Goal: Transaction & Acquisition: Purchase product/service

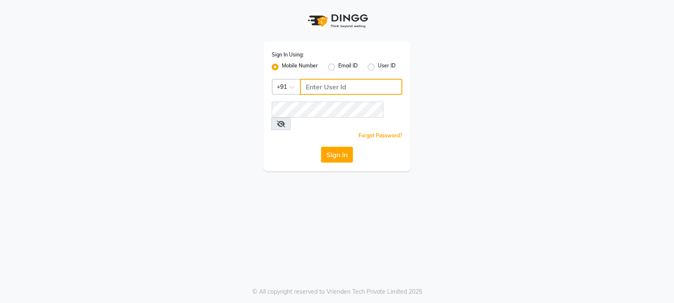
type input "9540425000"
click at [339, 147] on button "Sign In" at bounding box center [337, 155] width 32 height 16
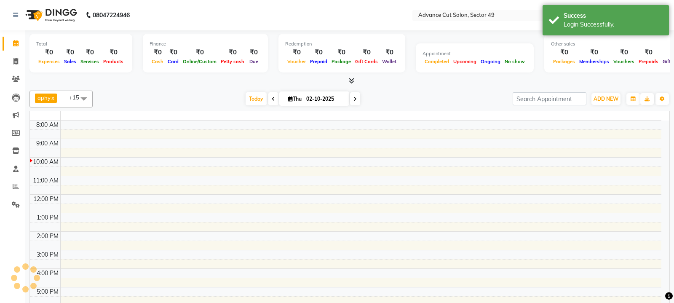
select select "en"
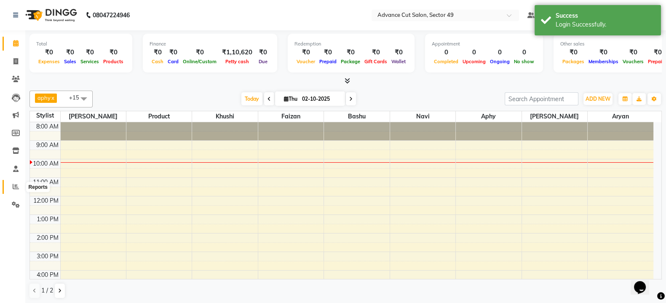
click at [16, 184] on icon at bounding box center [16, 186] width 6 height 6
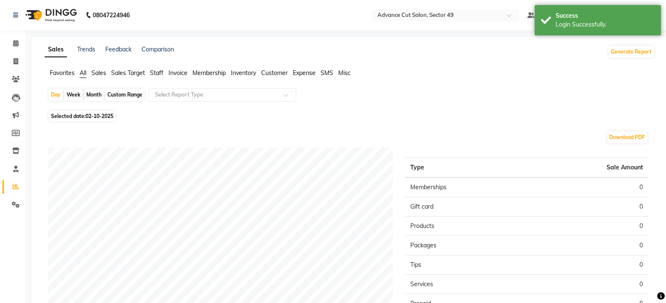
click at [94, 97] on div "Month" at bounding box center [93, 95] width 19 height 12
select select "10"
select select "2025"
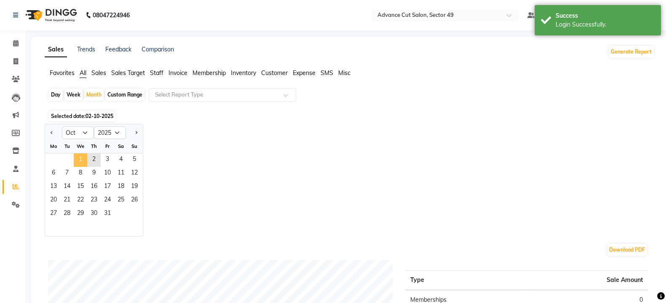
click at [78, 160] on span "1" at bounding box center [80, 159] width 13 height 13
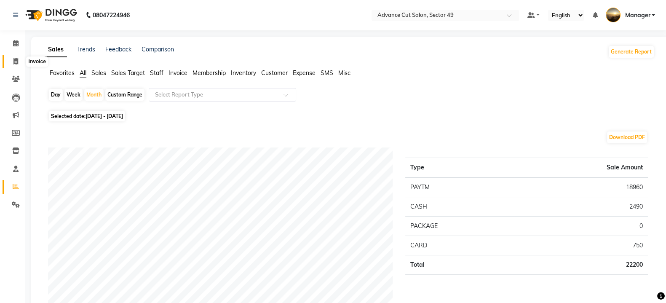
click at [18, 61] on span at bounding box center [15, 62] width 15 height 10
select select "service"
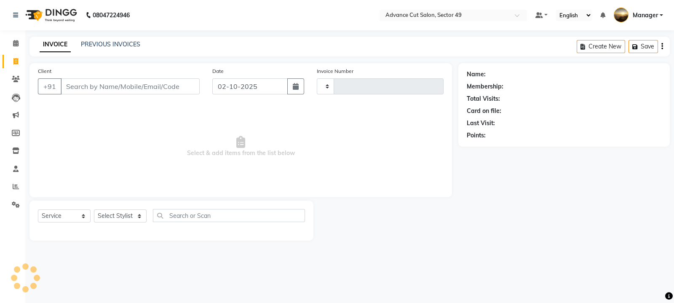
type input "5687"
select select "4616"
click at [169, 86] on input "Client" at bounding box center [130, 86] width 139 height 16
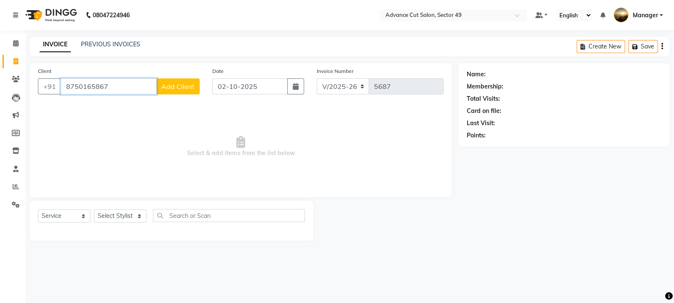
type input "8750165867"
click at [184, 87] on span "Add Client" at bounding box center [177, 86] width 33 height 8
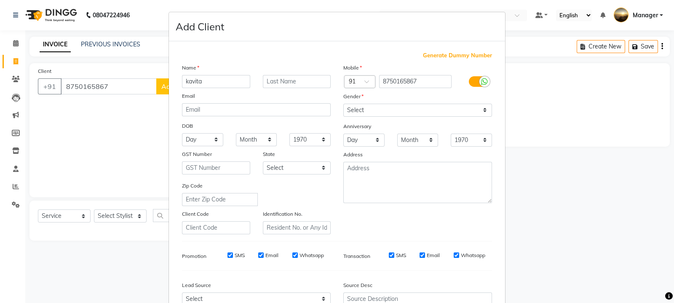
type input "kavita"
click at [350, 107] on select "Select Male Female Other Prefer Not To Say" at bounding box center [417, 110] width 149 height 13
select select "female"
click at [343, 104] on select "Select Male Female Other Prefer Not To Say" at bounding box center [417, 110] width 149 height 13
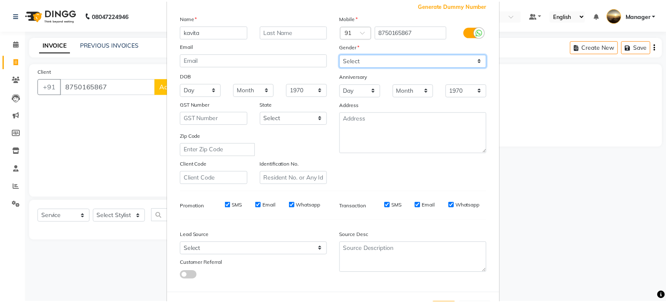
scroll to position [90, 0]
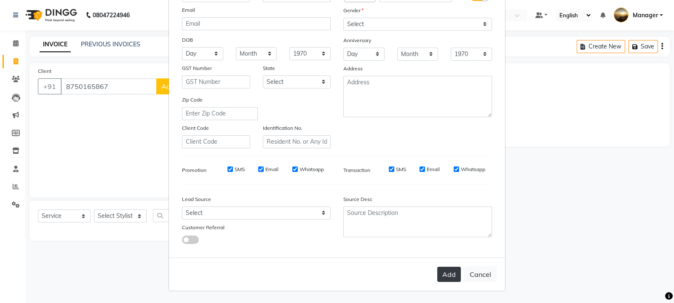
click at [447, 275] on button "Add" at bounding box center [449, 274] width 24 height 15
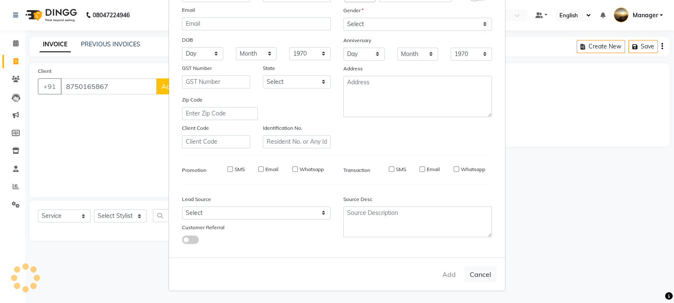
select select
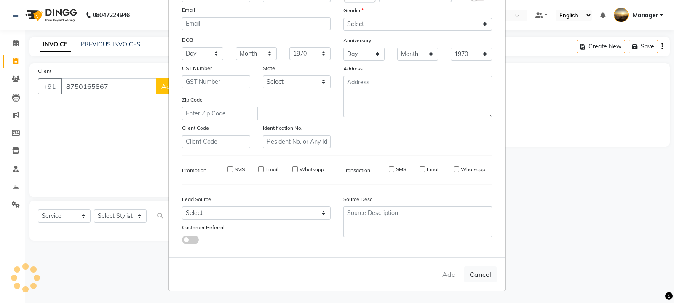
select select
checkbox input "false"
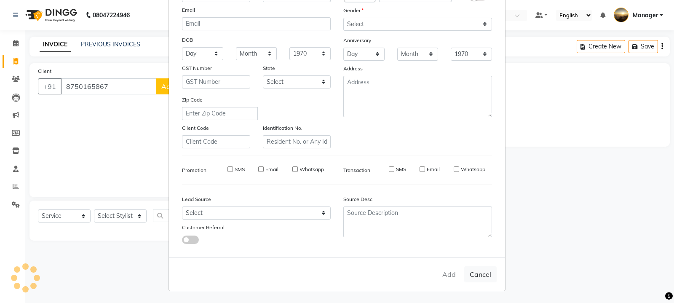
checkbox input "false"
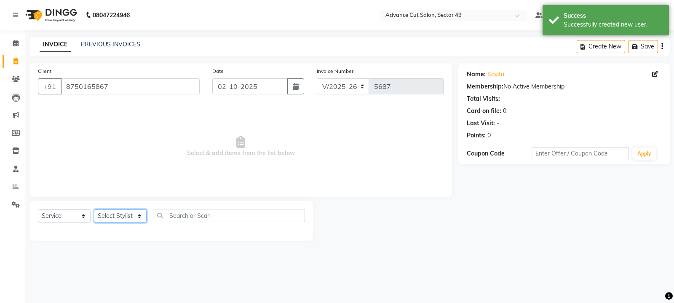
click at [125, 216] on select "Select Stylist aphy [PERSON_NAME] bashu [PERSON_NAME] [PERSON_NAME] Manager Nav…" at bounding box center [120, 215] width 53 height 13
select select "86282"
click at [94, 210] on select "Select Stylist aphy [PERSON_NAME] bashu [PERSON_NAME] [PERSON_NAME] Manager Nav…" at bounding box center [120, 215] width 53 height 13
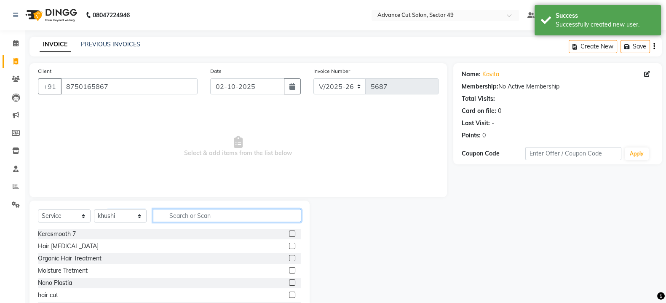
click at [244, 215] on input "text" at bounding box center [227, 215] width 148 height 13
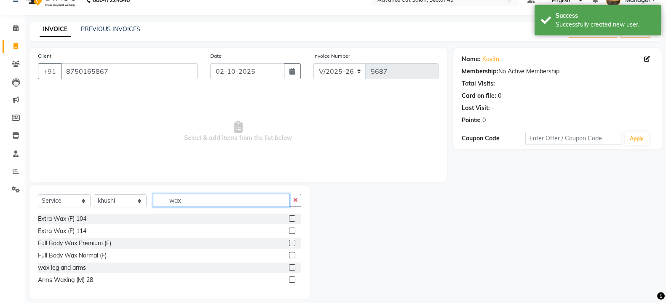
scroll to position [24, 0]
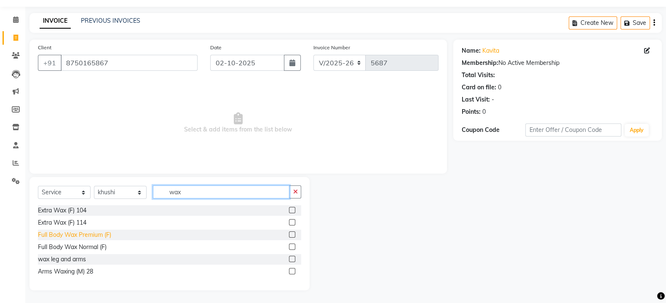
type input "wax"
click at [75, 236] on div "Full Body Wax Premium (F)" at bounding box center [74, 235] width 73 height 9
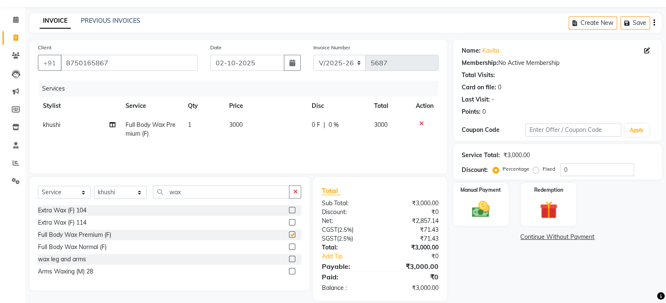
checkbox input "false"
click at [249, 126] on td "3000" at bounding box center [265, 129] width 83 height 28
select select "86282"
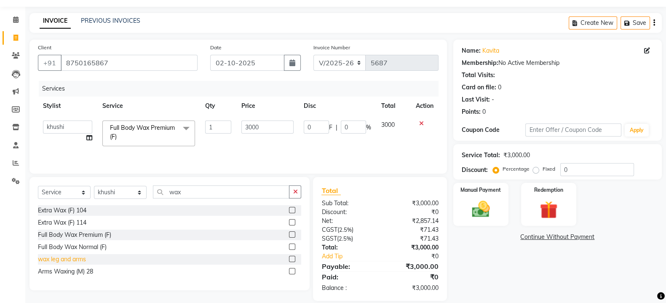
click at [65, 261] on div "wax leg and arms" at bounding box center [62, 259] width 48 height 9
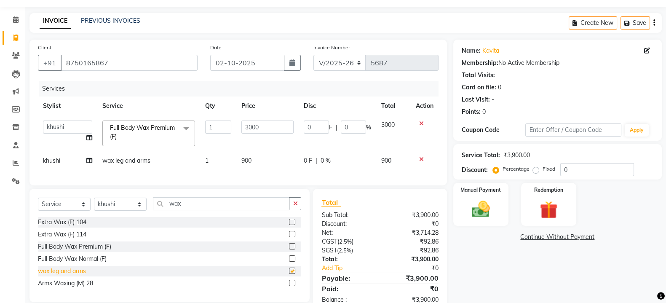
checkbox input "false"
click at [420, 123] on icon at bounding box center [421, 124] width 5 height 6
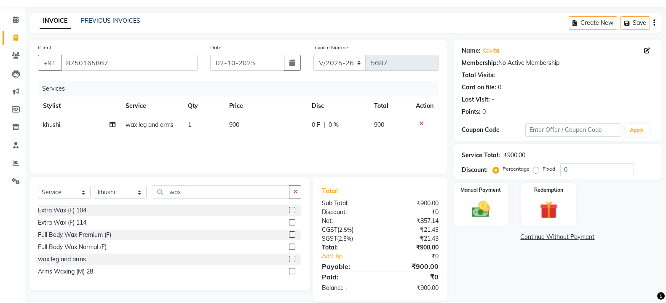
click at [244, 121] on td "900" at bounding box center [265, 124] width 83 height 19
select select "86282"
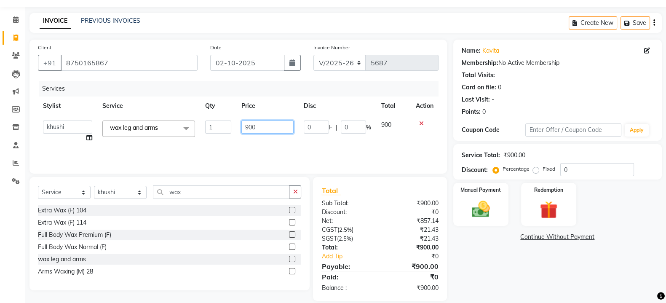
click at [262, 130] on input "900" at bounding box center [267, 127] width 53 height 13
type input "9"
type input "950"
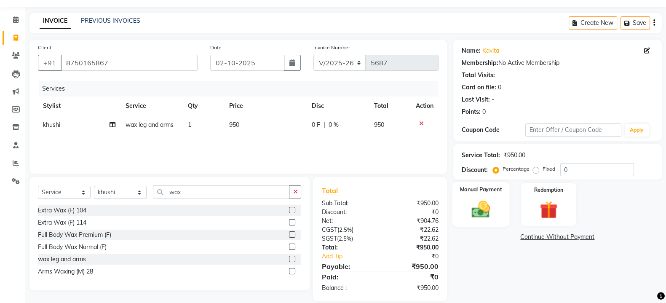
click at [493, 210] on img at bounding box center [481, 208] width 30 height 21
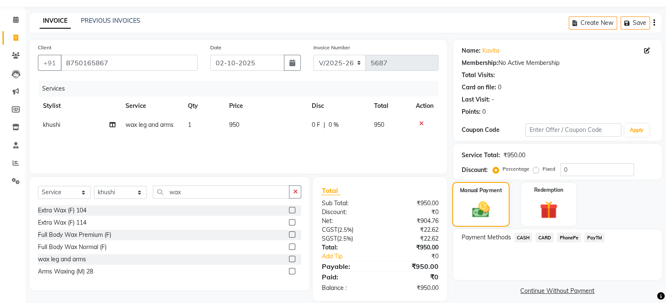
scroll to position [34, 0]
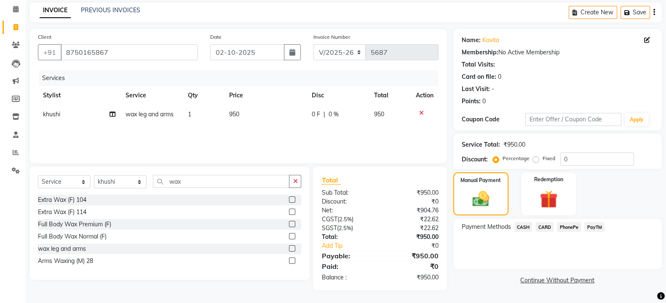
click at [524, 224] on span "CASH" at bounding box center [524, 227] width 18 height 10
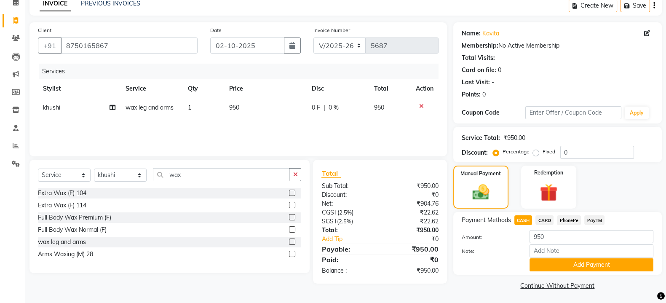
scroll to position [43, 0]
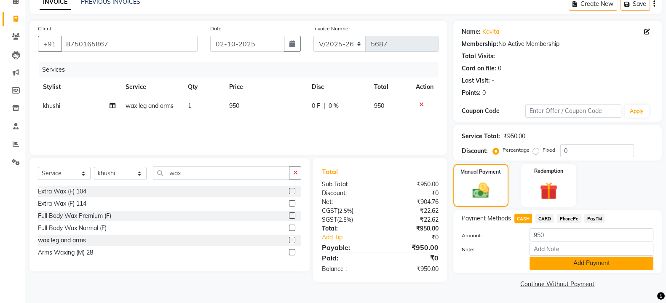
click at [556, 264] on button "Add Payment" at bounding box center [592, 263] width 124 height 13
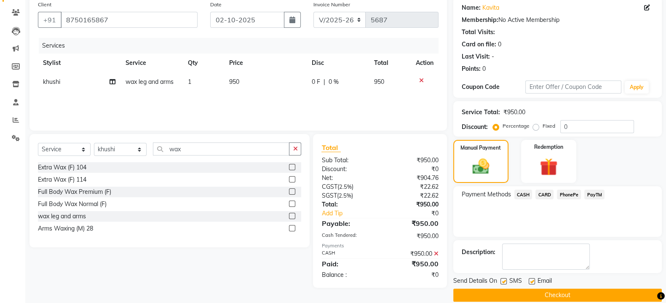
scroll to position [78, 0]
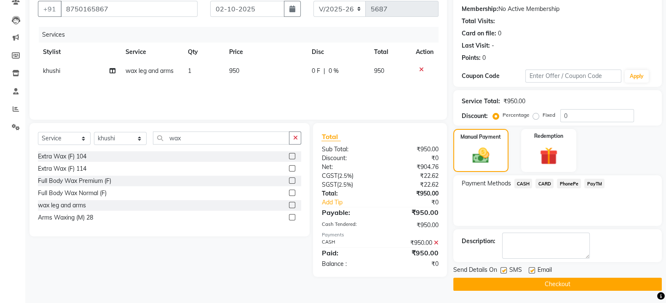
click at [555, 283] on button "Checkout" at bounding box center [557, 284] width 209 height 13
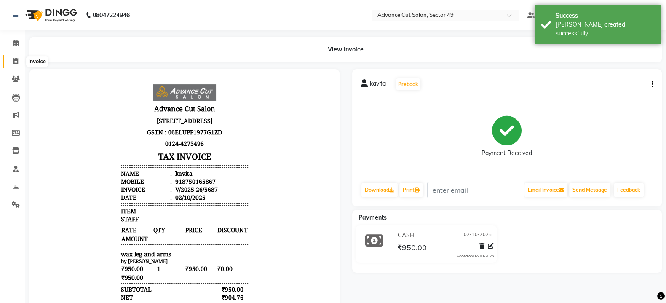
click at [13, 62] on icon at bounding box center [15, 61] width 5 height 6
select select "service"
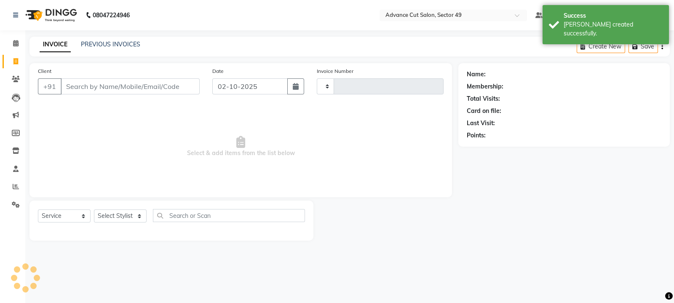
type input "5688"
select select "4616"
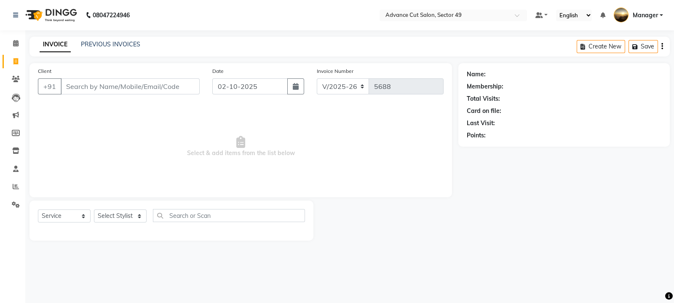
click at [141, 166] on span "Select & add items from the list below" at bounding box center [241, 147] width 406 height 84
click at [580, 192] on div "Name: Membership: Total Visits: Card on file: Last Visit: Points:" at bounding box center [568, 151] width 218 height 177
drag, startPoint x: 14, startPoint y: 184, endPoint x: 8, endPoint y: 185, distance: 5.7
click at [13, 184] on icon at bounding box center [16, 186] width 6 height 6
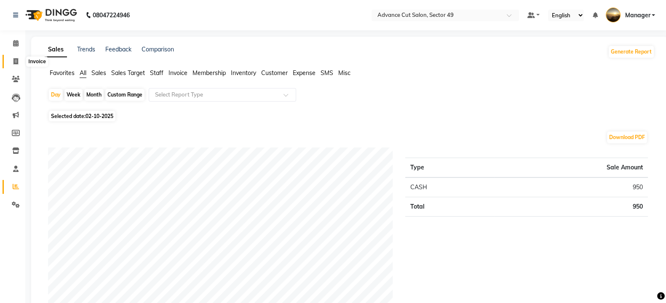
click at [16, 59] on icon at bounding box center [15, 61] width 5 height 6
select select "service"
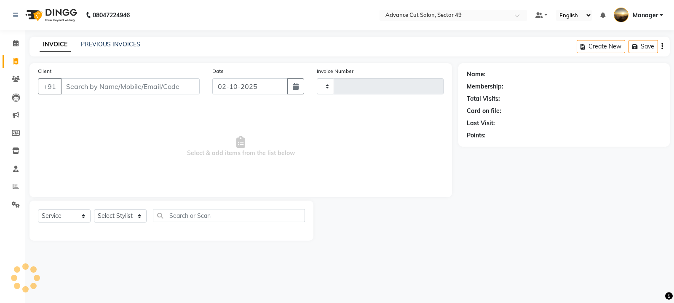
type input "5688"
select select "4616"
click at [32, 12] on img at bounding box center [50, 15] width 58 height 24
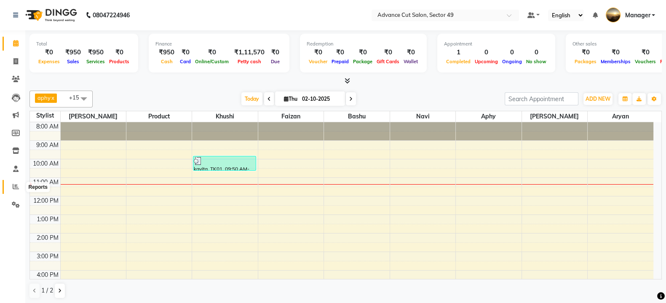
click at [14, 185] on icon at bounding box center [16, 186] width 6 height 6
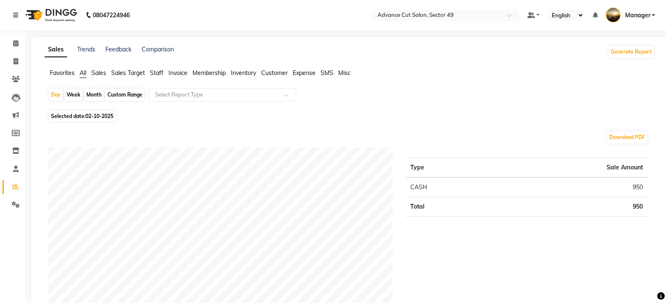
click at [90, 116] on span "02-10-2025" at bounding box center [100, 116] width 28 height 6
select select "10"
select select "2025"
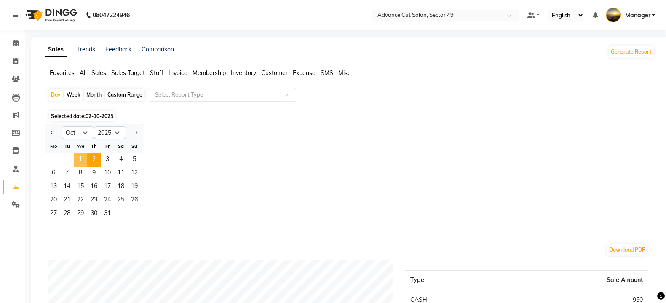
click at [82, 156] on span "1" at bounding box center [80, 159] width 13 height 13
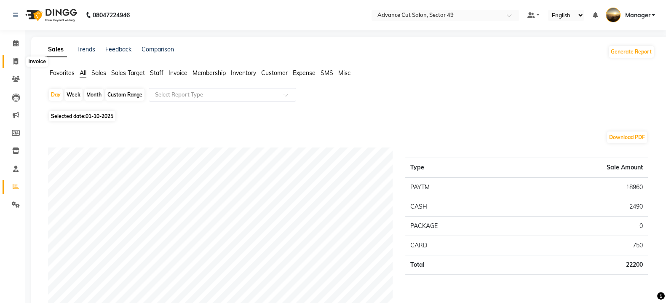
click at [13, 63] on icon at bounding box center [15, 61] width 5 height 6
select select "service"
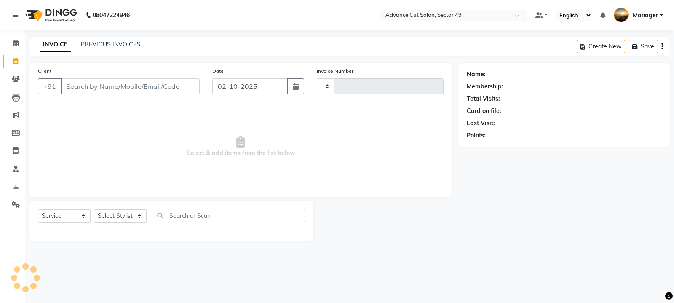
type input "5688"
select select "4616"
click at [35, 11] on img at bounding box center [50, 15] width 58 height 24
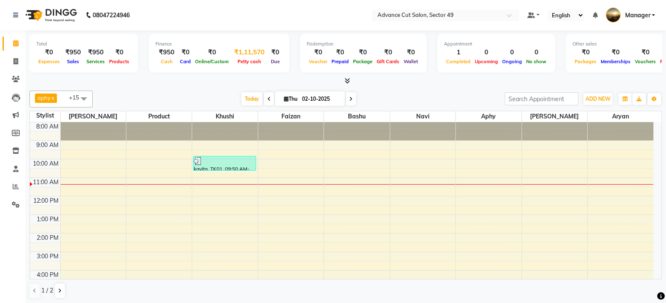
click at [244, 56] on div "₹1,11,570" at bounding box center [249, 53] width 37 height 10
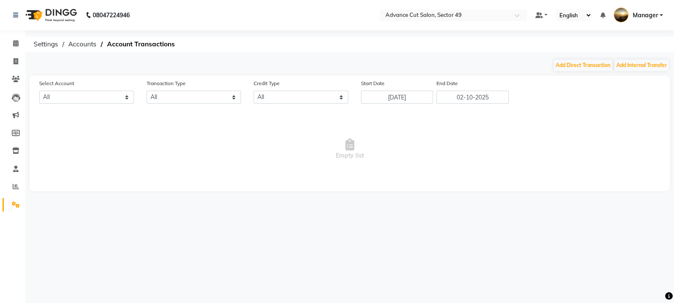
select select "3439"
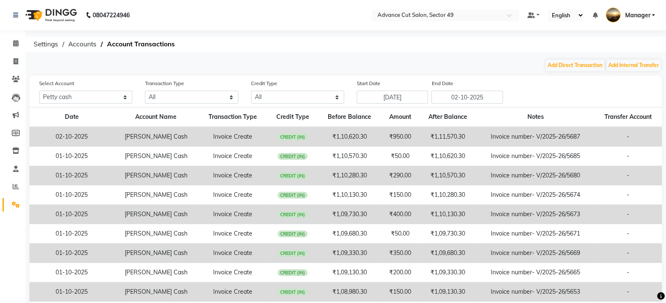
click at [31, 12] on img at bounding box center [50, 15] width 58 height 24
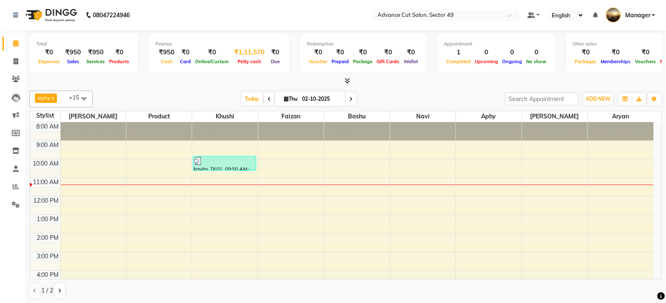
click at [254, 56] on div "₹1,11,570" at bounding box center [249, 53] width 37 height 10
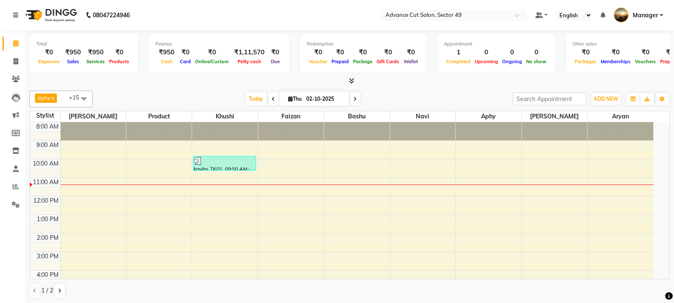
select select "3439"
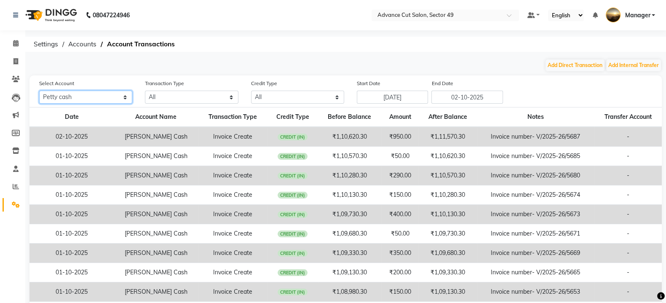
click at [88, 100] on select "All Petty cash Default account" at bounding box center [85, 97] width 93 height 13
click at [39, 91] on select "All Petty cash Default account" at bounding box center [85, 97] width 93 height 13
click at [105, 98] on select "All Petty cash Default account" at bounding box center [85, 97] width 93 height 13
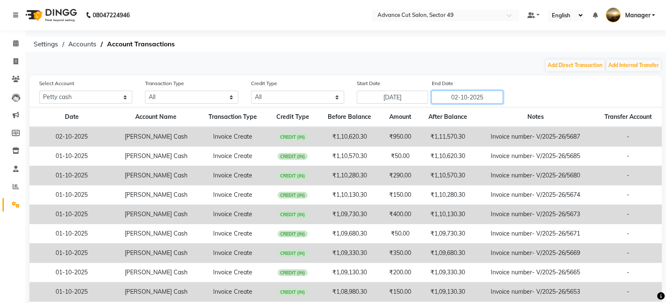
click at [459, 100] on input "02-10-2025" at bounding box center [468, 97] width 72 height 13
select select "10"
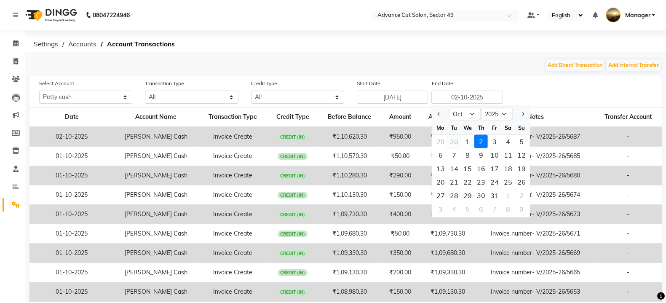
click at [456, 141] on div "30" at bounding box center [453, 141] width 13 height 13
type input "30-09-2025"
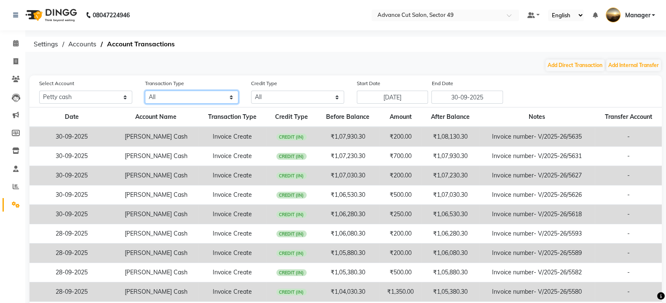
click at [197, 96] on select "All Direct Internal Transfer Expense Invoice Daily Register" at bounding box center [191, 97] width 93 height 13
click at [292, 51] on ol "Settings Accounts Account Transactions" at bounding box center [344, 44] width 630 height 15
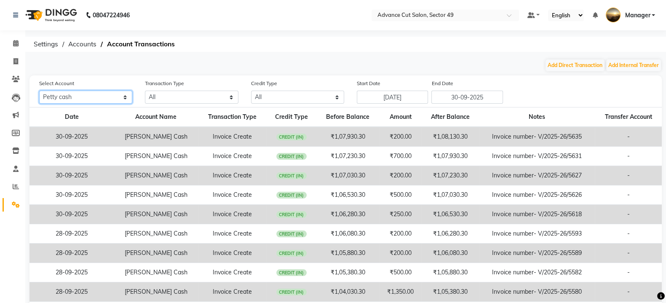
click at [110, 103] on select "All Petty cash Default account" at bounding box center [85, 97] width 93 height 13
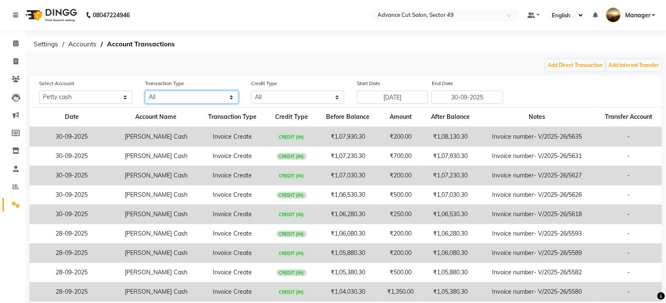
click at [169, 96] on select "All Direct Internal Transfer Expense Invoice Daily Register" at bounding box center [191, 97] width 93 height 13
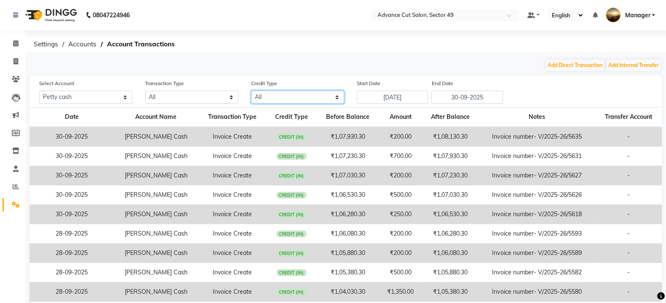
click at [274, 96] on select "All Credit (IN) Debit (OUT)" at bounding box center [297, 97] width 93 height 13
select select "CREDIT"
click at [251, 91] on select "All Credit (IN) Debit (OUT)" at bounding box center [297, 97] width 93 height 13
click at [295, 100] on select "All Credit (IN) Debit (OUT)" at bounding box center [297, 97] width 93 height 13
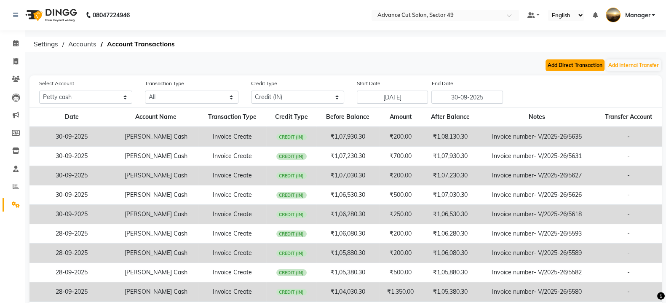
click at [589, 66] on button "Add Direct Transaction" at bounding box center [575, 65] width 59 height 12
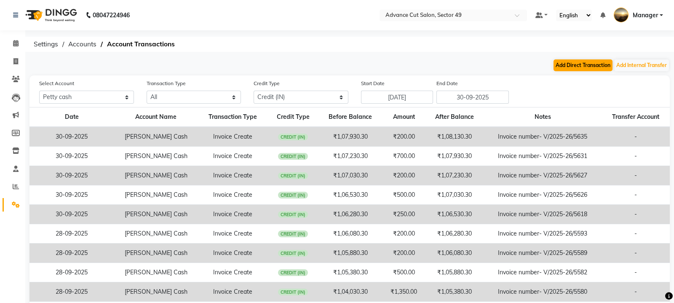
select select "direct"
select select "3439"
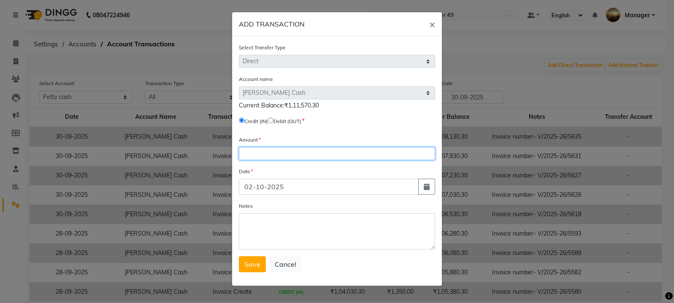
click at [262, 153] on input "number" at bounding box center [337, 153] width 196 height 13
type input "108820"
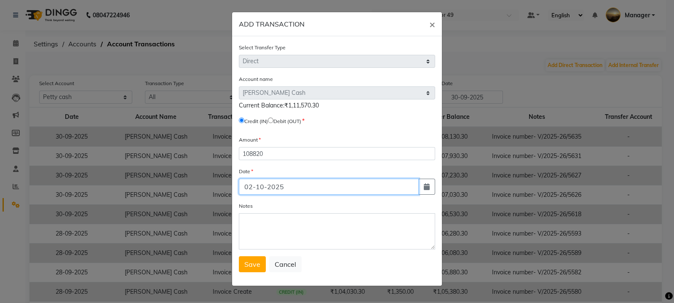
click at [253, 195] on input "02-10-2025" at bounding box center [329, 187] width 180 height 16
click at [267, 190] on input "030-10-2025" at bounding box center [329, 187] width 180 height 16
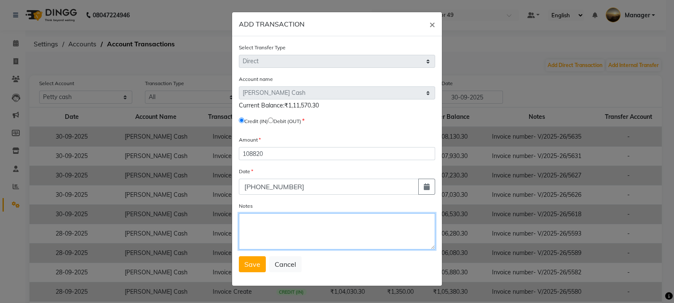
type input "03-09-2025"
click at [272, 241] on textarea "Notes" at bounding box center [337, 231] width 196 height 36
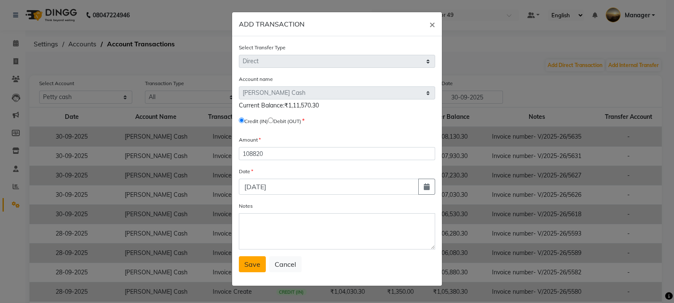
click at [257, 266] on span "Save" at bounding box center [252, 264] width 16 height 8
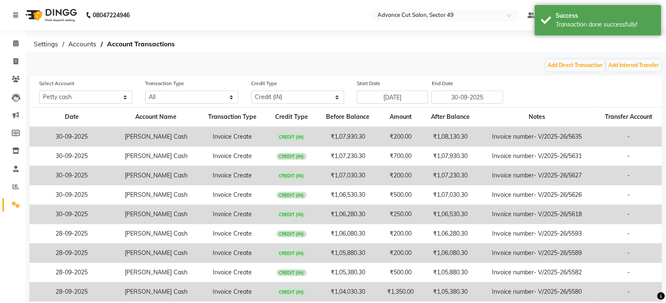
click at [27, 17] on img at bounding box center [50, 15] width 58 height 24
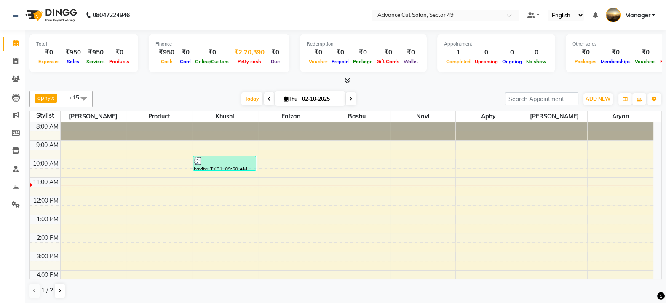
click at [249, 60] on span "Petty cash" at bounding box center [250, 62] width 28 height 6
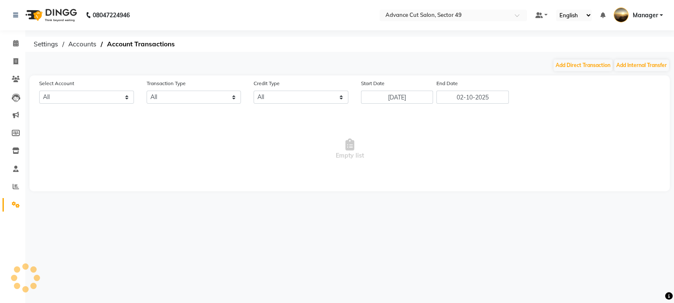
select select "3439"
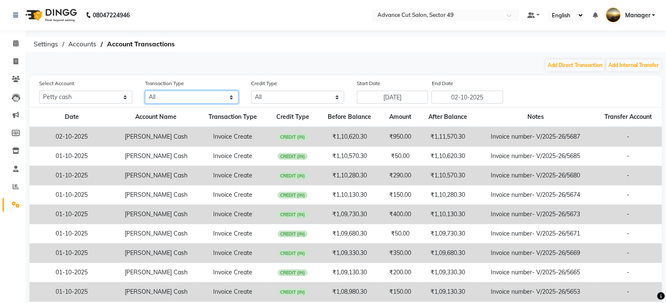
click at [209, 100] on select "All Direct Internal Transfer Expense Invoice Daily Register" at bounding box center [191, 97] width 93 height 13
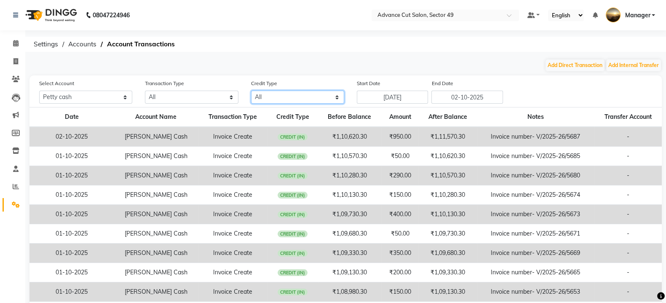
click at [272, 94] on select "All Credit (IN) Debit (OUT)" at bounding box center [297, 97] width 93 height 13
select select "DEBIT"
click at [251, 91] on select "All Credit (IN) Debit (OUT)" at bounding box center [297, 97] width 93 height 13
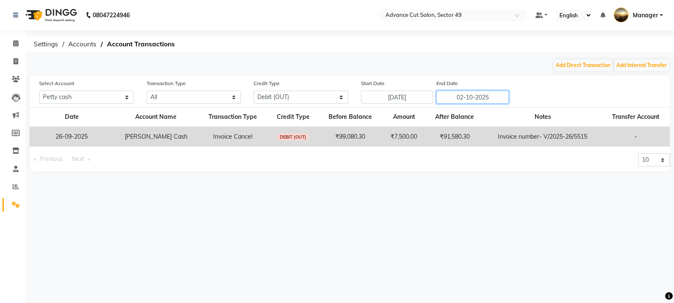
click at [469, 100] on input "02-10-2025" at bounding box center [473, 97] width 72 height 13
select select "10"
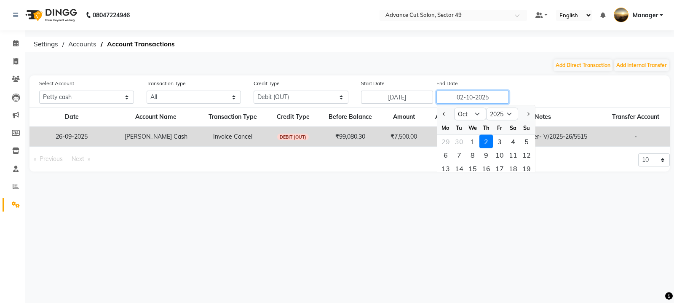
drag, startPoint x: 459, startPoint y: 96, endPoint x: 468, endPoint y: 97, distance: 8.4
click at [461, 96] on input "02-10-2025" at bounding box center [473, 97] width 72 height 13
click at [475, 97] on input "030-10-2025" at bounding box center [473, 97] width 72 height 13
type input "030-9-2025"
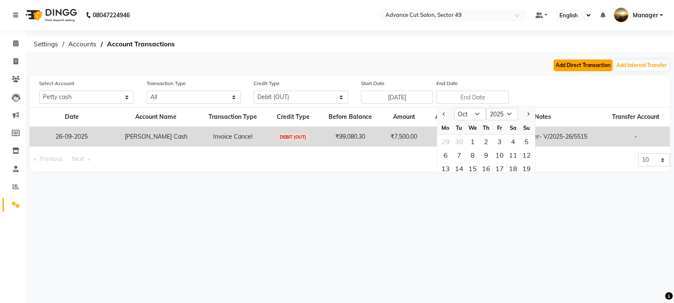
click at [601, 67] on button "Add Direct Transaction" at bounding box center [583, 65] width 59 height 12
select select "direct"
select select "3439"
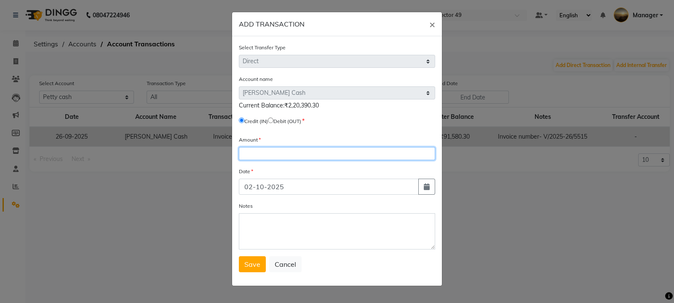
click at [289, 157] on input "number" at bounding box center [337, 153] width 196 height 13
click at [276, 156] on input "number" at bounding box center [337, 153] width 196 height 13
type input "217640"
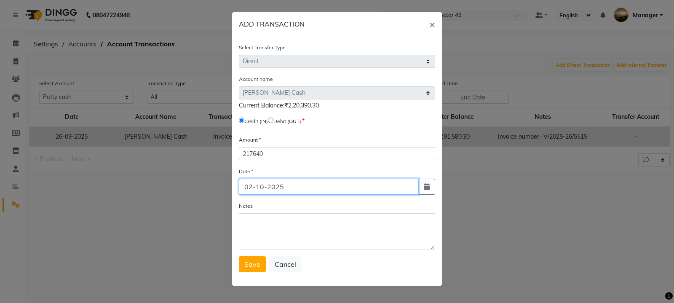
click at [253, 189] on input "02-10-2025" at bounding box center [329, 187] width 180 height 16
click at [251, 188] on input "02-10-2025" at bounding box center [329, 187] width 180 height 16
click at [269, 190] on input "30-10-2025" at bounding box center [329, 187] width 180 height 16
click at [259, 190] on input "30-10-2025" at bounding box center [329, 187] width 180 height 16
click at [264, 188] on input "30-10-2025" at bounding box center [329, 187] width 180 height 16
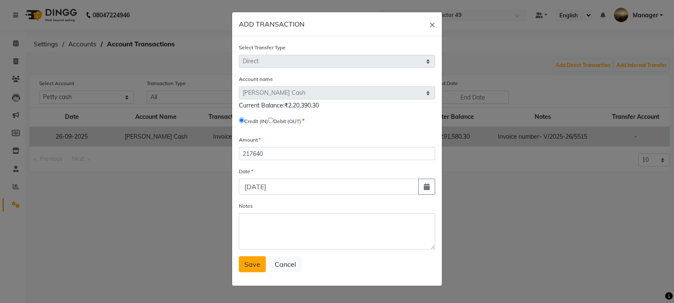
type input "30-09-2025"
click at [244, 266] on span "Save" at bounding box center [252, 264] width 16 height 8
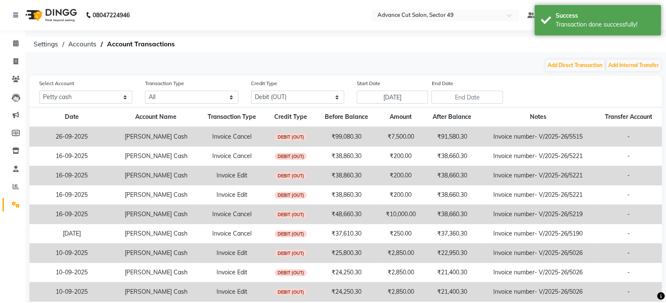
click at [33, 9] on img at bounding box center [50, 15] width 58 height 24
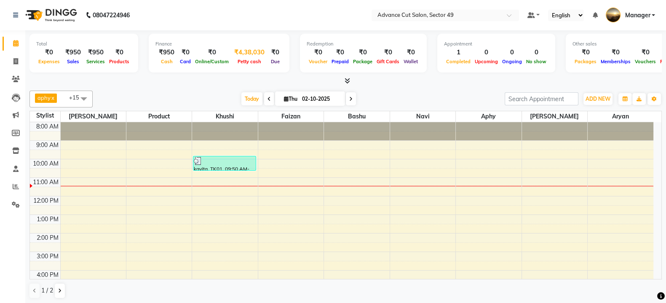
click at [243, 61] on span "Petty cash" at bounding box center [250, 62] width 28 height 6
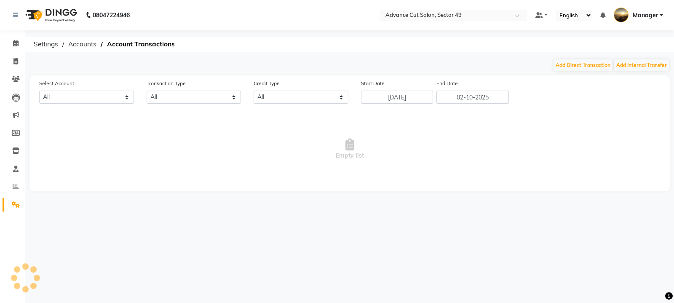
select select "3439"
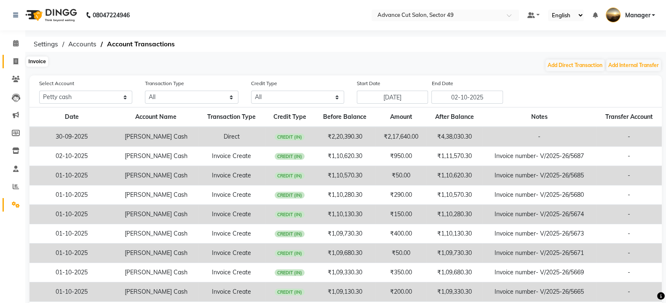
drag, startPoint x: 15, startPoint y: 62, endPoint x: 26, endPoint y: 62, distance: 11.4
click at [15, 62] on icon at bounding box center [15, 61] width 5 height 6
select select "service"
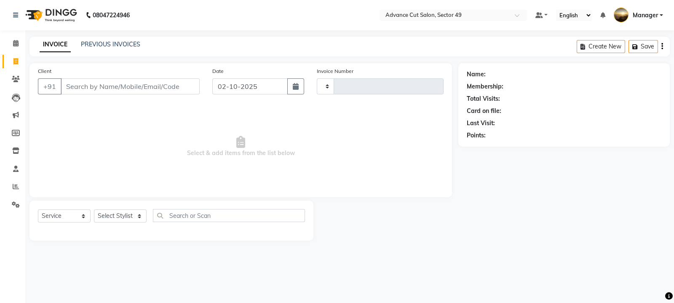
type input "5688"
select select "4616"
click at [36, 17] on img at bounding box center [50, 15] width 58 height 24
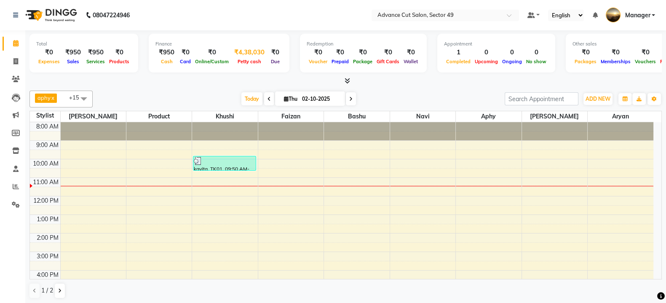
click at [245, 64] on div "Petty cash" at bounding box center [249, 61] width 37 height 9
click at [349, 78] on icon at bounding box center [347, 81] width 5 height 6
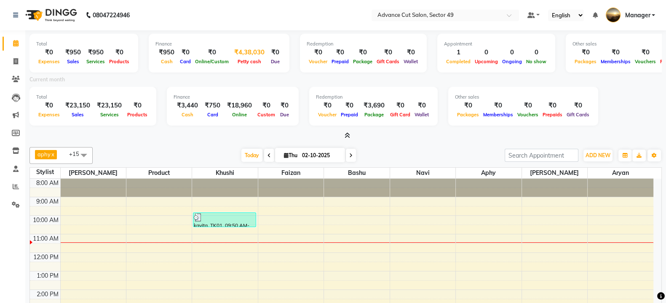
click at [248, 61] on span "Petty cash" at bounding box center [250, 62] width 28 height 6
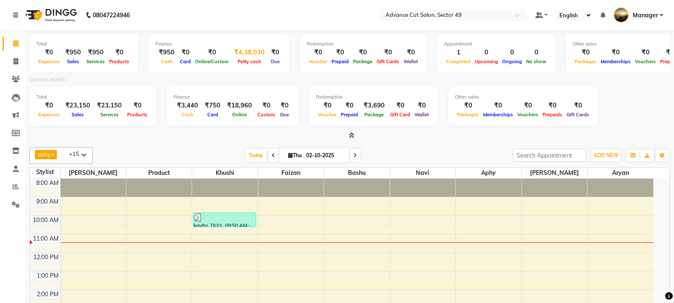
select select "3439"
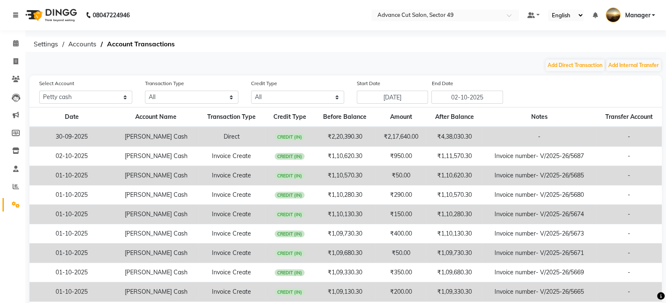
click at [16, 16] on icon at bounding box center [15, 15] width 5 height 6
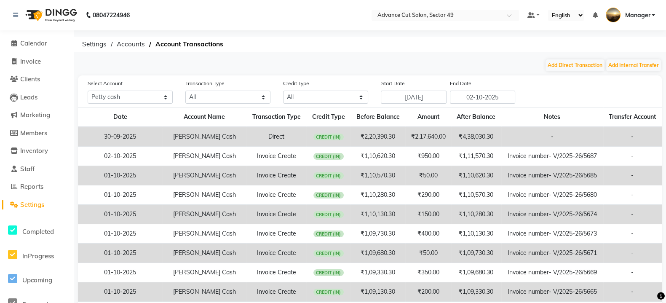
click at [78, 60] on div "Add Direct Transaction Add Internal Transfer" at bounding box center [370, 65] width 584 height 13
click at [38, 12] on img at bounding box center [50, 15] width 58 height 24
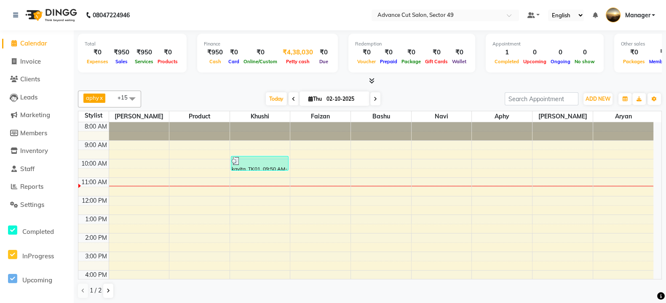
click at [291, 60] on span "Petty cash" at bounding box center [298, 62] width 28 height 6
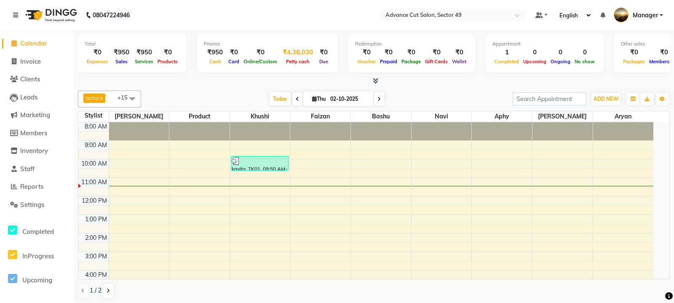
select select "3439"
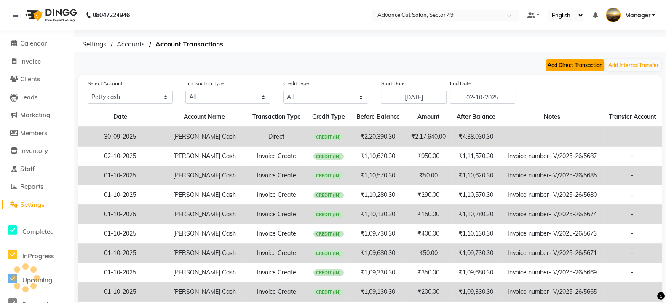
click at [573, 64] on button "Add Direct Transaction" at bounding box center [575, 65] width 59 height 12
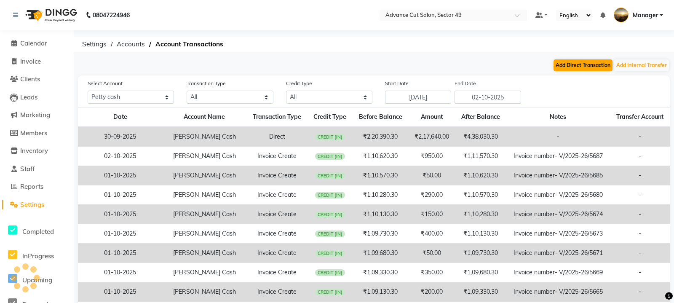
select select "direct"
select select "3439"
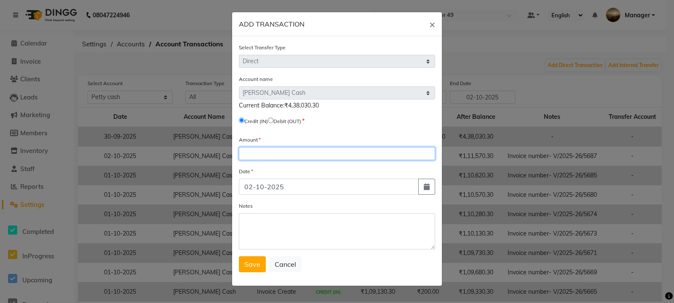
click at [265, 154] on input "number" at bounding box center [337, 153] width 196 height 13
type input "438030"
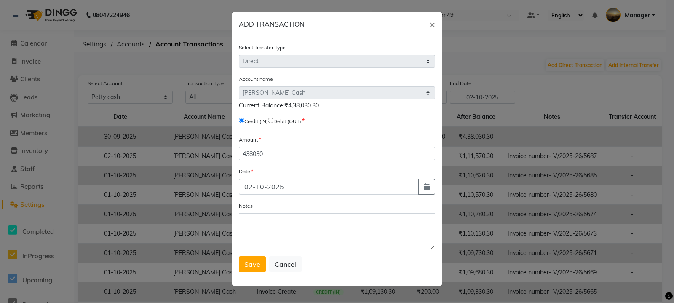
click at [274, 121] on input "radio" at bounding box center [270, 120] width 5 height 5
radio input "true"
click at [254, 265] on span "Save" at bounding box center [252, 264] width 16 height 8
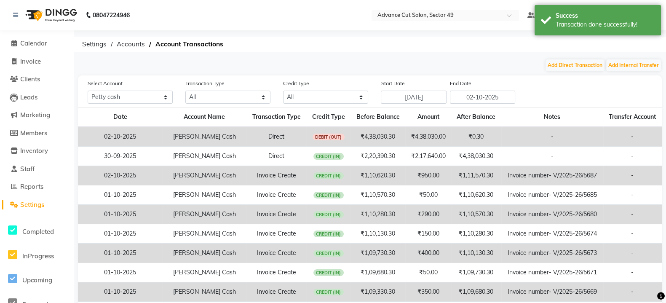
click at [36, 13] on img at bounding box center [50, 15] width 58 height 24
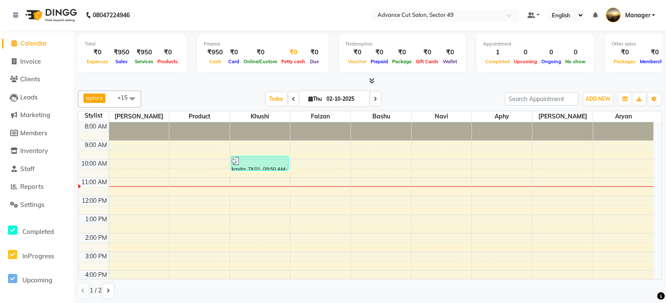
click at [291, 55] on div "₹0" at bounding box center [293, 53] width 28 height 10
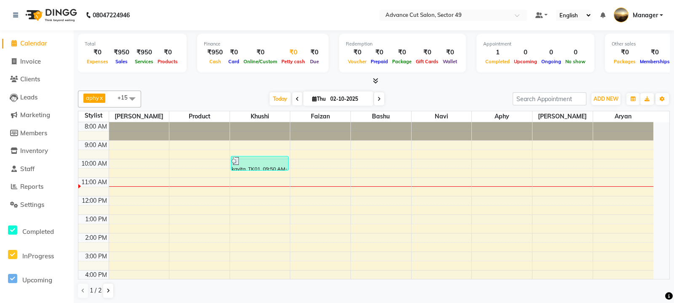
select select "3439"
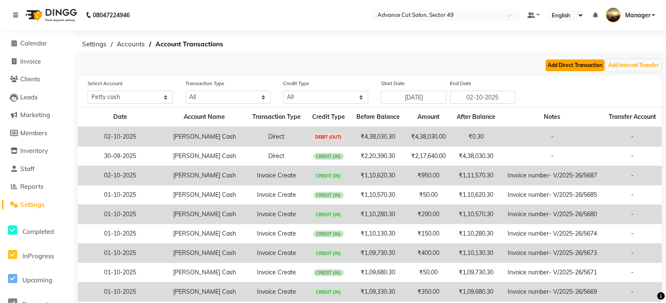
click at [573, 62] on button "Add Direct Transaction" at bounding box center [575, 65] width 59 height 12
select select "direct"
select select "3439"
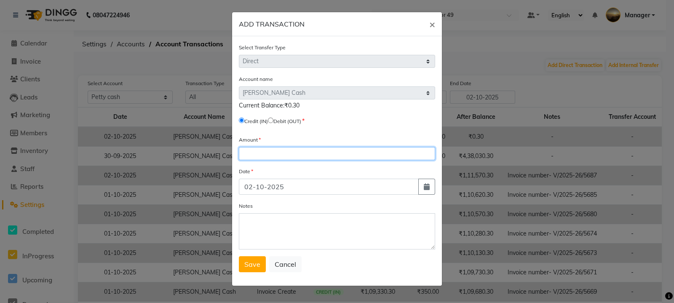
click at [257, 157] on input "number" at bounding box center [337, 153] width 196 height 13
type input "2750"
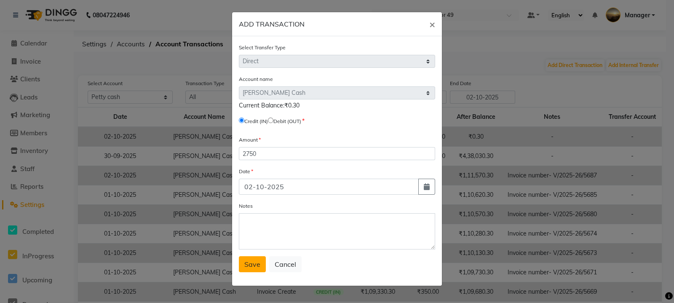
click at [255, 268] on span "Save" at bounding box center [252, 264] width 16 height 8
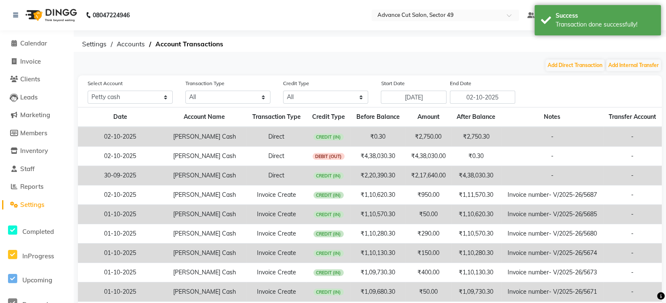
click at [29, 13] on img at bounding box center [50, 15] width 58 height 24
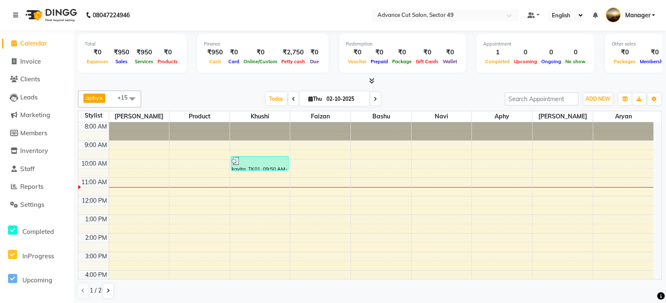
click at [33, 9] on img at bounding box center [50, 15] width 58 height 24
click at [198, 8] on nav "08047224946 Select Location × Advance Cut Salon, Sector 49 Default Panel My Pan…" at bounding box center [333, 15] width 666 height 30
click at [13, 9] on div "08047224946" at bounding box center [71, 15] width 129 height 24
drag, startPoint x: 192, startPoint y: 15, endPoint x: 186, endPoint y: 16, distance: 5.9
click at [190, 15] on nav "08047224946 Select Location × Advance Cut Salon, Sector 49 Default Panel My Pan…" at bounding box center [333, 15] width 666 height 30
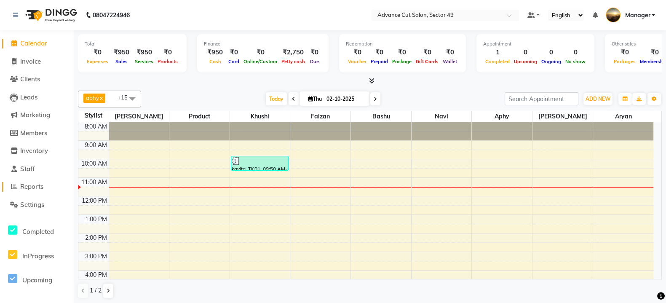
click at [53, 182] on link "Reports" at bounding box center [37, 187] width 70 height 10
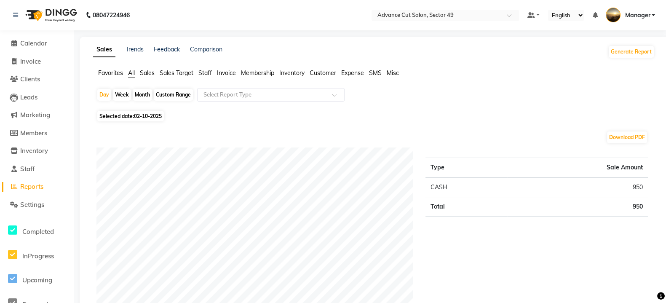
click at [139, 117] on span "02-10-2025" at bounding box center [148, 116] width 28 height 6
select select "10"
select select "2025"
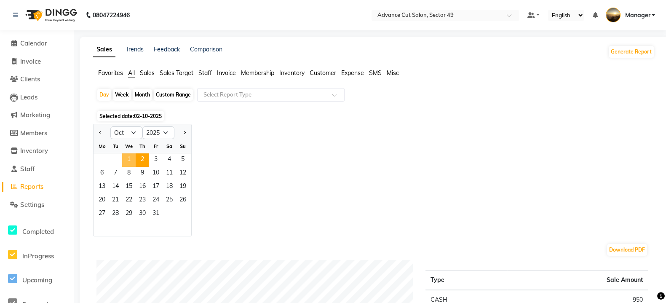
click at [129, 158] on span "1" at bounding box center [128, 159] width 13 height 13
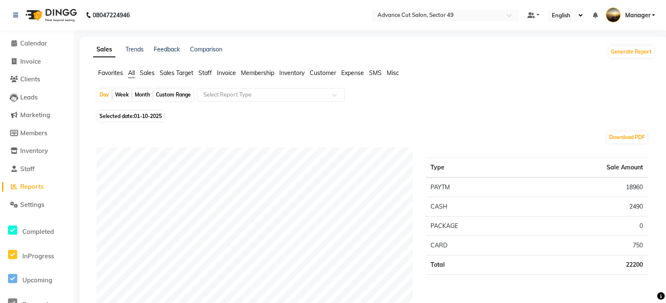
click at [130, 74] on span "All" at bounding box center [131, 73] width 7 height 8
click at [31, 13] on img at bounding box center [50, 15] width 58 height 24
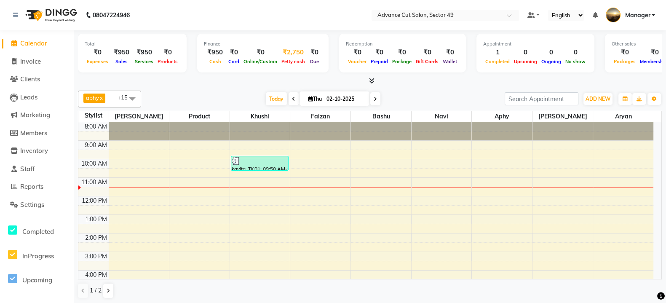
click at [290, 56] on div "₹2,750" at bounding box center [293, 53] width 28 height 10
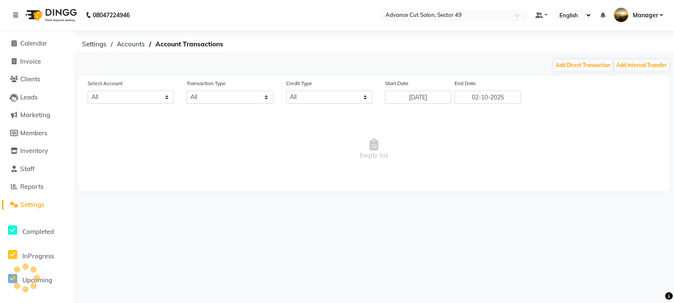
select select "3439"
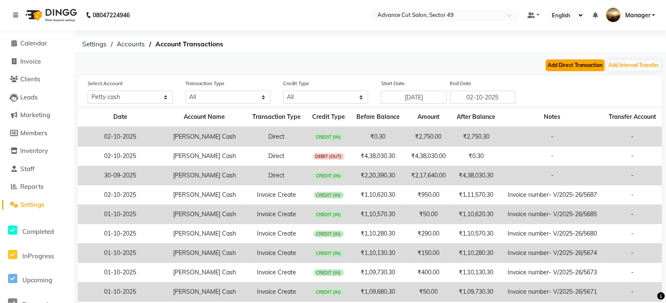
click at [575, 64] on button "Add Direct Transaction" at bounding box center [575, 65] width 59 height 12
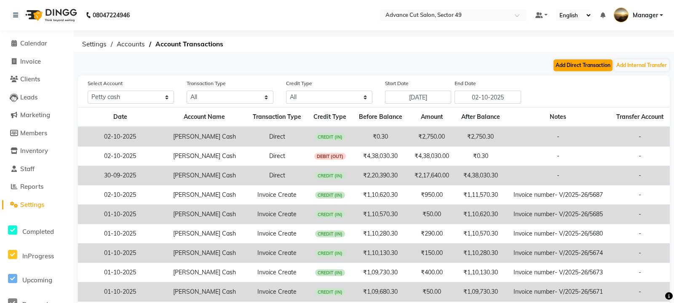
select select "direct"
select select "3439"
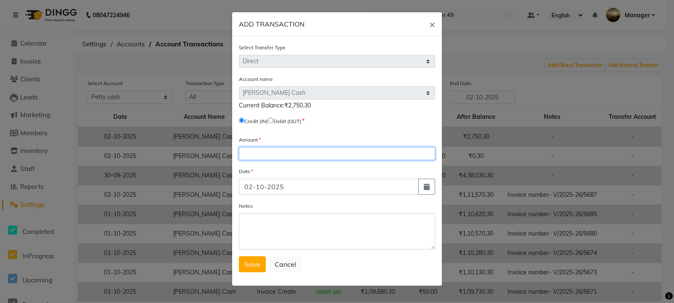
click at [268, 153] on input "number" at bounding box center [337, 153] width 196 height 13
type input "2750"
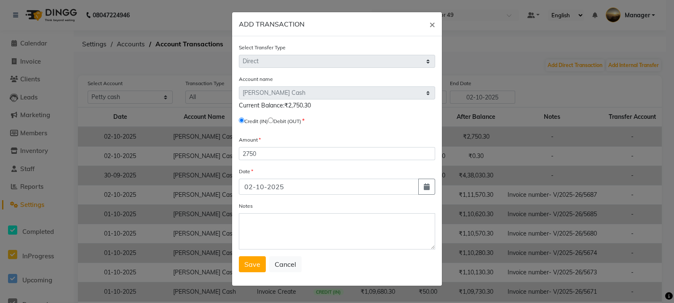
click at [274, 122] on input "radio" at bounding box center [270, 120] width 5 height 5
radio input "true"
click at [251, 268] on span "Save" at bounding box center [252, 264] width 16 height 8
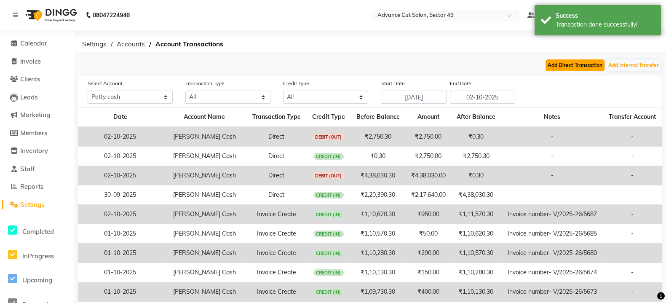
click at [566, 64] on button "Add Direct Transaction" at bounding box center [575, 65] width 59 height 12
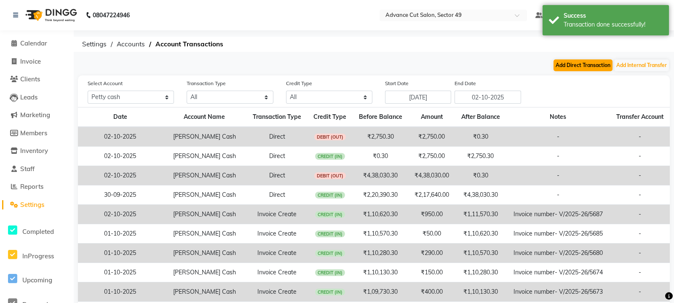
select select "direct"
select select "3439"
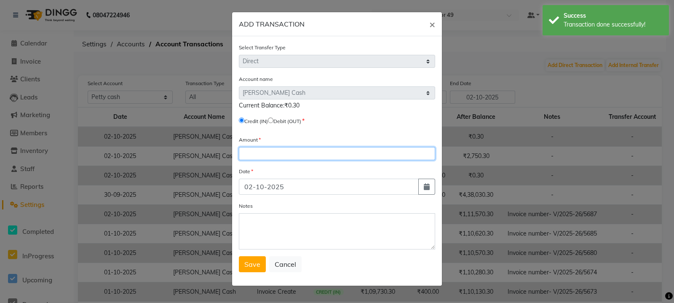
click at [265, 153] on input "number" at bounding box center [337, 153] width 196 height 13
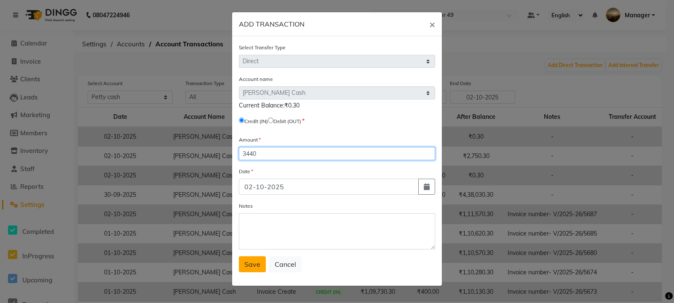
type input "3440"
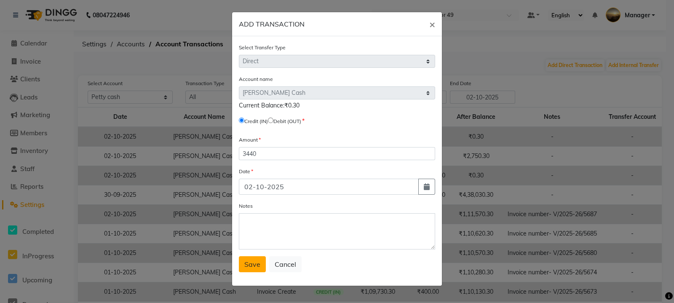
click at [255, 268] on span "Save" at bounding box center [252, 264] width 16 height 8
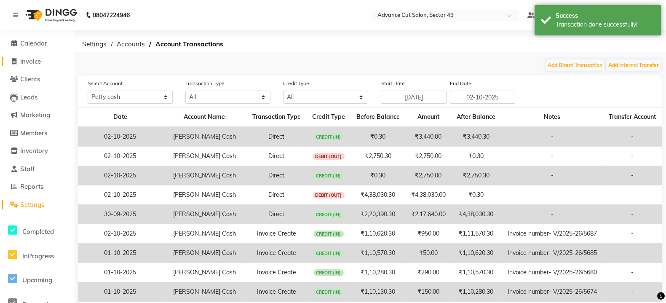
click at [16, 59] on icon at bounding box center [14, 61] width 5 height 6
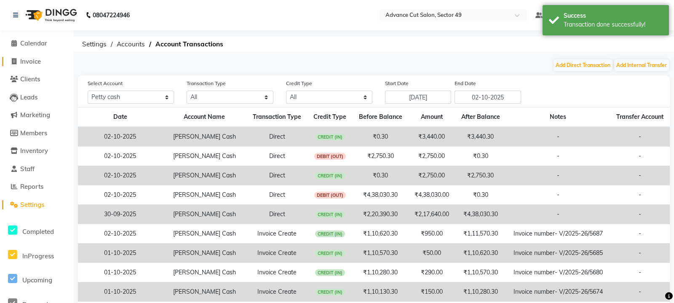
select select "service"
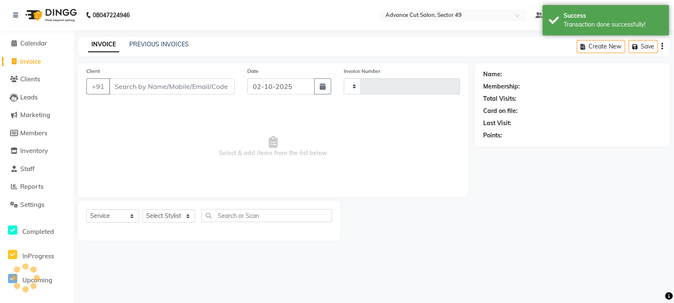
type input "5688"
select select "4616"
drag, startPoint x: 29, startPoint y: 18, endPoint x: 40, endPoint y: 24, distance: 12.6
click at [29, 17] on img at bounding box center [50, 15] width 58 height 24
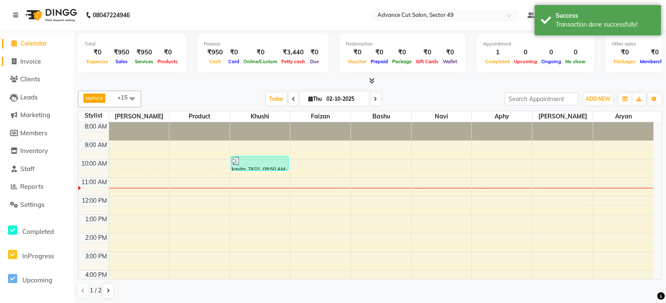
click at [8, 60] on span at bounding box center [14, 62] width 13 height 10
select select "service"
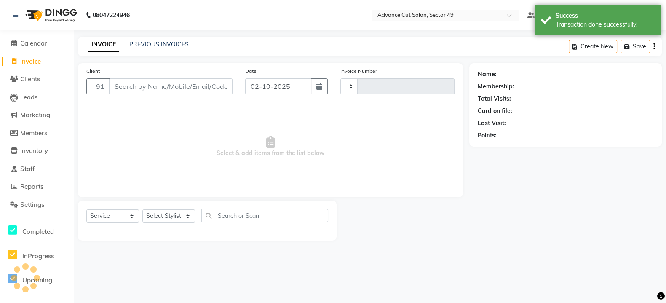
type input "5688"
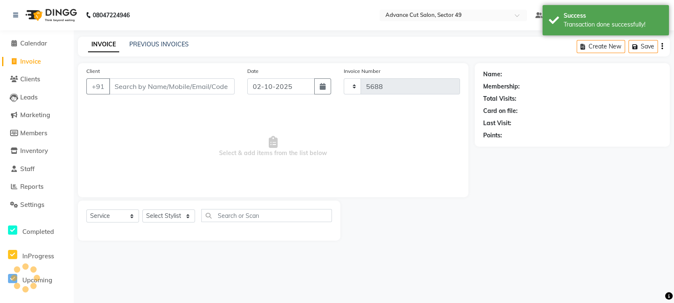
select select "4616"
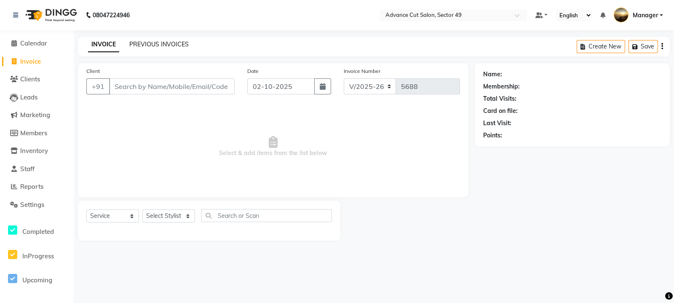
click at [147, 46] on link "PREVIOUS INVOICES" at bounding box center [158, 44] width 59 height 8
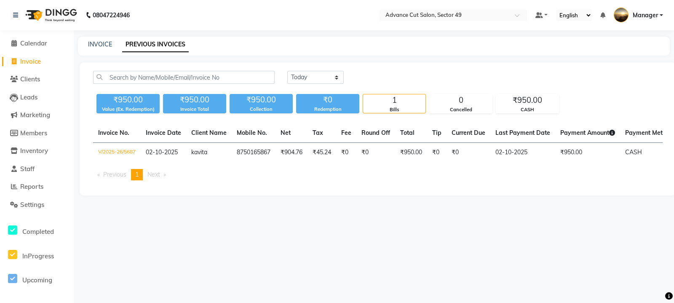
click at [99, 49] on div "INVOICE PREVIOUS INVOICES" at bounding box center [374, 46] width 592 height 19
click at [97, 40] on div "INVOICE" at bounding box center [100, 44] width 24 height 9
click at [248, 46] on div "INVOICE PREVIOUS INVOICES" at bounding box center [369, 44] width 582 height 9
click at [104, 46] on link "INVOICE" at bounding box center [100, 44] width 24 height 8
select select "service"
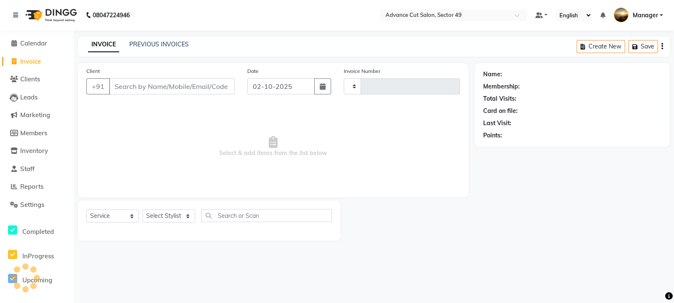
type input "5688"
select select "4616"
click at [169, 43] on link "PREVIOUS INVOICES" at bounding box center [158, 44] width 59 height 8
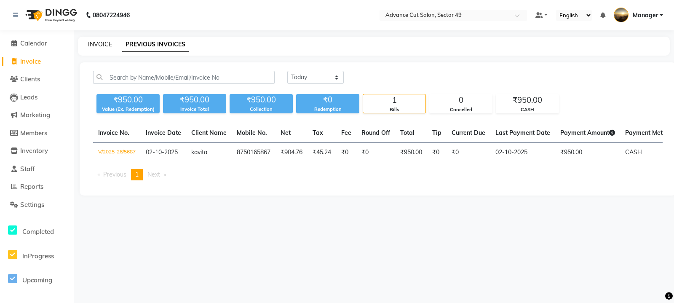
click at [94, 46] on link "INVOICE" at bounding box center [100, 44] width 24 height 8
select select "service"
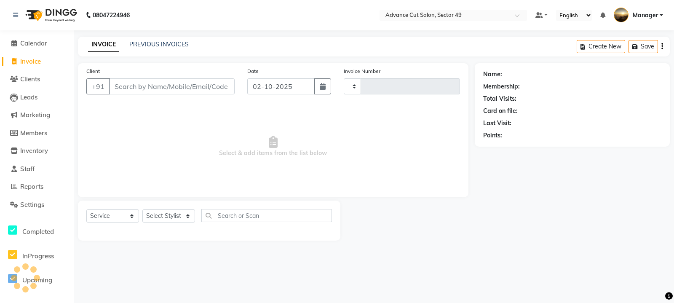
type input "5688"
select select "4616"
click at [148, 43] on link "PREVIOUS INVOICES" at bounding box center [158, 44] width 59 height 8
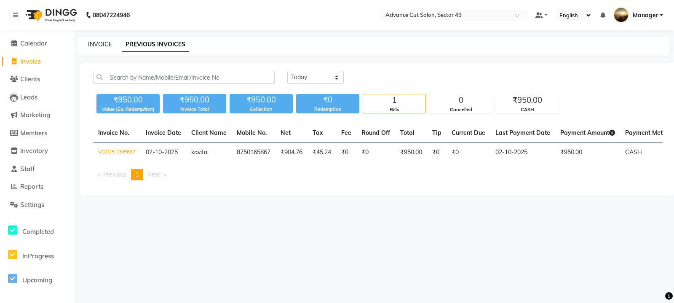
click at [109, 47] on link "INVOICE" at bounding box center [100, 44] width 24 height 8
select select "service"
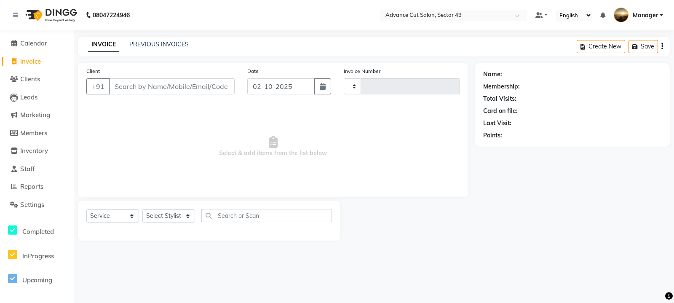
type input "5688"
select select "4616"
click at [144, 46] on link "PREVIOUS INVOICES" at bounding box center [158, 44] width 59 height 8
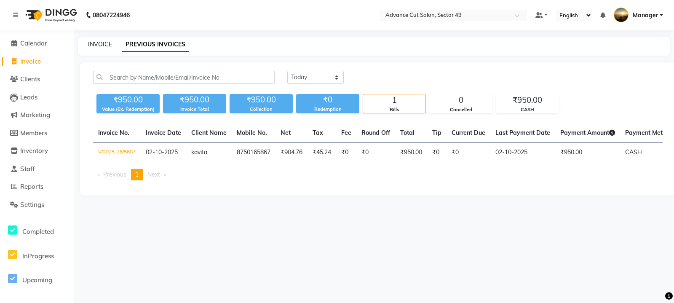
click at [99, 46] on link "INVOICE" at bounding box center [100, 44] width 24 height 8
select select "4616"
select select "service"
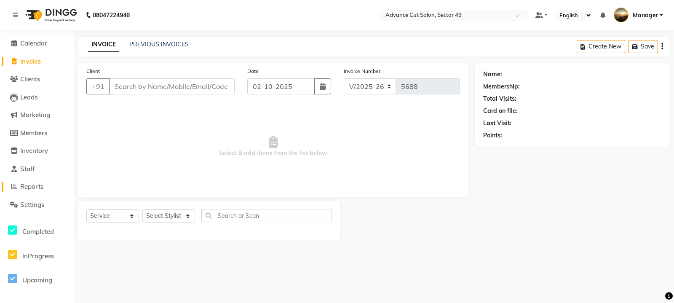
click at [14, 186] on icon at bounding box center [14, 186] width 6 height 6
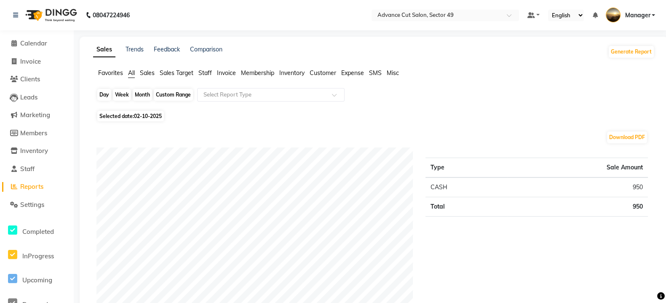
click at [105, 97] on div "Day" at bounding box center [104, 95] width 14 height 12
select select "10"
select select "2025"
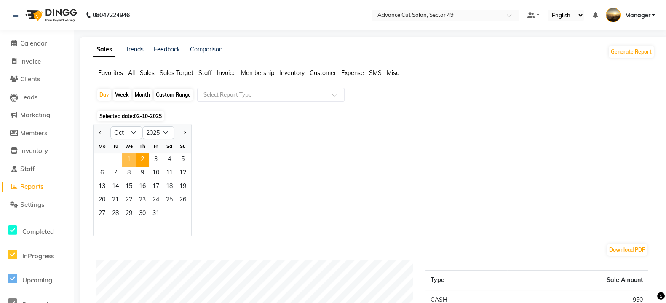
click at [131, 159] on span "1" at bounding box center [128, 159] width 13 height 13
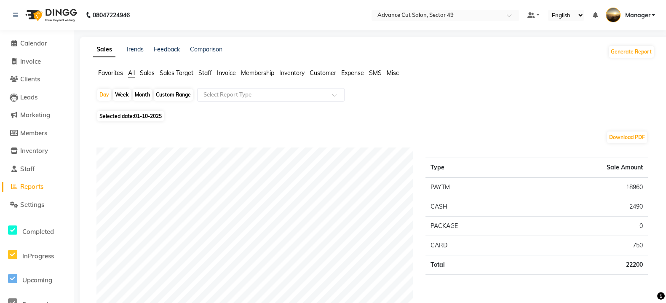
click at [147, 75] on span "Sales" at bounding box center [147, 73] width 15 height 8
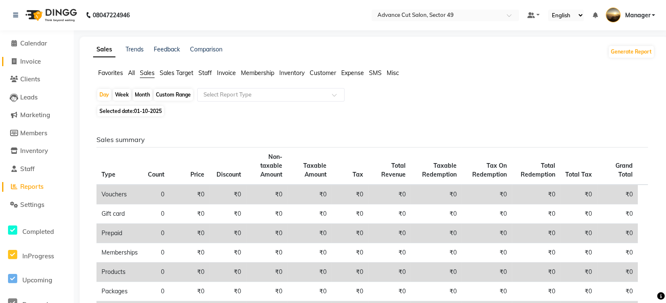
drag, startPoint x: 31, startPoint y: 61, endPoint x: 70, endPoint y: 70, distance: 40.7
click at [31, 61] on span "Invoice" at bounding box center [30, 61] width 21 height 8
select select "service"
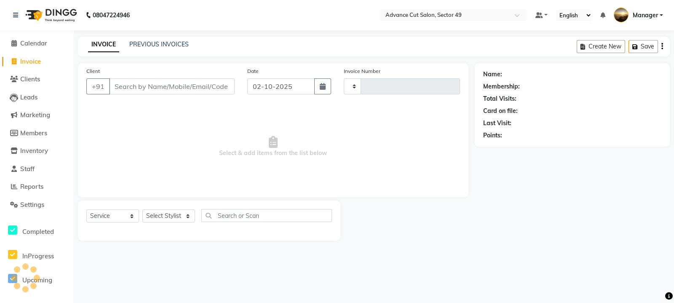
type input "5688"
select select "4616"
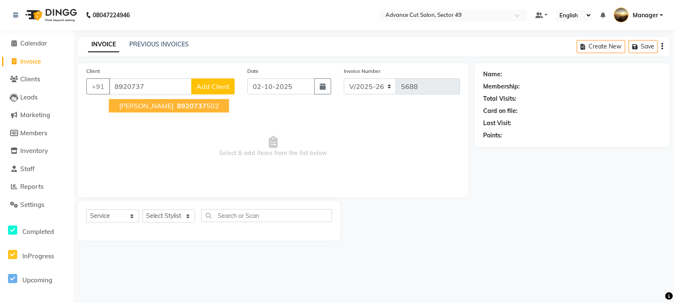
click at [177, 105] on ngb-highlight "8920737 502" at bounding box center [197, 106] width 44 height 8
type input "8920737502"
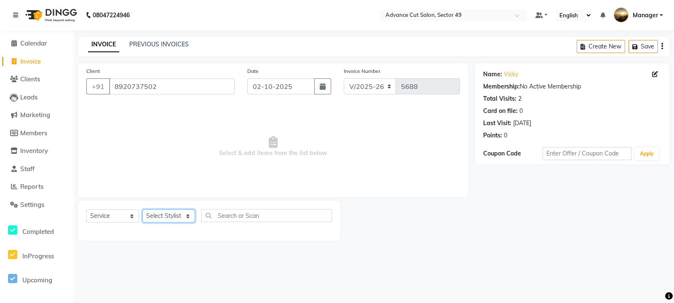
click at [161, 218] on select "Select Stylist aphy [PERSON_NAME] bashu [PERSON_NAME] [PERSON_NAME] Manager Nav…" at bounding box center [168, 215] width 53 height 13
select select "85443"
click at [142, 210] on select "Select Stylist aphy [PERSON_NAME] bashu [PERSON_NAME] [PERSON_NAME] Manager Nav…" at bounding box center [168, 215] width 53 height 13
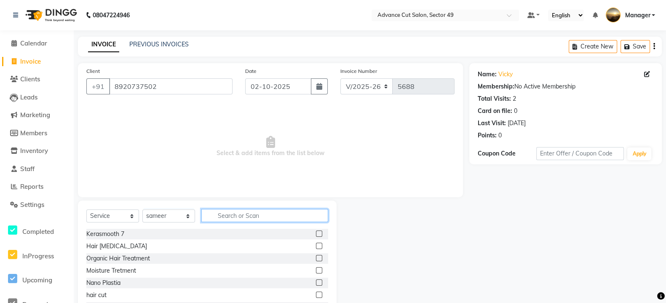
click at [230, 215] on input "text" at bounding box center [264, 215] width 127 height 13
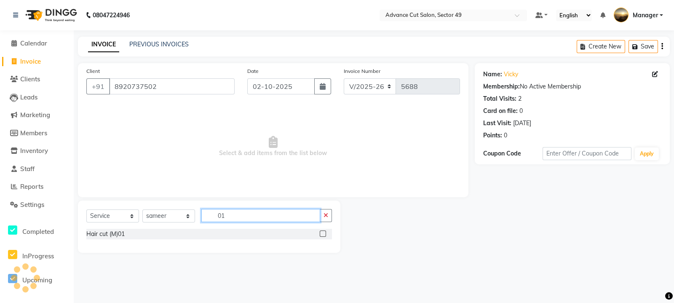
type input "01"
click at [324, 231] on label at bounding box center [323, 234] width 6 height 6
click at [324, 231] on input "checkbox" at bounding box center [322, 233] width 5 height 5
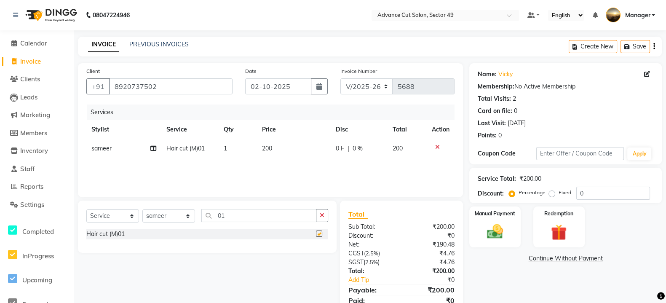
checkbox input "false"
click at [507, 231] on img at bounding box center [495, 232] width 27 height 19
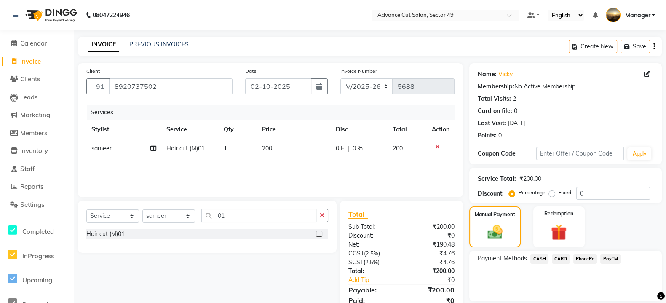
click at [612, 260] on span "PayTM" at bounding box center [611, 259] width 20 height 10
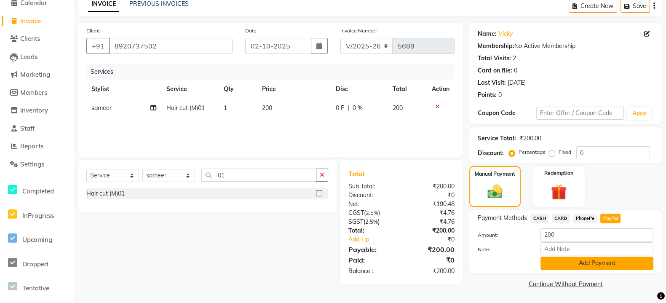
click at [611, 264] on button "Add Payment" at bounding box center [597, 263] width 113 height 13
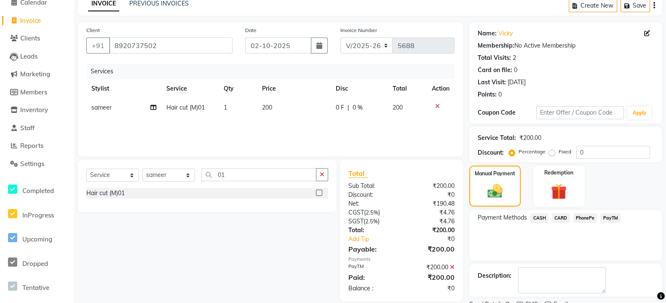
scroll to position [75, 0]
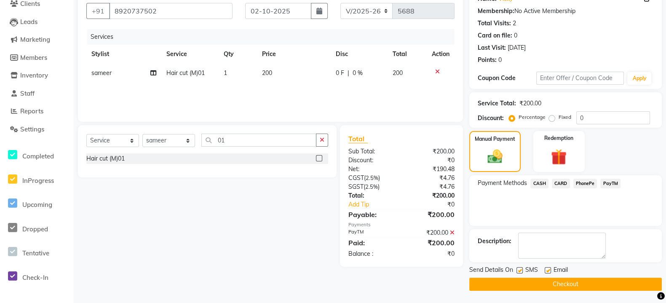
click at [520, 271] on label at bounding box center [520, 270] width 6 height 6
click at [520, 271] on input "checkbox" at bounding box center [519, 270] width 5 height 5
checkbox input "false"
click at [518, 278] on button "Checkout" at bounding box center [565, 284] width 193 height 13
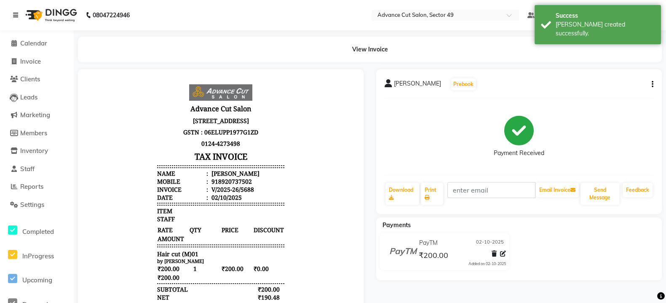
click at [14, 20] on link at bounding box center [17, 15] width 8 height 24
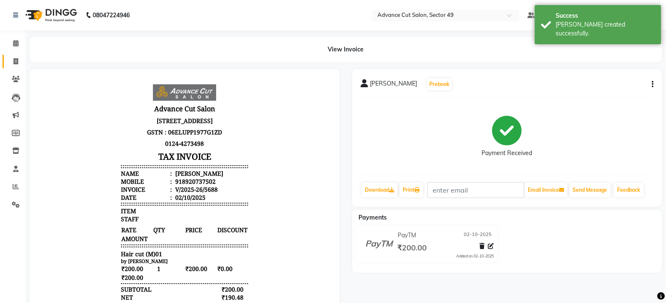
click at [16, 62] on icon at bounding box center [15, 61] width 5 height 6
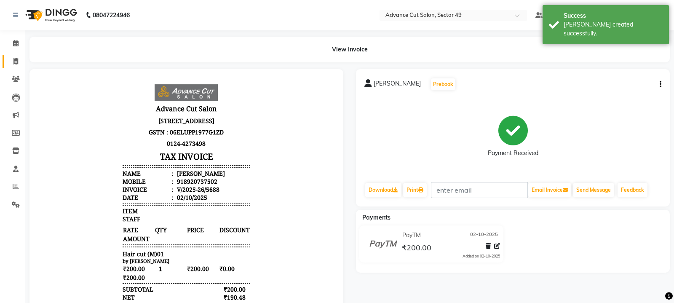
select select "4616"
select select "service"
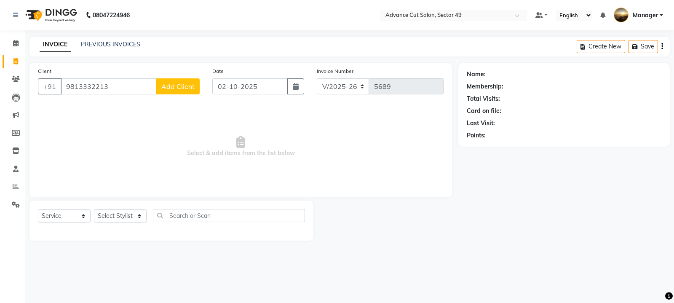
type input "9813332213"
click at [161, 70] on div "Client +91 9813332213 Add Client" at bounding box center [119, 84] width 174 height 35
click at [162, 89] on span "Add Client" at bounding box center [177, 86] width 33 height 8
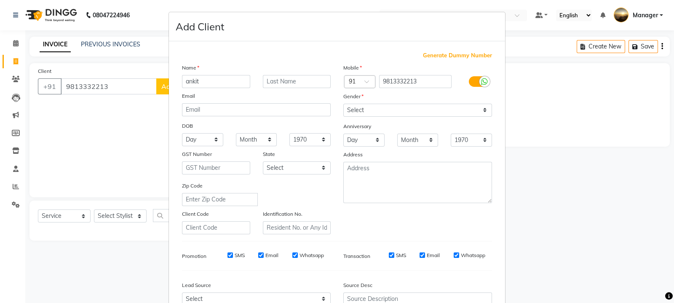
type input "ankit"
click at [381, 107] on select "Select Male Female Other Prefer Not To Say" at bounding box center [417, 110] width 149 height 13
select select "female"
click at [343, 104] on select "Select Male Female Other Prefer Not To Say" at bounding box center [417, 110] width 149 height 13
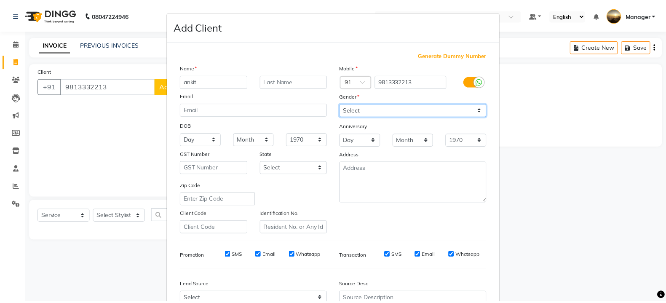
scroll to position [90, 0]
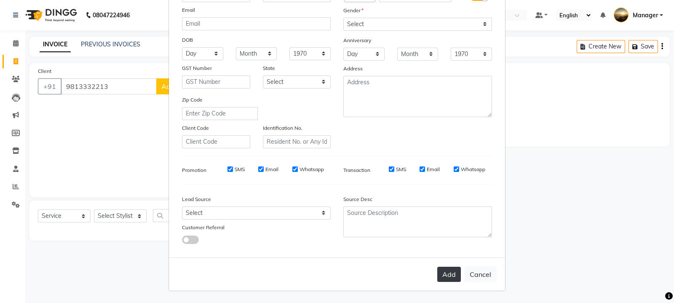
click at [449, 277] on button "Add" at bounding box center [449, 274] width 24 height 15
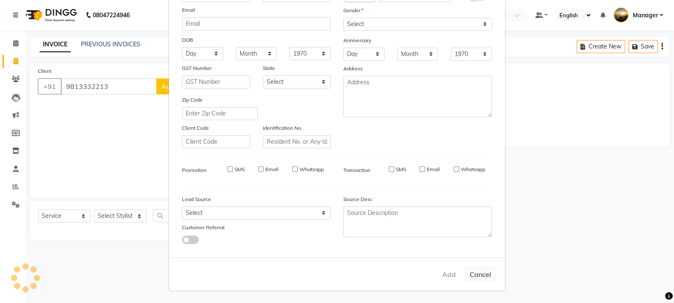
select select
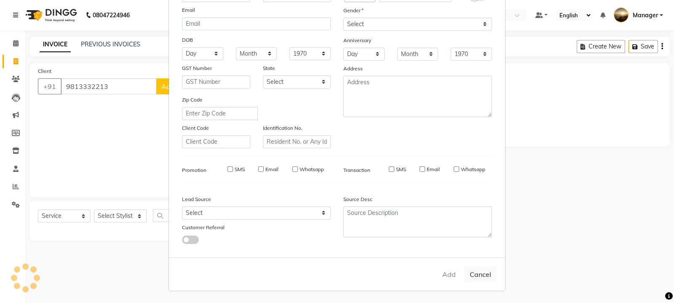
select select
checkbox input "false"
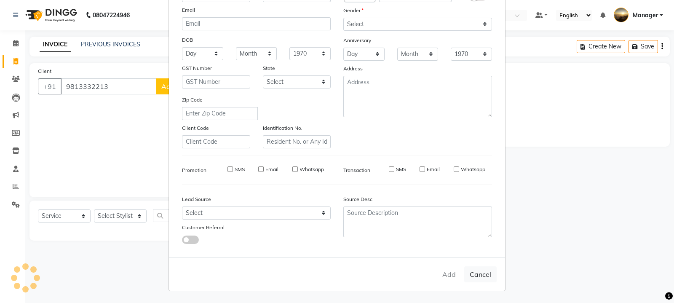
checkbox input "false"
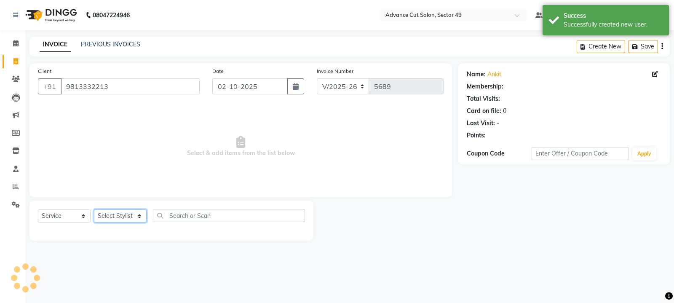
click at [127, 220] on select "Select Stylist aphy [PERSON_NAME] bashu [PERSON_NAME] [PERSON_NAME] Manager Nav…" at bounding box center [120, 215] width 53 height 13
select select "88540"
click at [94, 210] on select "Select Stylist aphy [PERSON_NAME] bashu [PERSON_NAME] [PERSON_NAME] Manager Nav…" at bounding box center [120, 215] width 53 height 13
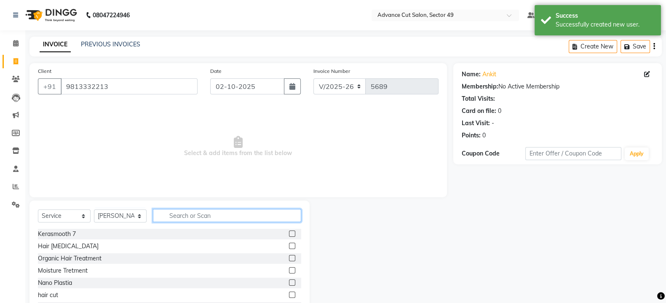
click at [189, 209] on input "text" at bounding box center [227, 215] width 148 height 13
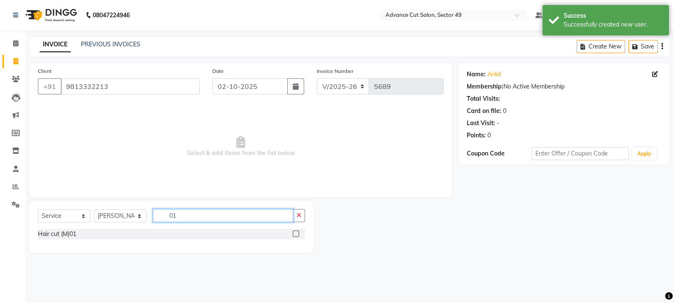
type input "01"
click at [297, 233] on label at bounding box center [296, 234] width 6 height 6
click at [297, 233] on input "checkbox" at bounding box center [295, 233] width 5 height 5
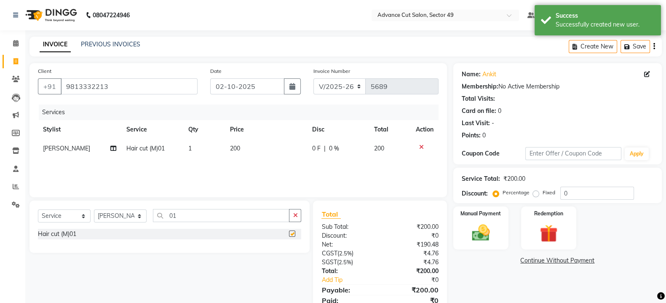
checkbox input "false"
click at [491, 227] on img at bounding box center [481, 232] width 30 height 21
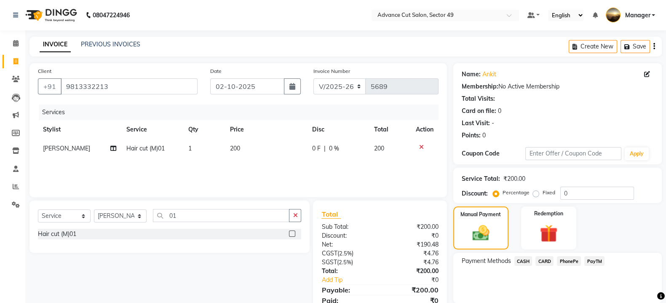
click at [595, 260] on span "PayTM" at bounding box center [595, 261] width 20 height 10
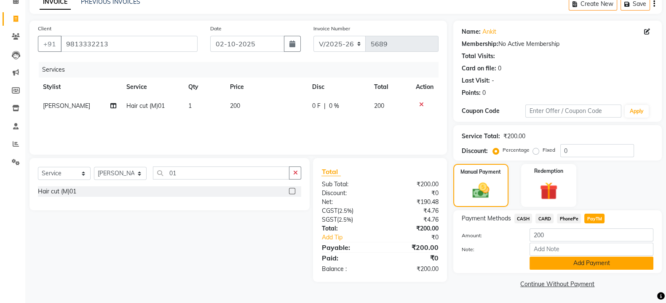
click at [598, 265] on button "Add Payment" at bounding box center [592, 263] width 124 height 13
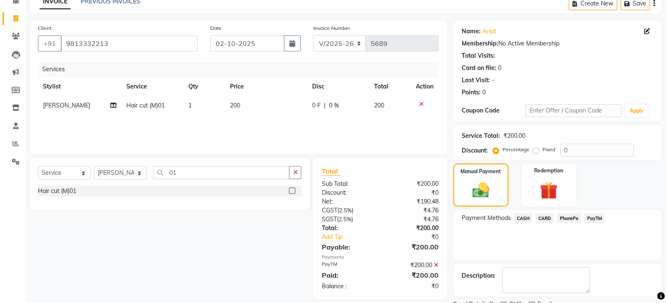
scroll to position [78, 0]
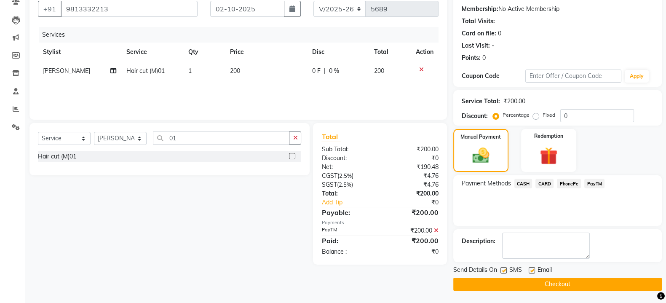
click at [502, 271] on label at bounding box center [504, 270] width 6 height 6
click at [502, 271] on input "checkbox" at bounding box center [503, 270] width 5 height 5
checkbox input "false"
click at [515, 285] on button "Checkout" at bounding box center [557, 284] width 209 height 13
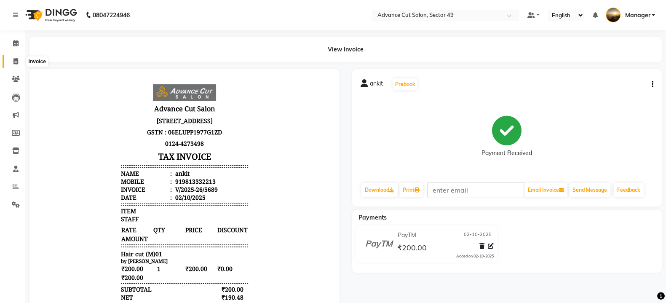
click at [16, 60] on icon at bounding box center [15, 61] width 5 height 6
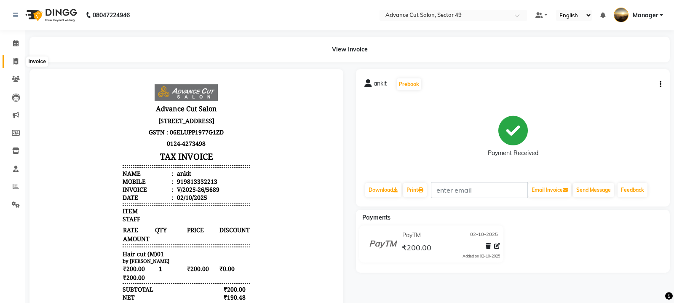
select select "4616"
select select "service"
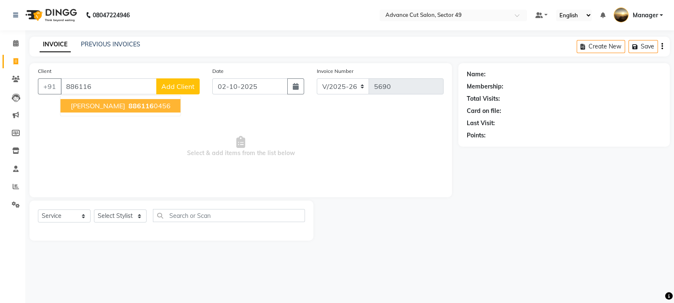
click at [129, 106] on span "886116" at bounding box center [141, 106] width 25 height 8
type input "8861160456"
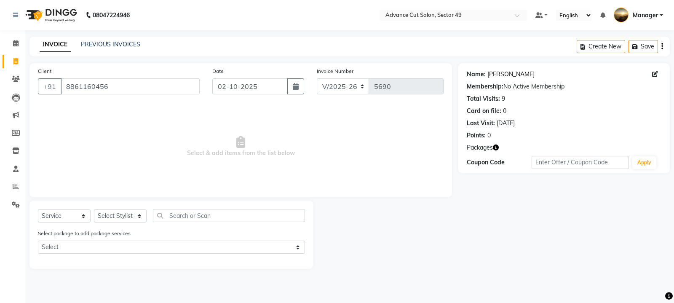
click at [497, 72] on link "Jai Jai" at bounding box center [511, 74] width 47 height 9
click at [120, 218] on select "Select Stylist aphy [PERSON_NAME] bashu [PERSON_NAME] [PERSON_NAME] Manager Nav…" at bounding box center [120, 215] width 53 height 13
select select "88017"
click at [94, 210] on select "Select Stylist aphy [PERSON_NAME] bashu [PERSON_NAME] [PERSON_NAME] Manager Nav…" at bounding box center [120, 215] width 53 height 13
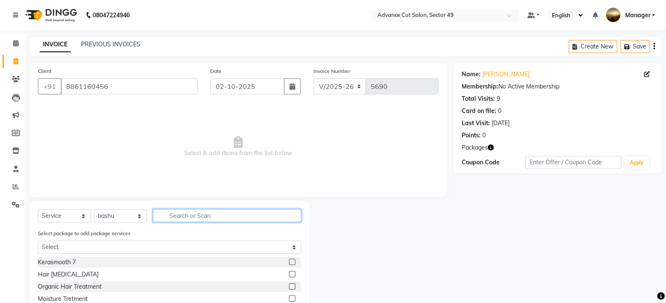
click at [194, 216] on input "text" at bounding box center [227, 215] width 148 height 13
type input "clea"
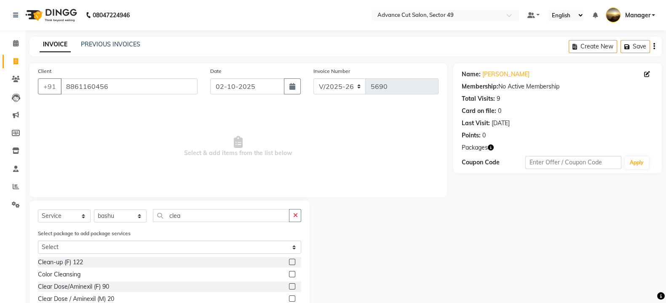
click at [289, 263] on label at bounding box center [292, 262] width 6 height 6
click at [289, 263] on input "checkbox" at bounding box center [291, 262] width 5 height 5
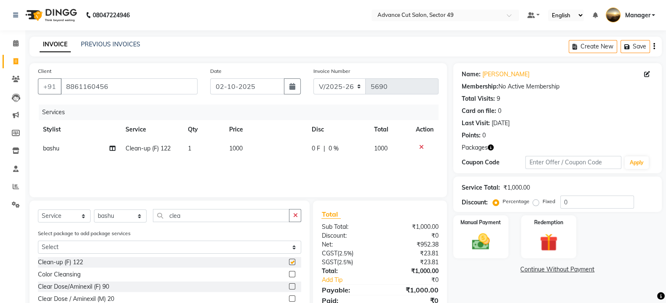
checkbox input "false"
click at [248, 156] on td "1000" at bounding box center [265, 148] width 83 height 19
select select "88017"
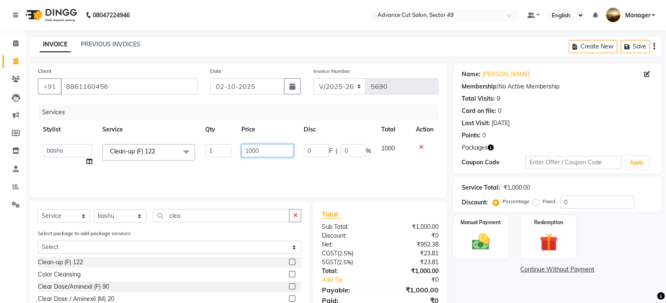
click at [274, 155] on input "1000" at bounding box center [267, 150] width 53 height 13
type input "1"
type input "1500"
click at [297, 215] on icon "button" at bounding box center [295, 215] width 5 height 6
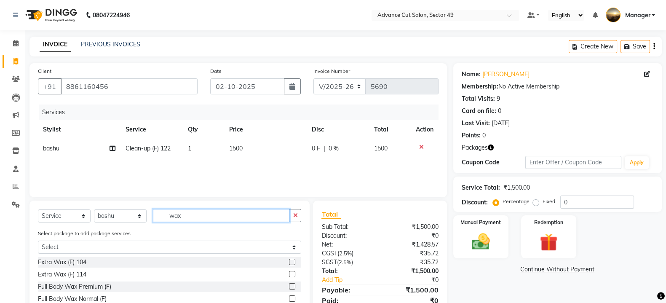
scroll to position [52, 0]
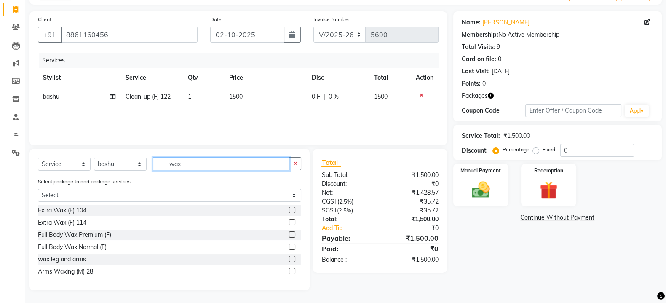
type input "wax"
click at [293, 260] on label at bounding box center [292, 259] width 6 height 6
click at [293, 260] on input "checkbox" at bounding box center [291, 259] width 5 height 5
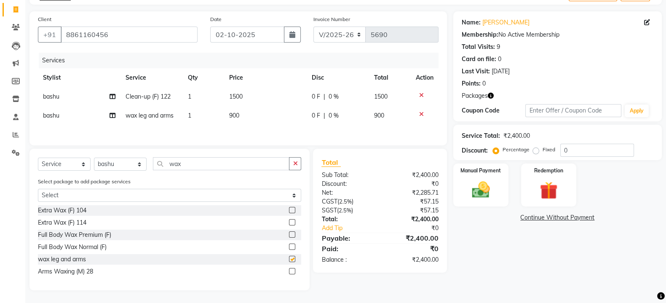
checkbox input "false"
click at [294, 163] on icon "button" at bounding box center [295, 164] width 5 height 6
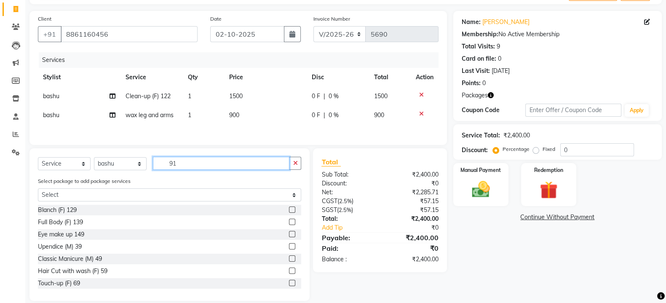
scroll to position [37, 0]
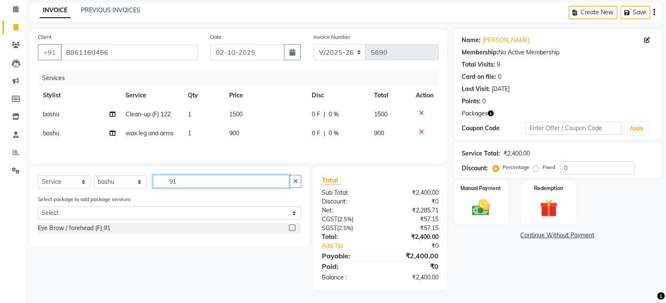
type input "91"
click at [292, 227] on label at bounding box center [292, 228] width 6 height 6
click at [292, 227] on input "checkbox" at bounding box center [291, 227] width 5 height 5
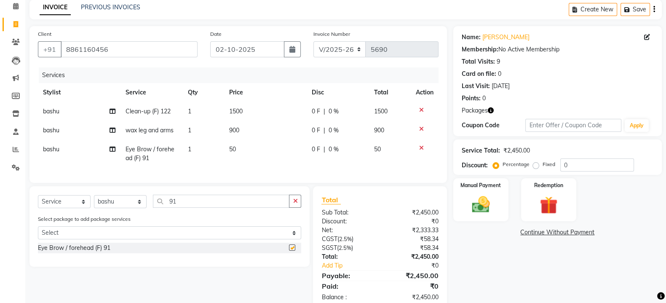
checkbox input "false"
click at [254, 152] on td "50" at bounding box center [265, 154] width 83 height 28
select select "88017"
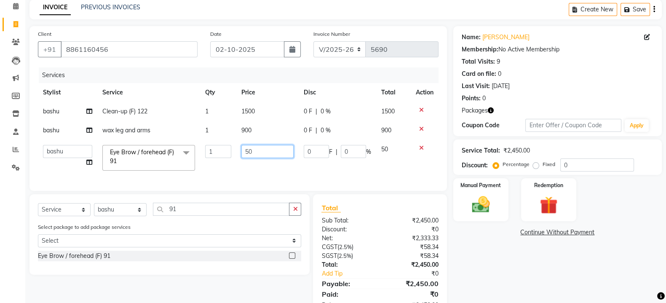
click at [263, 152] on input "50" at bounding box center [267, 151] width 53 height 13
type input "5"
type input "100"
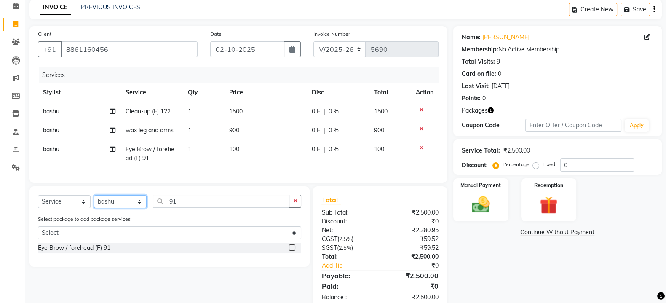
click at [132, 208] on select "Select Stylist aphy [PERSON_NAME] bashu [PERSON_NAME] [PERSON_NAME] Manager Nav…" at bounding box center [120, 201] width 53 height 13
drag, startPoint x: 146, startPoint y: 196, endPoint x: 157, endPoint y: 195, distance: 11.0
click at [148, 195] on div "Select Service Product Membership Package Voucher Prepaid Gift Card Select Styl…" at bounding box center [169, 226] width 280 height 80
click at [298, 208] on button "button" at bounding box center [295, 201] width 12 height 13
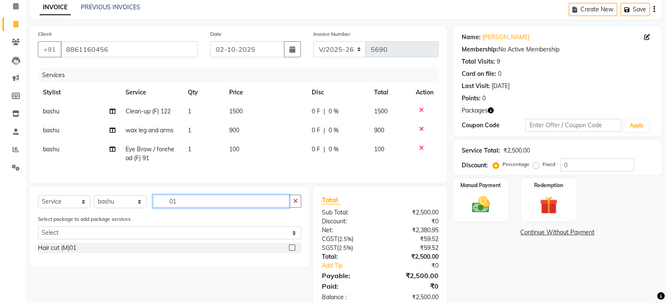
type input "01"
drag, startPoint x: 293, startPoint y: 256, endPoint x: 294, endPoint y: 250, distance: 6.4
click at [292, 251] on label at bounding box center [292, 247] width 6 height 6
click at [292, 251] on input "checkbox" at bounding box center [291, 247] width 5 height 5
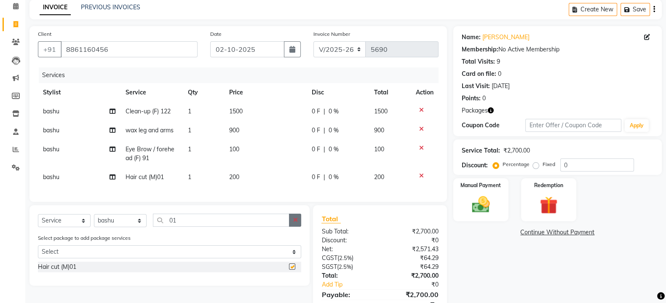
checkbox input "false"
click at [295, 223] on icon "button" at bounding box center [295, 220] width 5 height 6
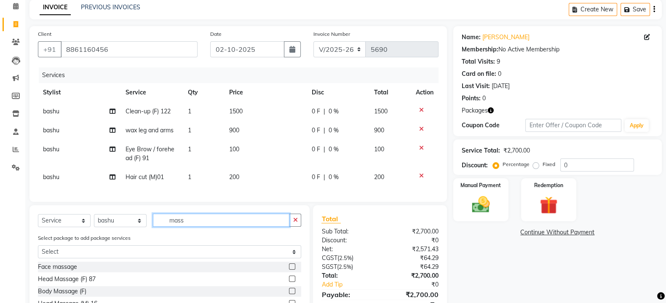
scroll to position [84, 0]
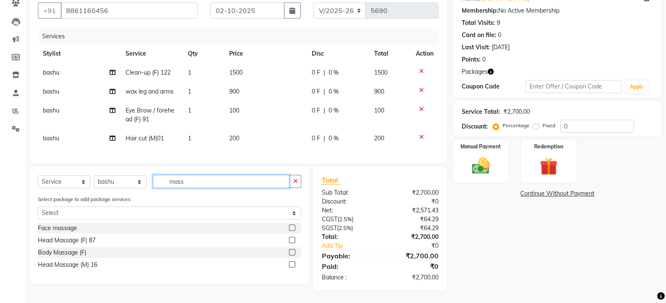
type input "mass"
drag, startPoint x: 292, startPoint y: 263, endPoint x: 283, endPoint y: 241, distance: 24.4
click at [292, 263] on label at bounding box center [292, 264] width 6 height 6
click at [292, 263] on input "checkbox" at bounding box center [291, 264] width 5 height 5
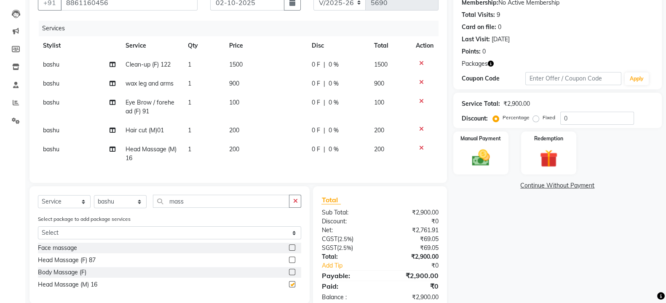
checkbox input "false"
click at [246, 142] on td "200" at bounding box center [265, 154] width 83 height 28
select select "88017"
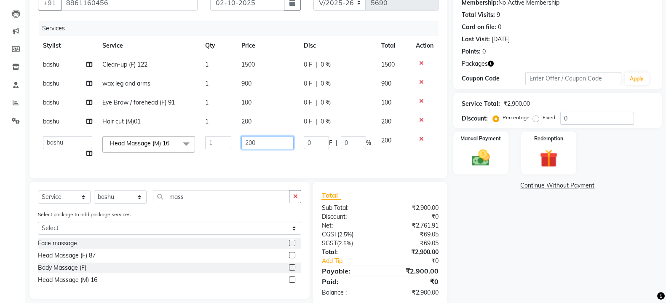
click at [268, 144] on input "200" at bounding box center [267, 142] width 53 height 13
type input "2"
type input "300"
click at [537, 166] on img at bounding box center [549, 158] width 30 height 23
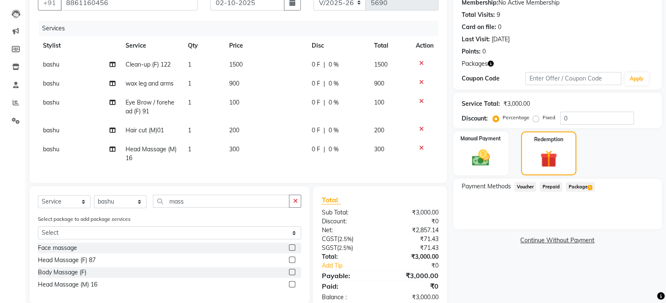
scroll to position [112, 0]
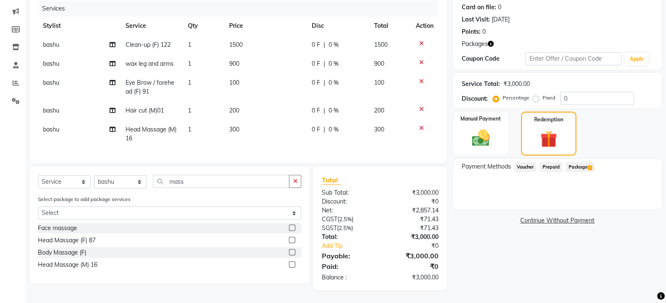
click at [581, 162] on span "Package 1" at bounding box center [580, 167] width 29 height 10
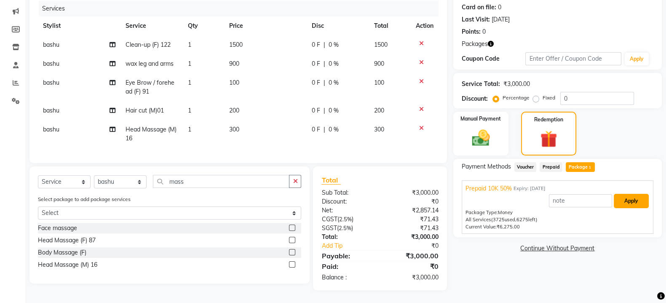
click at [626, 194] on button "Apply" at bounding box center [631, 201] width 35 height 14
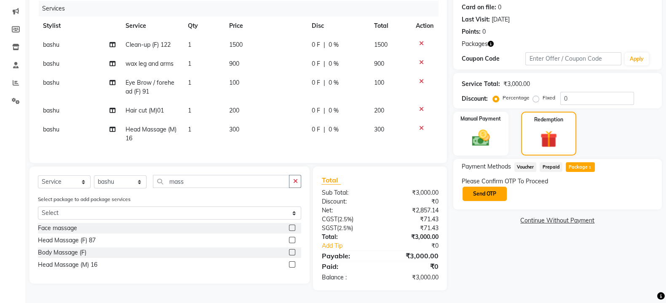
click at [482, 187] on button "Send OTP" at bounding box center [485, 194] width 44 height 14
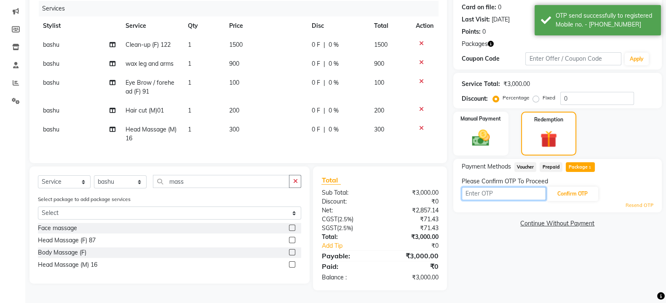
click at [482, 188] on input "text" at bounding box center [504, 193] width 84 height 13
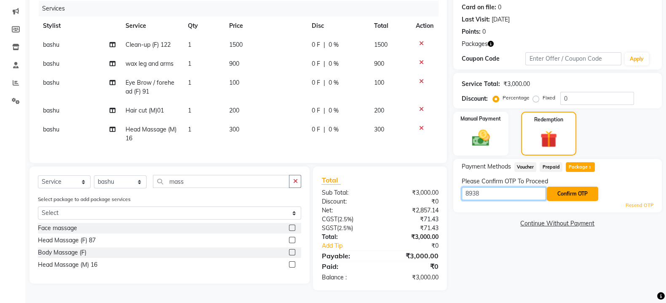
type input "8938"
click at [562, 188] on button "Confirm OTP" at bounding box center [572, 194] width 51 height 14
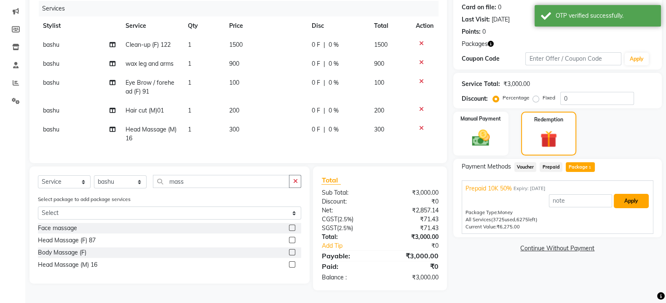
click at [636, 194] on button "Apply" at bounding box center [631, 201] width 35 height 14
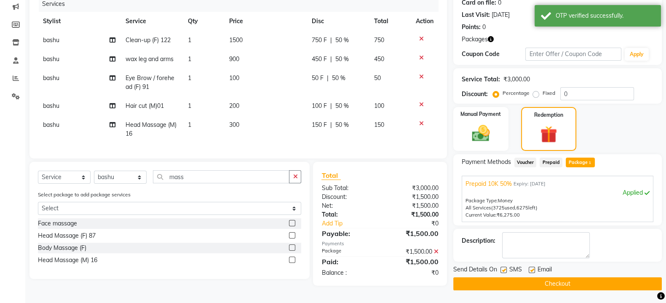
click at [531, 278] on button "Checkout" at bounding box center [557, 283] width 209 height 13
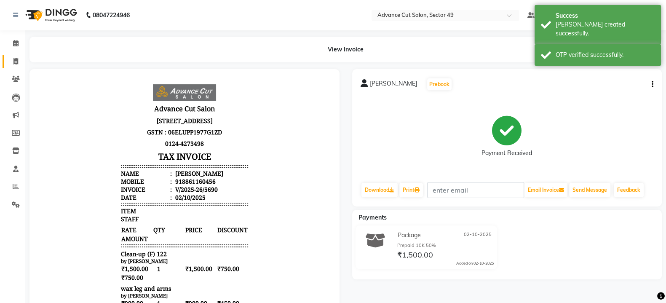
click at [16, 60] on icon at bounding box center [15, 61] width 5 height 6
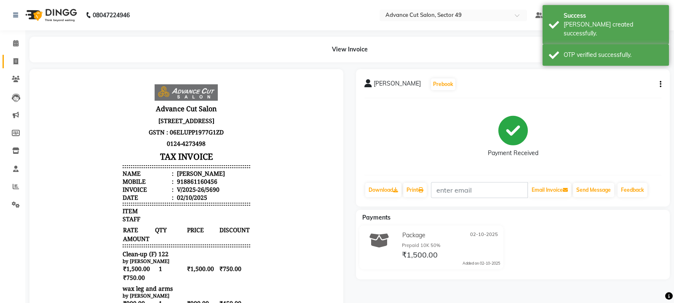
select select "4616"
select select "service"
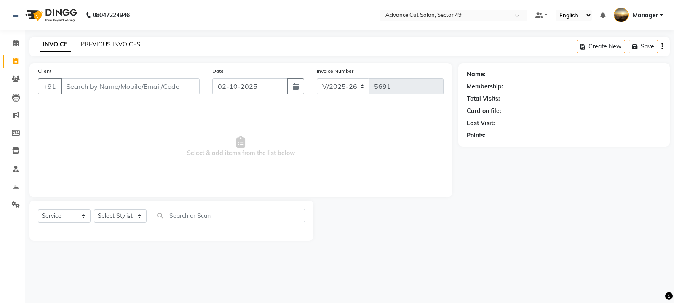
click at [108, 43] on link "PREVIOUS INVOICES" at bounding box center [110, 44] width 59 height 8
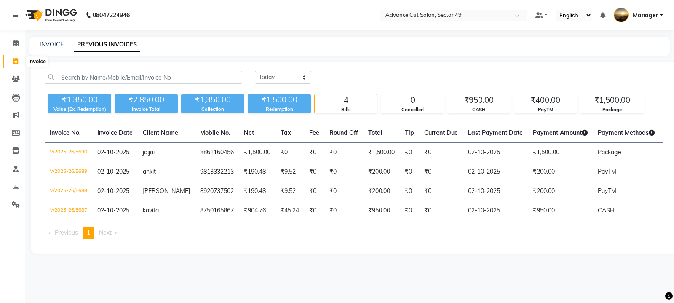
click at [15, 60] on icon at bounding box center [15, 61] width 5 height 6
select select "4616"
select select "service"
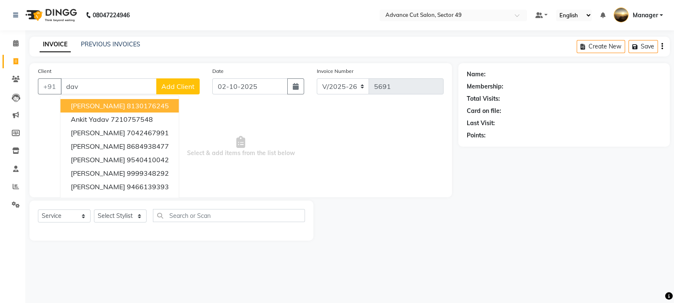
click at [149, 105] on button "david 8130176245" at bounding box center [120, 105] width 118 height 13
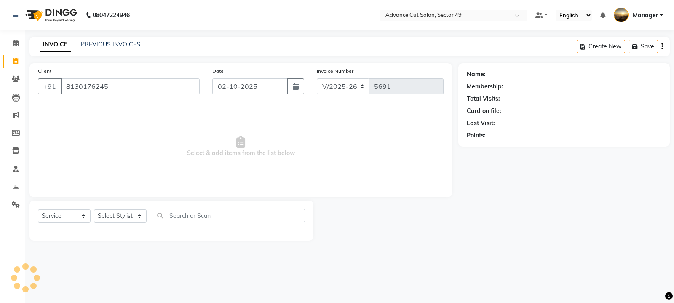
type input "8130176245"
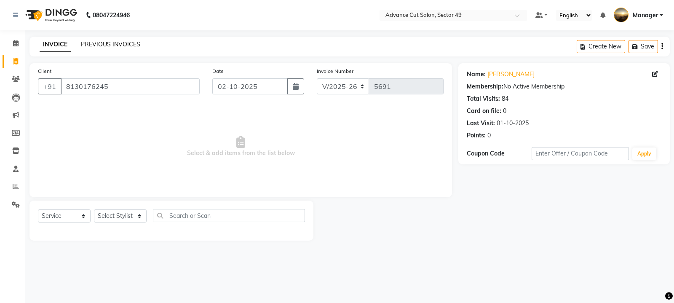
click at [102, 47] on link "PREVIOUS INVOICES" at bounding box center [110, 44] width 59 height 8
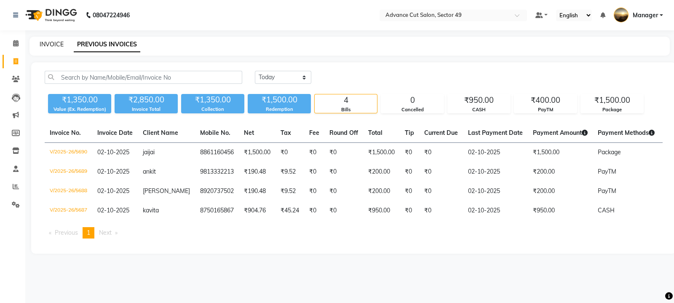
click at [56, 46] on link "INVOICE" at bounding box center [52, 44] width 24 height 8
select select "service"
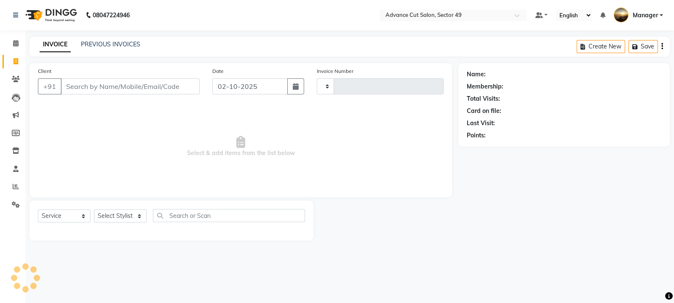
type input "5691"
select select "4616"
type input "d"
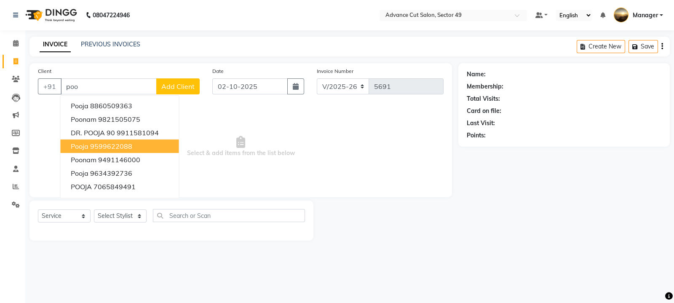
click at [129, 148] on ngb-highlight "9599622088" at bounding box center [111, 146] width 42 height 8
type input "9599622088"
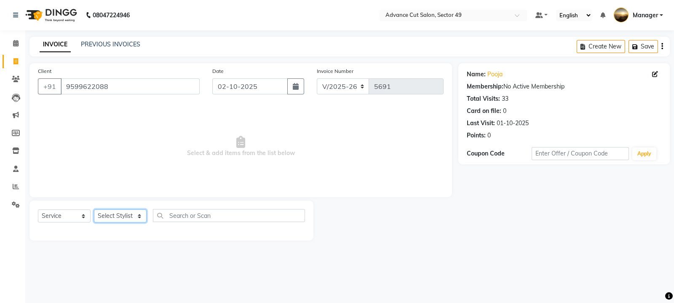
click at [131, 220] on select "Select Stylist aphy [PERSON_NAME] bashu [PERSON_NAME] [PERSON_NAME] Manager Nav…" at bounding box center [120, 215] width 53 height 13
select select "85443"
click at [94, 210] on select "Select Stylist aphy [PERSON_NAME] bashu [PERSON_NAME] [PERSON_NAME] Manager Nav…" at bounding box center [120, 215] width 53 height 13
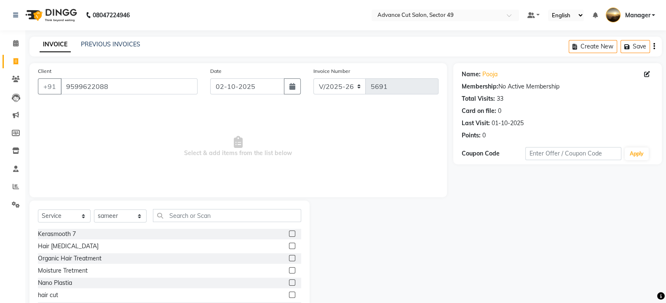
click at [203, 207] on div "Select Service Product Membership Package Voucher Prepaid Gift Card Select Styl…" at bounding box center [169, 263] width 280 height 124
click at [194, 212] on input "text" at bounding box center [227, 215] width 148 height 13
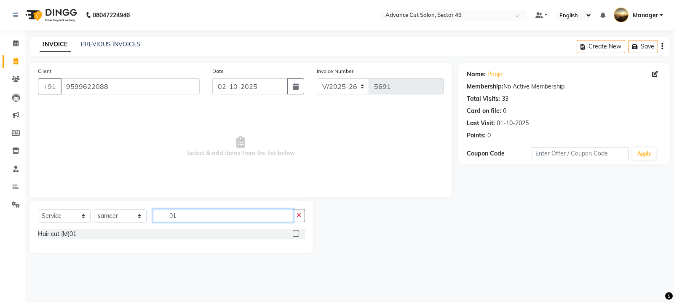
type input "01"
click at [296, 233] on label at bounding box center [296, 234] width 6 height 6
click at [296, 233] on input "checkbox" at bounding box center [295, 233] width 5 height 5
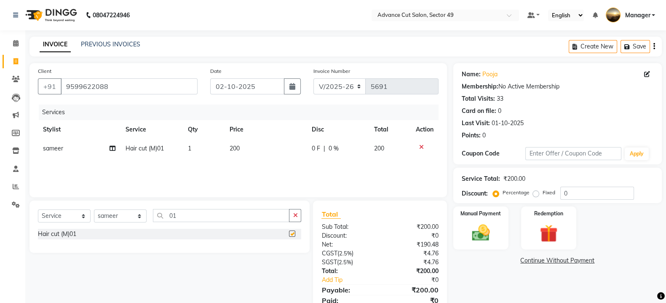
checkbox input "false"
click at [497, 226] on div "Manual Payment" at bounding box center [481, 228] width 58 height 45
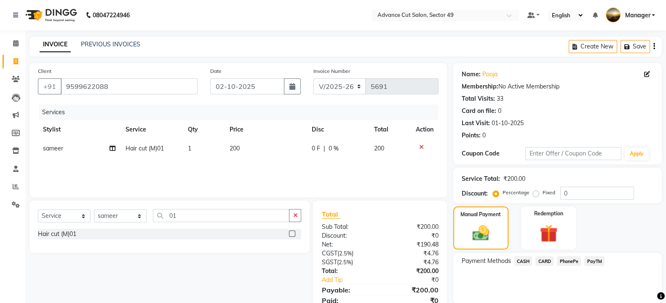
click at [527, 263] on span "CASH" at bounding box center [524, 261] width 18 height 10
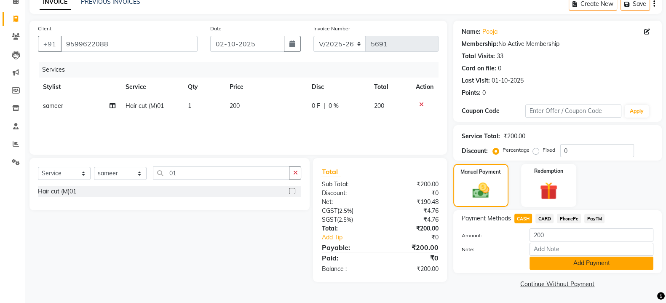
click at [548, 264] on button "Add Payment" at bounding box center [592, 263] width 124 height 13
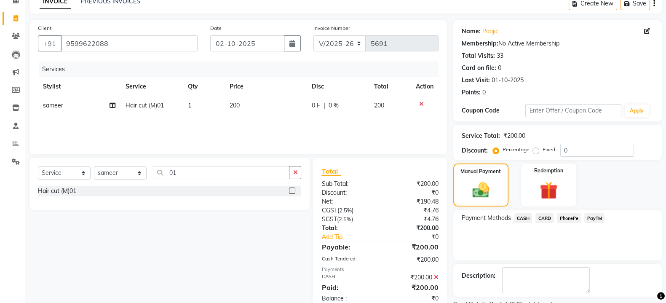
scroll to position [78, 0]
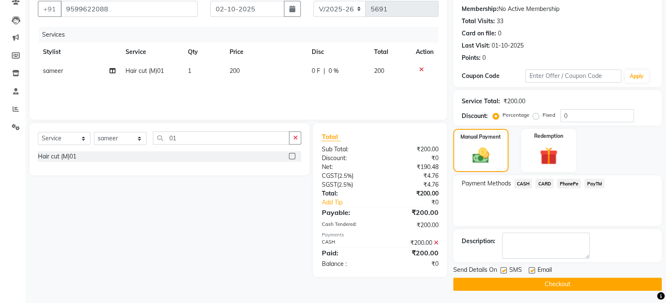
click at [504, 269] on label at bounding box center [504, 270] width 6 height 6
click at [504, 269] on input "checkbox" at bounding box center [503, 270] width 5 height 5
checkbox input "false"
click at [513, 281] on button "Checkout" at bounding box center [557, 284] width 209 height 13
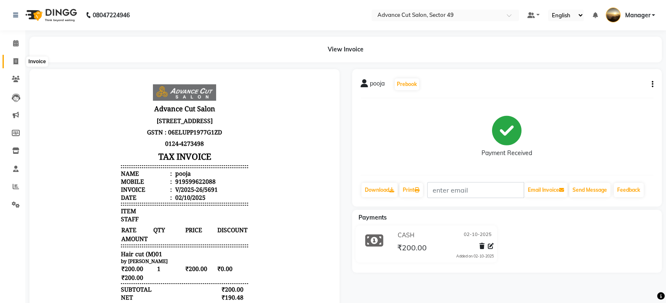
click at [15, 62] on icon at bounding box center [15, 61] width 5 height 6
select select "service"
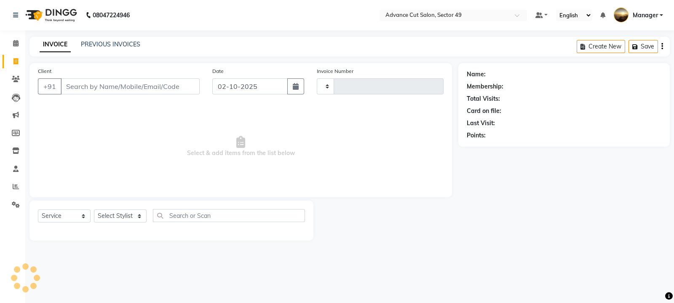
type input "5692"
select select "4616"
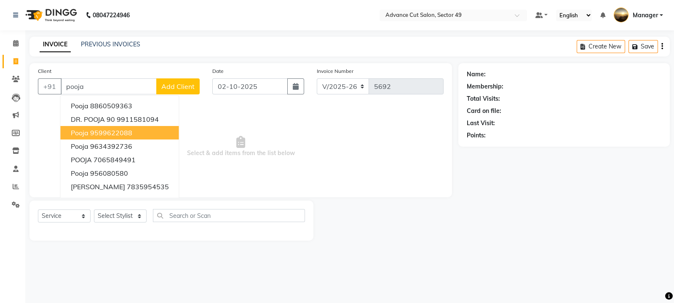
drag, startPoint x: 128, startPoint y: 137, endPoint x: 132, endPoint y: 136, distance: 4.7
click at [129, 137] on ngb-highlight "9599622088" at bounding box center [111, 133] width 42 height 8
type input "9599622088"
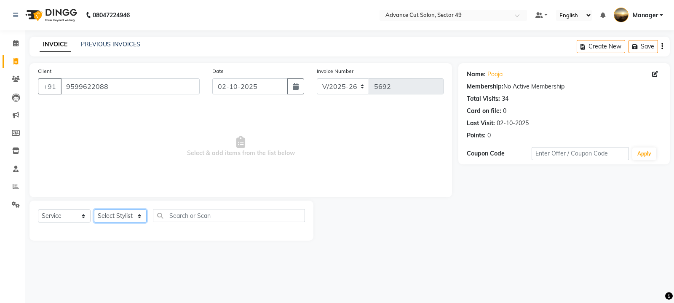
click at [135, 218] on select "Select Stylist aphy [PERSON_NAME] bashu [PERSON_NAME] [PERSON_NAME] Manager Nav…" at bounding box center [120, 215] width 53 height 13
select select "88540"
click at [94, 210] on select "Select Stylist aphy [PERSON_NAME] bashu [PERSON_NAME] [PERSON_NAME] Manager Nav…" at bounding box center [120, 215] width 53 height 13
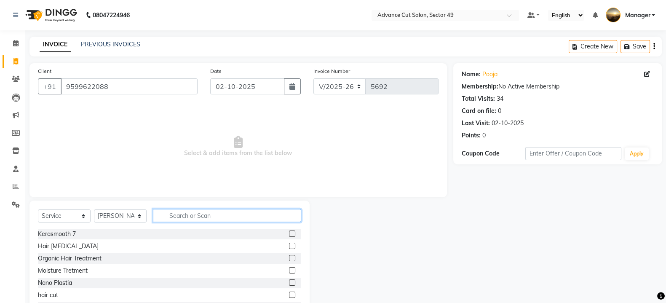
drag, startPoint x: 185, startPoint y: 217, endPoint x: 181, endPoint y: 212, distance: 6.6
click at [186, 216] on input "text" at bounding box center [227, 215] width 148 height 13
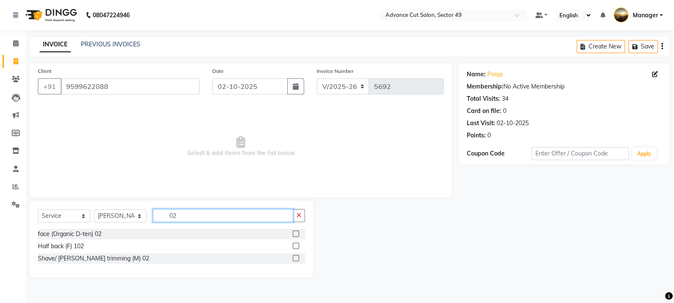
type input "02"
click at [293, 256] on label at bounding box center [296, 258] width 6 height 6
click at [293, 256] on input "checkbox" at bounding box center [295, 258] width 5 height 5
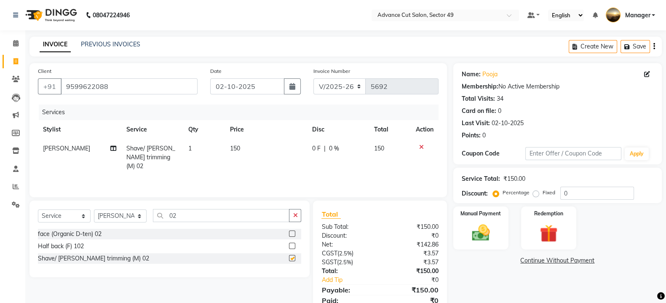
checkbox input "false"
click at [255, 148] on td "150" at bounding box center [266, 157] width 82 height 37
select select "88540"
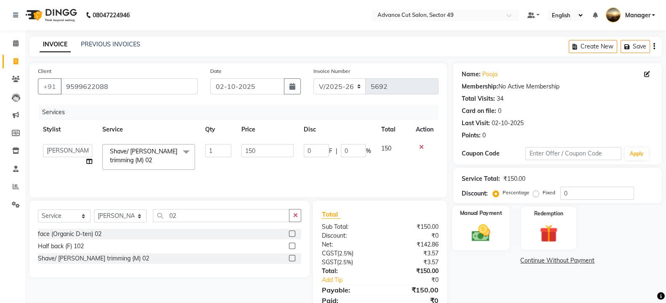
click at [501, 224] on div "Manual Payment" at bounding box center [481, 228] width 58 height 45
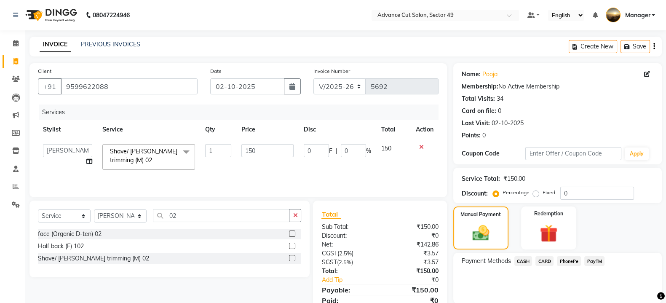
click at [590, 260] on span "PayTM" at bounding box center [595, 261] width 20 height 10
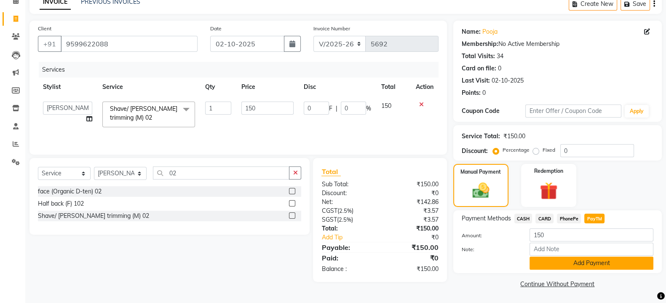
click at [577, 262] on button "Add Payment" at bounding box center [592, 263] width 124 height 13
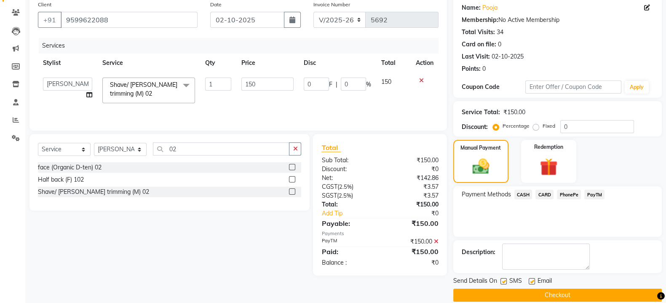
scroll to position [78, 0]
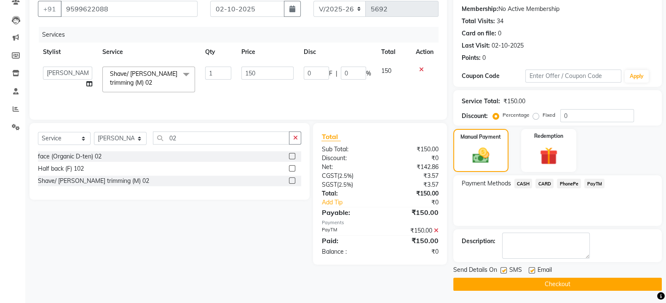
click at [505, 268] on label at bounding box center [504, 270] width 6 height 6
click at [505, 268] on input "checkbox" at bounding box center [503, 270] width 5 height 5
checkbox input "false"
click at [511, 281] on button "Checkout" at bounding box center [557, 284] width 209 height 13
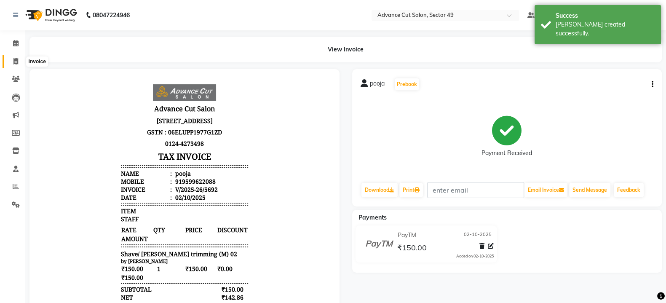
click at [15, 59] on icon at bounding box center [15, 61] width 5 height 6
select select "service"
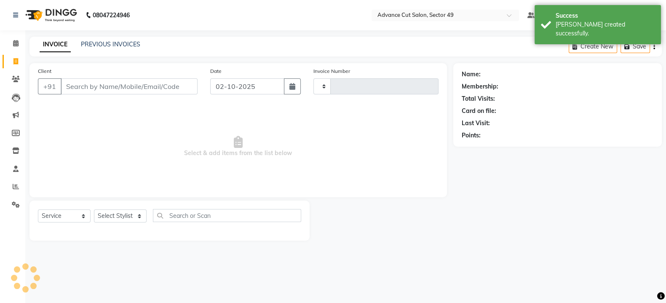
type input "5693"
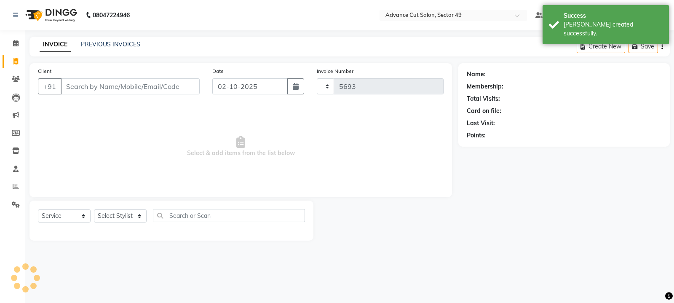
select select "4616"
click at [90, 88] on input "Client" at bounding box center [130, 86] width 139 height 16
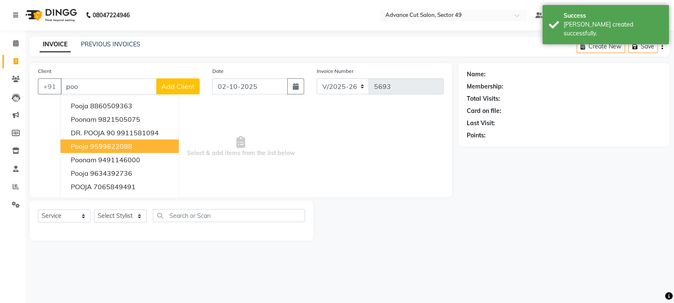
click at [111, 148] on ngb-highlight "9599622088" at bounding box center [111, 146] width 42 height 8
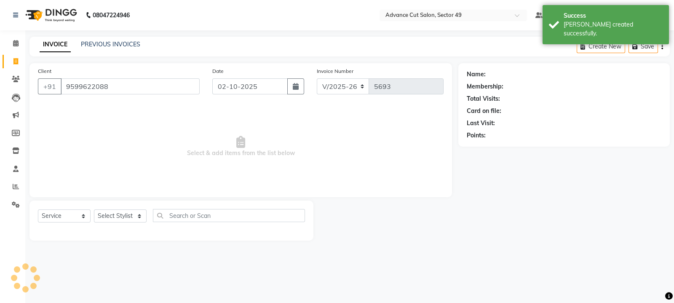
type input "9599622088"
click at [126, 217] on select "Select Stylist aphy [PERSON_NAME] bashu [PERSON_NAME] [PERSON_NAME] Manager Nav…" at bounding box center [120, 215] width 53 height 13
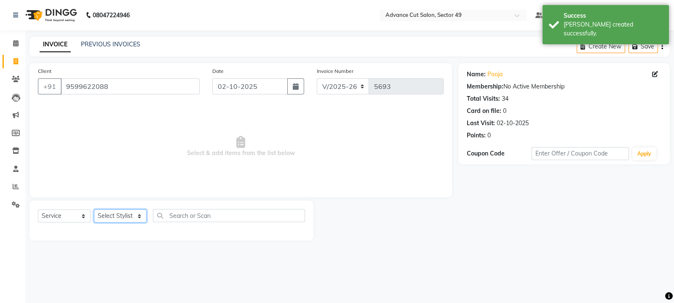
select select "88017"
click at [94, 210] on select "Select Stylist aphy [PERSON_NAME] bashu [PERSON_NAME] [PERSON_NAME] Manager Nav…" at bounding box center [120, 215] width 53 height 13
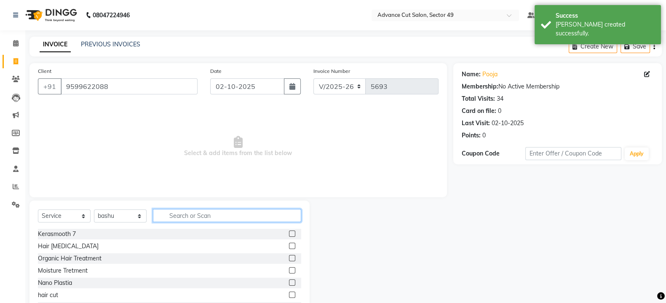
click at [198, 217] on input "text" at bounding box center [227, 215] width 148 height 13
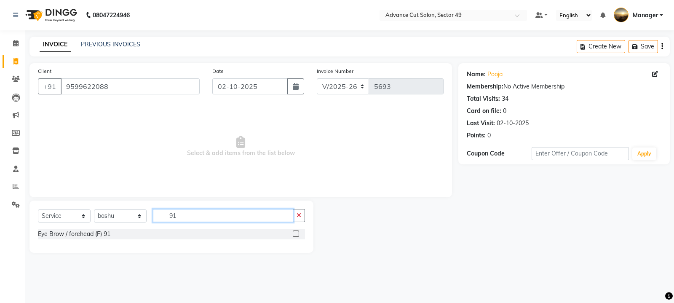
type input "91"
click at [295, 233] on label at bounding box center [296, 234] width 6 height 6
click at [295, 233] on input "checkbox" at bounding box center [295, 233] width 5 height 5
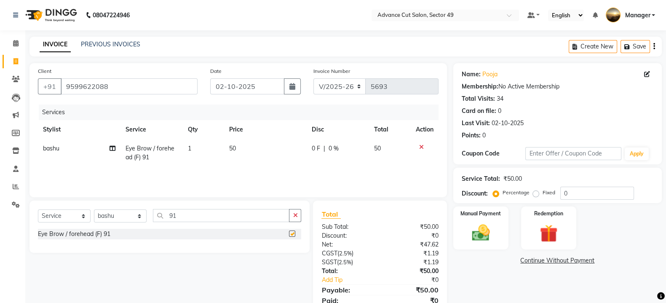
checkbox input "false"
drag, startPoint x: 245, startPoint y: 155, endPoint x: 252, endPoint y: 153, distance: 7.8
click at [252, 153] on td "50" at bounding box center [265, 153] width 83 height 28
select select "88017"
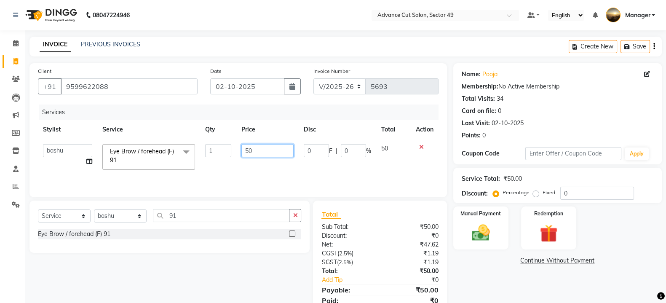
click at [265, 149] on input "50" at bounding box center [267, 150] width 53 height 13
type input "5"
type input "100"
drag, startPoint x: 503, startPoint y: 229, endPoint x: 509, endPoint y: 231, distance: 6.4
click at [504, 229] on div "Manual Payment" at bounding box center [481, 228] width 58 height 45
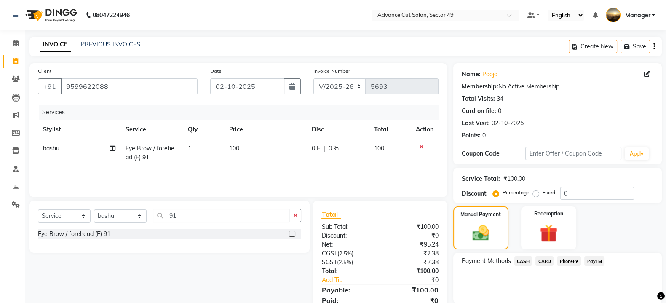
click at [591, 259] on span "PayTM" at bounding box center [595, 261] width 20 height 10
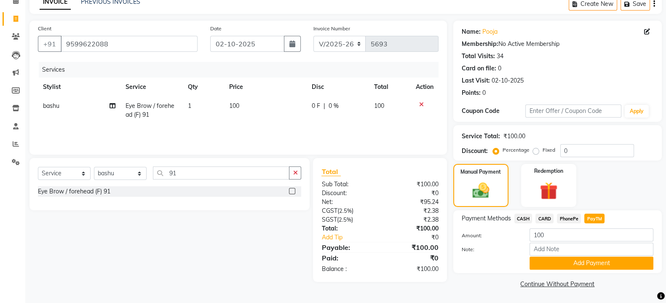
scroll to position [43, 0]
click at [590, 263] on button "Add Payment" at bounding box center [592, 263] width 124 height 13
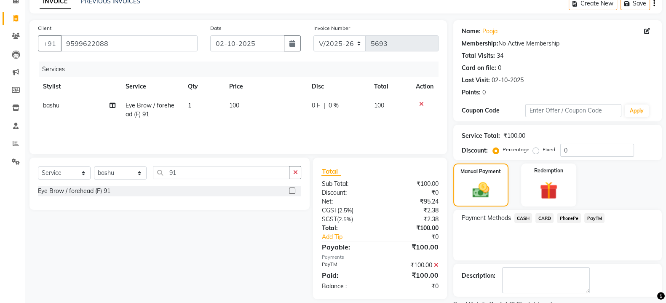
scroll to position [78, 0]
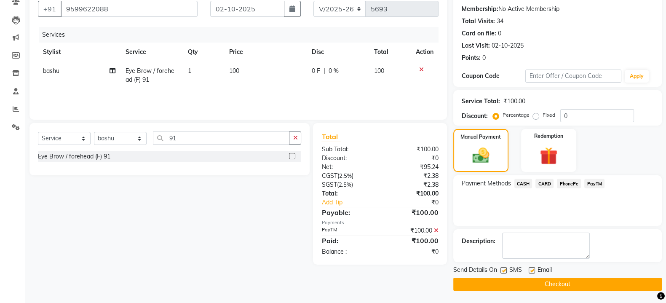
click at [504, 268] on label at bounding box center [504, 270] width 6 height 6
click at [504, 268] on input "checkbox" at bounding box center [503, 270] width 5 height 5
checkbox input "false"
click at [510, 282] on button "Checkout" at bounding box center [557, 284] width 209 height 13
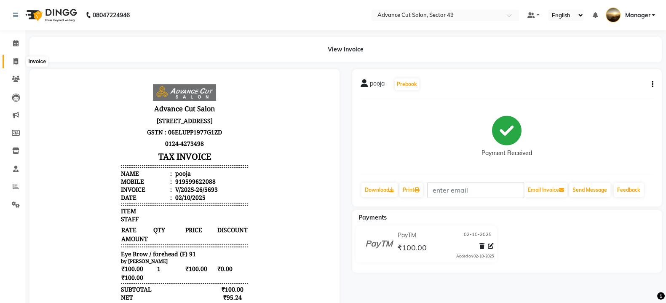
click at [14, 58] on icon at bounding box center [15, 61] width 5 height 6
select select "4616"
select select "service"
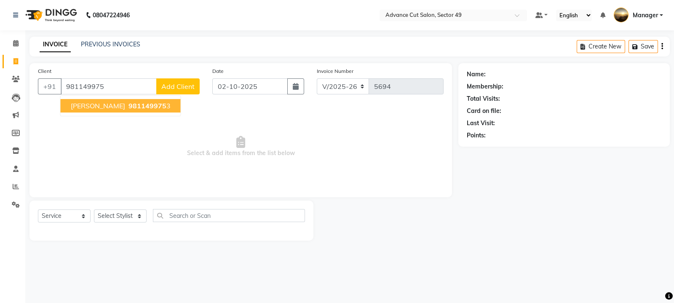
click at [129, 106] on span "981149975" at bounding box center [148, 106] width 38 height 8
type input "9811499753"
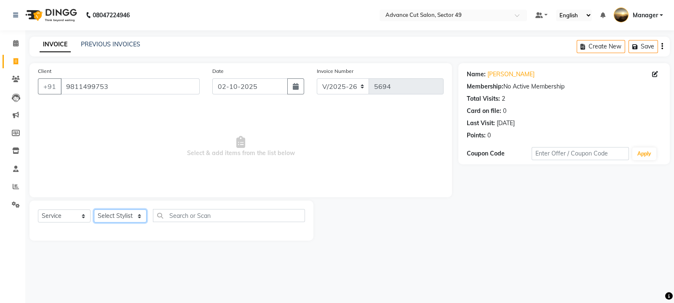
click at [127, 216] on select "Select Stylist aphy [PERSON_NAME] bashu [PERSON_NAME] [PERSON_NAME] Manager Nav…" at bounding box center [120, 215] width 53 height 13
select select "66368"
click at [94, 210] on select "Select Stylist aphy [PERSON_NAME] bashu [PERSON_NAME] [PERSON_NAME] Manager Nav…" at bounding box center [120, 215] width 53 height 13
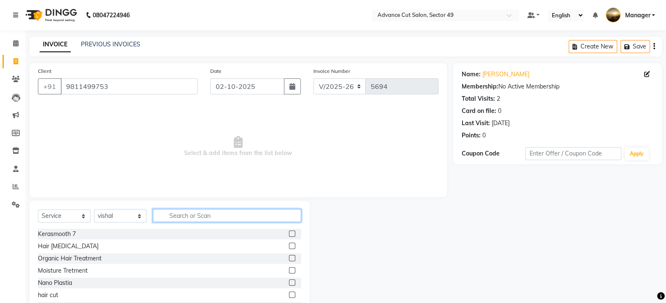
click at [188, 212] on input "text" at bounding box center [227, 215] width 148 height 13
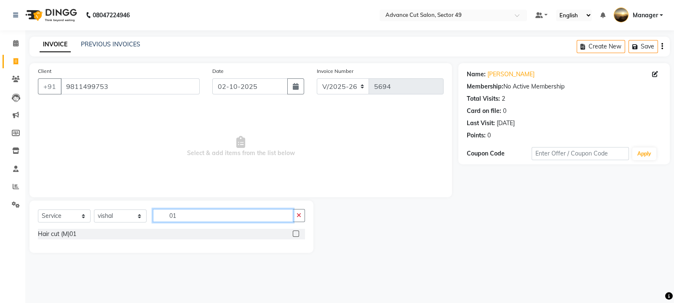
type input "01"
click at [293, 234] on label at bounding box center [296, 234] width 6 height 6
click at [293, 234] on input "checkbox" at bounding box center [295, 233] width 5 height 5
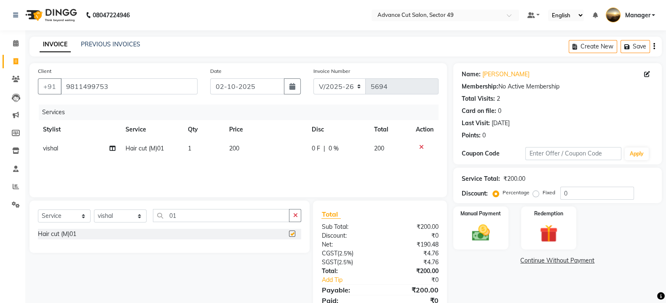
checkbox input "false"
click at [487, 239] on img at bounding box center [481, 232] width 30 height 21
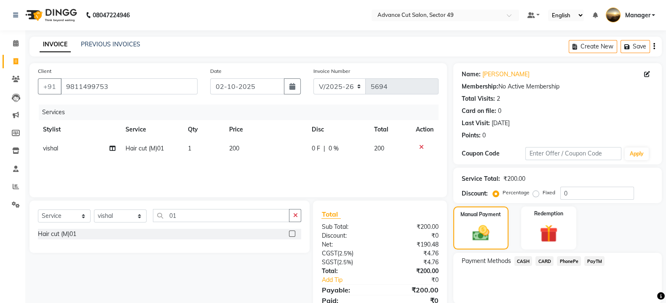
click at [525, 259] on span "CASH" at bounding box center [524, 261] width 18 height 10
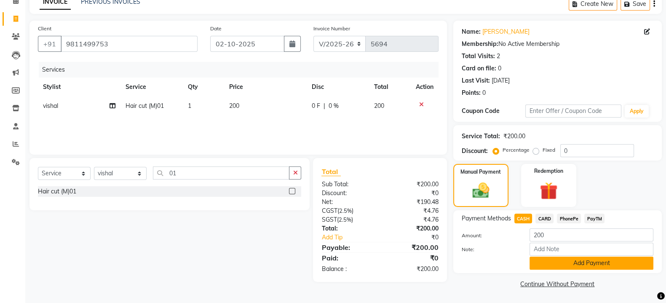
click at [563, 265] on button "Add Payment" at bounding box center [592, 263] width 124 height 13
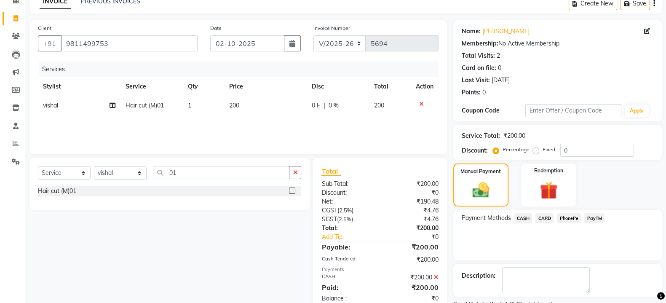
scroll to position [78, 0]
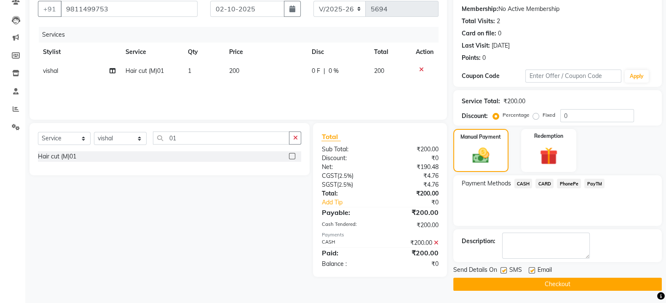
click at [509, 281] on button "Checkout" at bounding box center [557, 284] width 209 height 13
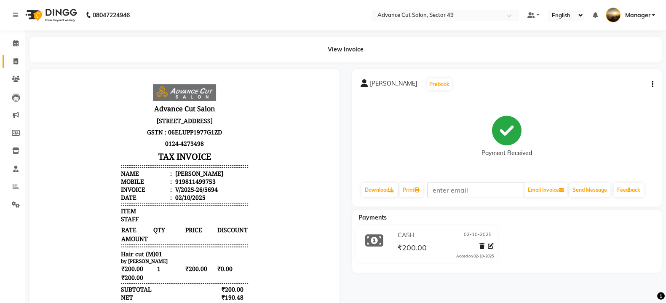
click at [16, 61] on icon at bounding box center [15, 61] width 5 height 6
select select "service"
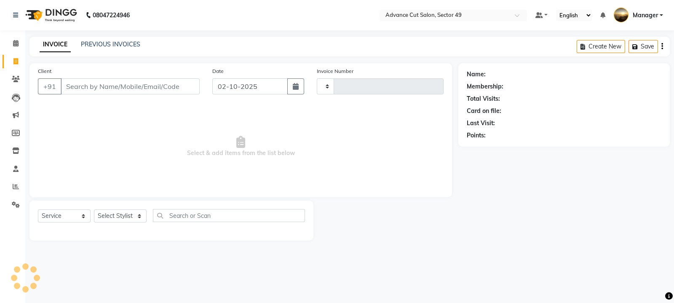
type input "5695"
select select "4616"
drag, startPoint x: 122, startPoint y: 87, endPoint x: 137, endPoint y: 85, distance: 15.3
click at [121, 87] on input "Client" at bounding box center [130, 86] width 139 height 16
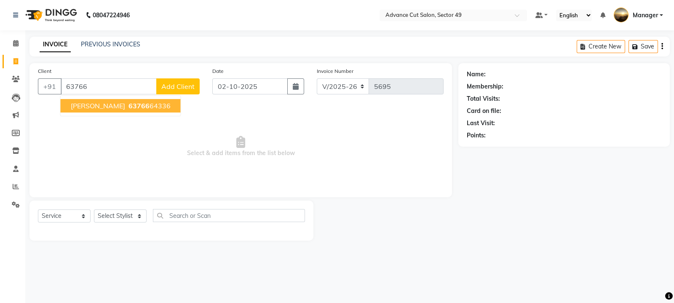
click at [127, 105] on ngb-highlight "63766 64336" at bounding box center [149, 106] width 44 height 8
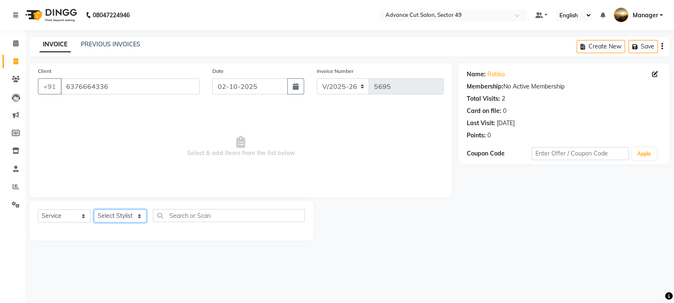
click at [127, 218] on select "Select Stylist aphy [PERSON_NAME] bashu [PERSON_NAME] [PERSON_NAME] Manager Nav…" at bounding box center [120, 215] width 53 height 13
click at [94, 210] on select "Select Stylist aphy [PERSON_NAME] bashu [PERSON_NAME] [PERSON_NAME] Manager Nav…" at bounding box center [120, 215] width 53 height 13
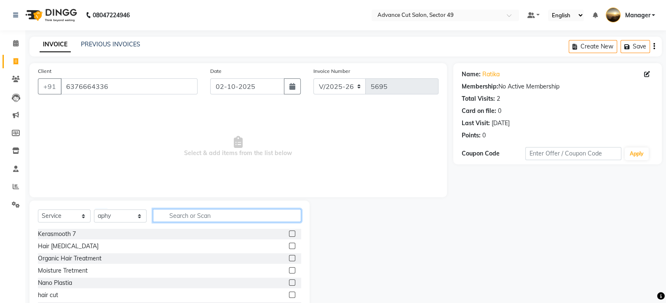
click at [203, 220] on input "text" at bounding box center [227, 215] width 148 height 13
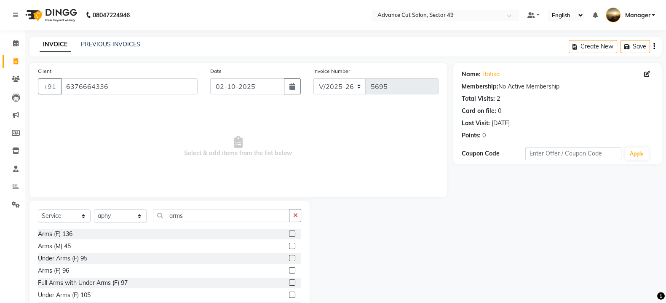
click at [289, 235] on label at bounding box center [292, 234] width 6 height 6
click at [289, 235] on input "checkbox" at bounding box center [291, 233] width 5 height 5
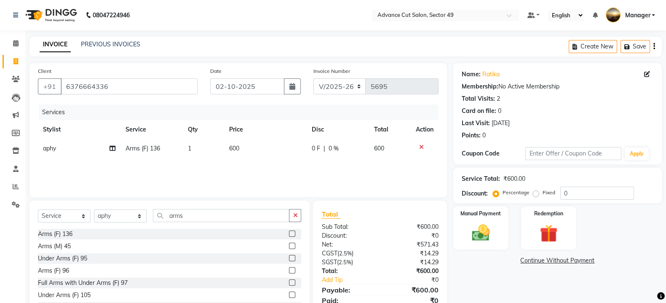
click at [248, 150] on td "600" at bounding box center [265, 148] width 83 height 19
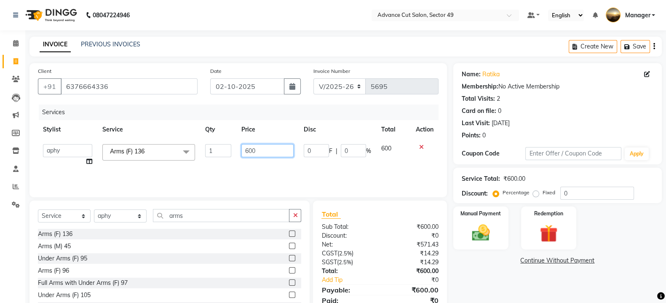
click at [264, 153] on input "600" at bounding box center [267, 150] width 53 height 13
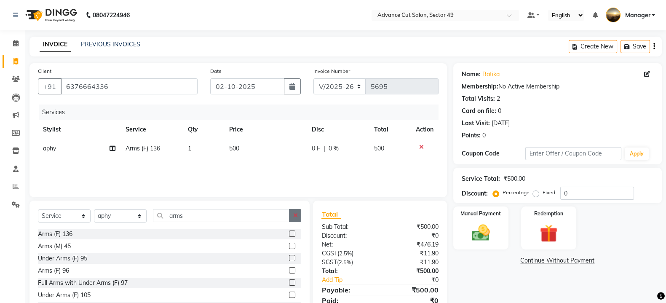
click at [293, 214] on icon "button" at bounding box center [295, 215] width 5 height 6
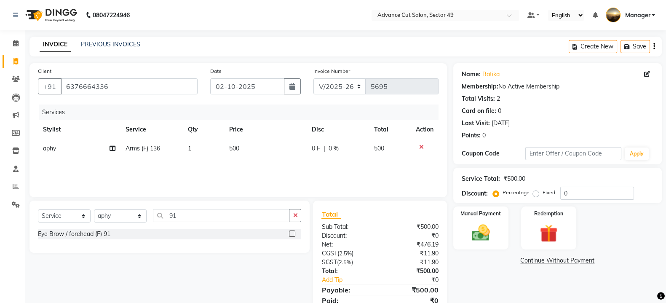
click at [291, 231] on label at bounding box center [292, 234] width 6 height 6
click at [291, 231] on input "checkbox" at bounding box center [291, 233] width 5 height 5
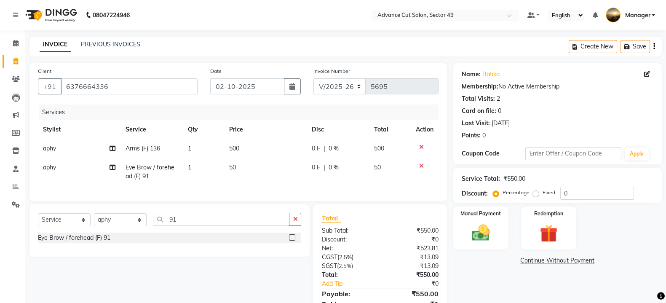
click at [246, 161] on td "50" at bounding box center [265, 172] width 83 height 28
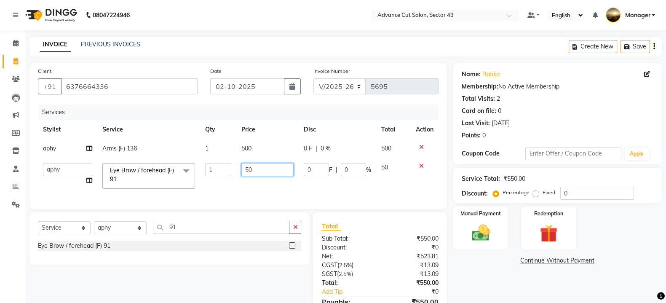
click at [263, 173] on input "50" at bounding box center [267, 169] width 53 height 13
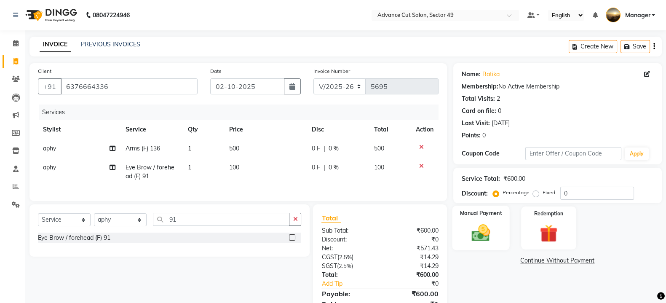
click at [487, 225] on img at bounding box center [481, 232] width 30 height 21
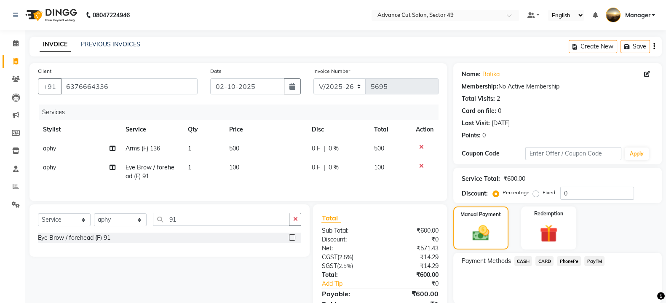
click at [594, 260] on span "PayTM" at bounding box center [595, 261] width 20 height 10
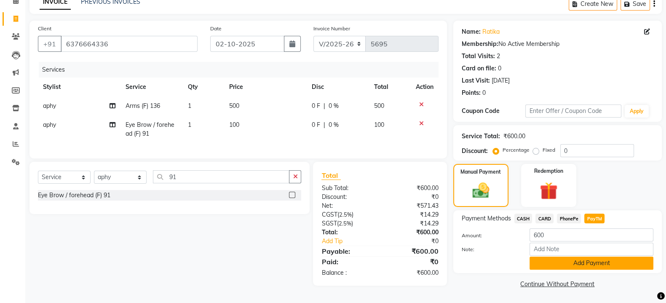
click at [582, 258] on button "Add Payment" at bounding box center [592, 263] width 124 height 13
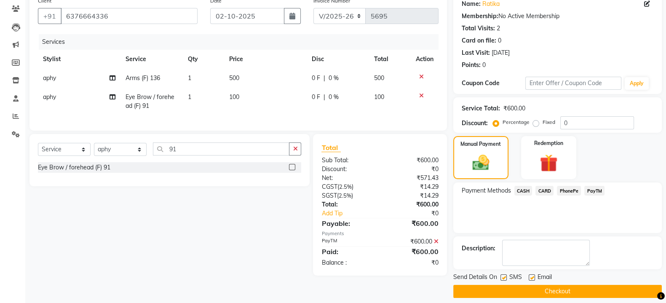
scroll to position [78, 0]
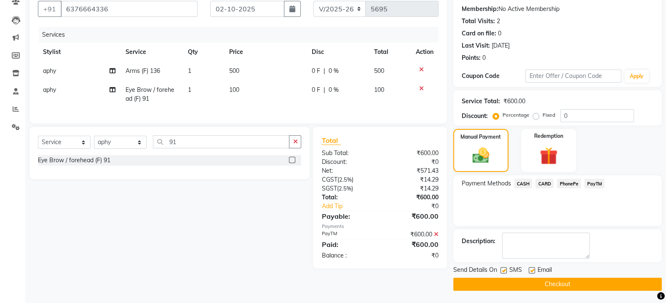
click at [504, 270] on label at bounding box center [504, 270] width 6 height 6
click at [504, 270] on input "checkbox" at bounding box center [503, 270] width 5 height 5
click at [507, 280] on button "Checkout" at bounding box center [557, 284] width 209 height 13
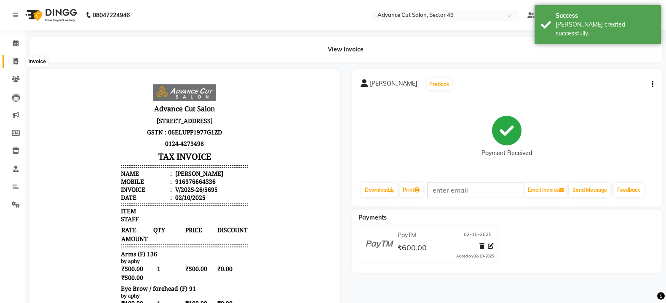
click at [13, 61] on icon at bounding box center [15, 61] width 5 height 6
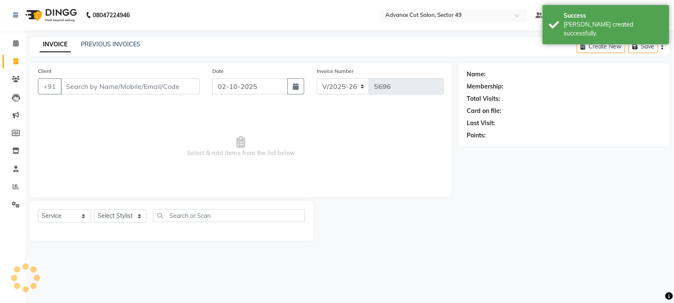
click at [30, 14] on img at bounding box center [50, 15] width 58 height 24
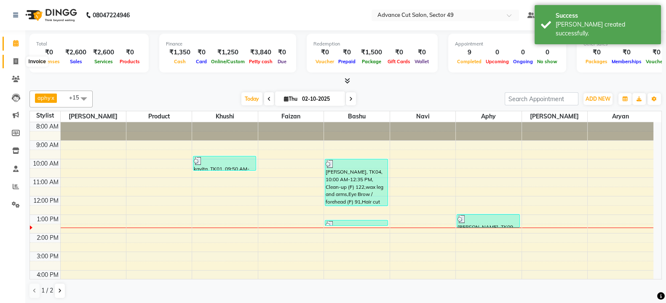
click at [18, 59] on span at bounding box center [15, 62] width 15 height 10
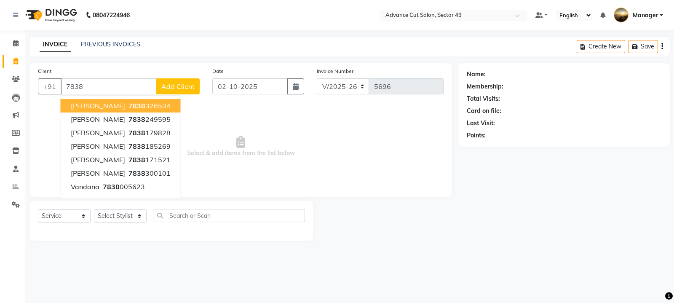
click at [127, 107] on ngb-highlight "7838 326534" at bounding box center [149, 106] width 44 height 8
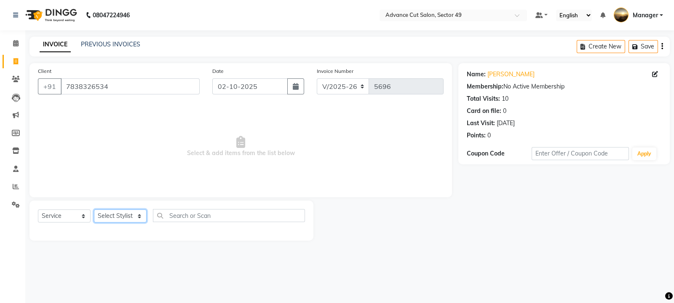
click at [124, 219] on select "Select Stylist aphy [PERSON_NAME] bashu [PERSON_NAME] [PERSON_NAME] Manager Nav…" at bounding box center [120, 215] width 53 height 13
click at [94, 210] on select "Select Stylist aphy [PERSON_NAME] bashu [PERSON_NAME] [PERSON_NAME] Manager Nav…" at bounding box center [120, 215] width 53 height 13
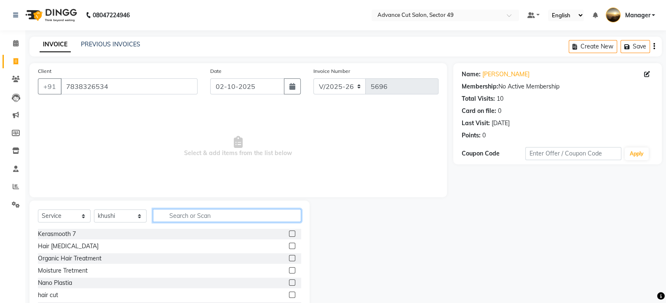
click at [185, 218] on input "text" at bounding box center [227, 215] width 148 height 13
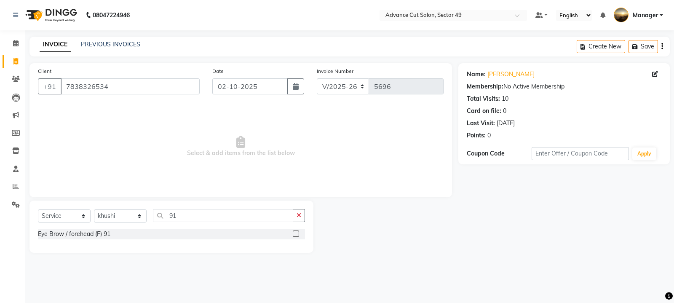
click at [295, 233] on label at bounding box center [296, 234] width 6 height 6
click at [295, 233] on input "checkbox" at bounding box center [295, 233] width 5 height 5
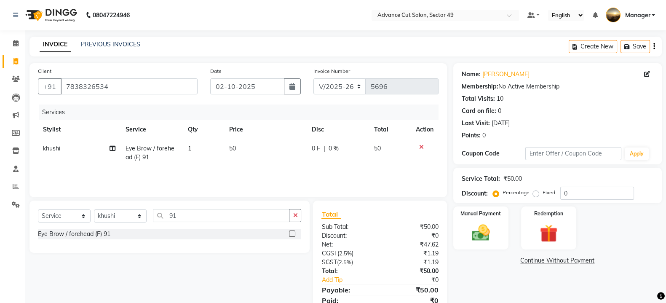
click at [244, 152] on td "50" at bounding box center [265, 153] width 83 height 28
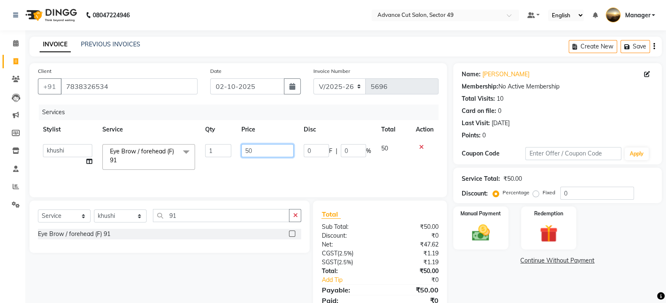
click at [269, 157] on input "50" at bounding box center [267, 150] width 53 height 13
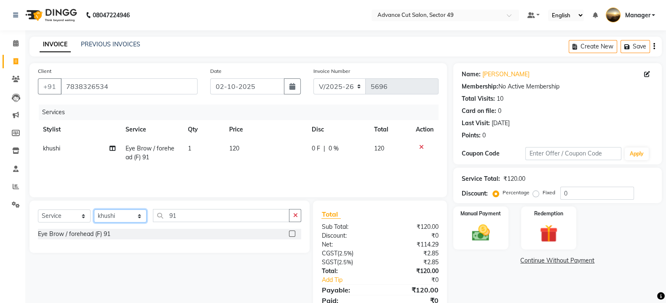
click at [137, 216] on select "Select Stylist aphy [PERSON_NAME] bashu [PERSON_NAME] [PERSON_NAME] Manager Nav…" at bounding box center [120, 215] width 53 height 13
click at [293, 219] on button "button" at bounding box center [295, 215] width 12 height 13
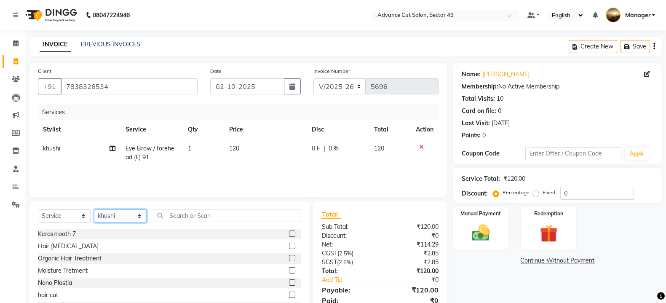
drag, startPoint x: 114, startPoint y: 220, endPoint x: 115, endPoint y: 215, distance: 4.7
click at [114, 218] on select "Select Stylist aphy [PERSON_NAME] bashu [PERSON_NAME] [PERSON_NAME] Manager Nav…" at bounding box center [120, 215] width 53 height 13
click at [94, 210] on select "Select Stylist aphy [PERSON_NAME] bashu [PERSON_NAME] [PERSON_NAME] Manager Nav…" at bounding box center [120, 215] width 53 height 13
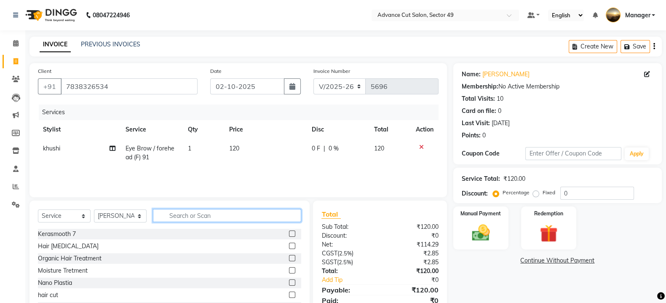
click at [263, 215] on input "text" at bounding box center [227, 215] width 148 height 13
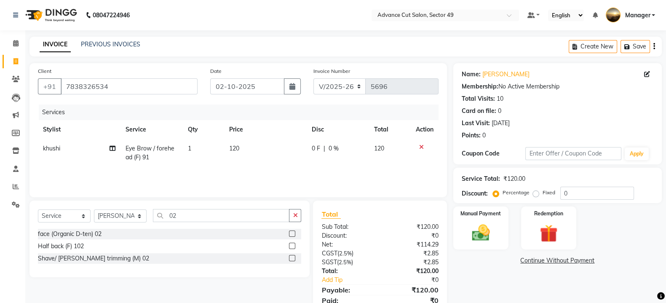
click at [293, 256] on label at bounding box center [292, 258] width 6 height 6
click at [293, 256] on input "checkbox" at bounding box center [291, 258] width 5 height 5
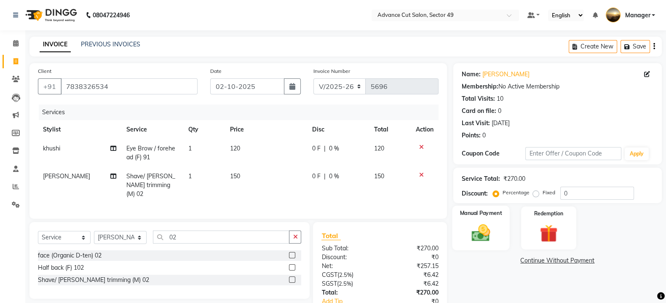
click at [499, 235] on div "Manual Payment" at bounding box center [481, 228] width 58 height 45
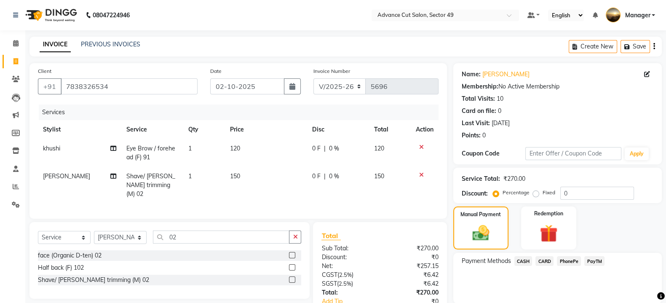
click at [590, 256] on span "PayTM" at bounding box center [595, 261] width 20 height 10
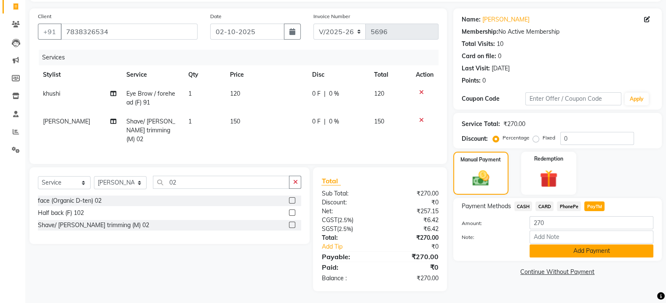
click at [576, 254] on button "Add Payment" at bounding box center [592, 250] width 124 height 13
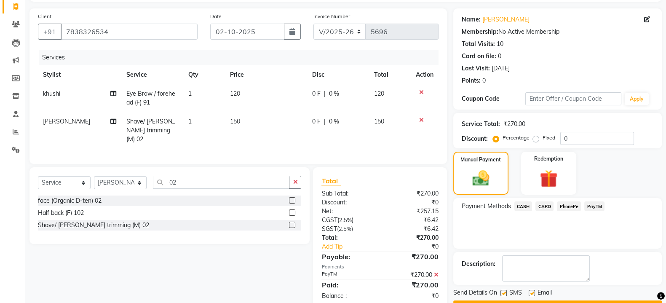
scroll to position [78, 0]
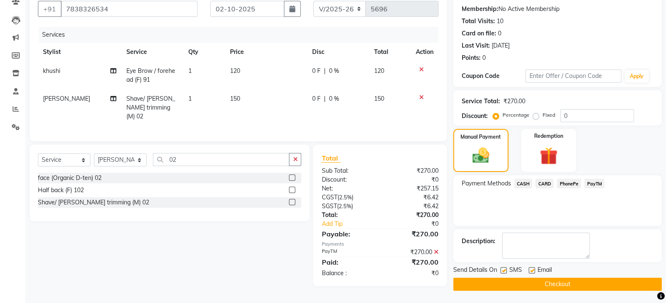
click at [504, 268] on label at bounding box center [504, 270] width 6 height 6
click at [504, 268] on input "checkbox" at bounding box center [503, 270] width 5 height 5
click at [512, 279] on button "Checkout" at bounding box center [557, 284] width 209 height 13
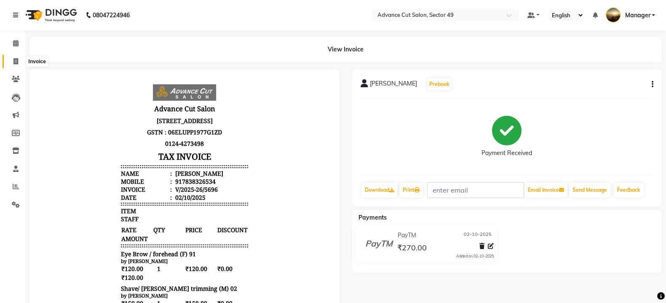
click at [14, 61] on icon at bounding box center [15, 61] width 5 height 6
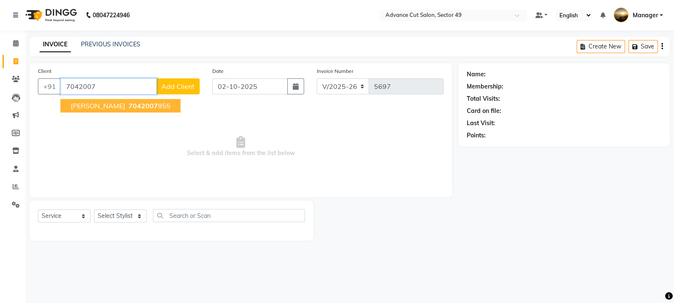
click at [129, 107] on span "7042007" at bounding box center [143, 106] width 29 height 8
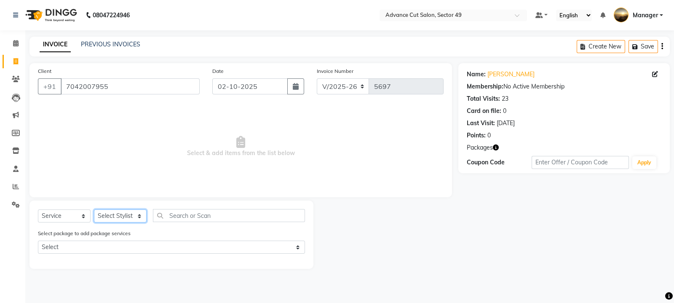
click at [123, 212] on select "Select Stylist aphy [PERSON_NAME] bashu [PERSON_NAME] [PERSON_NAME] Manager Nav…" at bounding box center [120, 215] width 53 height 13
click at [94, 210] on select "Select Stylist aphy [PERSON_NAME] bashu [PERSON_NAME] [PERSON_NAME] Manager Nav…" at bounding box center [120, 215] width 53 height 13
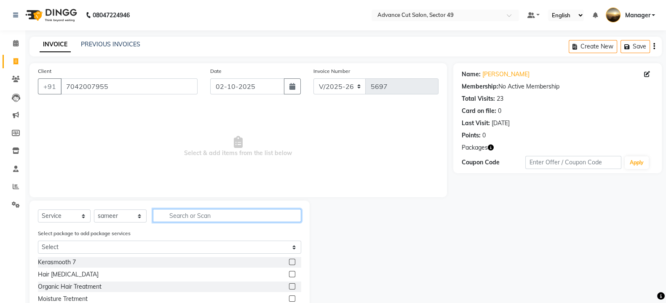
click at [173, 220] on input "text" at bounding box center [227, 215] width 148 height 13
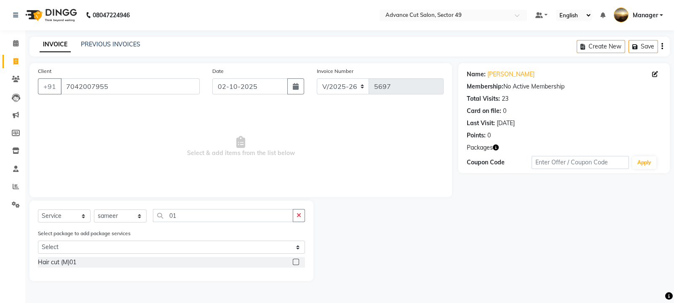
click at [296, 263] on label at bounding box center [296, 262] width 6 height 6
click at [296, 263] on input "checkbox" at bounding box center [295, 262] width 5 height 5
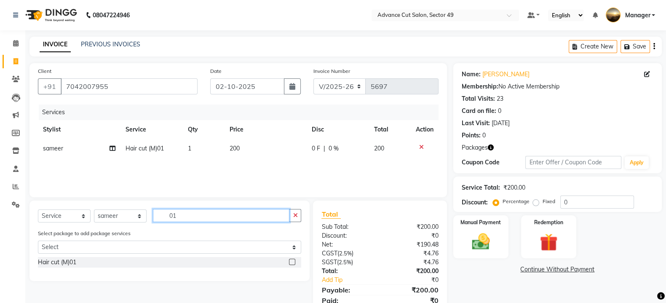
click at [278, 218] on input "01" at bounding box center [221, 215] width 137 height 13
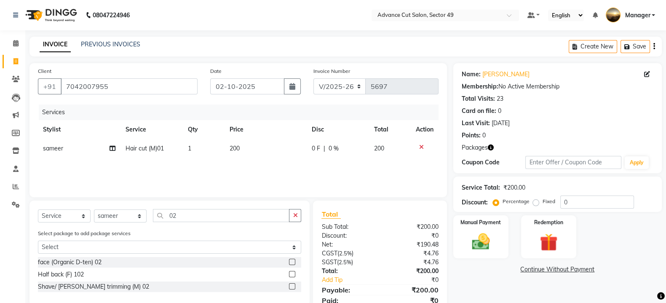
click at [293, 289] on label at bounding box center [292, 286] width 6 height 6
click at [293, 289] on input "checkbox" at bounding box center [291, 286] width 5 height 5
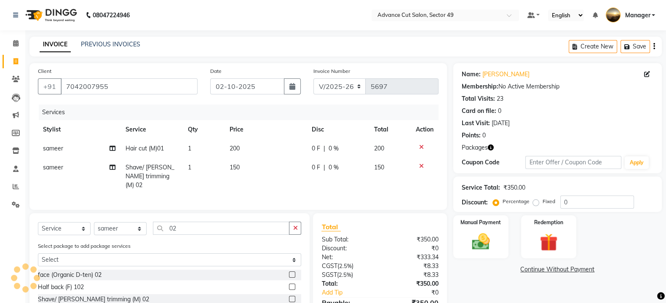
scroll to position [46, 0]
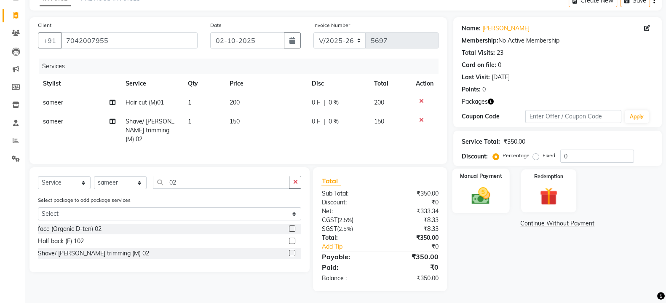
click at [483, 201] on img at bounding box center [481, 195] width 30 height 21
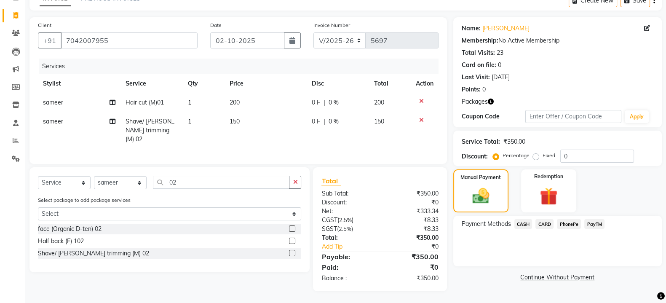
click at [593, 224] on span "PayTM" at bounding box center [595, 224] width 20 height 10
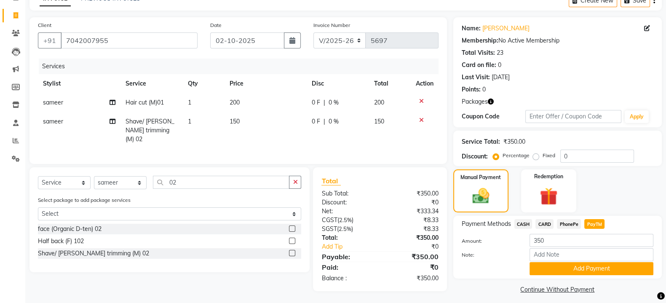
scroll to position [52, 0]
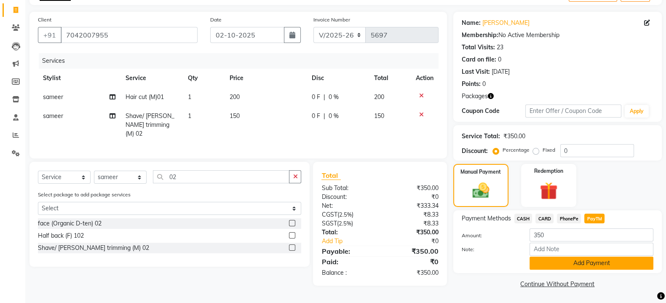
click at [601, 260] on button "Add Payment" at bounding box center [592, 263] width 124 height 13
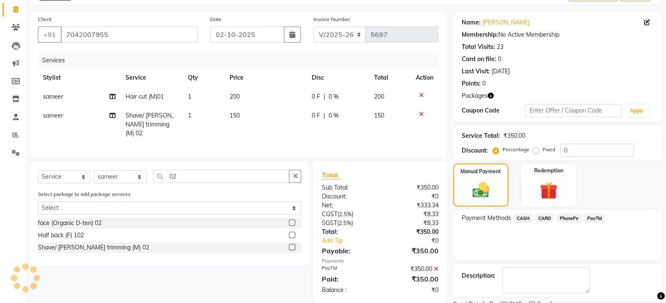
scroll to position [86, 0]
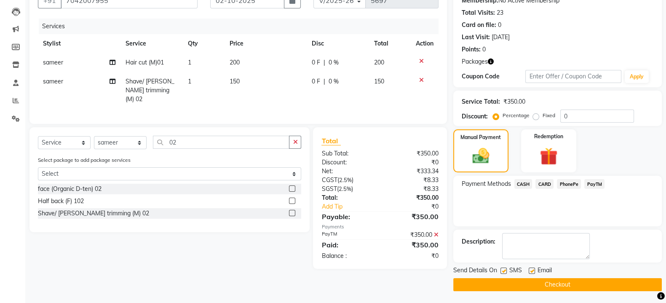
click at [526, 282] on button "Checkout" at bounding box center [557, 284] width 209 height 13
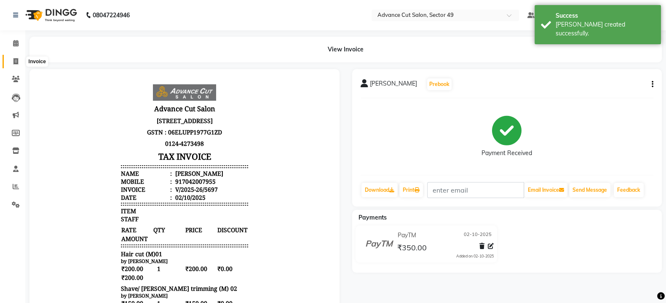
click at [15, 61] on icon at bounding box center [15, 61] width 5 height 6
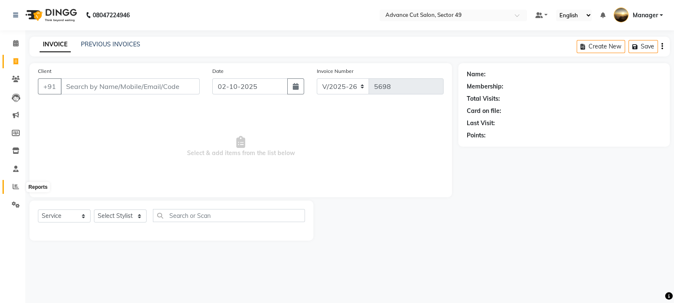
click at [15, 188] on icon at bounding box center [16, 186] width 6 height 6
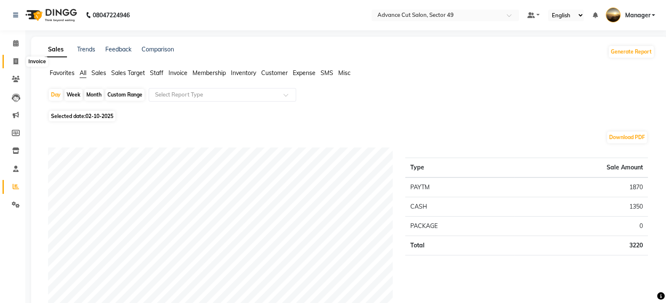
click at [13, 61] on icon at bounding box center [15, 61] width 5 height 6
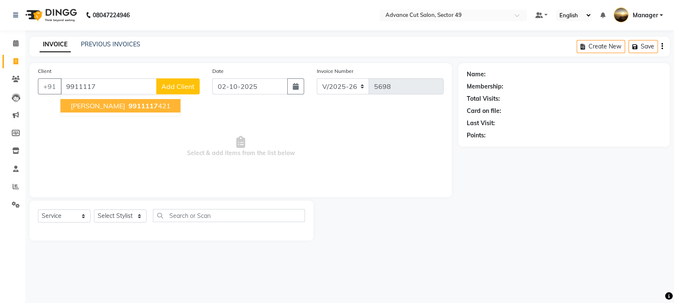
click at [152, 107] on ngb-highlight "9911117 421" at bounding box center [149, 106] width 44 height 8
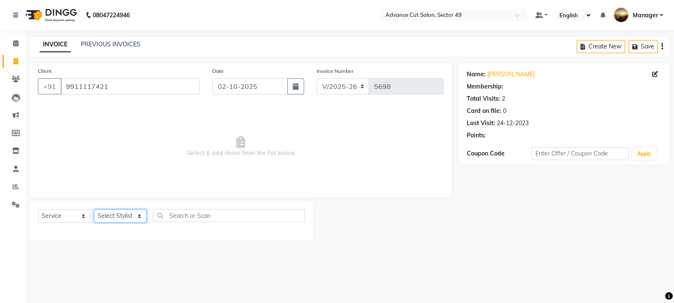
click at [131, 218] on select "Select Stylist aphy [PERSON_NAME] bashu [PERSON_NAME] [PERSON_NAME] Manager Nav…" at bounding box center [120, 215] width 53 height 13
click at [94, 210] on select "Select Stylist aphy [PERSON_NAME] bashu [PERSON_NAME] [PERSON_NAME] Manager Nav…" at bounding box center [120, 215] width 53 height 13
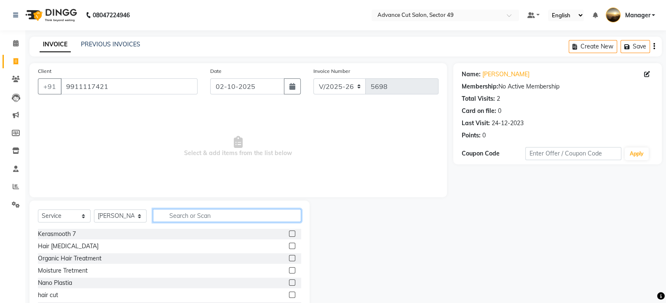
click at [189, 213] on input "text" at bounding box center [227, 215] width 148 height 13
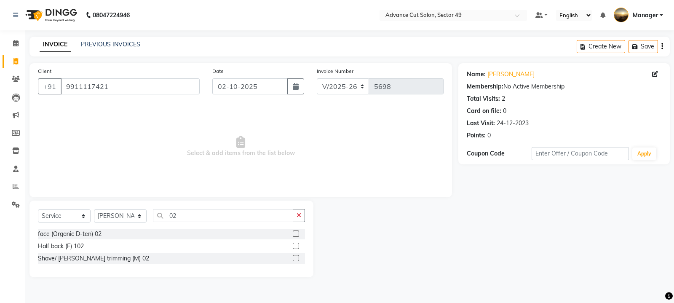
click at [298, 258] on label at bounding box center [296, 258] width 6 height 6
click at [298, 258] on input "checkbox" at bounding box center [295, 258] width 5 height 5
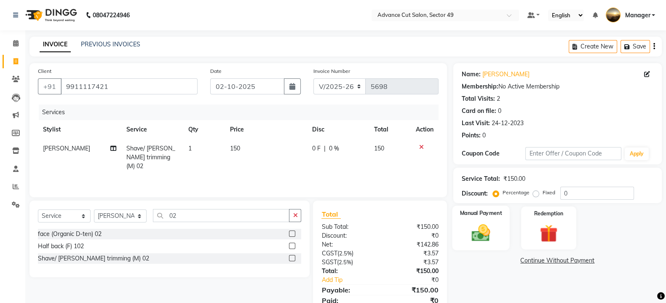
click at [487, 233] on img at bounding box center [481, 232] width 30 height 21
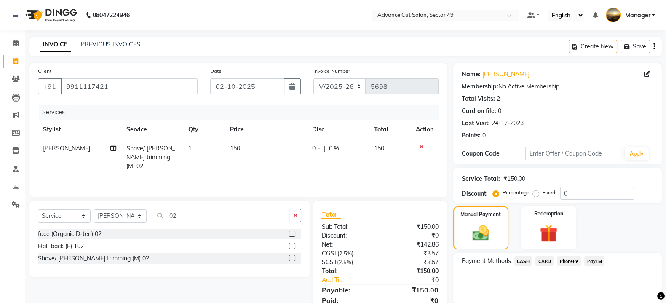
click at [525, 262] on span "CASH" at bounding box center [524, 261] width 18 height 10
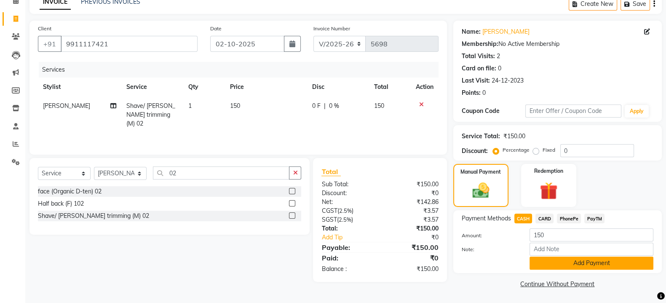
click at [573, 263] on button "Add Payment" at bounding box center [592, 263] width 124 height 13
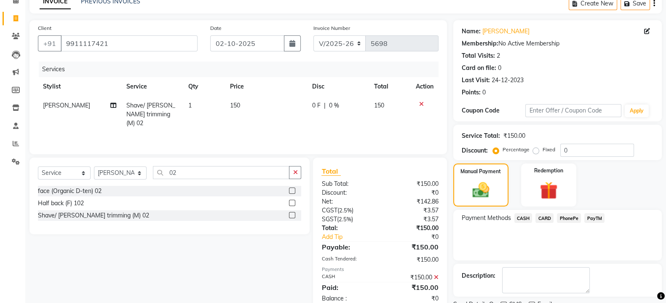
scroll to position [78, 0]
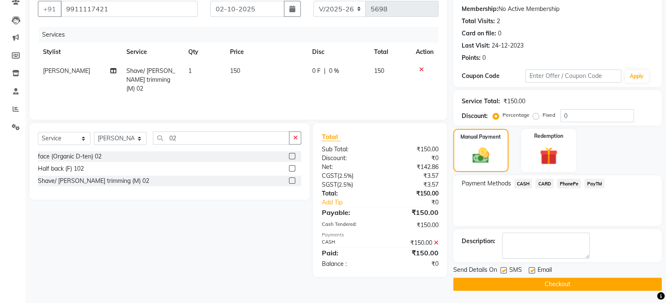
click at [506, 269] on label at bounding box center [504, 270] width 6 height 6
click at [506, 269] on input "checkbox" at bounding box center [503, 270] width 5 height 5
click at [512, 279] on button "Checkout" at bounding box center [557, 284] width 209 height 13
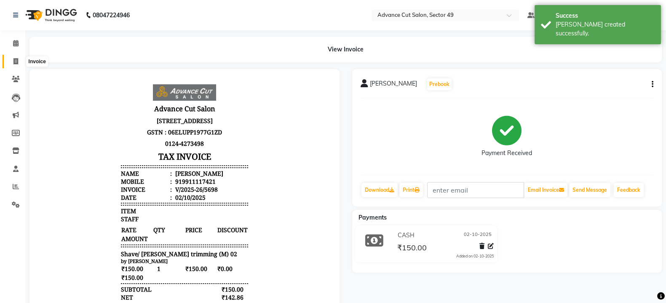
click at [15, 62] on icon at bounding box center [15, 61] width 5 height 6
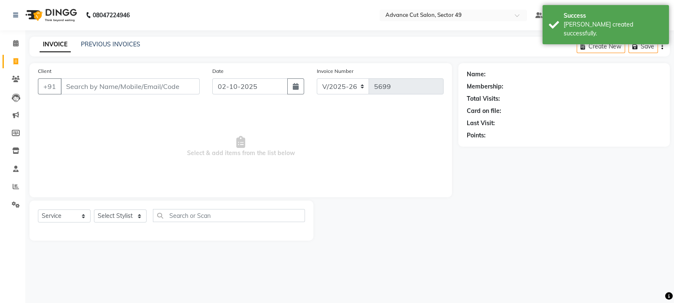
click at [36, 18] on img at bounding box center [50, 15] width 58 height 24
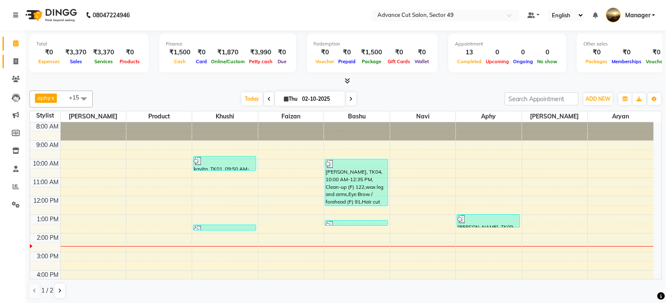
click at [15, 61] on icon at bounding box center [15, 61] width 5 height 6
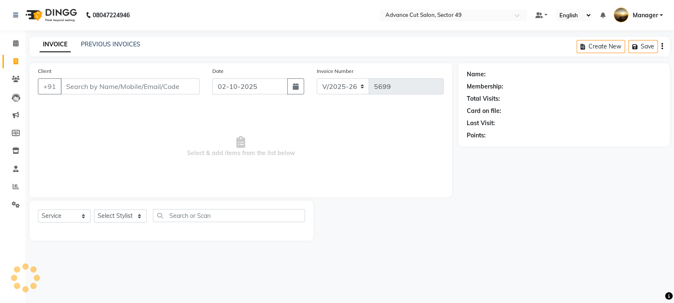
drag, startPoint x: 160, startPoint y: 90, endPoint x: 174, endPoint y: 83, distance: 16.0
click at [166, 86] on input "Client" at bounding box center [130, 86] width 139 height 16
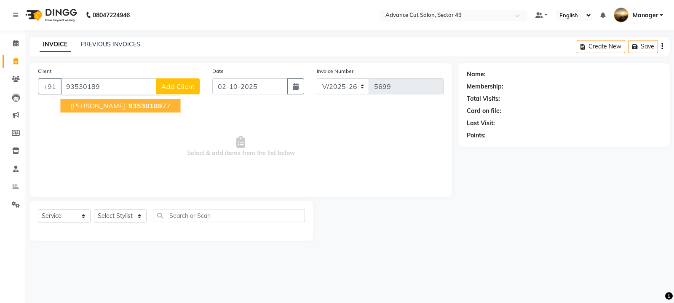
click at [129, 107] on span "93530189" at bounding box center [146, 106] width 34 height 8
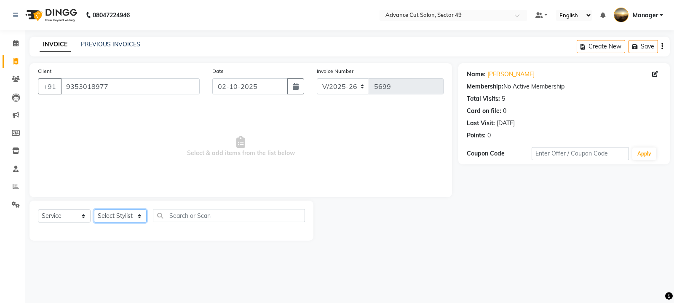
click at [121, 217] on select "Select Stylist aphy [PERSON_NAME] bashu [PERSON_NAME] [PERSON_NAME] Manager Nav…" at bounding box center [120, 215] width 53 height 13
click at [94, 210] on select "Select Stylist aphy [PERSON_NAME] bashu [PERSON_NAME] [PERSON_NAME] Manager Nav…" at bounding box center [120, 215] width 53 height 13
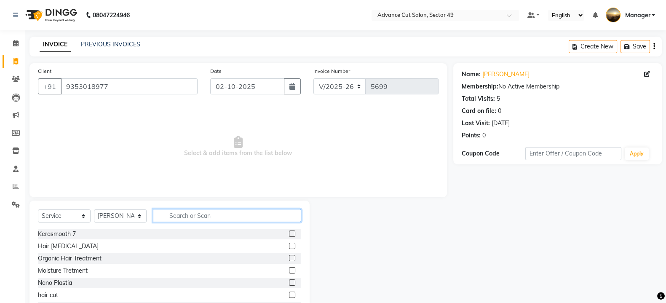
click at [193, 214] on input "text" at bounding box center [227, 215] width 148 height 13
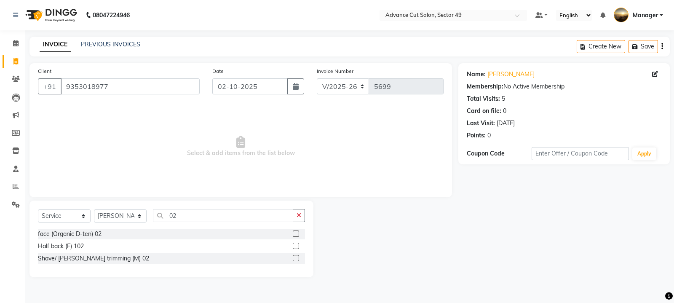
click at [295, 255] on label at bounding box center [296, 258] width 6 height 6
click at [295, 256] on input "checkbox" at bounding box center [295, 258] width 5 height 5
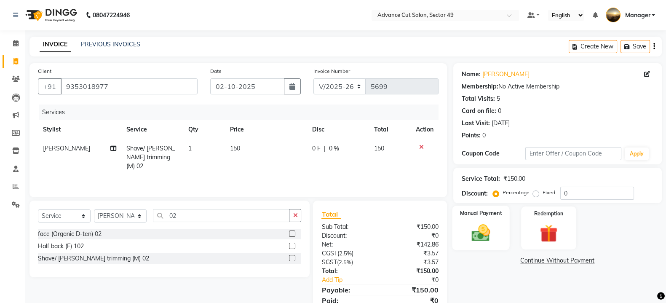
click at [499, 227] on div "Manual Payment" at bounding box center [481, 228] width 58 height 45
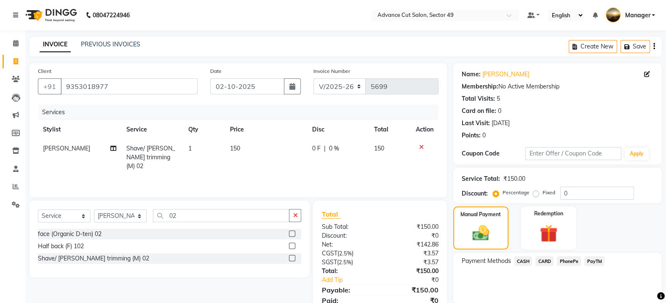
click at [593, 261] on span "PayTM" at bounding box center [595, 261] width 20 height 10
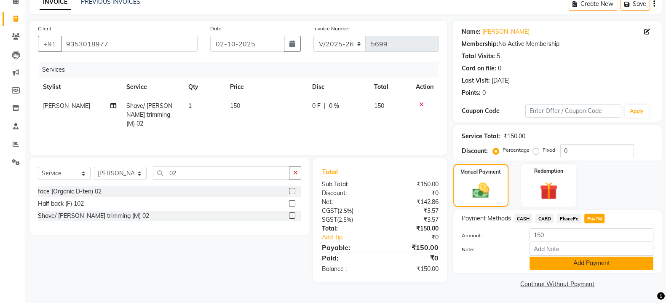
click at [597, 262] on button "Add Payment" at bounding box center [592, 263] width 124 height 13
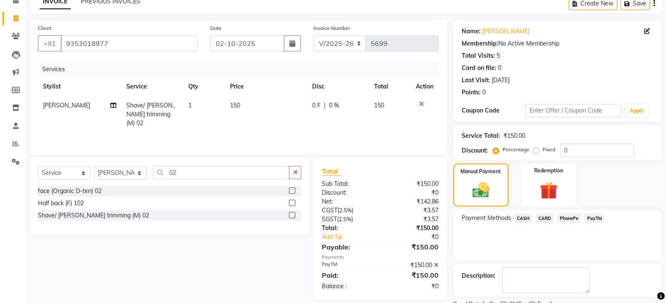
scroll to position [78, 0]
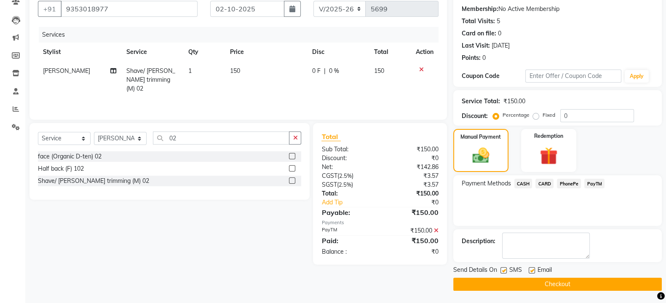
click at [504, 268] on label at bounding box center [504, 270] width 6 height 6
click at [504, 268] on input "checkbox" at bounding box center [503, 270] width 5 height 5
click at [511, 288] on button "Checkout" at bounding box center [557, 284] width 209 height 13
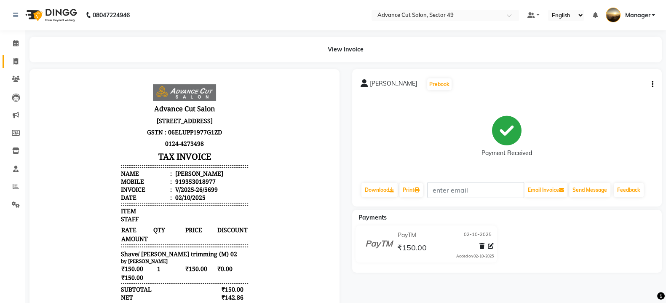
click at [15, 62] on icon at bounding box center [15, 61] width 5 height 6
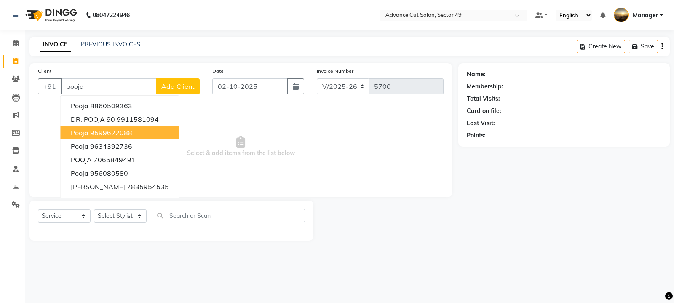
click at [112, 133] on ngb-highlight "9599622088" at bounding box center [111, 133] width 42 height 8
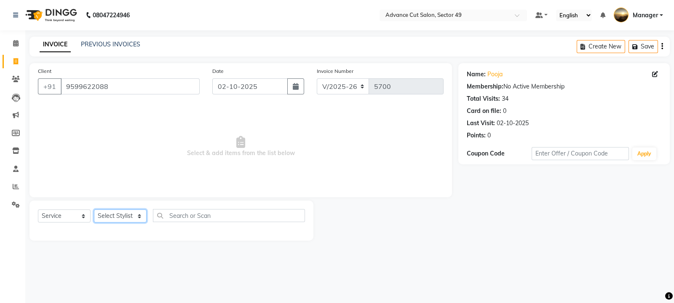
click at [128, 220] on select "Select Stylist aphy [PERSON_NAME] bashu [PERSON_NAME] [PERSON_NAME] Manager Nav…" at bounding box center [120, 215] width 53 height 13
click at [94, 210] on select "Select Stylist aphy [PERSON_NAME] bashu [PERSON_NAME] [PERSON_NAME] Manager Nav…" at bounding box center [120, 215] width 53 height 13
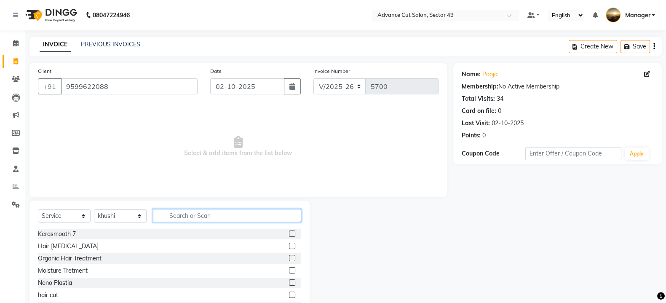
click at [181, 213] on input "text" at bounding box center [227, 215] width 148 height 13
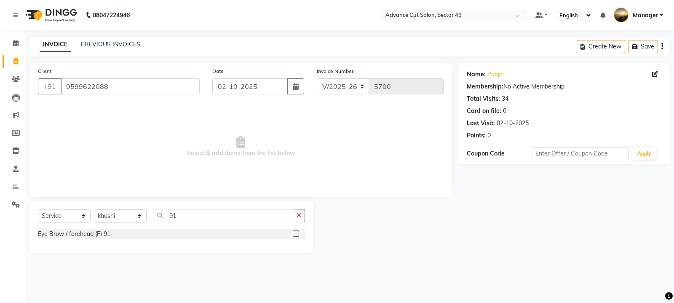
click at [295, 234] on label at bounding box center [296, 234] width 6 height 6
click at [295, 234] on input "checkbox" at bounding box center [295, 233] width 5 height 5
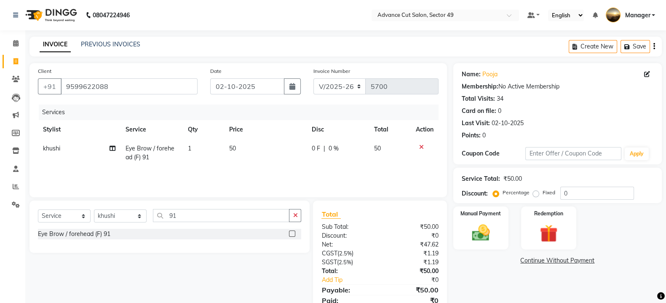
drag, startPoint x: 247, startPoint y: 147, endPoint x: 259, endPoint y: 149, distance: 12.1
click at [259, 149] on td "50" at bounding box center [265, 153] width 83 height 28
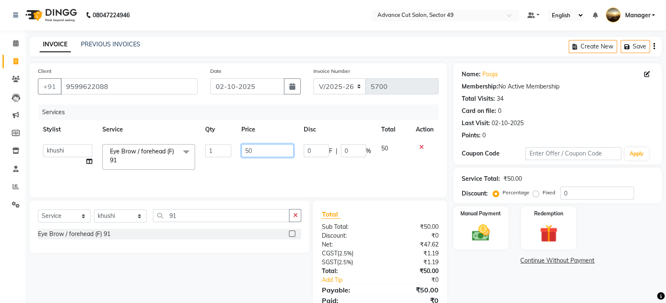
click at [274, 151] on input "50" at bounding box center [267, 150] width 53 height 13
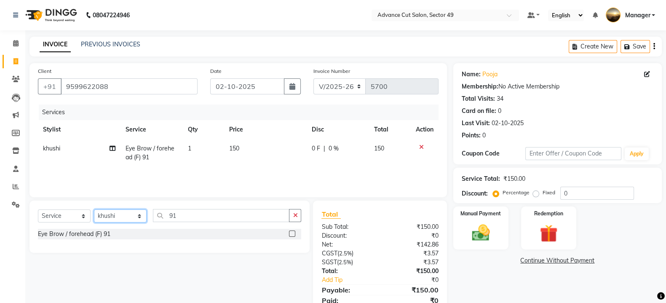
click at [123, 220] on select "Select Stylist aphy [PERSON_NAME] bashu [PERSON_NAME] [PERSON_NAME] Manager Nav…" at bounding box center [120, 215] width 53 height 13
click at [94, 210] on select "Select Stylist aphy [PERSON_NAME] bashu [PERSON_NAME] [PERSON_NAME] Manager Nav…" at bounding box center [120, 215] width 53 height 13
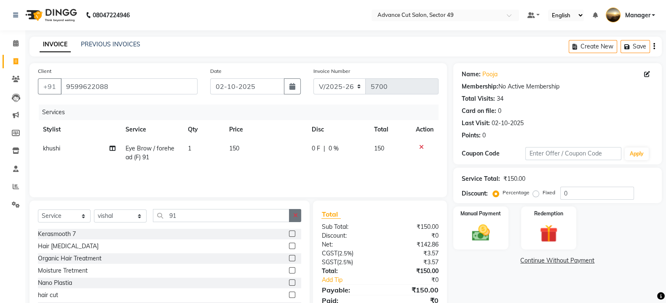
click at [293, 214] on icon "button" at bounding box center [295, 215] width 5 height 6
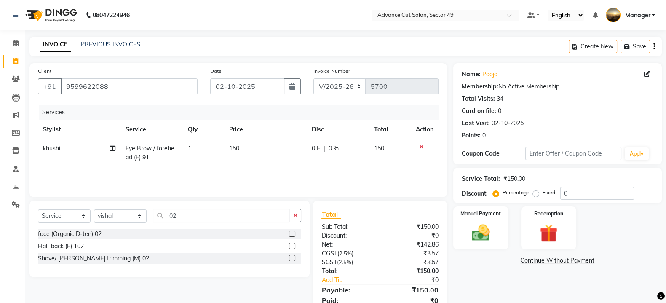
click at [293, 257] on label at bounding box center [292, 258] width 6 height 6
click at [293, 257] on input "checkbox" at bounding box center [291, 258] width 5 height 5
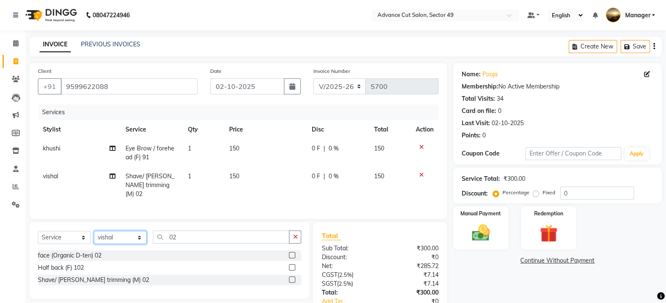
click at [145, 239] on select "Select Stylist aphy [PERSON_NAME] bashu [PERSON_NAME] [PERSON_NAME] Manager Nav…" at bounding box center [120, 237] width 53 height 13
click at [94, 231] on select "Select Stylist aphy [PERSON_NAME] bashu [PERSON_NAME] [PERSON_NAME] Manager Nav…" at bounding box center [120, 237] width 53 height 13
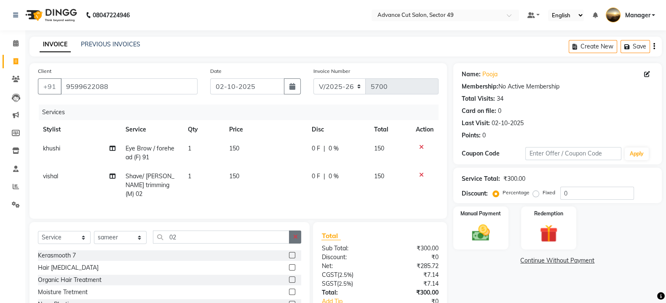
click at [297, 237] on icon "button" at bounding box center [295, 237] width 5 height 6
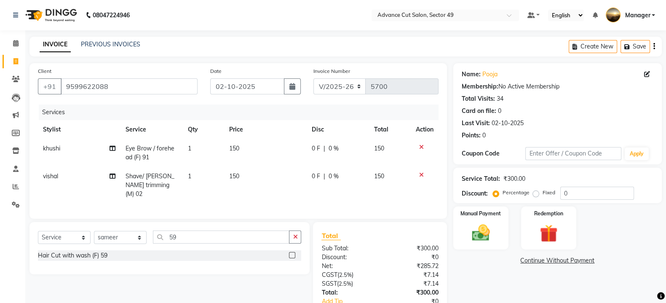
click at [290, 254] on label at bounding box center [292, 255] width 6 height 6
click at [290, 254] on input "checkbox" at bounding box center [291, 255] width 5 height 5
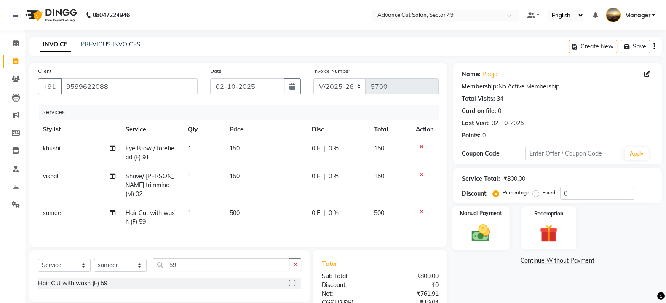
click at [503, 224] on div "Manual Payment" at bounding box center [481, 228] width 58 height 45
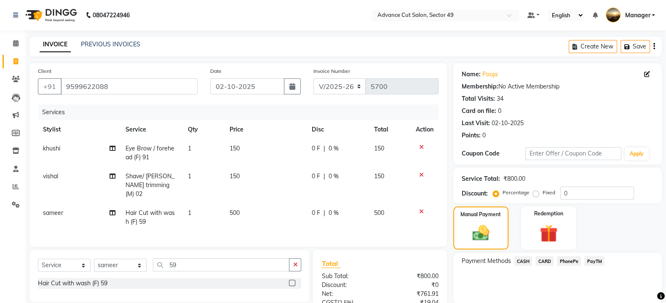
click at [591, 260] on span "PayTM" at bounding box center [595, 261] width 20 height 10
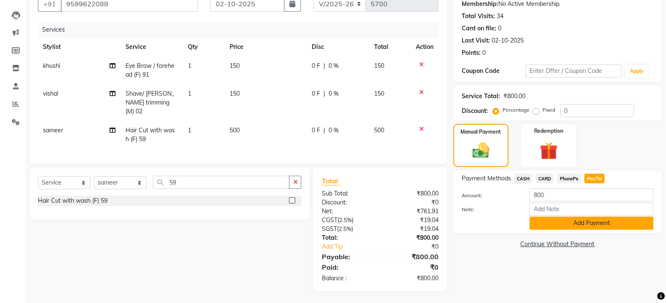
click at [584, 220] on button "Add Payment" at bounding box center [592, 223] width 124 height 13
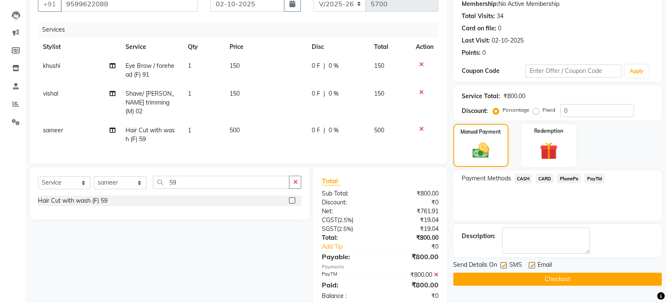
scroll to position [100, 0]
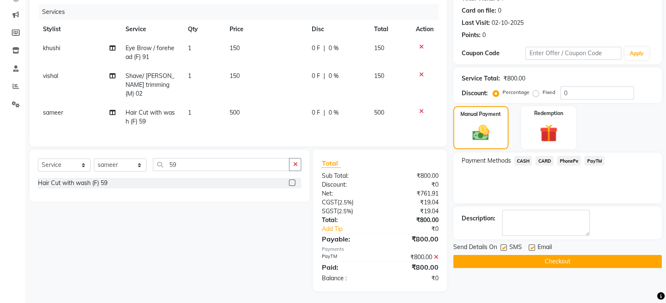
click at [505, 245] on label at bounding box center [504, 247] width 6 height 6
click at [505, 245] on input "checkbox" at bounding box center [503, 247] width 5 height 5
click at [515, 258] on button "Checkout" at bounding box center [557, 261] width 209 height 13
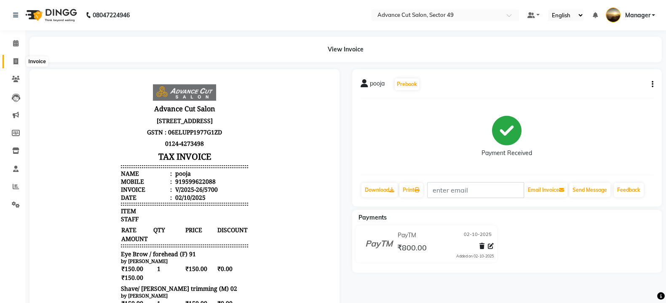
drag, startPoint x: 14, startPoint y: 62, endPoint x: 15, endPoint y: 69, distance: 7.6
click at [13, 62] on icon at bounding box center [15, 61] width 5 height 6
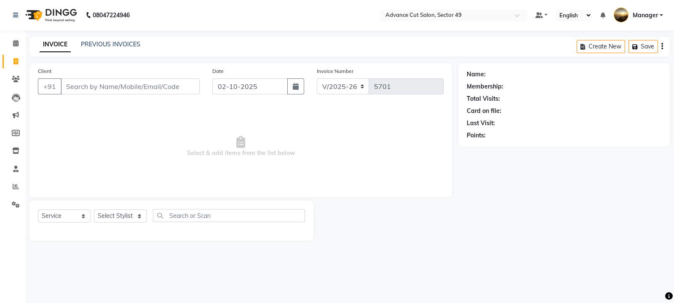
click at [34, 12] on img at bounding box center [50, 15] width 58 height 24
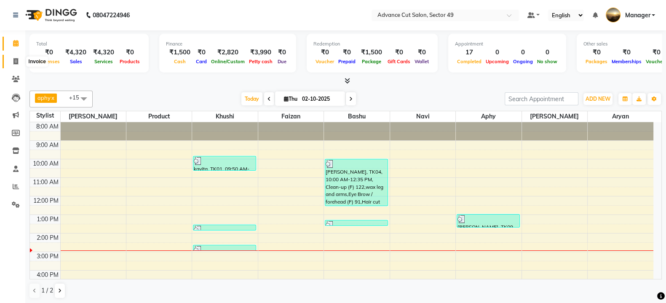
click at [17, 61] on icon at bounding box center [15, 61] width 5 height 6
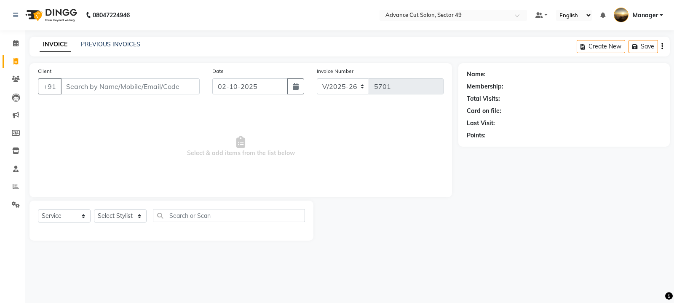
click at [29, 14] on img at bounding box center [50, 15] width 58 height 24
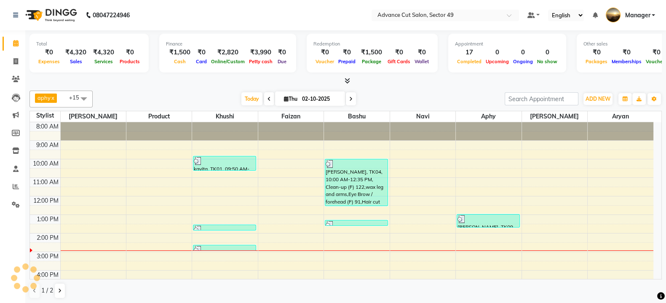
click at [344, 79] on span at bounding box center [345, 81] width 9 height 9
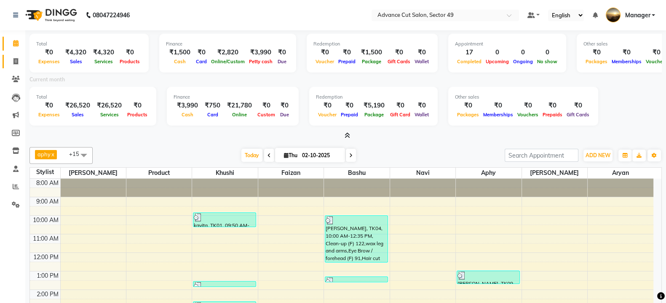
click at [16, 62] on icon at bounding box center [15, 61] width 5 height 6
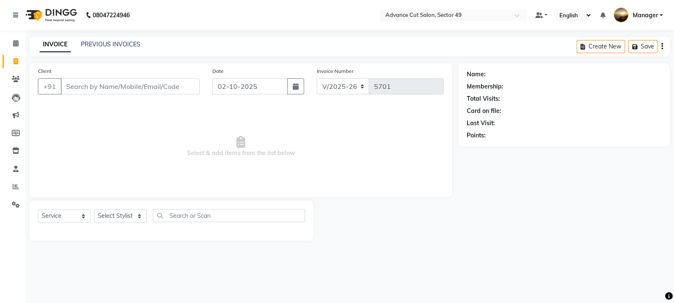
click at [101, 48] on div "PREVIOUS INVOICES" at bounding box center [110, 44] width 59 height 9
click at [88, 42] on link "PREVIOUS INVOICES" at bounding box center [110, 44] width 59 height 8
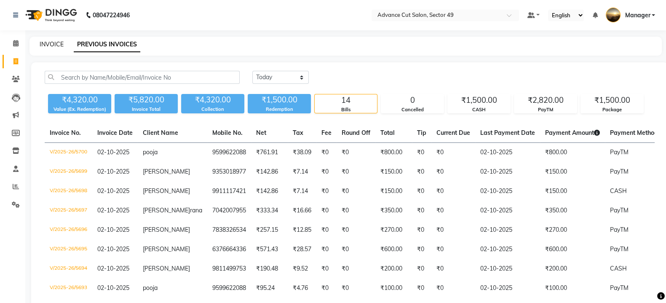
click at [50, 42] on div "INVOICE" at bounding box center [52, 44] width 24 height 9
click at [58, 48] on link "INVOICE" at bounding box center [52, 44] width 24 height 8
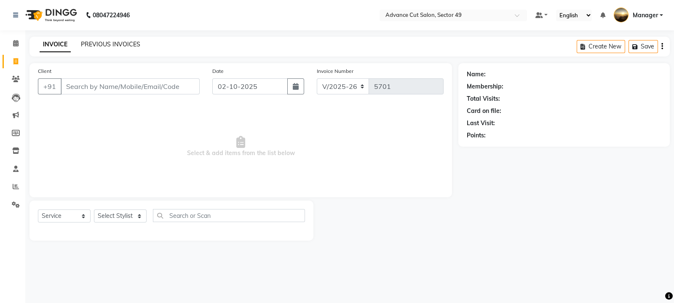
click at [117, 44] on link "PREVIOUS INVOICES" at bounding box center [110, 44] width 59 height 8
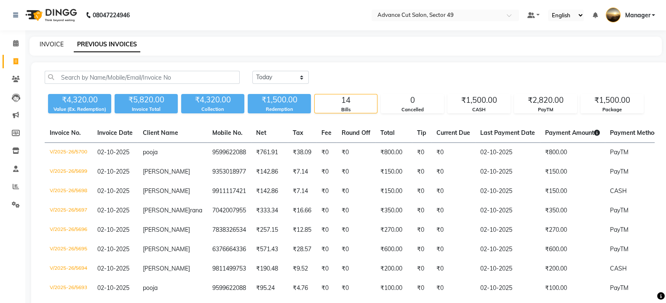
click at [46, 45] on link "INVOICE" at bounding box center [52, 44] width 24 height 8
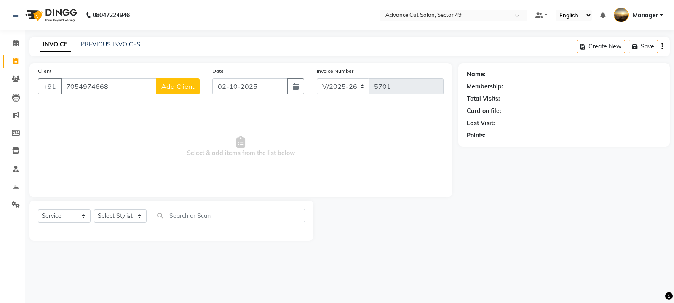
click at [193, 85] on span "Add Client" at bounding box center [177, 86] width 33 height 8
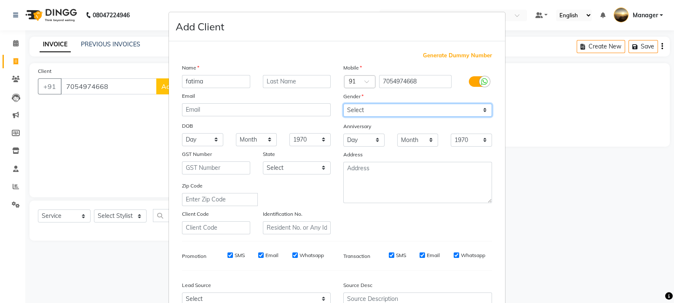
click at [387, 107] on select "Select Male Female Other Prefer Not To Say" at bounding box center [417, 110] width 149 height 13
click at [343, 104] on select "Select Male Female Other Prefer Not To Say" at bounding box center [417, 110] width 149 height 13
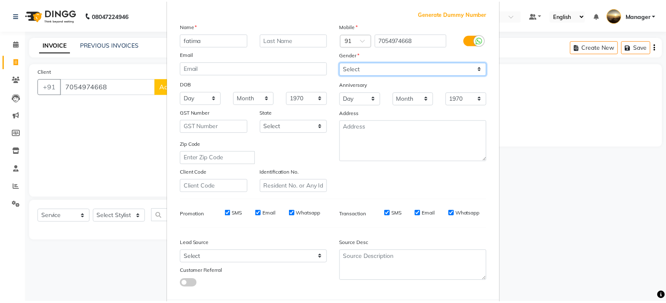
scroll to position [90, 0]
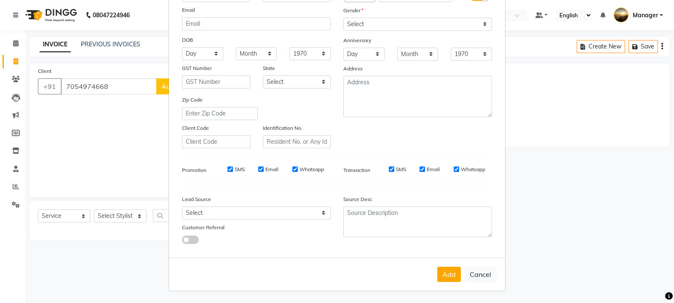
drag, startPoint x: 445, startPoint y: 275, endPoint x: 408, endPoint y: 237, distance: 52.5
click at [442, 271] on button "Add" at bounding box center [449, 274] width 24 height 15
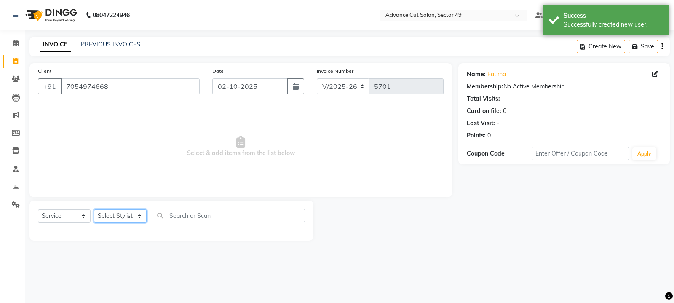
click at [133, 215] on select "Select Stylist aphy [PERSON_NAME] bashu [PERSON_NAME] [PERSON_NAME] Manager Nav…" at bounding box center [120, 215] width 53 height 13
click at [94, 210] on select "Select Stylist aphy [PERSON_NAME] bashu [PERSON_NAME] [PERSON_NAME] Manager Nav…" at bounding box center [120, 215] width 53 height 13
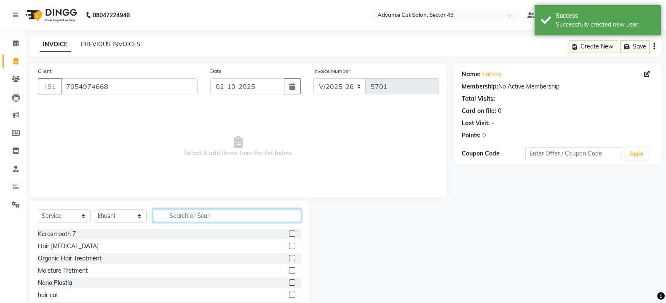
click at [196, 219] on input "text" at bounding box center [227, 215] width 148 height 13
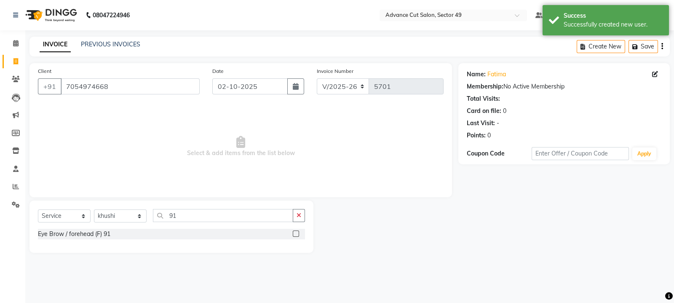
click at [297, 234] on label at bounding box center [296, 234] width 6 height 6
click at [297, 234] on input "checkbox" at bounding box center [295, 233] width 5 height 5
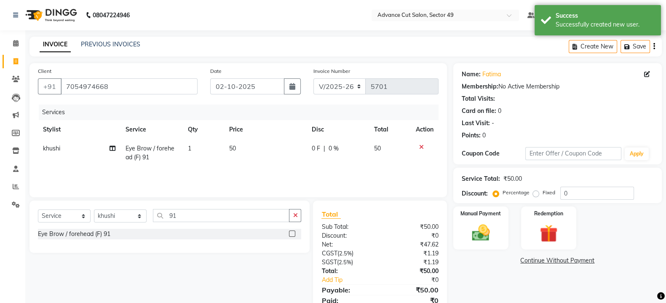
drag, startPoint x: 249, startPoint y: 156, endPoint x: 254, endPoint y: 153, distance: 5.7
click at [254, 153] on td "50" at bounding box center [265, 153] width 83 height 28
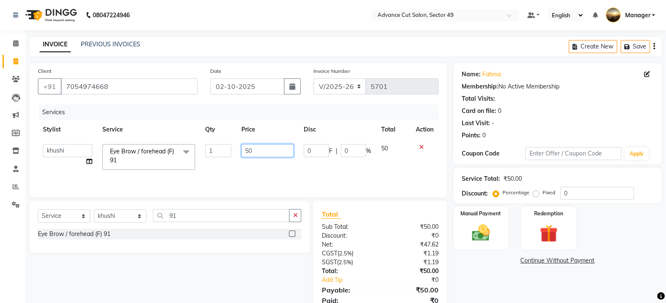
drag, startPoint x: 254, startPoint y: 153, endPoint x: 261, endPoint y: 151, distance: 7.9
click at [261, 151] on input "50" at bounding box center [267, 150] width 53 height 13
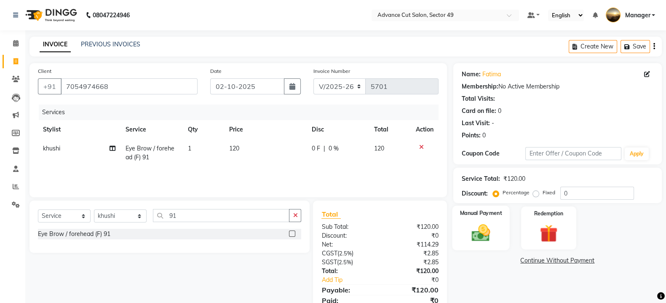
click at [472, 236] on img at bounding box center [481, 232] width 30 height 21
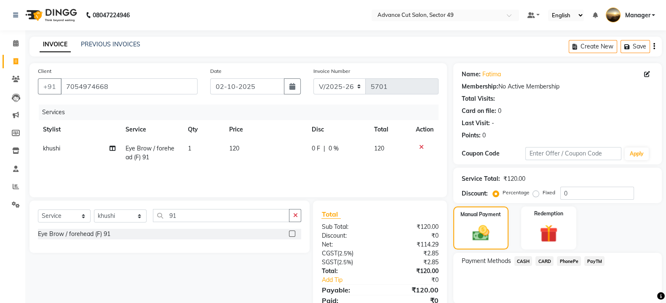
click at [595, 260] on span "PayTM" at bounding box center [595, 261] width 20 height 10
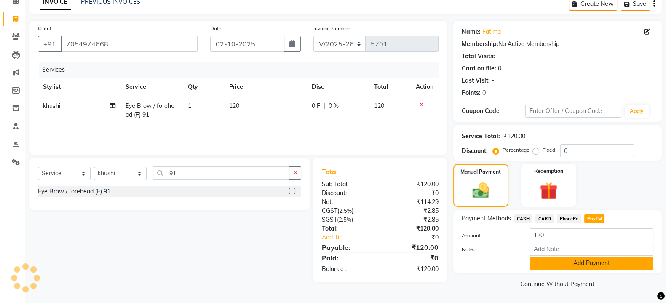
click at [583, 267] on button "Add Payment" at bounding box center [592, 263] width 124 height 13
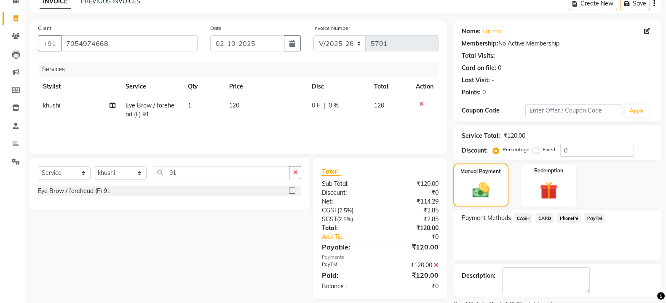
scroll to position [78, 0]
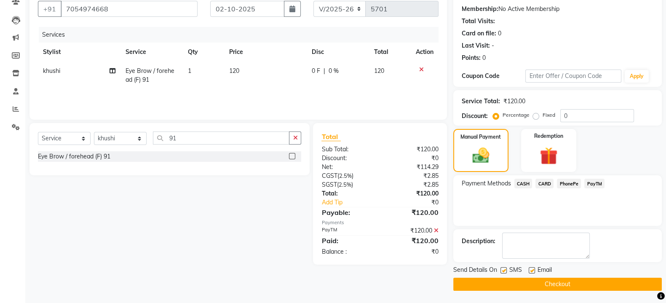
click at [502, 270] on label at bounding box center [504, 270] width 6 height 6
click at [502, 270] on input "checkbox" at bounding box center [503, 270] width 5 height 5
click at [508, 282] on button "Checkout" at bounding box center [557, 284] width 209 height 13
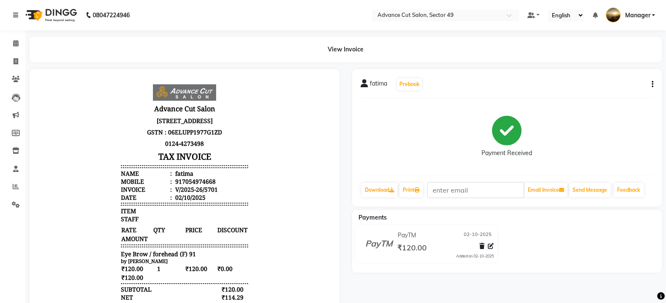
click at [39, 13] on img at bounding box center [50, 15] width 58 height 24
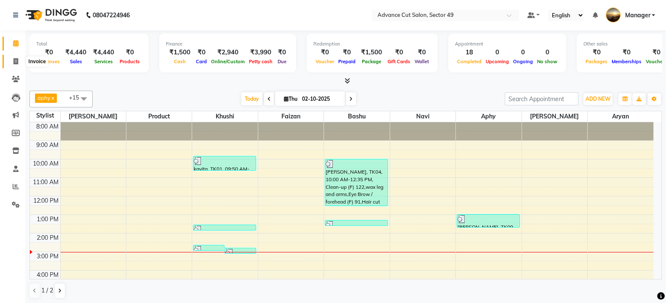
click at [15, 62] on icon at bounding box center [15, 61] width 5 height 6
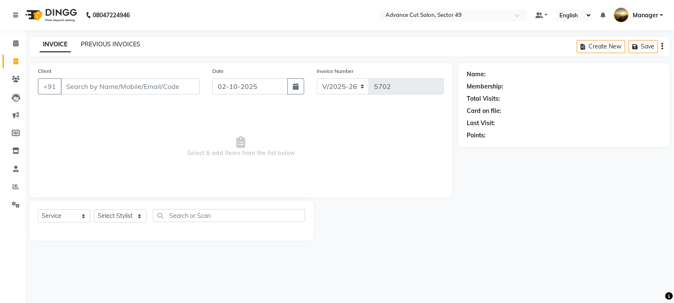
click at [110, 45] on link "PREVIOUS INVOICES" at bounding box center [110, 44] width 59 height 8
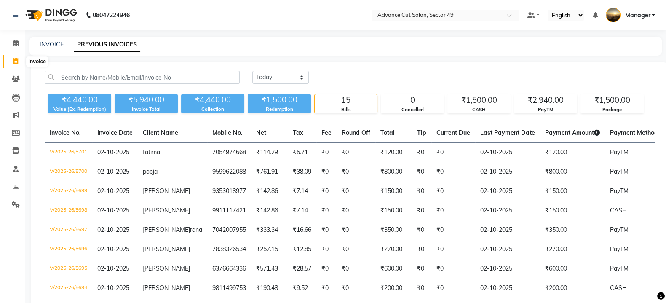
click at [16, 58] on icon at bounding box center [15, 61] width 5 height 6
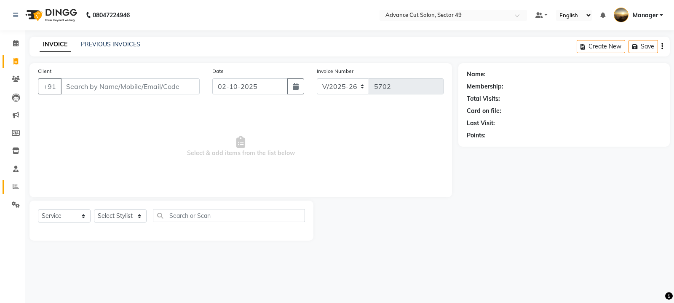
click at [18, 187] on icon at bounding box center [16, 186] width 6 height 6
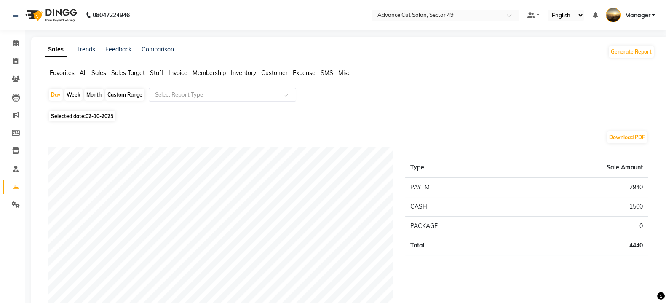
click at [95, 116] on span "02-10-2025" at bounding box center [100, 116] width 28 height 6
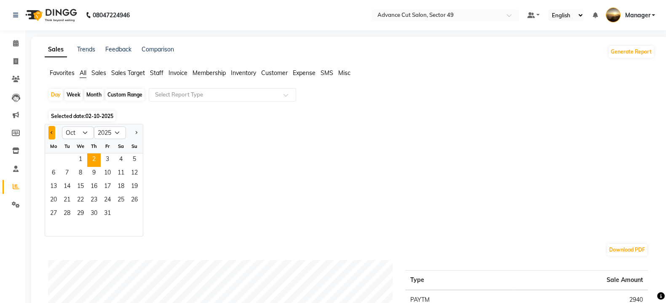
click at [49, 133] on button "Previous month" at bounding box center [51, 132] width 7 height 13
drag, startPoint x: 62, startPoint y: 212, endPoint x: 70, endPoint y: 209, distance: 8.0
click at [63, 212] on span "30" at bounding box center [66, 213] width 13 height 13
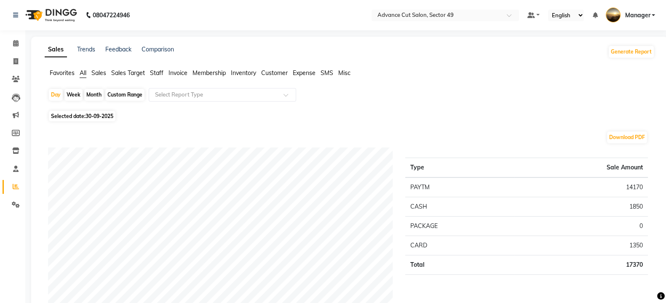
click at [101, 74] on span "Sales" at bounding box center [98, 73] width 15 height 8
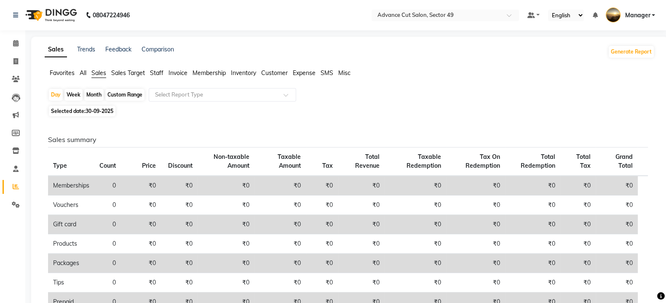
click at [160, 72] on span "Staff" at bounding box center [156, 73] width 13 height 8
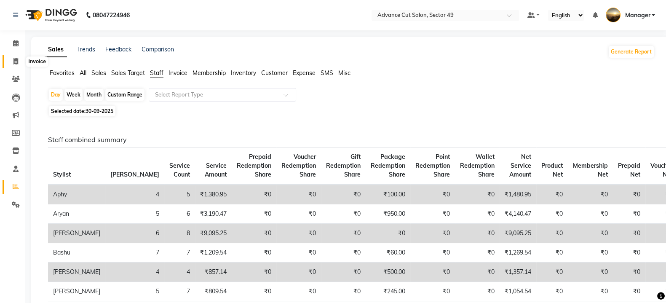
click at [15, 62] on icon at bounding box center [15, 61] width 5 height 6
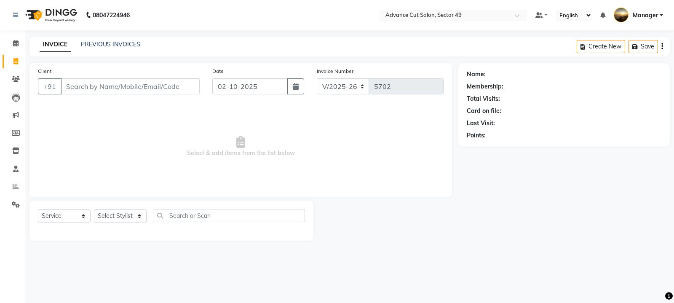
click at [582, 208] on div "Name: Membership: Total Visits: Card on file: Last Visit: Points:" at bounding box center [568, 151] width 218 height 177
click at [560, 227] on div "Name: Membership: Total Visits: Card on file: Last Visit: Points:" at bounding box center [568, 151] width 218 height 177
click at [84, 88] on input "Client" at bounding box center [130, 86] width 139 height 16
click at [187, 84] on span "Add Client" at bounding box center [177, 86] width 33 height 8
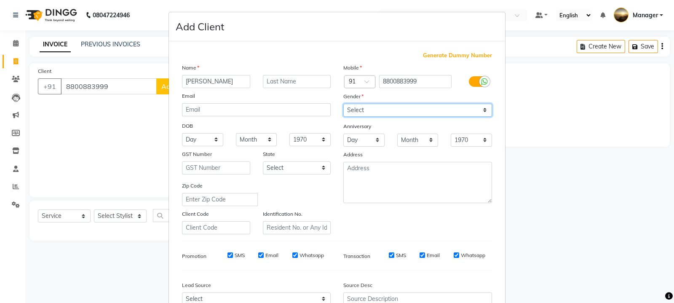
click at [350, 110] on select "Select Male Female Other Prefer Not To Say" at bounding box center [417, 110] width 149 height 13
click at [343, 104] on select "Select Male Female Other Prefer Not To Say" at bounding box center [417, 110] width 149 height 13
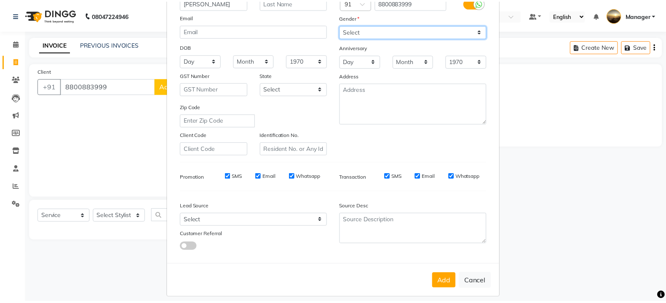
scroll to position [90, 0]
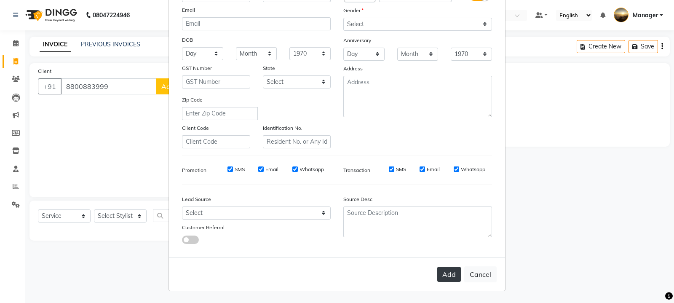
click at [452, 271] on button "Add" at bounding box center [449, 274] width 24 height 15
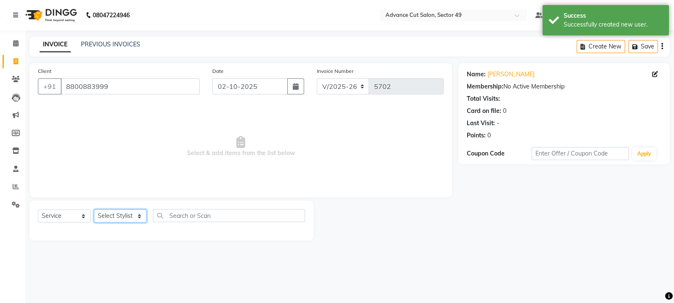
click at [128, 216] on select "Select Stylist aphy [PERSON_NAME] bashu [PERSON_NAME] [PERSON_NAME] Manager Nav…" at bounding box center [120, 215] width 53 height 13
click at [94, 210] on select "Select Stylist aphy [PERSON_NAME] bashu [PERSON_NAME] [PERSON_NAME] Manager Nav…" at bounding box center [120, 215] width 53 height 13
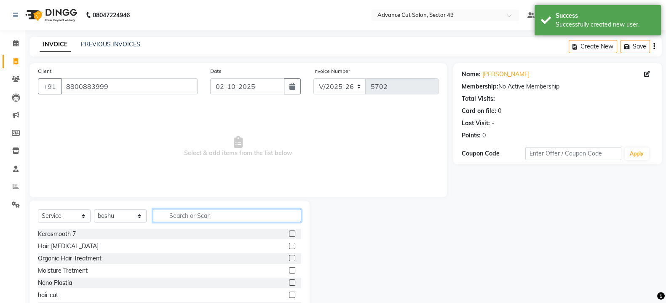
click at [203, 214] on input "text" at bounding box center [227, 215] width 148 height 13
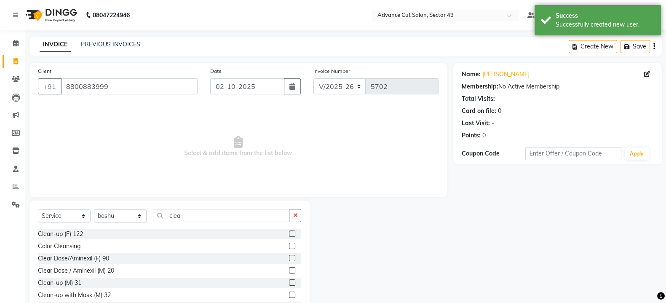
click at [289, 235] on label at bounding box center [292, 234] width 6 height 6
click at [289, 235] on input "checkbox" at bounding box center [291, 233] width 5 height 5
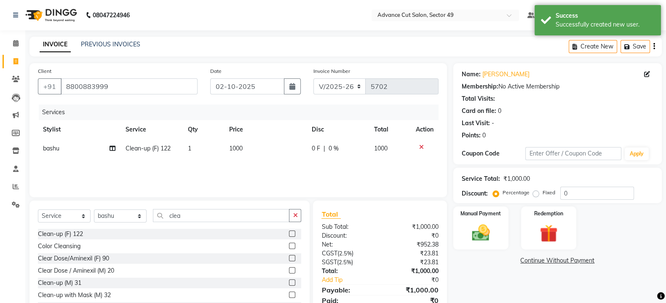
click at [293, 216] on icon "button" at bounding box center [295, 215] width 5 height 6
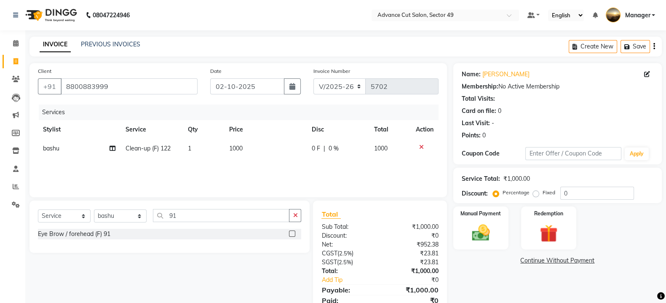
drag, startPoint x: 290, startPoint y: 233, endPoint x: 285, endPoint y: 230, distance: 5.3
click at [290, 233] on label at bounding box center [292, 234] width 6 height 6
click at [290, 233] on input "checkbox" at bounding box center [291, 233] width 5 height 5
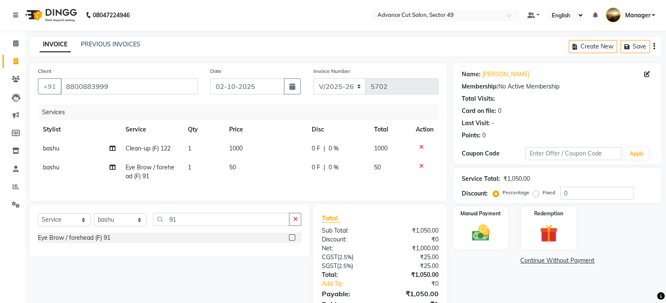
click at [249, 167] on td "50" at bounding box center [265, 172] width 83 height 28
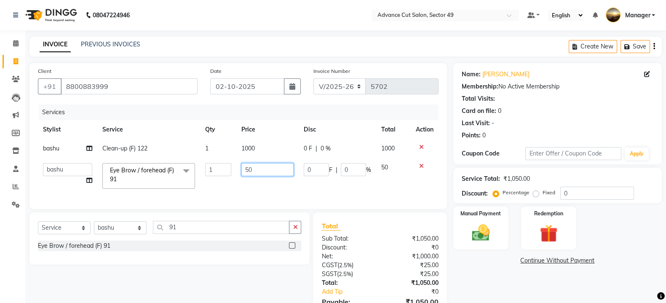
click at [269, 172] on input "50" at bounding box center [267, 169] width 53 height 13
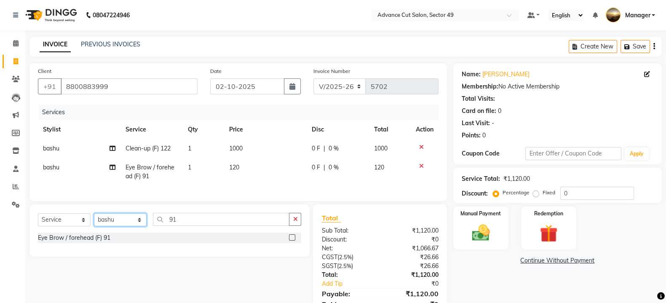
click at [137, 233] on div "Select Service Product Membership Package Voucher Prepaid Gift Card Select Styl…" at bounding box center [169, 223] width 263 height 20
click at [94, 222] on select "Select Stylist aphy [PERSON_NAME] bashu [PERSON_NAME] [PERSON_NAME] Manager Nav…" at bounding box center [120, 219] width 53 height 13
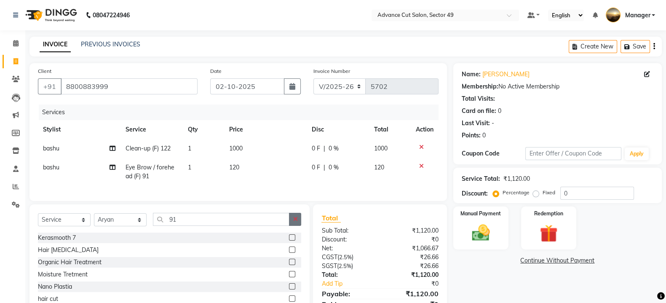
click at [293, 222] on icon "button" at bounding box center [295, 219] width 5 height 6
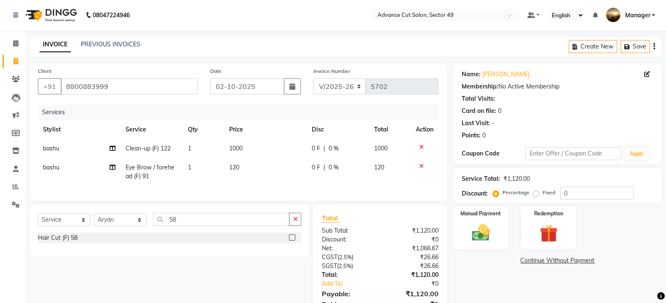
click at [294, 241] on label at bounding box center [292, 237] width 6 height 6
click at [294, 241] on input "checkbox" at bounding box center [291, 237] width 5 height 5
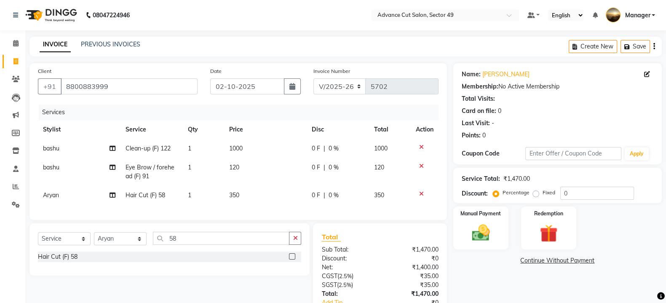
scroll to position [65, 0]
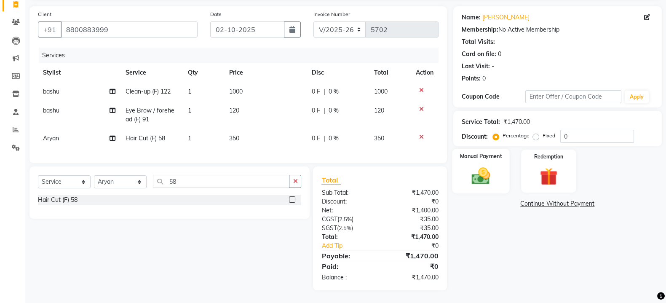
click at [502, 176] on div "Manual Payment" at bounding box center [481, 171] width 58 height 45
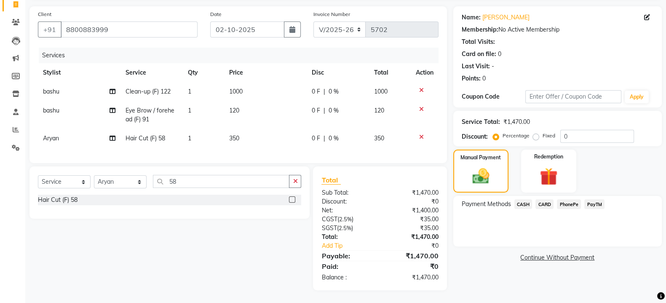
click at [598, 199] on span "PayTM" at bounding box center [595, 204] width 20 height 10
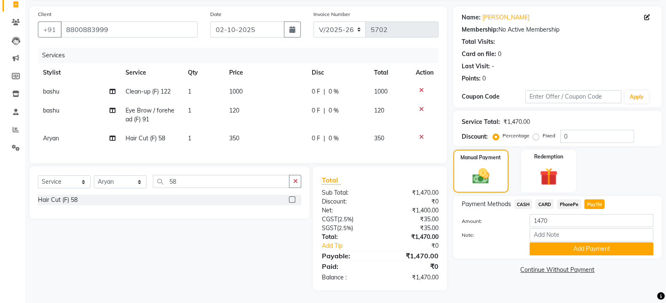
click at [579, 242] on button "Add Payment" at bounding box center [592, 248] width 124 height 13
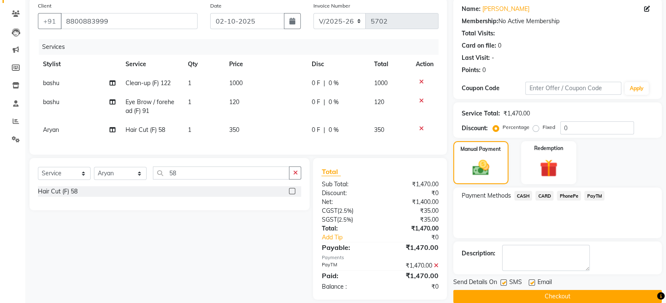
scroll to position [83, 0]
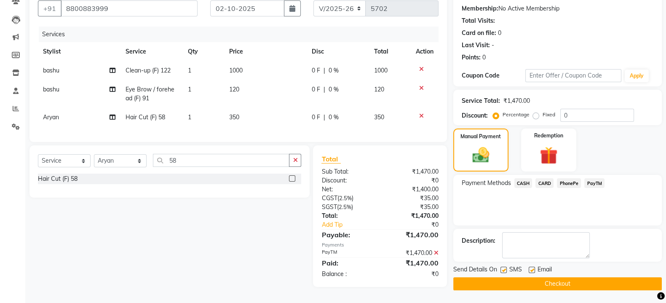
click at [503, 267] on label at bounding box center [504, 270] width 6 height 6
click at [503, 268] on input "checkbox" at bounding box center [503, 270] width 5 height 5
click at [509, 277] on button "Checkout" at bounding box center [557, 283] width 209 height 13
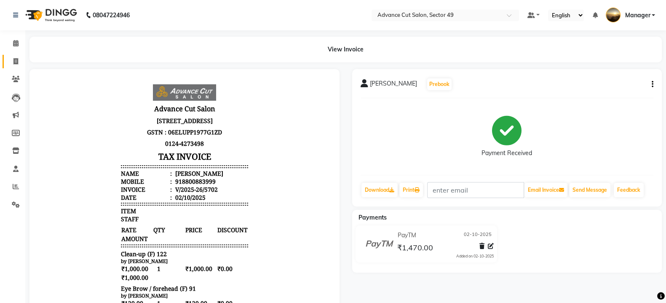
click at [16, 62] on icon at bounding box center [15, 61] width 5 height 6
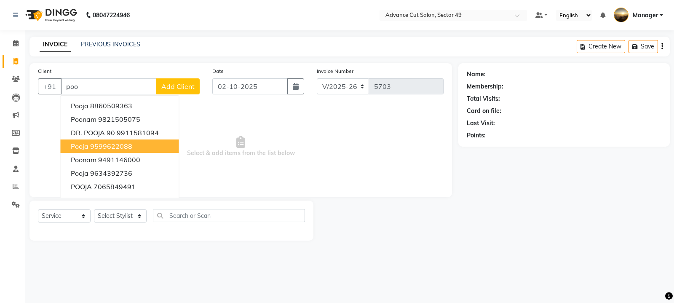
click at [118, 145] on ngb-highlight "9599622088" at bounding box center [111, 146] width 42 height 8
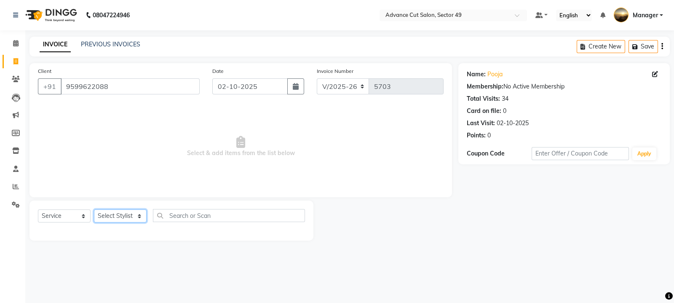
click at [113, 215] on select "Select Stylist aphy [PERSON_NAME] bashu [PERSON_NAME] [PERSON_NAME] Manager Nav…" at bounding box center [120, 215] width 53 height 13
click at [94, 210] on select "Select Stylist aphy [PERSON_NAME] bashu [PERSON_NAME] [PERSON_NAME] Manager Nav…" at bounding box center [120, 215] width 53 height 13
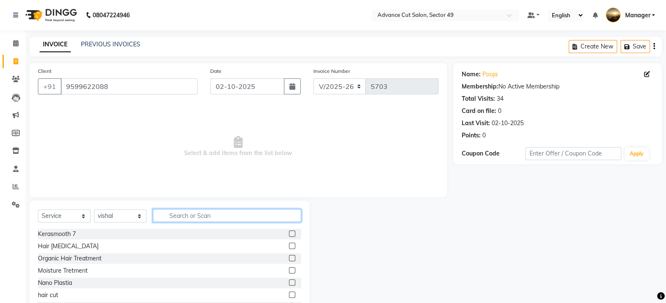
click at [181, 218] on input "text" at bounding box center [227, 215] width 148 height 13
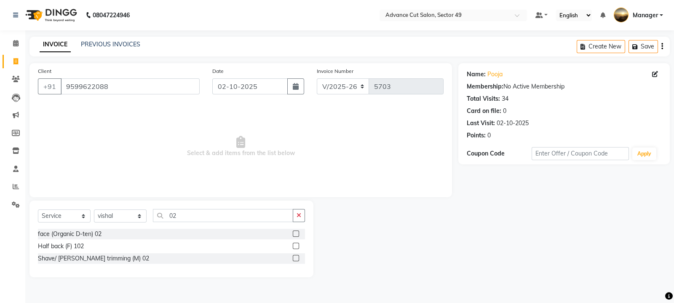
click at [298, 260] on label at bounding box center [296, 258] width 6 height 6
click at [298, 260] on input "checkbox" at bounding box center [295, 258] width 5 height 5
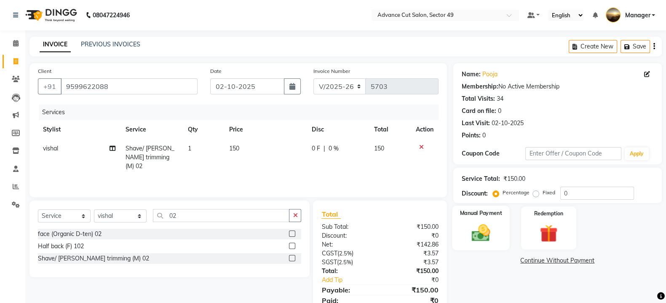
click at [494, 229] on img at bounding box center [481, 232] width 30 height 21
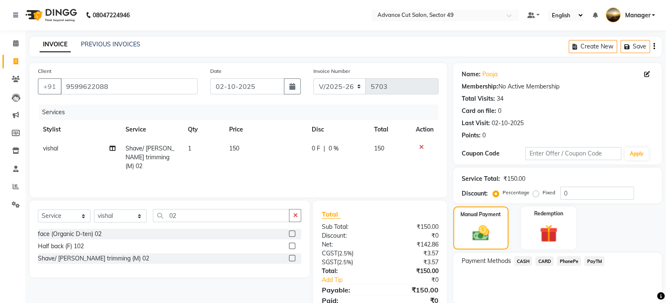
click at [525, 262] on span "CASH" at bounding box center [524, 261] width 18 height 10
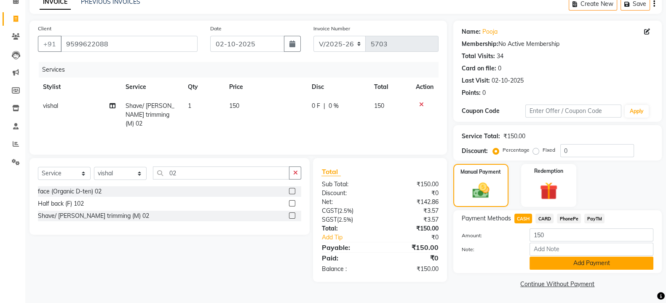
click at [556, 264] on button "Add Payment" at bounding box center [592, 263] width 124 height 13
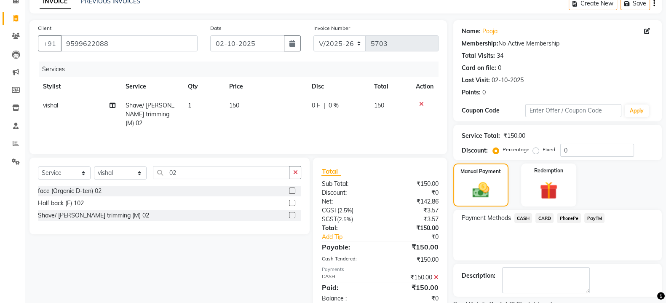
scroll to position [78, 0]
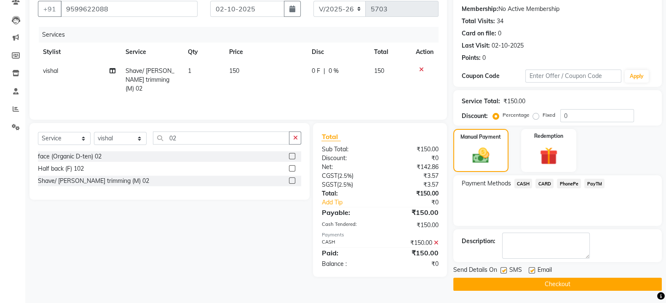
click at [504, 269] on label at bounding box center [504, 270] width 6 height 6
click at [504, 269] on input "checkbox" at bounding box center [503, 270] width 5 height 5
click at [507, 282] on button "Checkout" at bounding box center [557, 284] width 209 height 13
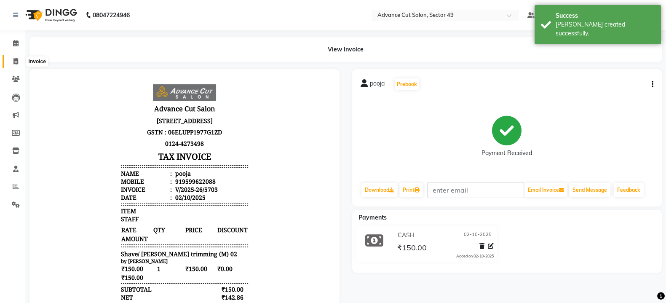
click at [19, 61] on span at bounding box center [15, 62] width 15 height 10
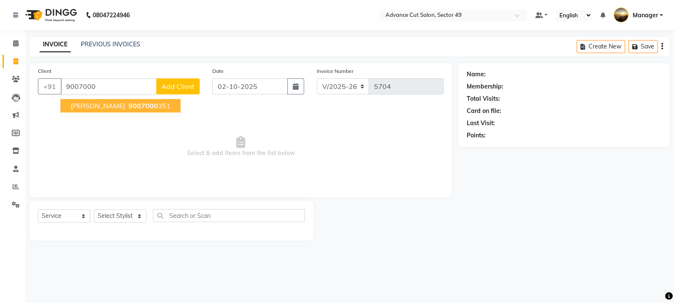
click at [129, 107] on ngb-highlight "9007000 351" at bounding box center [149, 106] width 44 height 8
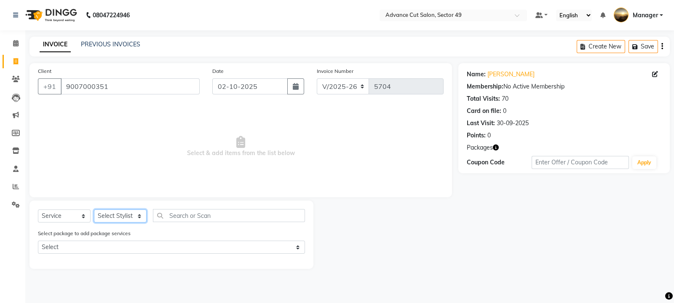
click at [128, 212] on select "Select Stylist aphy [PERSON_NAME] bashu [PERSON_NAME] [PERSON_NAME] Manager Nav…" at bounding box center [120, 215] width 53 height 13
click at [94, 210] on select "Select Stylist aphy [PERSON_NAME] bashu [PERSON_NAME] [PERSON_NAME] Manager Nav…" at bounding box center [120, 215] width 53 height 13
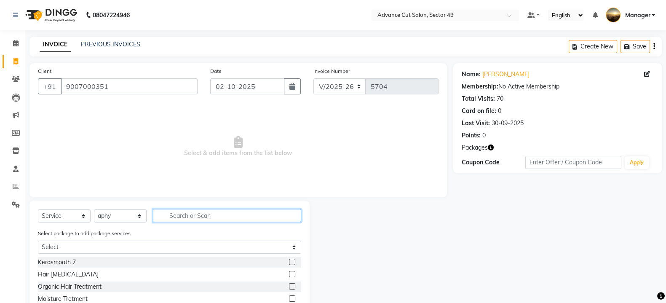
click at [202, 220] on input "text" at bounding box center [227, 215] width 148 height 13
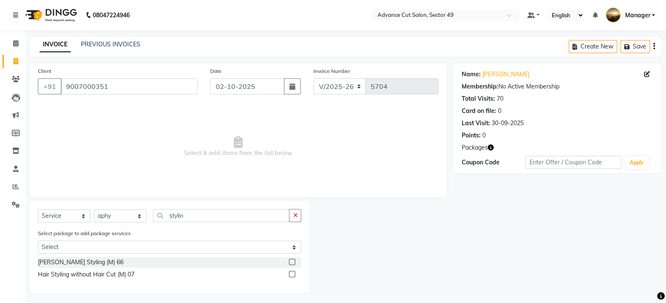
click at [292, 275] on label at bounding box center [292, 274] width 6 height 6
click at [292, 275] on input "checkbox" at bounding box center [291, 274] width 5 height 5
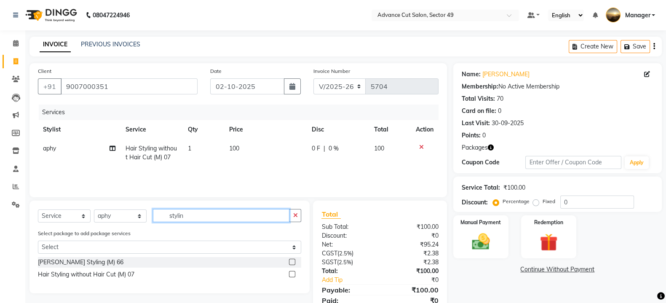
click at [280, 215] on input "stylin" at bounding box center [221, 215] width 137 height 13
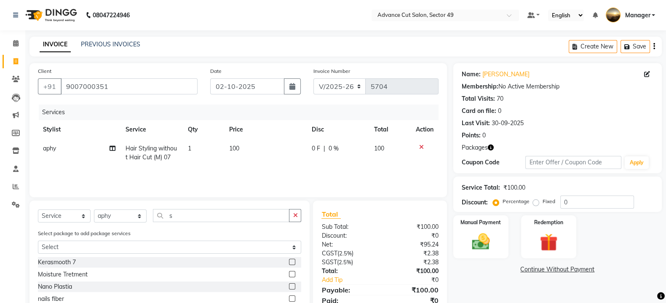
click at [421, 146] on icon at bounding box center [421, 147] width 5 height 6
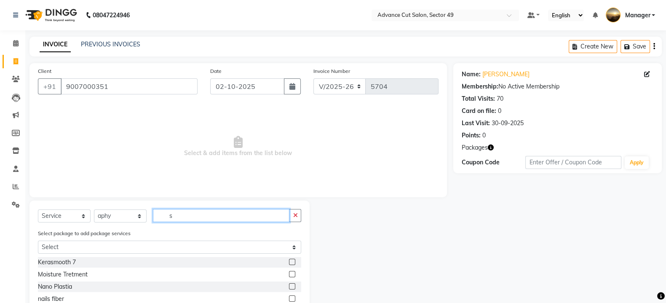
click at [198, 214] on input "s" at bounding box center [221, 215] width 137 height 13
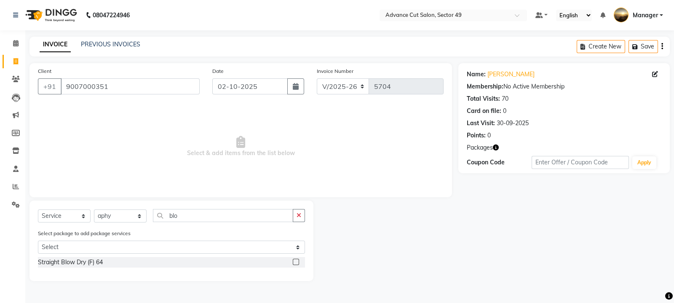
click at [295, 262] on label at bounding box center [296, 262] width 6 height 6
click at [295, 262] on input "checkbox" at bounding box center [295, 262] width 5 height 5
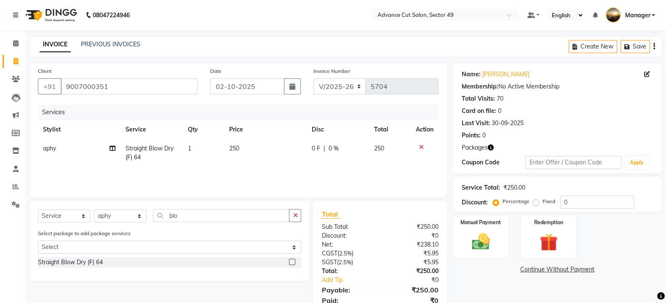
click at [171, 151] on span "Straight Blow Dry (F) 64" at bounding box center [150, 153] width 48 height 16
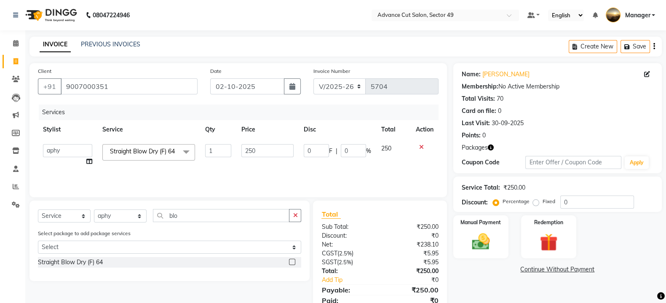
click at [174, 156] on span "Straight Blow Dry (F) 64 x" at bounding box center [144, 151] width 73 height 9
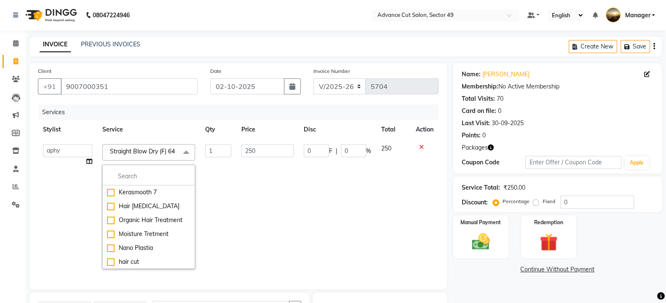
click at [419, 146] on icon at bounding box center [421, 147] width 5 height 6
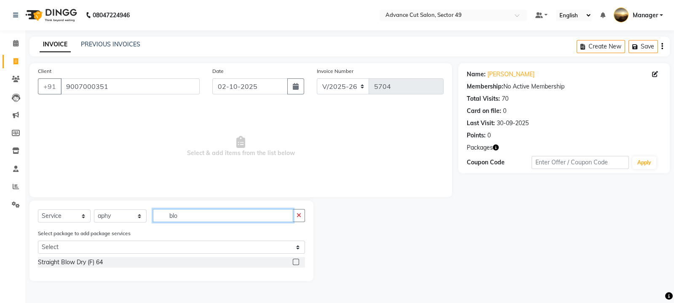
click at [261, 222] on div "Select Service Product Membership Package Voucher Prepaid Gift Card Select Styl…" at bounding box center [171, 219] width 267 height 20
click at [297, 263] on label at bounding box center [296, 262] width 6 height 6
click at [297, 263] on input "checkbox" at bounding box center [295, 262] width 5 height 5
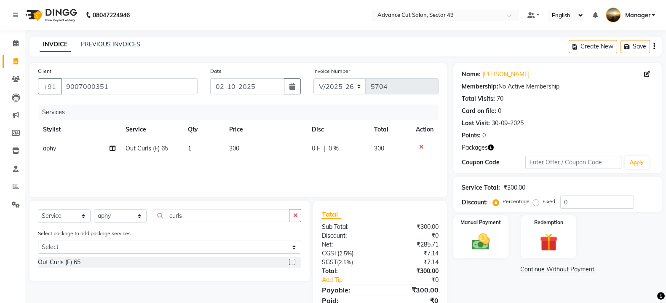
click at [249, 150] on td "300" at bounding box center [265, 148] width 83 height 19
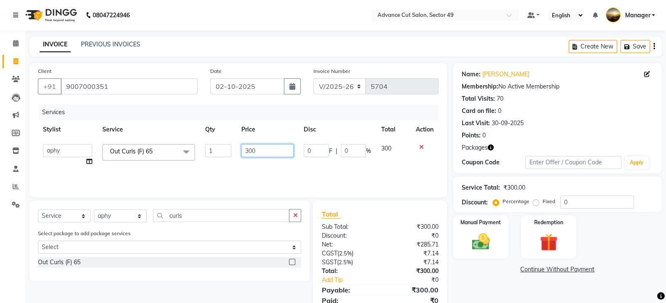
click at [275, 151] on input "300" at bounding box center [267, 150] width 53 height 13
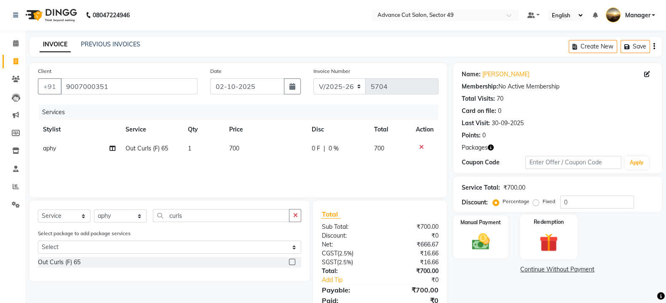
click at [558, 240] on img at bounding box center [549, 242] width 30 height 23
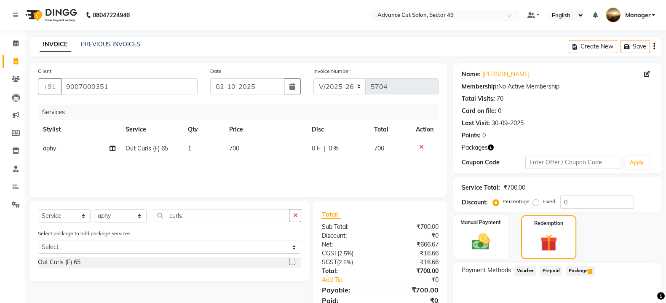
click at [588, 270] on span "1" at bounding box center [590, 271] width 5 height 5
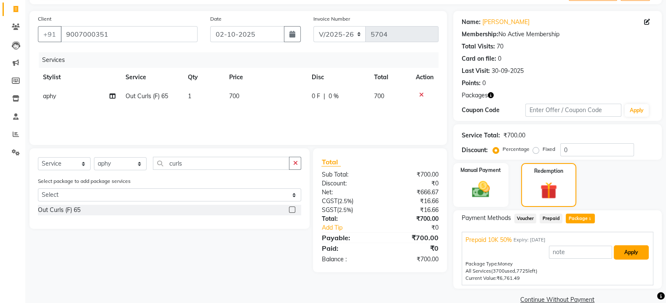
click at [629, 256] on button "Apply" at bounding box center [631, 252] width 35 height 14
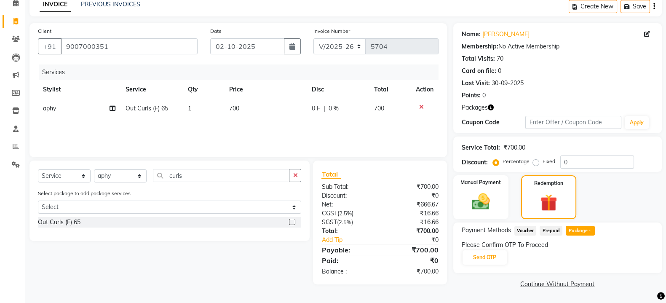
scroll to position [40, 0]
click at [482, 258] on button "Send OTP" at bounding box center [485, 258] width 44 height 14
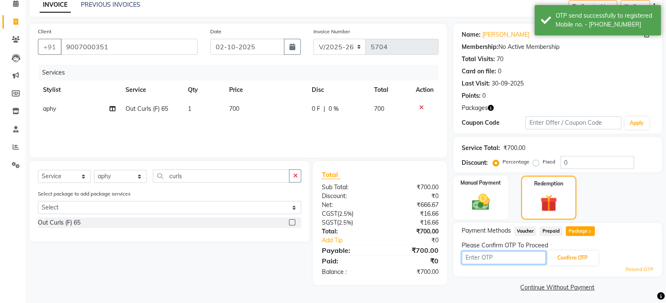
click at [482, 257] on input "text" at bounding box center [504, 257] width 84 height 13
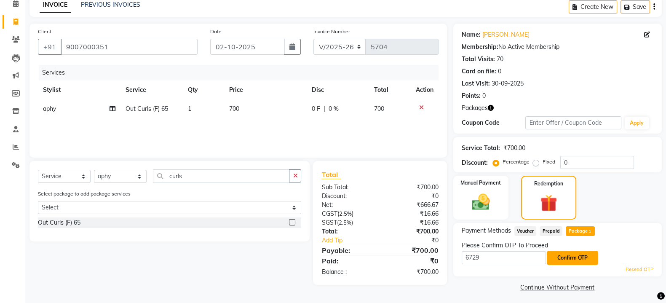
click at [568, 255] on button "Confirm OTP" at bounding box center [572, 258] width 51 height 14
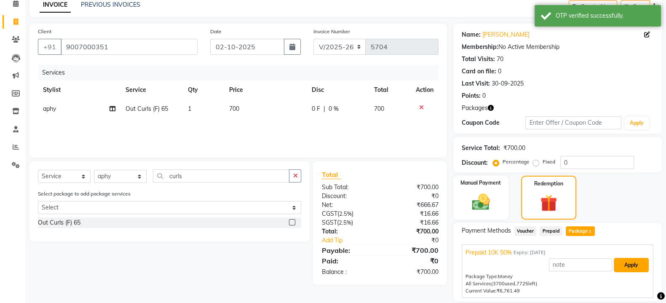
click at [631, 264] on button "Apply" at bounding box center [631, 265] width 35 height 14
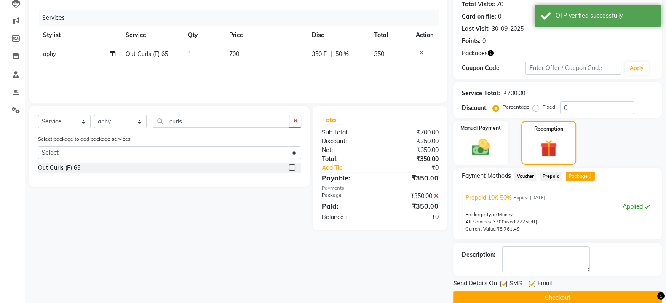
scroll to position [107, 0]
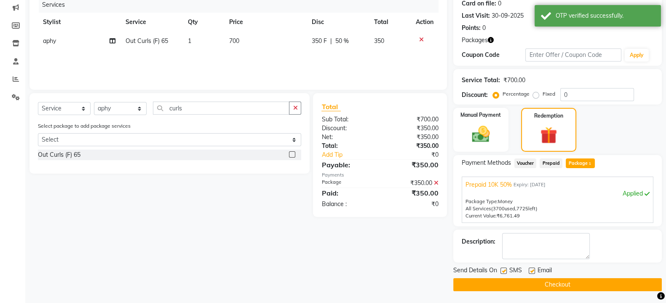
click at [531, 283] on button "Checkout" at bounding box center [557, 284] width 209 height 13
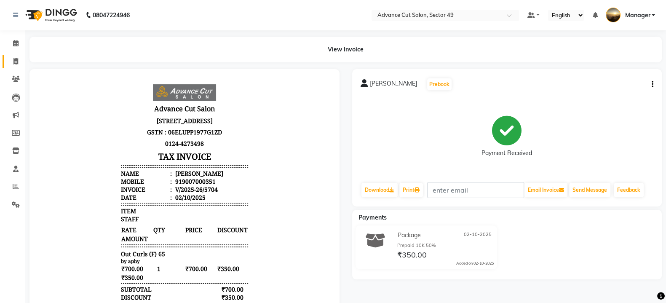
click at [12, 59] on span at bounding box center [15, 62] width 15 height 10
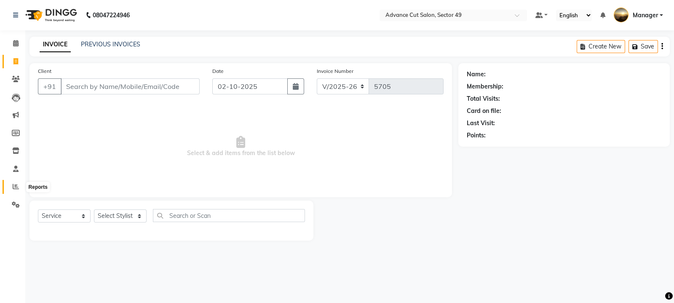
click at [14, 185] on icon at bounding box center [16, 186] width 6 height 6
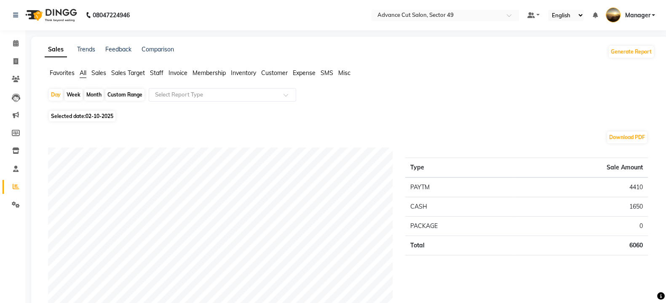
click at [97, 91] on div "Month" at bounding box center [93, 95] width 19 height 12
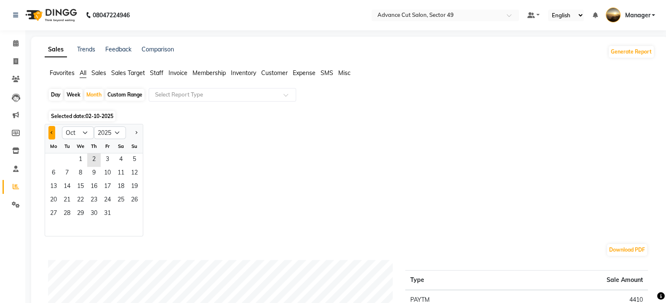
click at [48, 134] on button "Previous month" at bounding box center [51, 132] width 7 height 13
click at [58, 158] on span "1" at bounding box center [53, 159] width 13 height 13
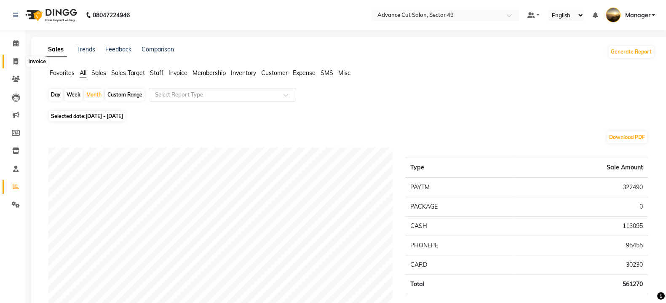
click at [16, 64] on icon at bounding box center [15, 61] width 5 height 6
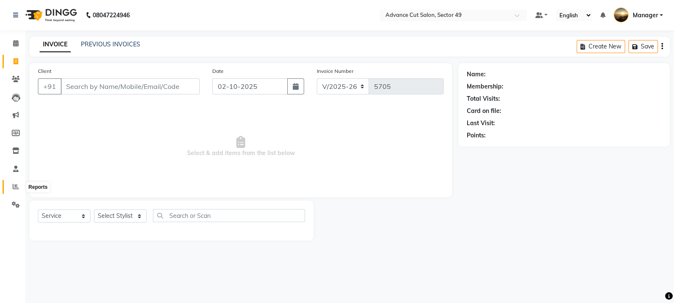
click at [19, 187] on icon at bounding box center [16, 186] width 6 height 6
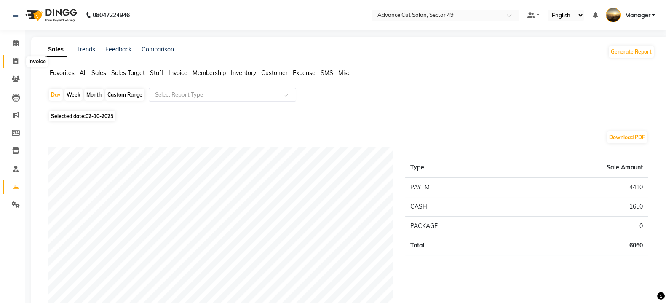
click at [13, 63] on icon at bounding box center [15, 61] width 5 height 6
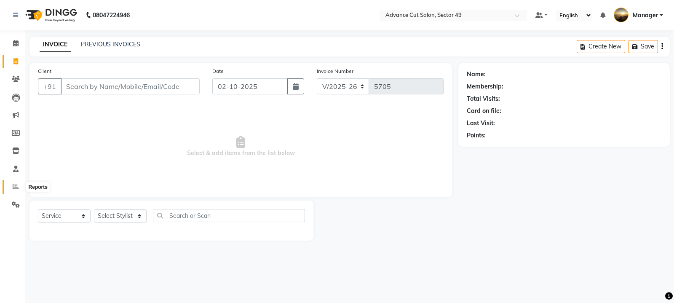
click at [14, 182] on span at bounding box center [15, 187] width 15 height 10
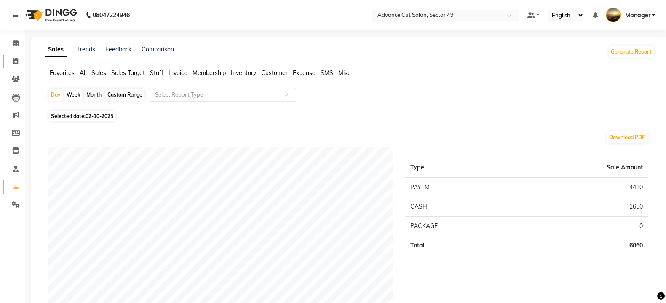
click at [13, 63] on icon at bounding box center [15, 61] width 5 height 6
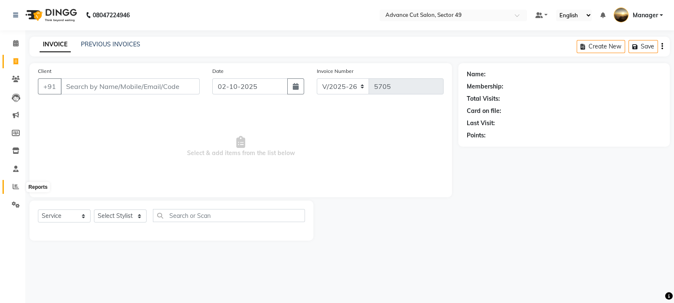
click at [15, 188] on icon at bounding box center [16, 186] width 6 height 6
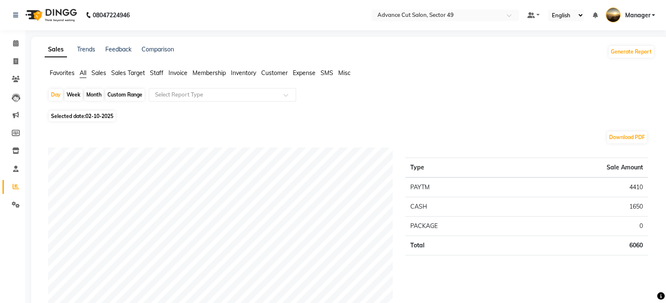
click at [91, 89] on div "Month" at bounding box center [93, 95] width 19 height 12
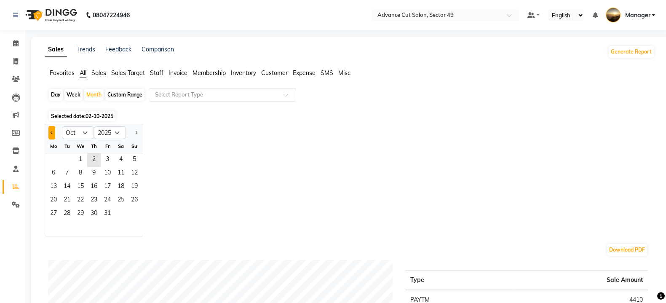
click at [54, 133] on button "Previous month" at bounding box center [51, 132] width 7 height 13
click at [56, 160] on span "1" at bounding box center [53, 159] width 13 height 13
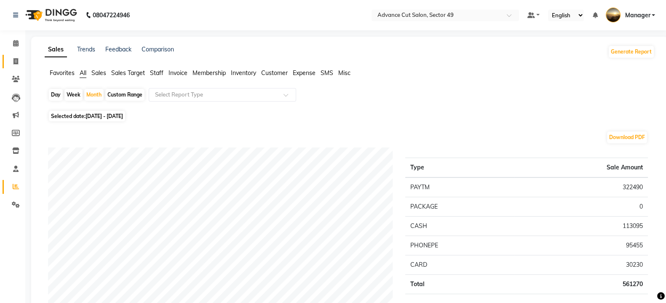
click at [18, 67] on link "Invoice" at bounding box center [13, 62] width 20 height 14
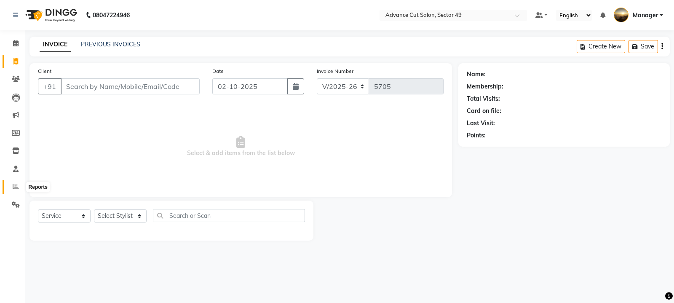
click at [15, 190] on icon at bounding box center [16, 186] width 6 height 6
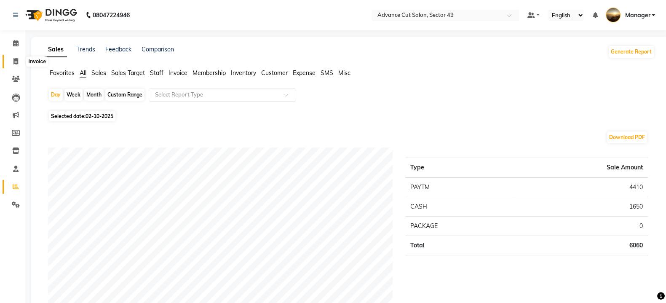
click at [16, 64] on icon at bounding box center [15, 61] width 5 height 6
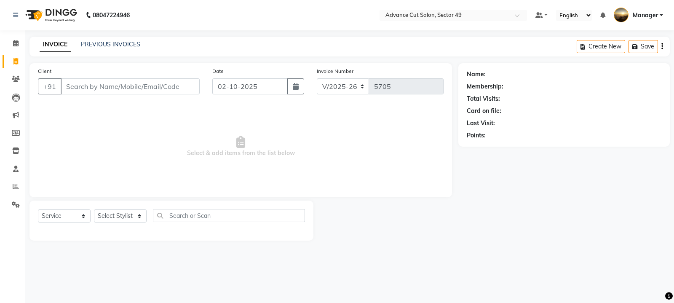
click at [569, 186] on div "Name: Membership: Total Visits: Card on file: Last Visit: Points:" at bounding box center [568, 151] width 218 height 177
click at [13, 188] on icon at bounding box center [16, 186] width 6 height 6
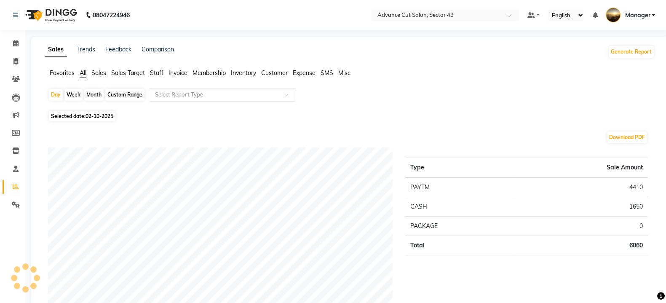
click at [99, 96] on div "Month" at bounding box center [93, 95] width 19 height 12
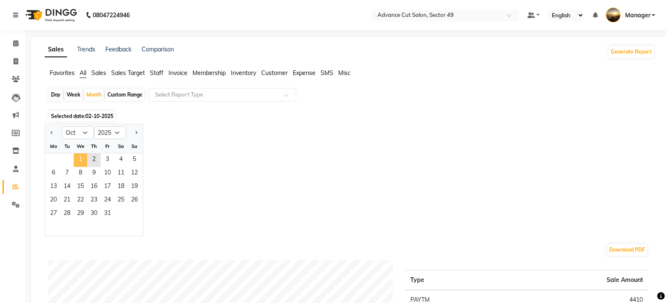
click at [82, 163] on span "1" at bounding box center [80, 159] width 13 height 13
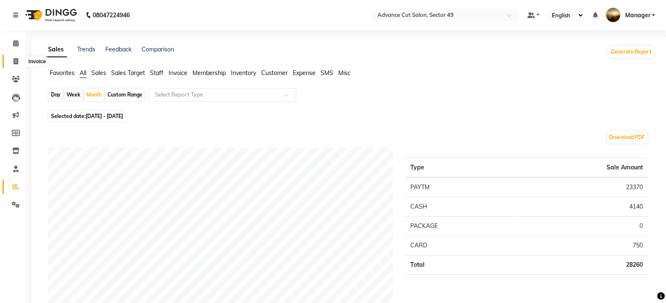
click at [19, 59] on span at bounding box center [15, 62] width 15 height 10
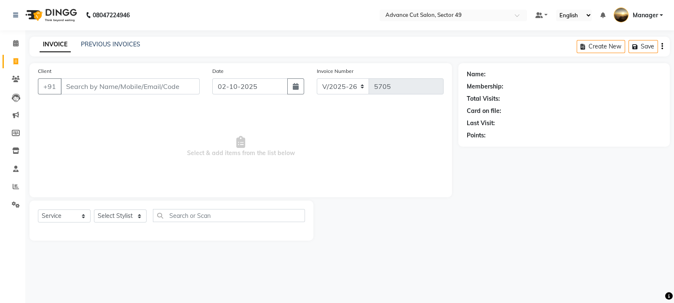
click at [16, 179] on li "Reports" at bounding box center [12, 187] width 25 height 18
click at [14, 187] on icon at bounding box center [16, 186] width 6 height 6
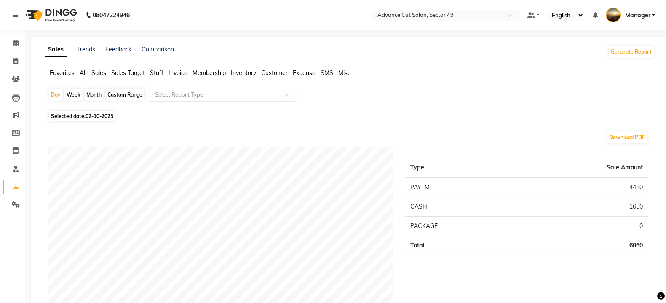
click at [94, 91] on div "Month" at bounding box center [93, 95] width 19 height 12
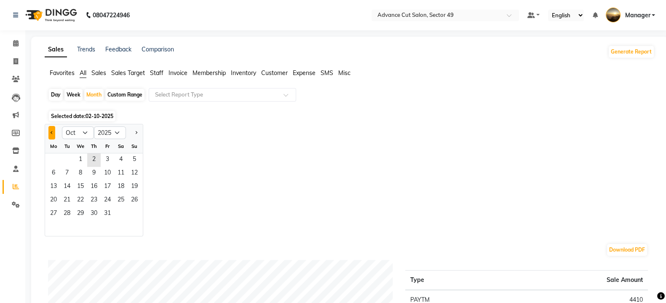
click at [52, 131] on span "Previous month" at bounding box center [52, 132] width 3 height 3
click at [53, 159] on span "1" at bounding box center [53, 159] width 13 height 13
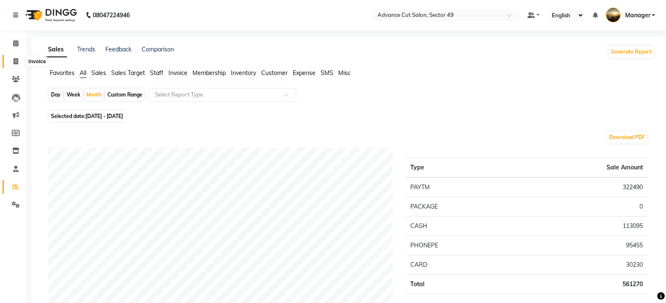
click at [15, 58] on icon at bounding box center [15, 61] width 5 height 6
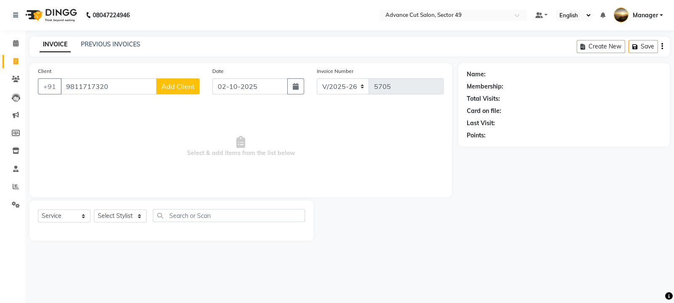
click at [180, 86] on span "Add Client" at bounding box center [177, 86] width 33 height 8
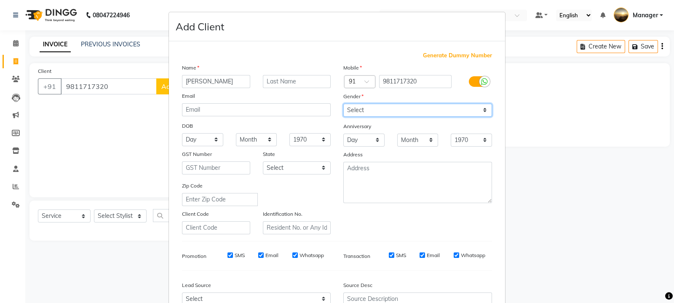
click at [373, 107] on select "Select Male Female Other Prefer Not To Say" at bounding box center [417, 110] width 149 height 13
click at [343, 104] on select "Select Male Female Other Prefer Not To Say" at bounding box center [417, 110] width 149 height 13
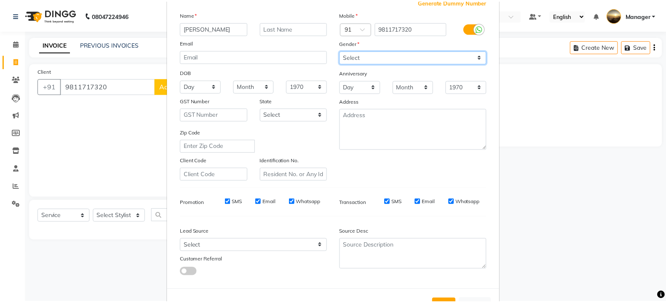
scroll to position [90, 0]
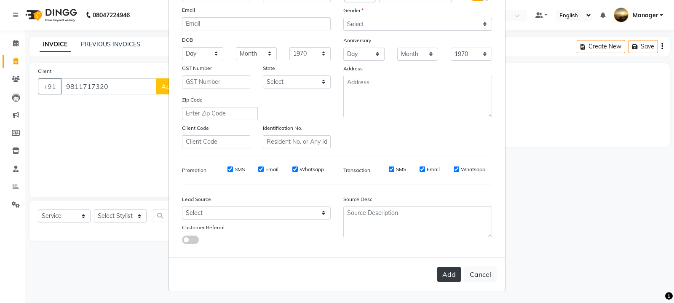
click at [447, 273] on button "Add" at bounding box center [449, 274] width 24 height 15
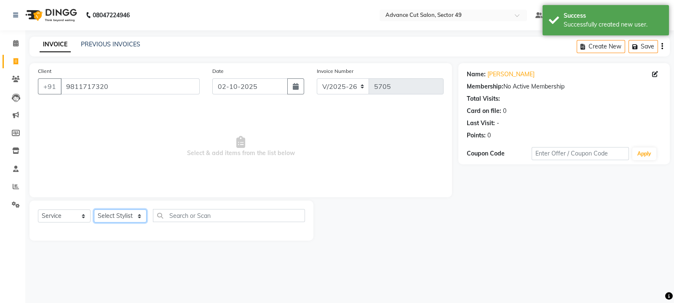
click at [132, 220] on select "Select Stylist aphy [PERSON_NAME] bashu [PERSON_NAME] [PERSON_NAME] Manager Nav…" at bounding box center [120, 215] width 53 height 13
click at [94, 210] on select "Select Stylist aphy [PERSON_NAME] bashu [PERSON_NAME] [PERSON_NAME] Manager Nav…" at bounding box center [120, 215] width 53 height 13
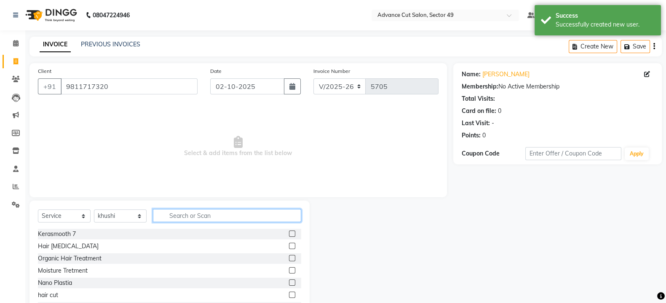
click at [203, 217] on input "text" at bounding box center [227, 215] width 148 height 13
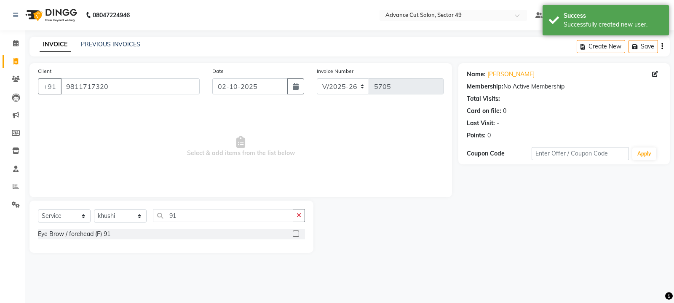
click at [295, 231] on label at bounding box center [296, 234] width 6 height 6
click at [295, 231] on input "checkbox" at bounding box center [295, 233] width 5 height 5
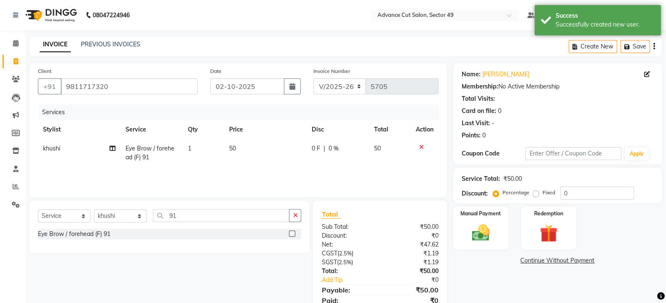
click at [244, 145] on td "50" at bounding box center [265, 153] width 83 height 28
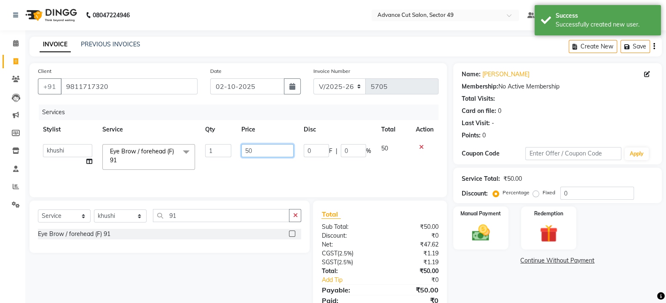
click at [265, 151] on input "50" at bounding box center [267, 150] width 53 height 13
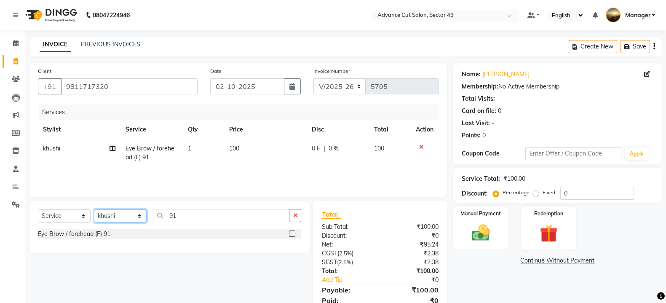
click at [141, 214] on select "Select Stylist aphy [PERSON_NAME] bashu [PERSON_NAME] [PERSON_NAME] Manager Nav…" at bounding box center [120, 215] width 53 height 13
click at [94, 210] on select "Select Stylist aphy [PERSON_NAME] bashu [PERSON_NAME] [PERSON_NAME] Manager Nav…" at bounding box center [120, 215] width 53 height 13
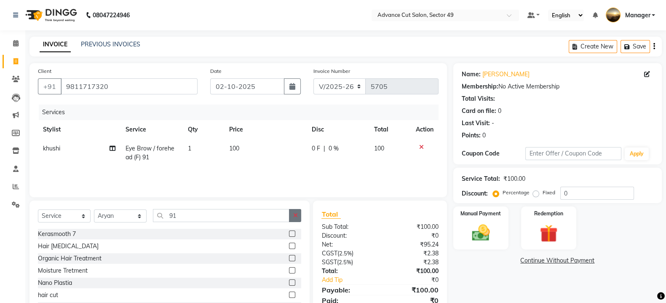
click at [292, 216] on button "button" at bounding box center [295, 215] width 12 height 13
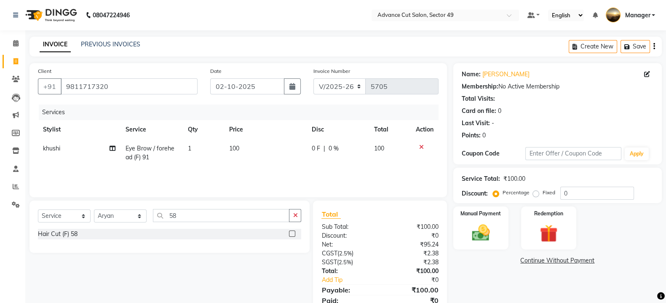
click at [290, 235] on label at bounding box center [292, 234] width 6 height 6
click at [290, 235] on input "checkbox" at bounding box center [291, 233] width 5 height 5
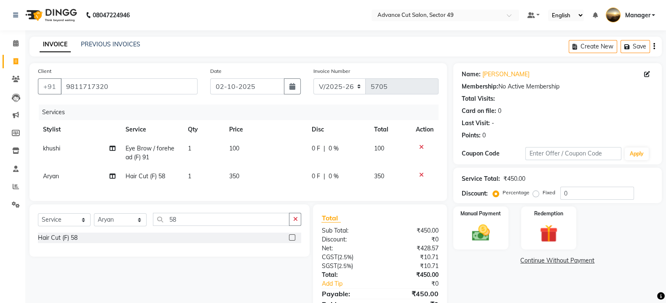
drag, startPoint x: 249, startPoint y: 172, endPoint x: 262, endPoint y: 178, distance: 14.5
click at [252, 174] on td "350" at bounding box center [265, 176] width 83 height 19
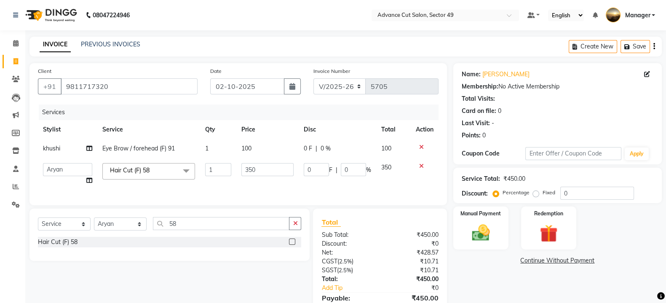
click at [265, 178] on td "350" at bounding box center [267, 174] width 63 height 32
click at [267, 171] on input "350" at bounding box center [267, 169] width 53 height 13
click at [486, 224] on img at bounding box center [481, 232] width 30 height 21
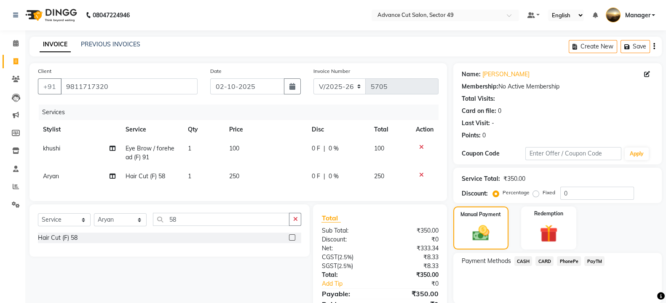
click at [589, 262] on span "PayTM" at bounding box center [595, 261] width 20 height 10
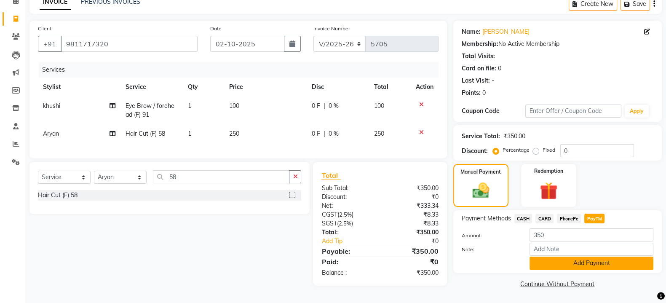
click at [585, 262] on button "Add Payment" at bounding box center [592, 263] width 124 height 13
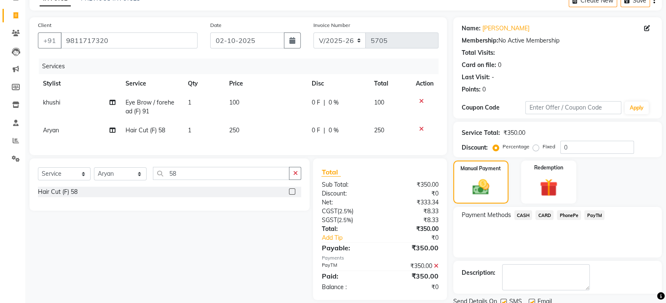
scroll to position [78, 0]
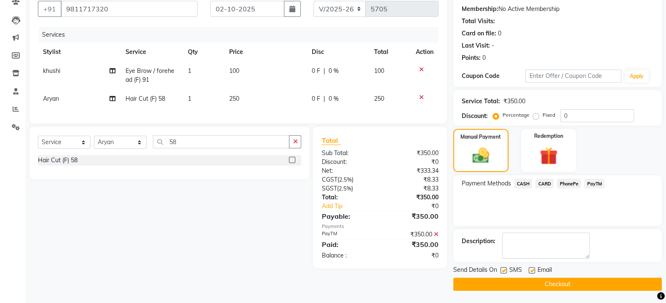
click at [504, 269] on label at bounding box center [504, 270] width 6 height 6
click at [504, 269] on input "checkbox" at bounding box center [503, 270] width 5 height 5
click at [508, 280] on button "Checkout" at bounding box center [557, 284] width 209 height 13
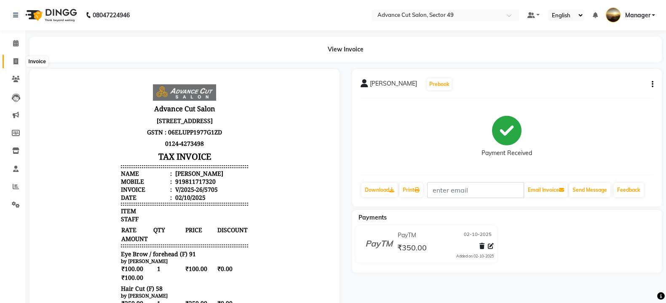
click at [16, 62] on icon at bounding box center [15, 61] width 5 height 6
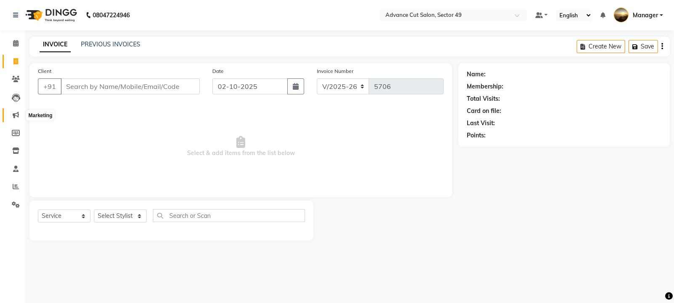
click at [17, 119] on span at bounding box center [15, 115] width 15 height 10
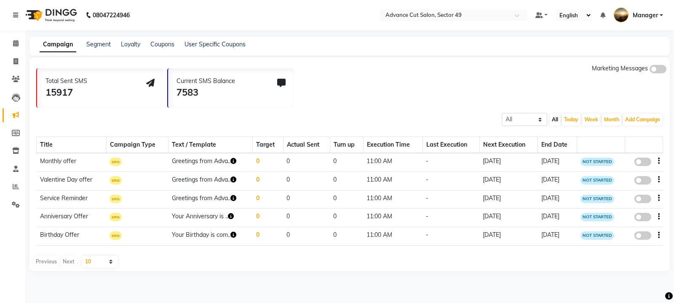
click at [280, 82] on icon at bounding box center [281, 83] width 8 height 8
click at [398, 84] on div "Total Sent SMS 15917 Current SMS Balance 7583 Marketing Messages" at bounding box center [353, 86] width 634 height 44
click at [12, 79] on icon at bounding box center [16, 79] width 8 height 6
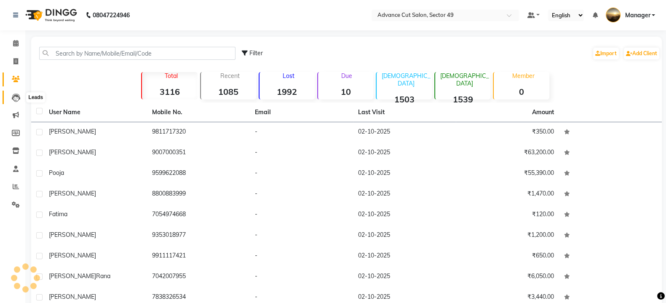
click at [16, 94] on icon at bounding box center [16, 98] width 8 height 8
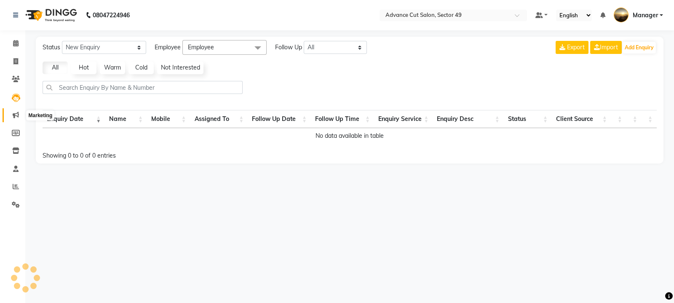
click at [16, 112] on icon at bounding box center [16, 115] width 6 height 6
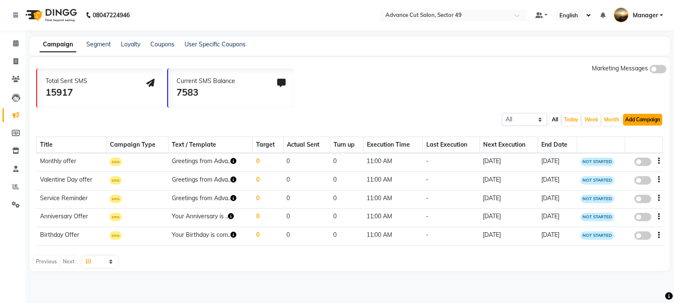
click at [637, 121] on button "Add Campaign" at bounding box center [642, 120] width 39 height 12
click at [419, 91] on div "Total Sent SMS 15917 Current SMS Balance 7583 Marketing Messages" at bounding box center [353, 86] width 634 height 44
click at [15, 79] on icon at bounding box center [16, 79] width 8 height 6
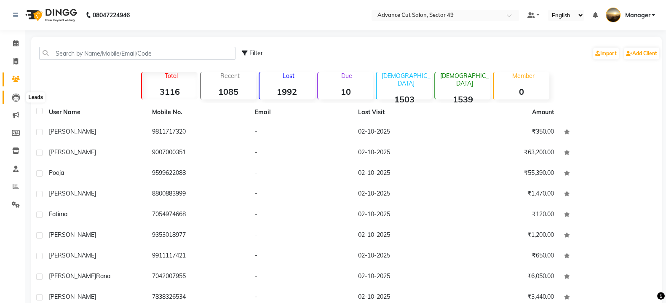
click at [16, 100] on icon at bounding box center [16, 98] width 8 height 8
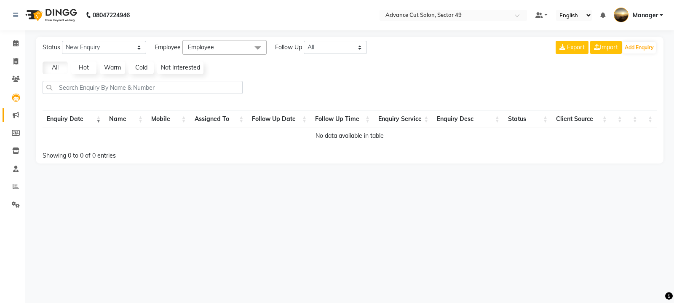
click at [19, 121] on link "Marketing" at bounding box center [13, 115] width 20 height 14
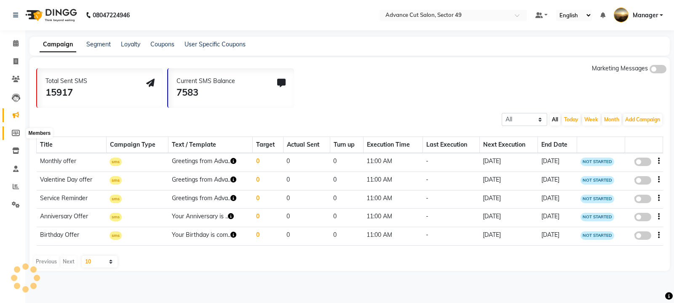
click at [13, 133] on icon at bounding box center [16, 133] width 8 height 6
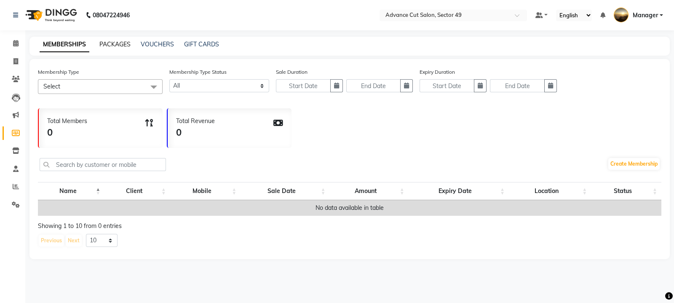
click at [115, 42] on link "PACKAGES" at bounding box center [114, 44] width 31 height 8
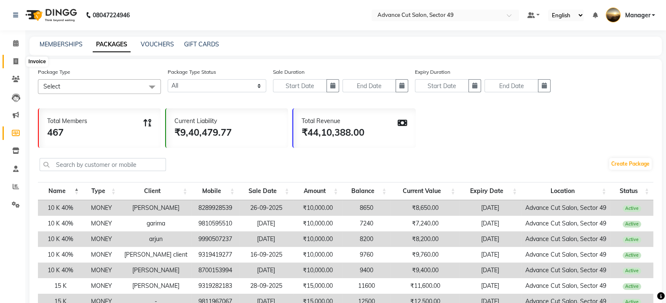
drag, startPoint x: 13, startPoint y: 61, endPoint x: 17, endPoint y: 67, distance: 7.6
click at [13, 61] on icon at bounding box center [15, 61] width 5 height 6
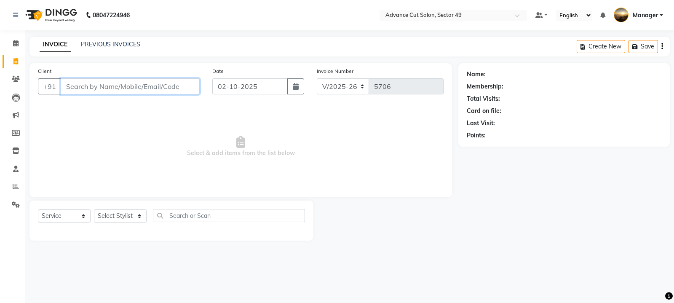
click at [88, 89] on input "Client" at bounding box center [130, 86] width 139 height 16
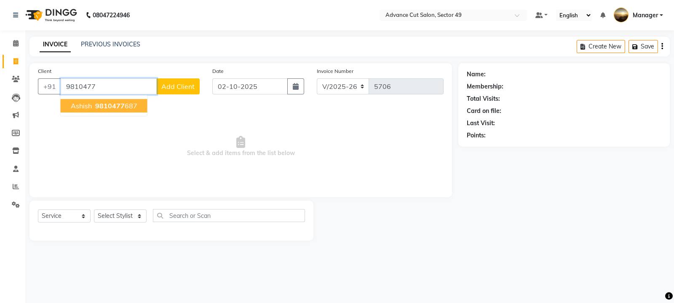
click at [126, 107] on ngb-highlight "9810477 687" at bounding box center [116, 106] width 44 height 8
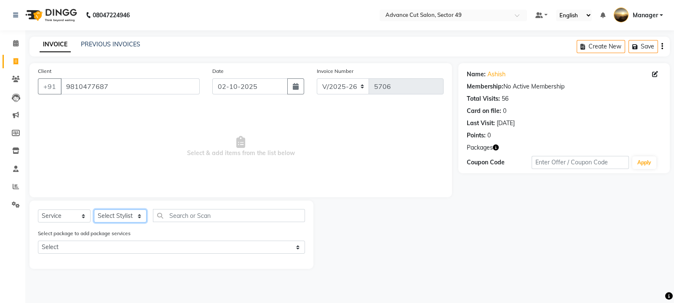
click at [129, 216] on select "Select Stylist aphy [PERSON_NAME] bashu [PERSON_NAME] [PERSON_NAME] Manager Nav…" at bounding box center [120, 215] width 53 height 13
click at [94, 210] on select "Select Stylist aphy [PERSON_NAME] bashu [PERSON_NAME] [PERSON_NAME] Manager Nav…" at bounding box center [120, 215] width 53 height 13
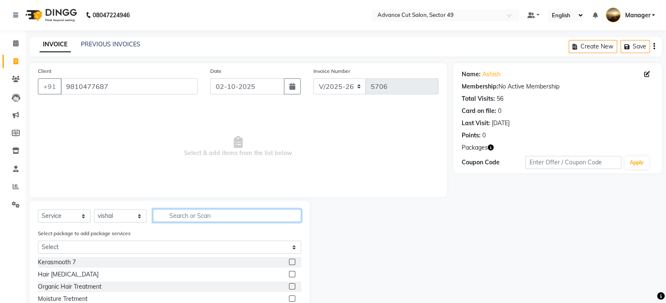
click at [201, 214] on input "text" at bounding box center [227, 215] width 148 height 13
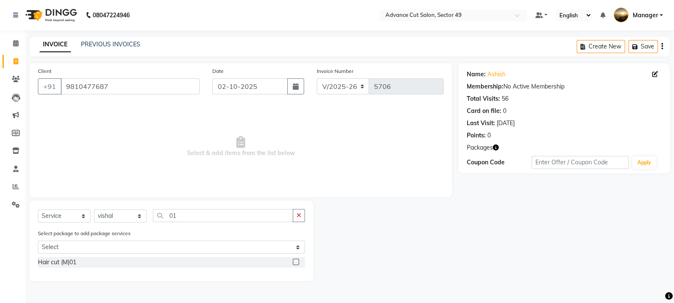
click at [297, 263] on label at bounding box center [296, 262] width 6 height 6
click at [297, 263] on input "checkbox" at bounding box center [295, 262] width 5 height 5
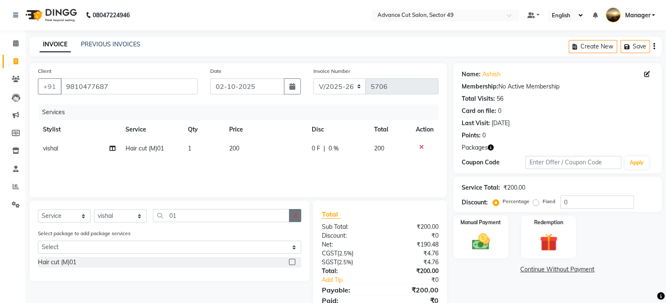
click at [294, 214] on icon "button" at bounding box center [295, 215] width 5 height 6
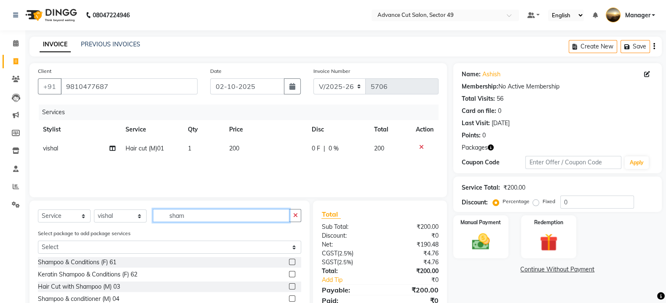
scroll to position [40, 0]
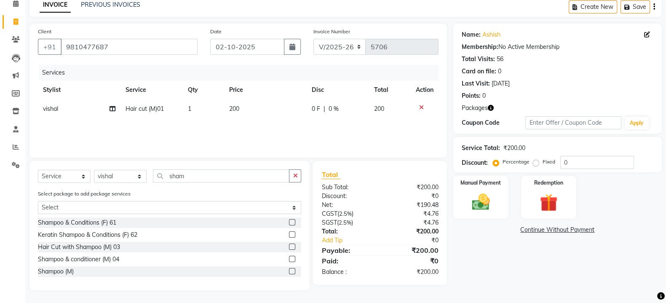
click at [292, 270] on label at bounding box center [292, 271] width 6 height 6
click at [292, 270] on input "checkbox" at bounding box center [291, 271] width 5 height 5
click at [550, 200] on img at bounding box center [549, 202] width 30 height 23
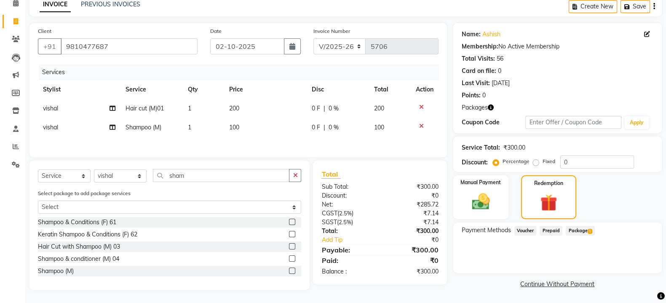
click at [580, 229] on span "Package 1" at bounding box center [580, 231] width 29 height 10
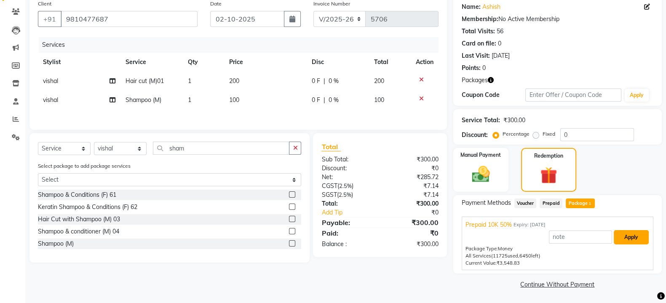
click at [626, 233] on button "Apply" at bounding box center [631, 237] width 35 height 14
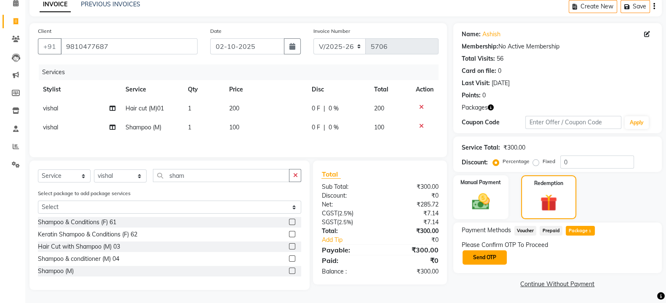
click at [481, 250] on button "Send OTP" at bounding box center [485, 257] width 44 height 14
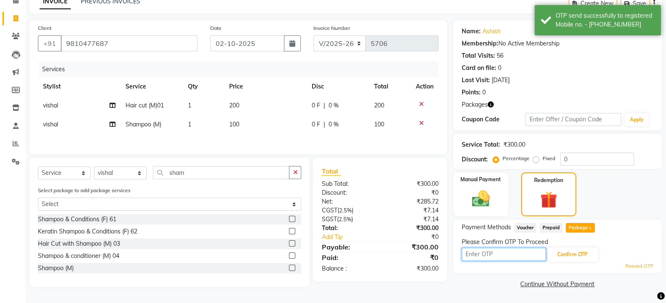
click at [490, 256] on input "text" at bounding box center [504, 254] width 84 height 13
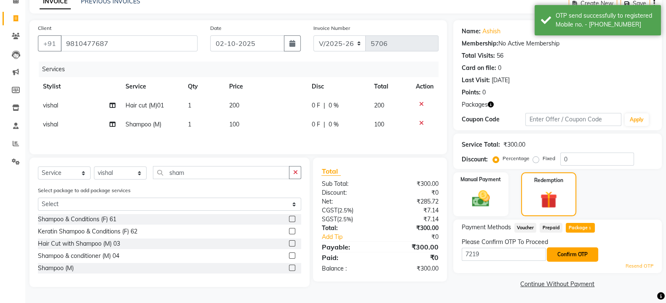
click at [563, 252] on button "Confirm OTP" at bounding box center [572, 254] width 51 height 14
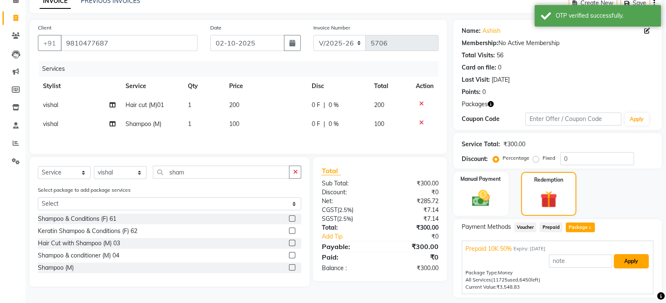
click at [639, 260] on button "Apply" at bounding box center [631, 261] width 35 height 14
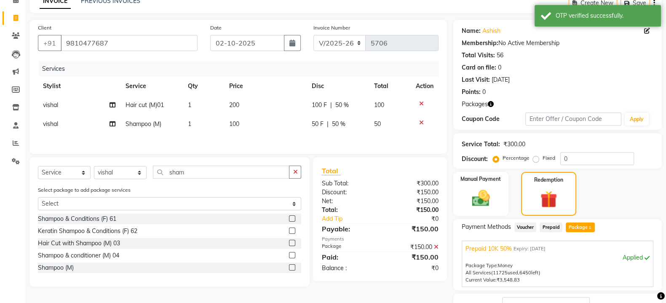
scroll to position [107, 0]
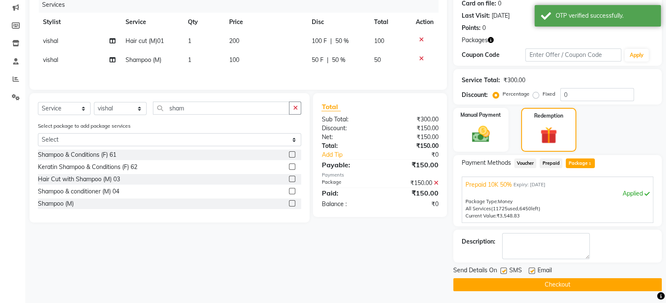
click at [527, 282] on button "Checkout" at bounding box center [557, 284] width 209 height 13
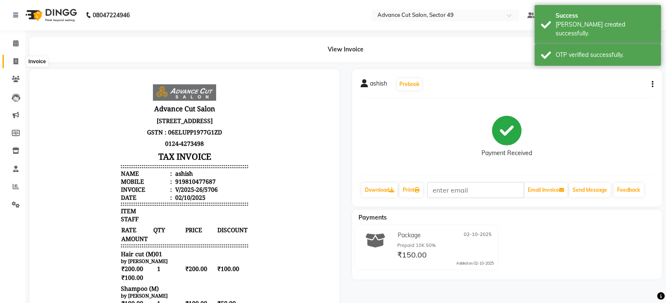
click at [19, 58] on span at bounding box center [15, 62] width 15 height 10
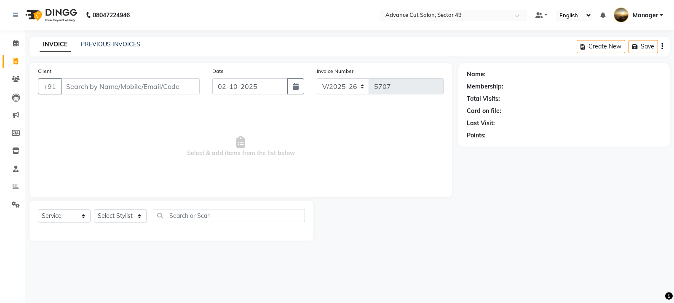
click at [70, 87] on input "Client" at bounding box center [130, 86] width 139 height 16
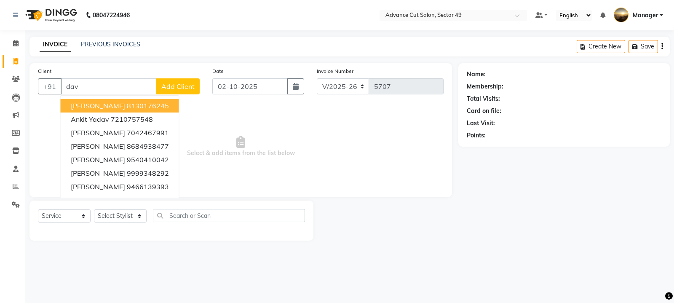
click at [127, 108] on ngb-highlight "8130176245" at bounding box center [148, 106] width 42 height 8
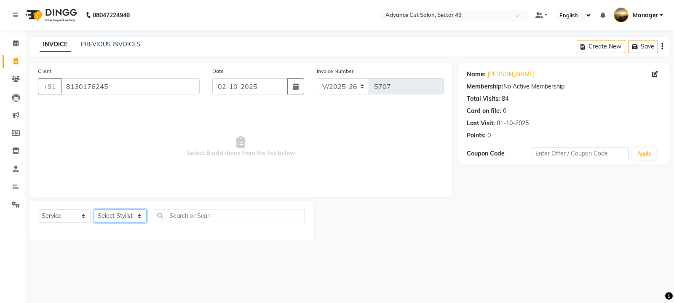
click at [125, 218] on select "Select Stylist aphy [PERSON_NAME] bashu [PERSON_NAME] [PERSON_NAME] Manager Nav…" at bounding box center [120, 215] width 53 height 13
click at [94, 210] on select "Select Stylist aphy [PERSON_NAME] bashu [PERSON_NAME] [PERSON_NAME] Manager Nav…" at bounding box center [120, 215] width 53 height 13
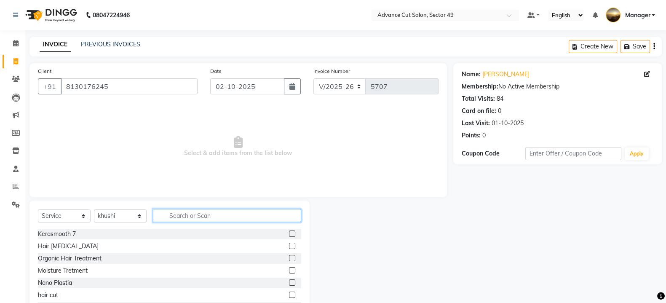
click at [213, 218] on input "text" at bounding box center [227, 215] width 148 height 13
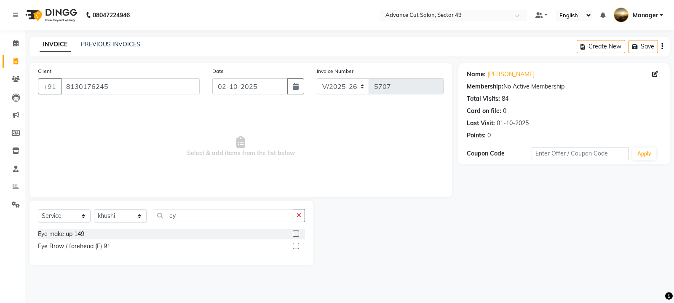
click at [298, 249] on label at bounding box center [296, 246] width 6 height 6
click at [298, 249] on input "checkbox" at bounding box center [295, 246] width 5 height 5
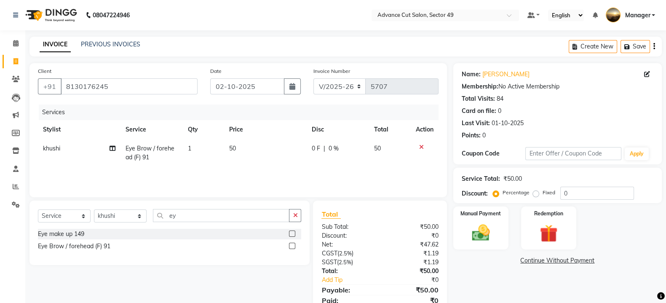
click at [245, 148] on td "50" at bounding box center [265, 153] width 83 height 28
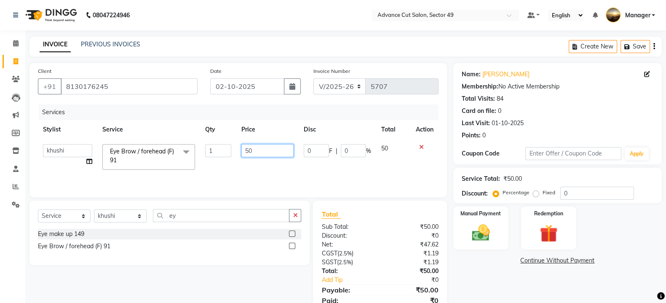
click at [261, 152] on input "50" at bounding box center [267, 150] width 53 height 13
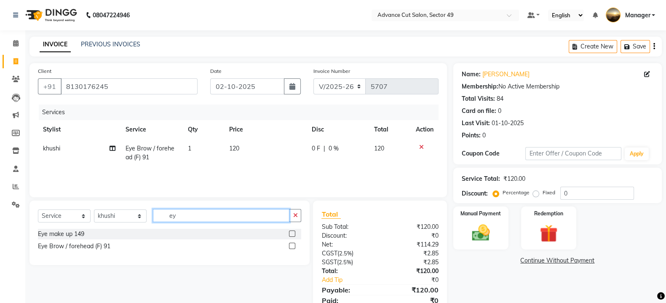
drag, startPoint x: 249, startPoint y: 216, endPoint x: 219, endPoint y: 209, distance: 30.4
click at [249, 217] on input "ey" at bounding box center [221, 215] width 137 height 13
click at [118, 217] on select "Select Stylist aphy [PERSON_NAME] bashu [PERSON_NAME] [PERSON_NAME] Manager Nav…" at bounding box center [120, 215] width 53 height 13
click at [94, 210] on select "Select Stylist aphy [PERSON_NAME] bashu [PERSON_NAME] [PERSON_NAME] Manager Nav…" at bounding box center [120, 215] width 53 height 13
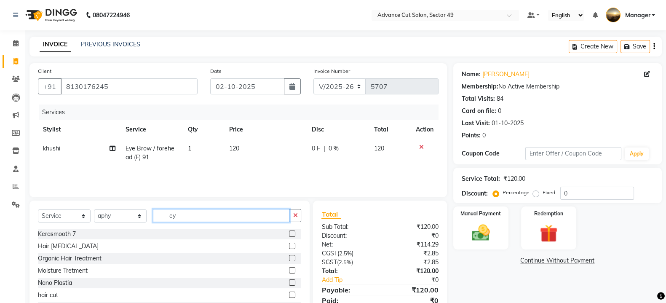
click at [192, 215] on input "ey" at bounding box center [221, 215] width 137 height 13
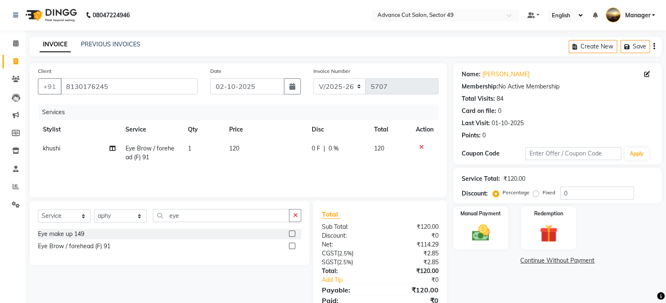
click at [292, 248] on label at bounding box center [292, 246] width 6 height 6
click at [292, 248] on input "checkbox" at bounding box center [291, 246] width 5 height 5
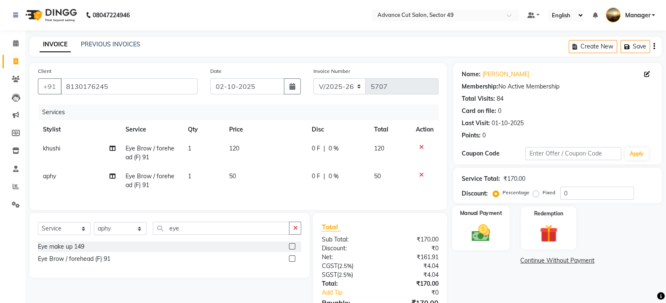
click at [487, 236] on img at bounding box center [481, 232] width 30 height 21
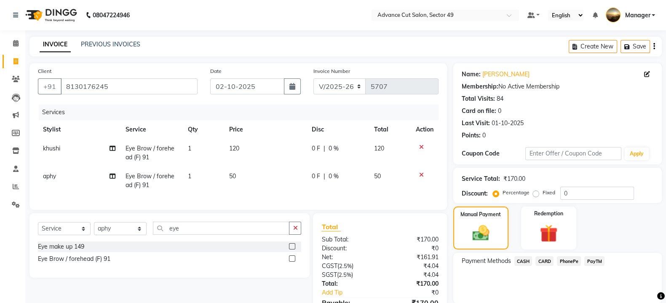
click at [595, 262] on span "PayTM" at bounding box center [595, 261] width 20 height 10
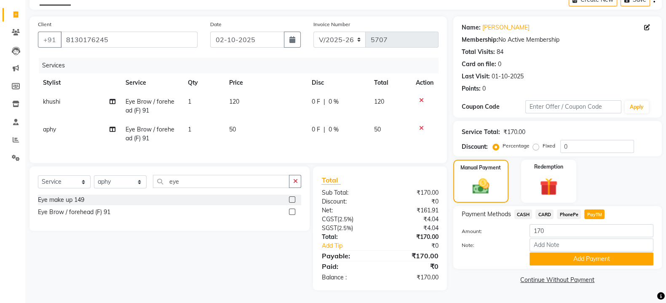
scroll to position [55, 0]
click at [596, 254] on button "Add Payment" at bounding box center [592, 258] width 124 height 13
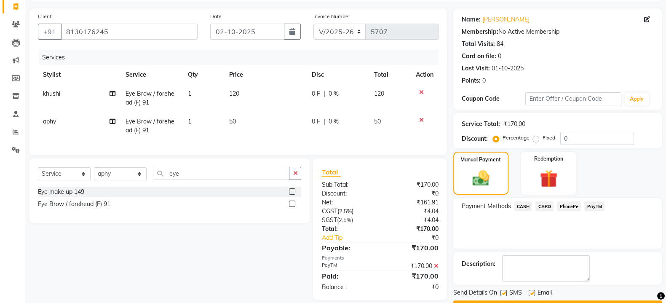
scroll to position [78, 0]
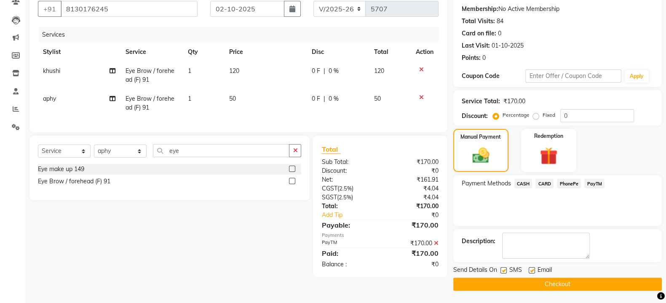
drag, startPoint x: 504, startPoint y: 269, endPoint x: 514, endPoint y: 275, distance: 11.9
click at [504, 269] on label at bounding box center [504, 270] width 6 height 6
click at [504, 269] on input "checkbox" at bounding box center [503, 270] width 5 height 5
click at [533, 271] on label at bounding box center [532, 270] width 6 height 6
click at [533, 271] on input "checkbox" at bounding box center [531, 270] width 5 height 5
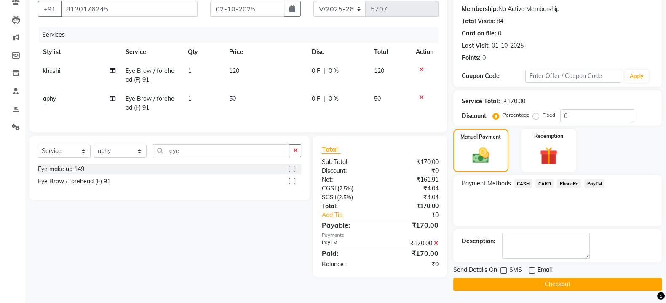
click at [550, 282] on button "Checkout" at bounding box center [557, 284] width 209 height 13
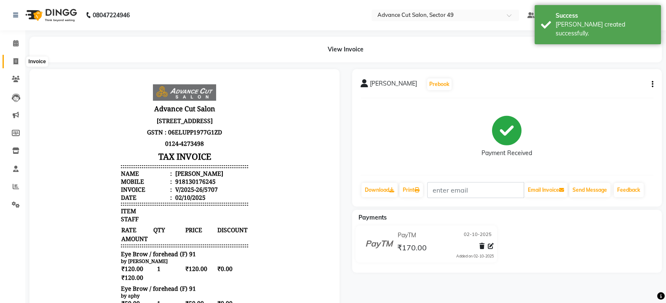
click at [13, 62] on icon at bounding box center [15, 61] width 5 height 6
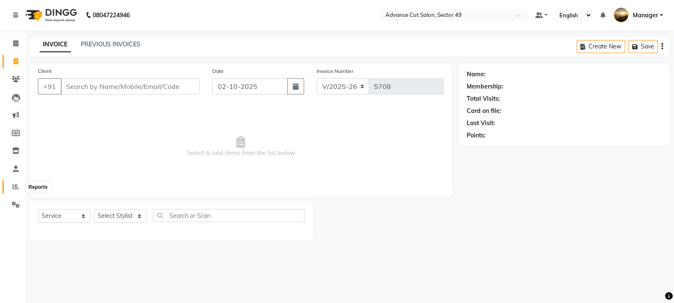
click at [15, 187] on icon at bounding box center [16, 186] width 6 height 6
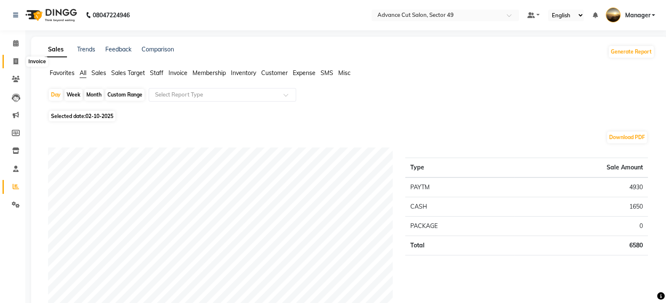
click at [14, 62] on icon at bounding box center [15, 61] width 5 height 6
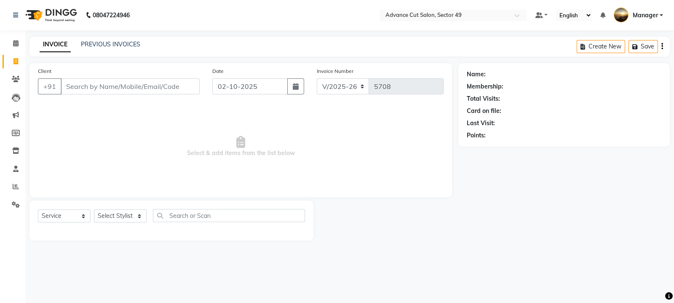
click at [86, 87] on input "Client" at bounding box center [130, 86] width 139 height 16
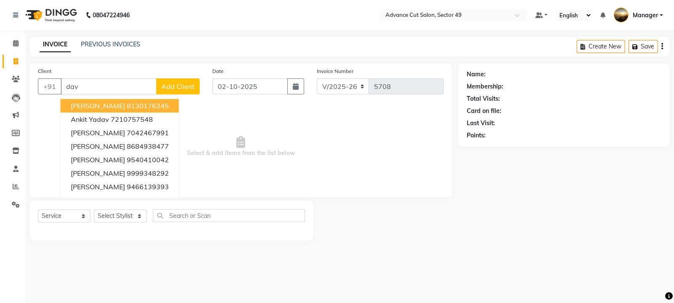
click at [164, 108] on button "david 8130176245" at bounding box center [120, 105] width 118 height 13
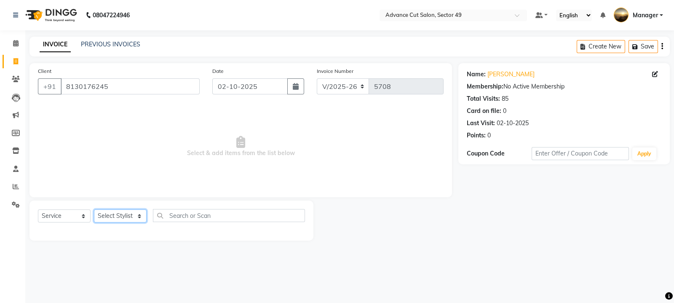
click at [122, 218] on select "Select Stylist aphy [PERSON_NAME] bashu [PERSON_NAME] [PERSON_NAME] Manager Nav…" at bounding box center [120, 215] width 53 height 13
click at [94, 210] on select "Select Stylist aphy [PERSON_NAME] bashu [PERSON_NAME] [PERSON_NAME] Manager Nav…" at bounding box center [120, 215] width 53 height 13
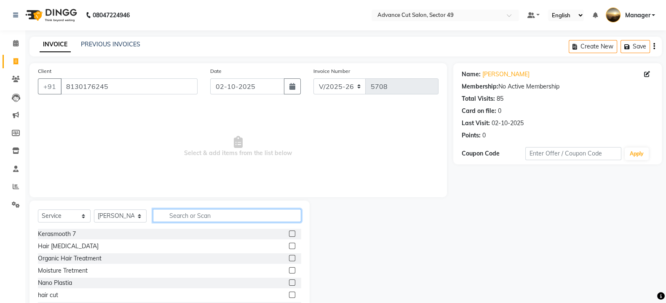
click at [187, 216] on input "text" at bounding box center [227, 215] width 148 height 13
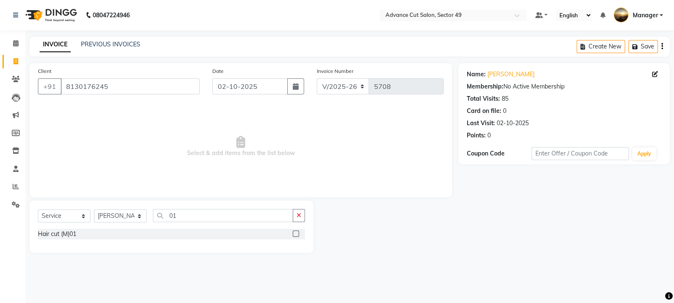
click at [297, 235] on label at bounding box center [296, 234] width 6 height 6
click at [297, 235] on input "checkbox" at bounding box center [295, 233] width 5 height 5
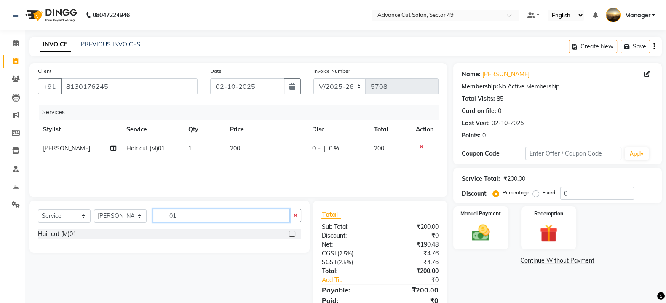
click at [247, 214] on input "01" at bounding box center [221, 215] width 137 height 13
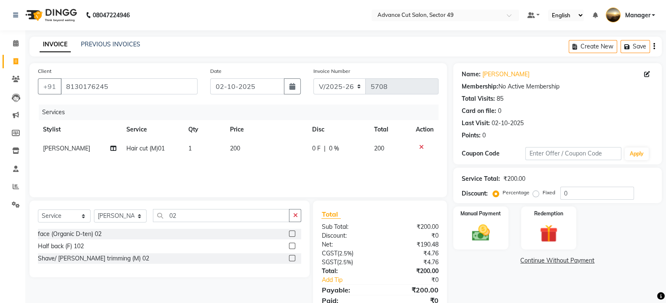
click at [291, 258] on label at bounding box center [292, 258] width 6 height 6
click at [291, 258] on input "checkbox" at bounding box center [291, 258] width 5 height 5
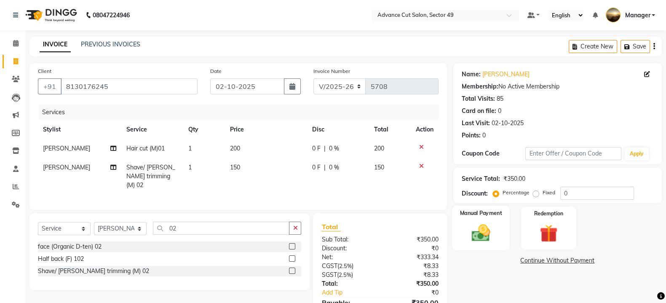
click at [484, 226] on img at bounding box center [481, 232] width 30 height 21
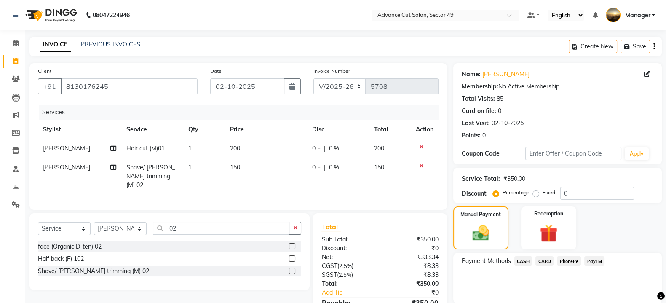
click at [593, 260] on span "PayTM" at bounding box center [595, 261] width 20 height 10
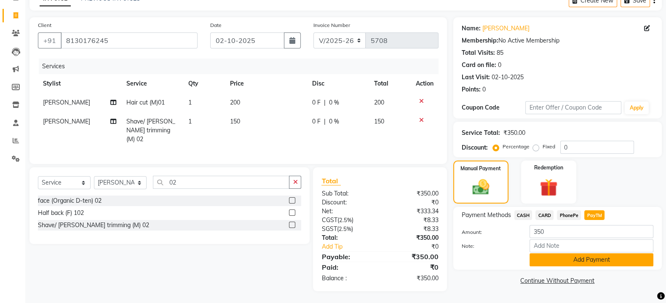
click at [598, 260] on button "Add Payment" at bounding box center [592, 259] width 124 height 13
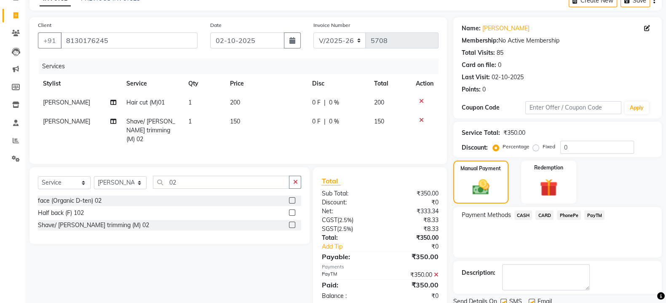
scroll to position [78, 0]
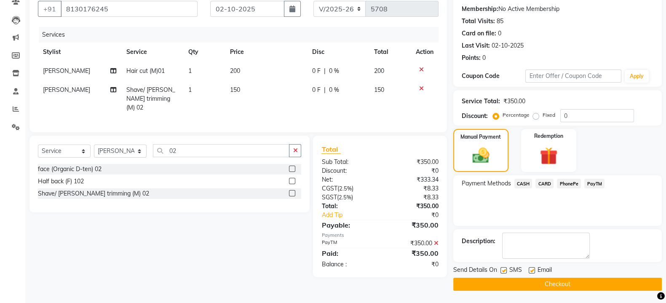
click at [503, 271] on label at bounding box center [504, 270] width 6 height 6
click at [503, 271] on input "checkbox" at bounding box center [503, 270] width 5 height 5
click at [533, 270] on label at bounding box center [532, 270] width 6 height 6
click at [533, 270] on input "checkbox" at bounding box center [531, 270] width 5 height 5
click at [552, 281] on button "Checkout" at bounding box center [557, 284] width 209 height 13
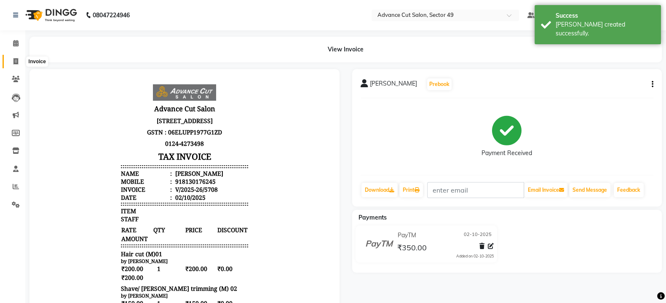
click at [15, 60] on icon at bounding box center [15, 61] width 5 height 6
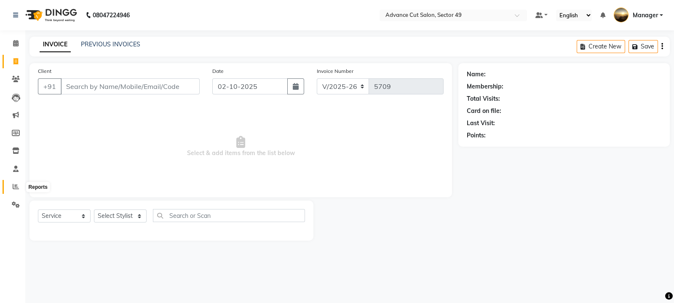
click at [16, 188] on icon at bounding box center [16, 186] width 6 height 6
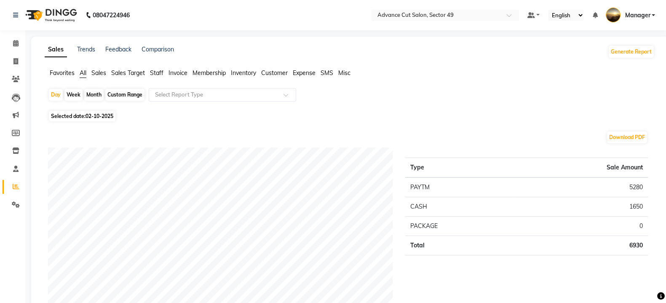
click at [101, 74] on span "Sales" at bounding box center [98, 73] width 15 height 8
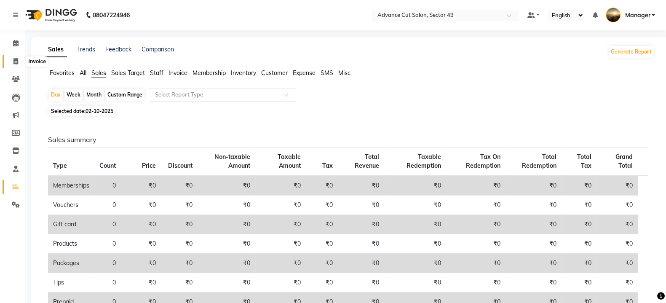
click at [15, 64] on icon at bounding box center [15, 61] width 5 height 6
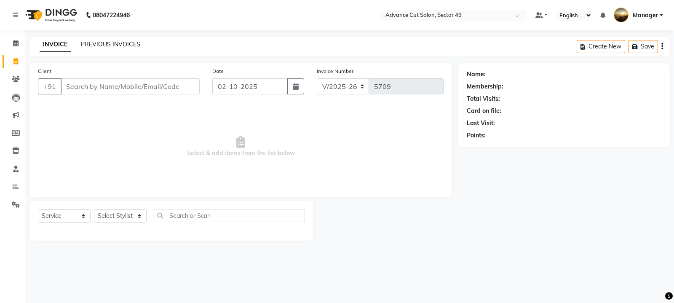
click at [98, 42] on link "PREVIOUS INVOICES" at bounding box center [110, 44] width 59 height 8
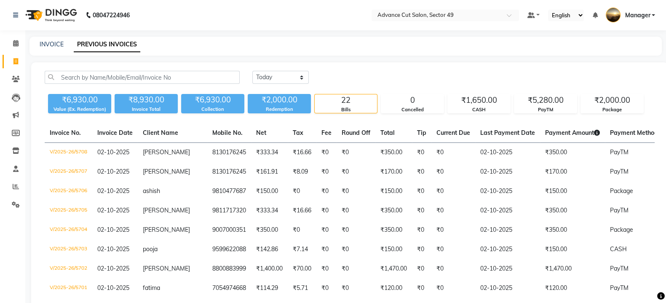
click at [31, 15] on img at bounding box center [50, 15] width 58 height 24
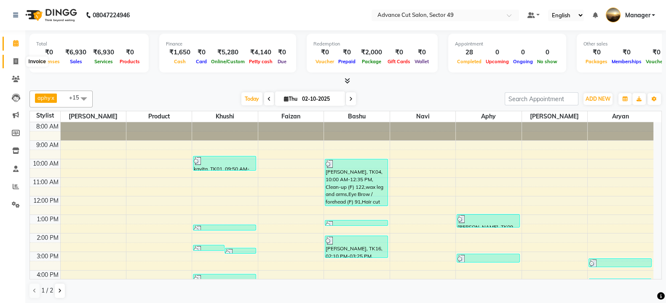
click at [16, 62] on icon at bounding box center [15, 61] width 5 height 6
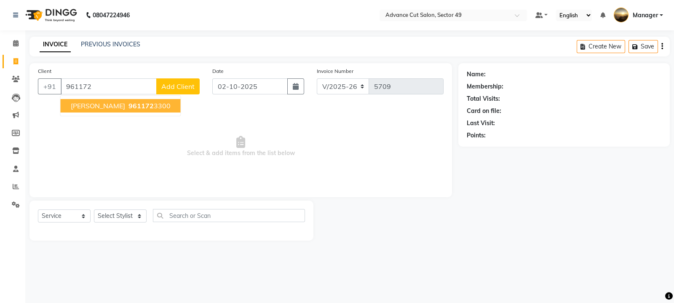
click at [102, 108] on span "Indu gulati" at bounding box center [98, 106] width 54 height 8
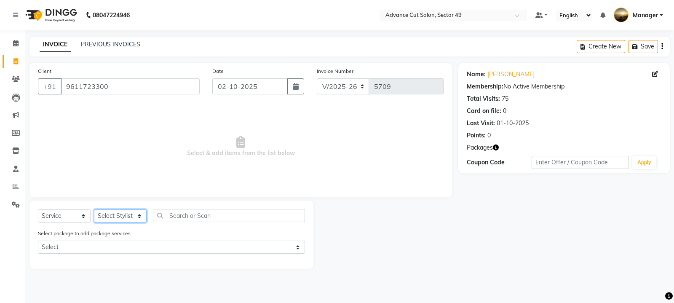
click at [118, 218] on select "Select Stylist aphy [PERSON_NAME] bashu [PERSON_NAME] [PERSON_NAME] Manager Nav…" at bounding box center [120, 215] width 53 height 13
click at [94, 210] on select "Select Stylist aphy [PERSON_NAME] bashu [PERSON_NAME] [PERSON_NAME] Manager Nav…" at bounding box center [120, 215] width 53 height 13
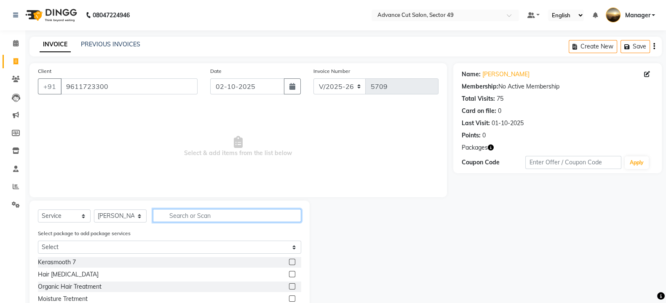
click at [201, 215] on input "text" at bounding box center [227, 215] width 148 height 13
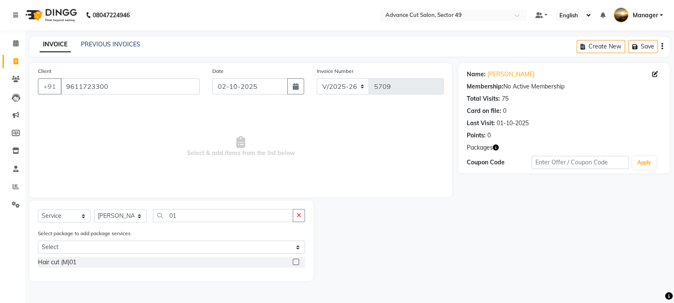
click at [296, 262] on label at bounding box center [296, 262] width 6 height 6
click at [296, 262] on input "checkbox" at bounding box center [295, 262] width 5 height 5
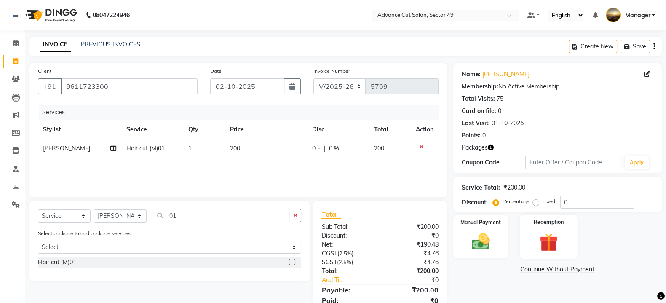
click at [550, 239] on img at bounding box center [549, 242] width 30 height 23
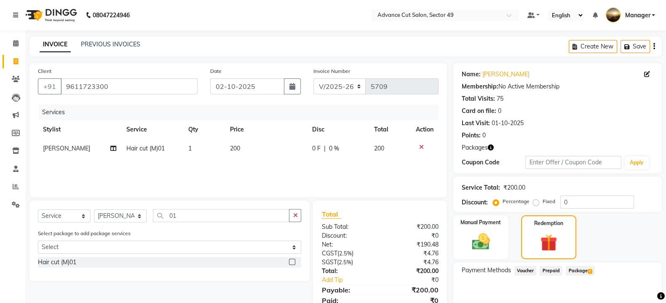
click at [580, 271] on span "Package 2" at bounding box center [580, 271] width 29 height 10
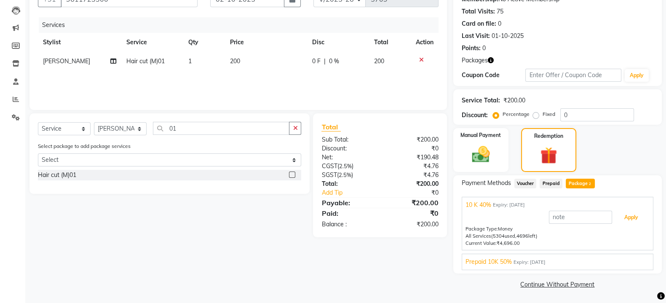
drag, startPoint x: 633, startPoint y: 217, endPoint x: 577, endPoint y: 219, distance: 56.5
click at [633, 217] on button "Apply" at bounding box center [631, 217] width 35 height 14
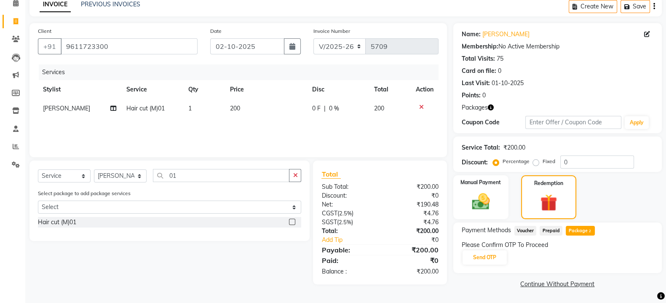
scroll to position [40, 0]
click at [489, 259] on button "Send OTP" at bounding box center [485, 258] width 44 height 14
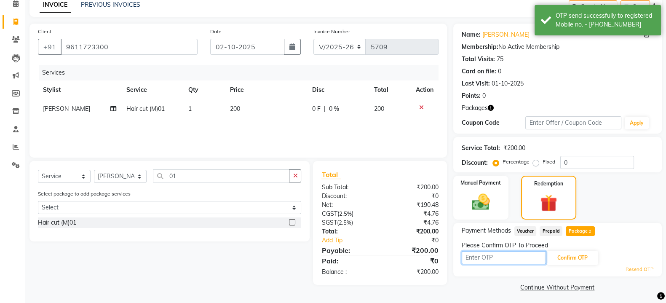
click at [510, 261] on input "text" at bounding box center [504, 257] width 84 height 13
click at [578, 259] on button "Confirm OTP" at bounding box center [572, 258] width 51 height 14
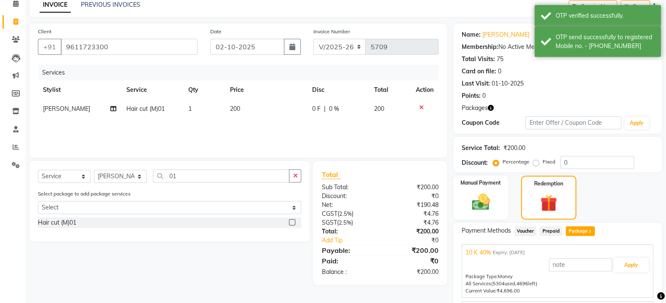
scroll to position [87, 0]
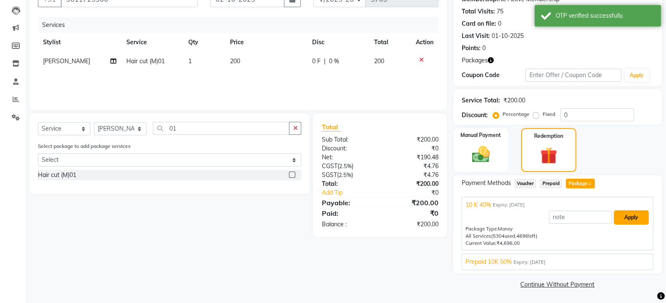
click at [631, 216] on button "Apply" at bounding box center [631, 217] width 35 height 14
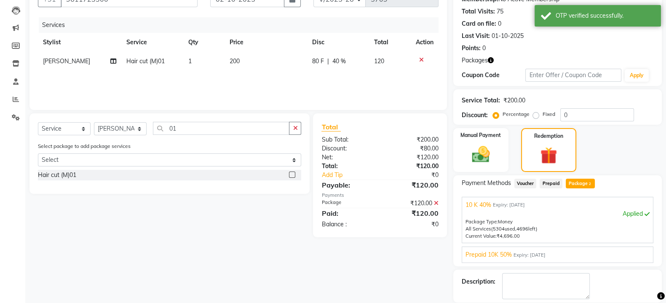
scroll to position [127, 0]
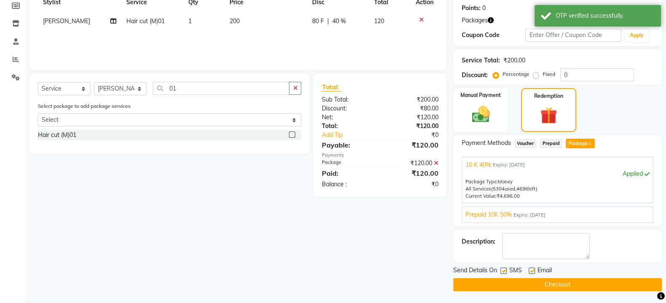
click at [538, 285] on button "Checkout" at bounding box center [557, 284] width 209 height 13
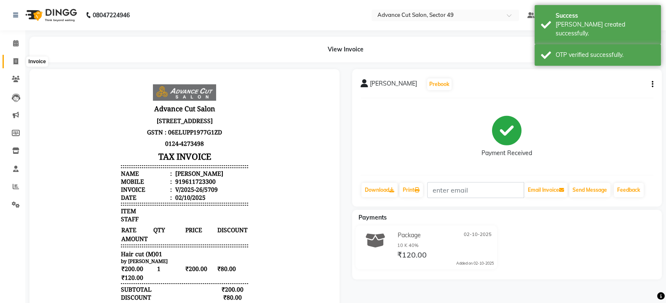
click at [15, 62] on icon at bounding box center [15, 61] width 5 height 6
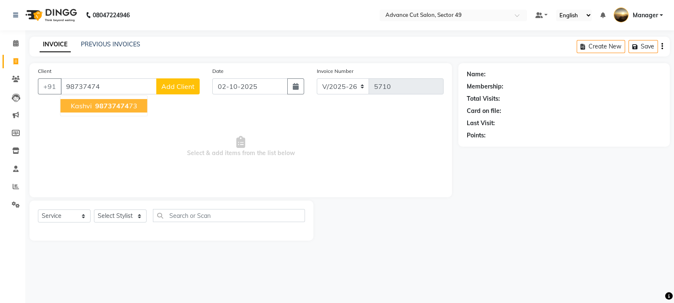
click at [103, 108] on span "98737474" at bounding box center [112, 106] width 34 height 8
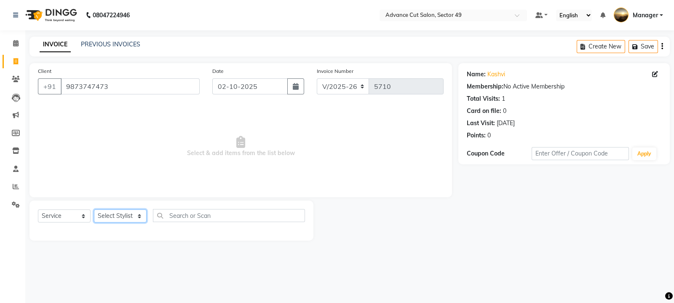
click at [113, 215] on select "Select Stylist aphy [PERSON_NAME] bashu [PERSON_NAME] [PERSON_NAME] Manager Nav…" at bounding box center [120, 215] width 53 height 13
click at [94, 210] on select "Select Stylist aphy [PERSON_NAME] bashu [PERSON_NAME] [PERSON_NAME] Manager Nav…" at bounding box center [120, 215] width 53 height 13
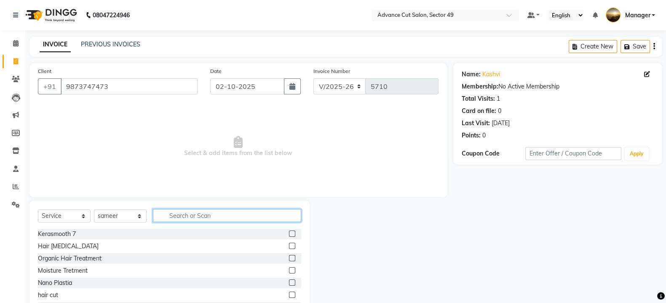
click at [173, 216] on input "text" at bounding box center [227, 215] width 148 height 13
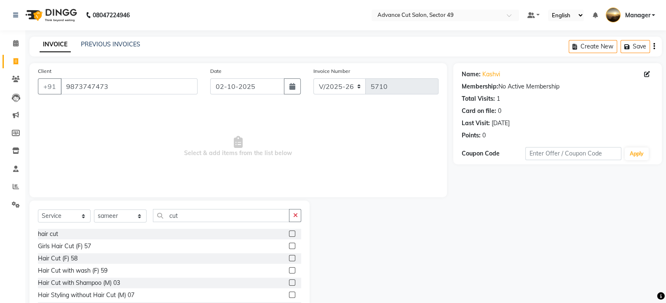
click at [289, 270] on label at bounding box center [292, 270] width 6 height 6
click at [289, 270] on input "checkbox" at bounding box center [291, 270] width 5 height 5
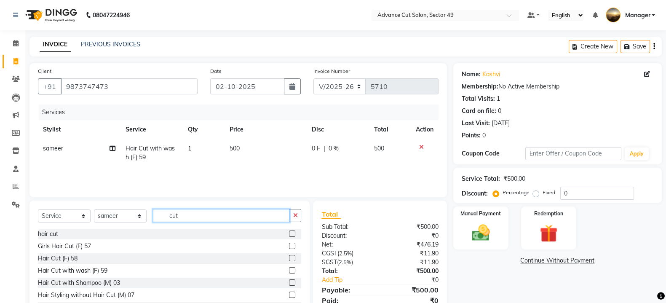
click at [192, 215] on input "cut" at bounding box center [221, 215] width 137 height 13
click at [117, 218] on select "Select Stylist aphy [PERSON_NAME] bashu [PERSON_NAME] [PERSON_NAME] Manager Nav…" at bounding box center [120, 215] width 53 height 13
click at [94, 210] on select "Select Stylist aphy [PERSON_NAME] bashu [PERSON_NAME] [PERSON_NAME] Manager Nav…" at bounding box center [120, 215] width 53 height 13
click at [215, 219] on input "cut" at bounding box center [221, 215] width 137 height 13
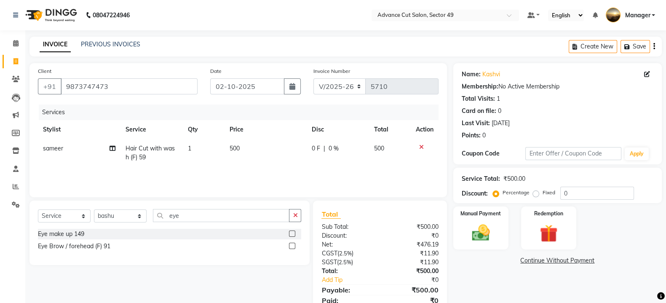
click at [293, 245] on label at bounding box center [292, 246] width 6 height 6
click at [293, 245] on input "checkbox" at bounding box center [291, 246] width 5 height 5
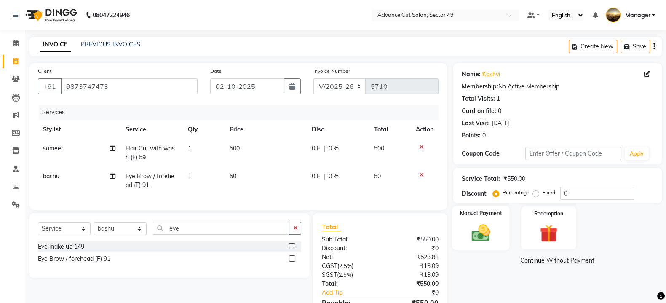
click at [480, 235] on img at bounding box center [481, 232] width 30 height 21
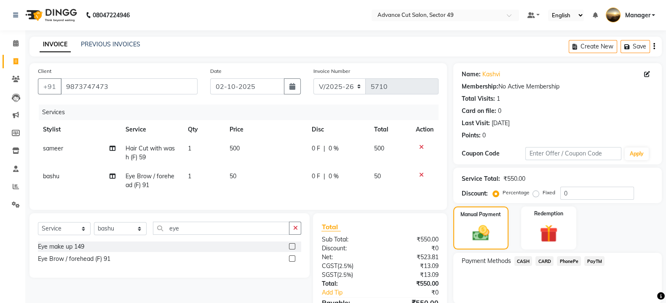
click at [593, 259] on span "PayTM" at bounding box center [595, 261] width 20 height 10
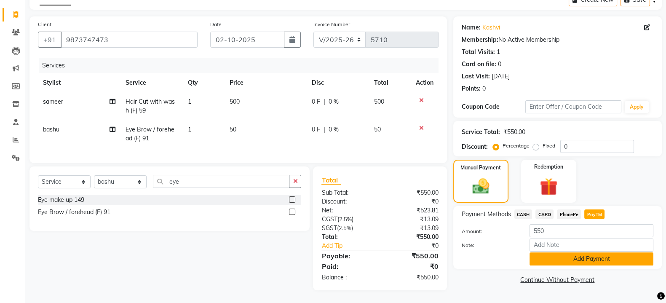
click at [593, 252] on button "Add Payment" at bounding box center [592, 258] width 124 height 13
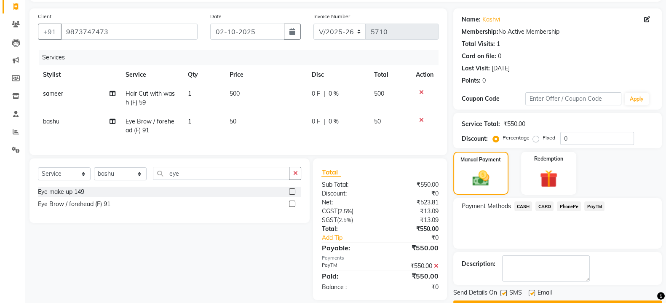
scroll to position [78, 0]
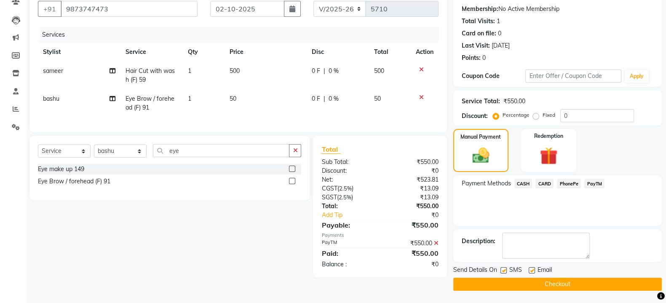
click at [568, 286] on button "Checkout" at bounding box center [557, 284] width 209 height 13
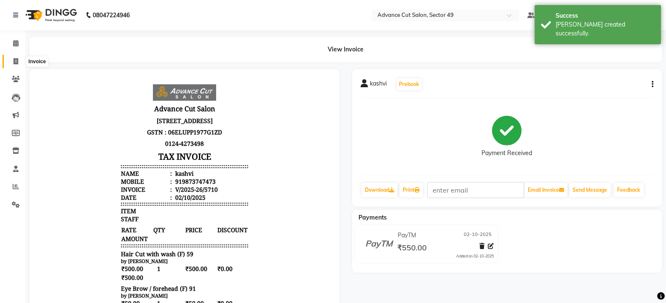
click at [16, 61] on icon at bounding box center [15, 61] width 5 height 6
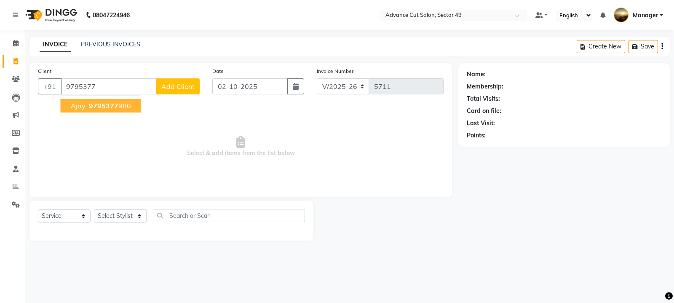
click at [117, 105] on ngb-highlight "9795377 980" at bounding box center [109, 106] width 44 height 8
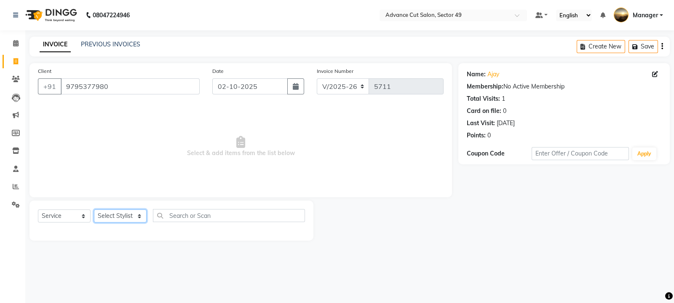
click at [118, 218] on select "Select Stylist aphy [PERSON_NAME] bashu [PERSON_NAME] [PERSON_NAME] Manager Nav…" at bounding box center [120, 215] width 53 height 13
click at [94, 210] on select "Select Stylist aphy [PERSON_NAME] bashu [PERSON_NAME] [PERSON_NAME] Manager Nav…" at bounding box center [120, 215] width 53 height 13
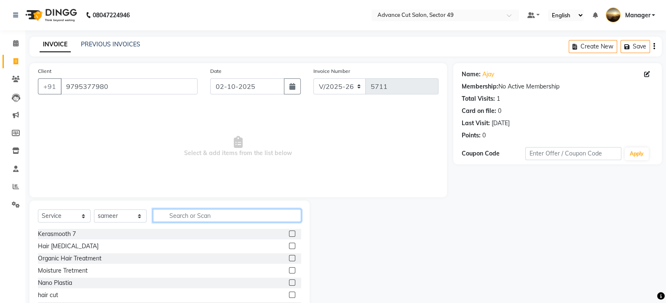
click at [185, 218] on input "text" at bounding box center [227, 215] width 148 height 13
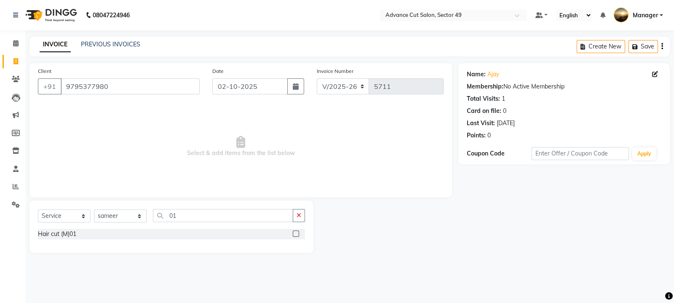
click at [294, 235] on label at bounding box center [296, 234] width 6 height 6
click at [294, 235] on input "checkbox" at bounding box center [295, 233] width 5 height 5
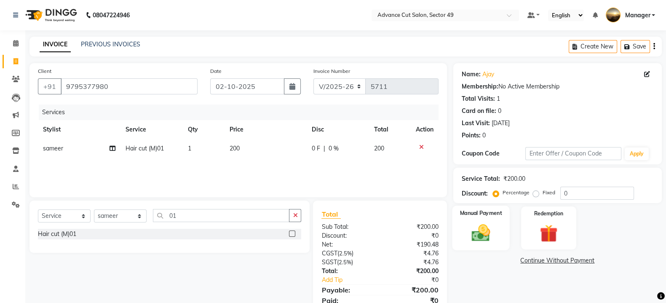
click at [494, 245] on div "Manual Payment" at bounding box center [481, 228] width 58 height 45
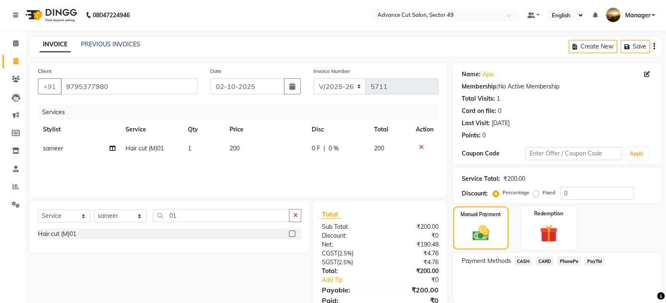
click at [545, 262] on span "CARD" at bounding box center [545, 261] width 18 height 10
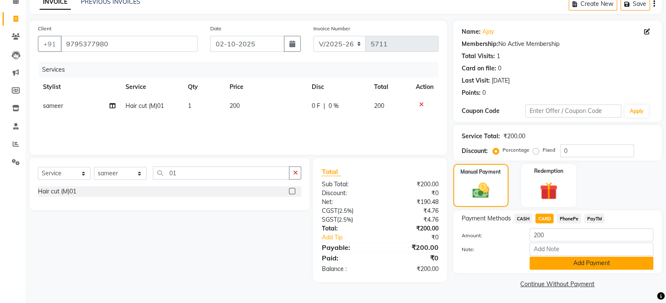
click at [579, 263] on button "Add Payment" at bounding box center [592, 263] width 124 height 13
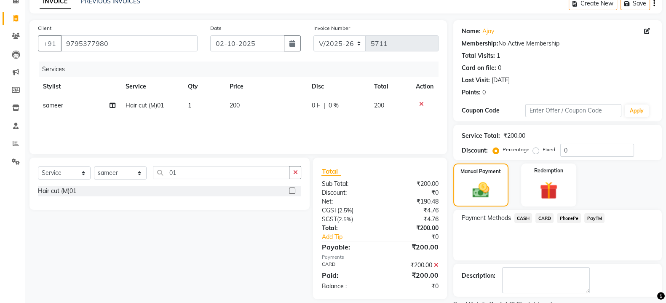
scroll to position [78, 0]
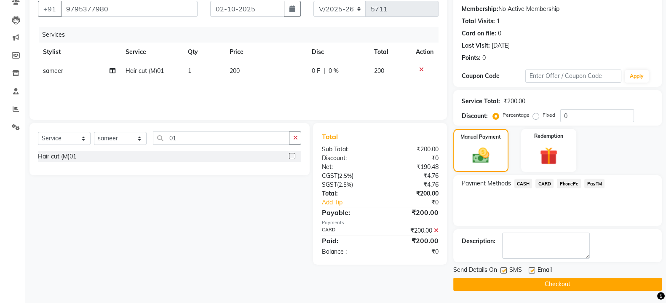
click at [539, 285] on button "Checkout" at bounding box center [557, 284] width 209 height 13
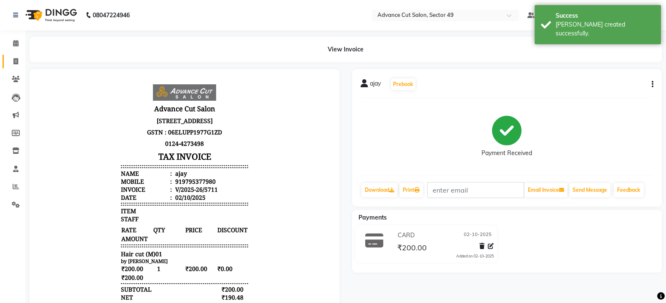
click at [15, 62] on icon at bounding box center [15, 61] width 5 height 6
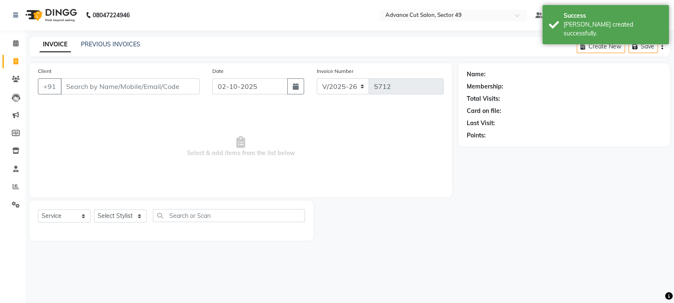
click at [87, 87] on input "Client" at bounding box center [130, 86] width 139 height 16
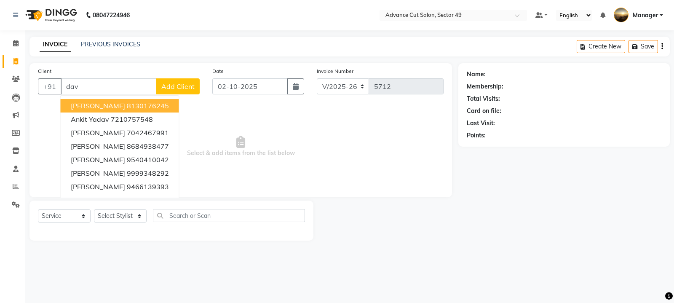
click at [141, 107] on button "david 8130176245" at bounding box center [120, 105] width 118 height 13
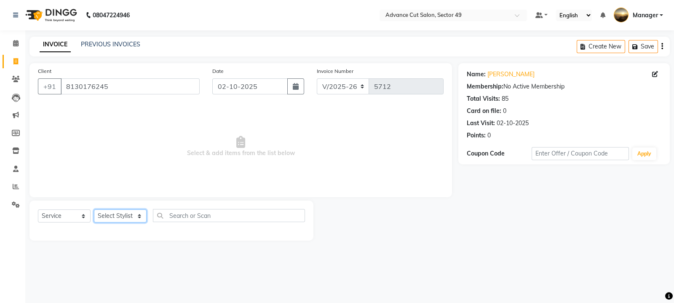
click at [118, 219] on select "Select Stylist aphy [PERSON_NAME] bashu [PERSON_NAME] [PERSON_NAME] Manager Nav…" at bounding box center [120, 215] width 53 height 13
click at [94, 210] on select "Select Stylist aphy [PERSON_NAME] bashu [PERSON_NAME] [PERSON_NAME] Manager Nav…" at bounding box center [120, 215] width 53 height 13
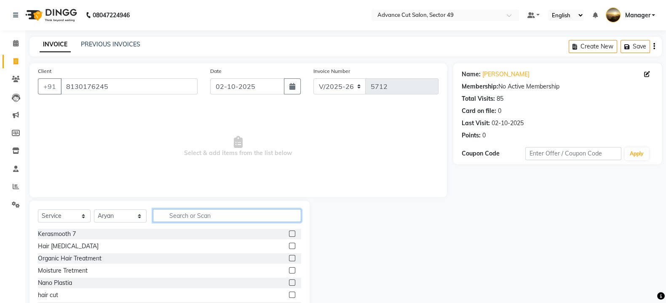
click at [191, 219] on input "text" at bounding box center [227, 215] width 148 height 13
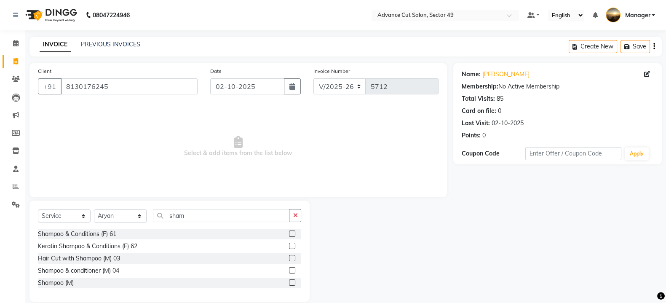
drag, startPoint x: 292, startPoint y: 233, endPoint x: 265, endPoint y: 232, distance: 26.6
click at [292, 233] on label at bounding box center [292, 234] width 6 height 6
click at [292, 233] on input "checkbox" at bounding box center [291, 233] width 5 height 5
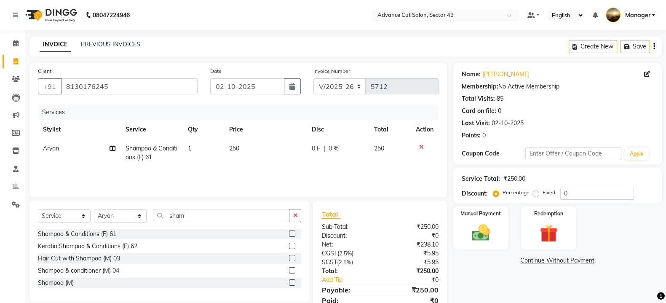
click at [255, 147] on td "250" at bounding box center [265, 153] width 83 height 28
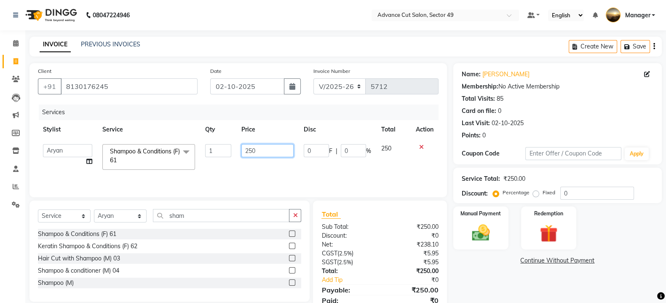
click at [265, 150] on input "250" at bounding box center [267, 150] width 53 height 13
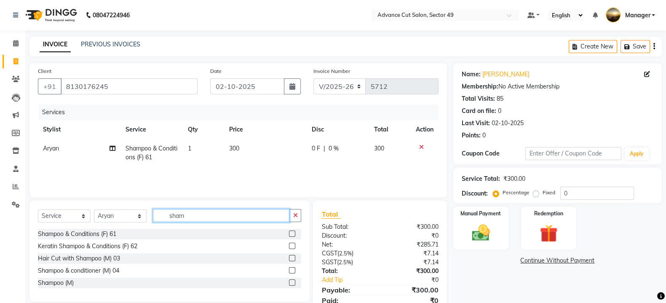
click at [236, 219] on input "sham" at bounding box center [221, 215] width 137 height 13
click at [228, 217] on input "sham" at bounding box center [221, 215] width 137 height 13
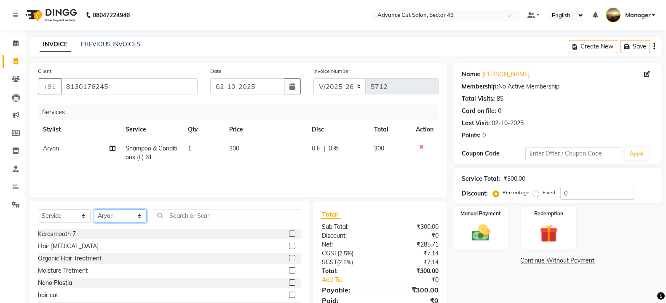
click at [127, 218] on select "Select Stylist aphy [PERSON_NAME] bashu [PERSON_NAME] [PERSON_NAME] Manager Nav…" at bounding box center [120, 215] width 53 height 13
click at [94, 210] on select "Select Stylist aphy [PERSON_NAME] bashu [PERSON_NAME] [PERSON_NAME] Manager Nav…" at bounding box center [120, 215] width 53 height 13
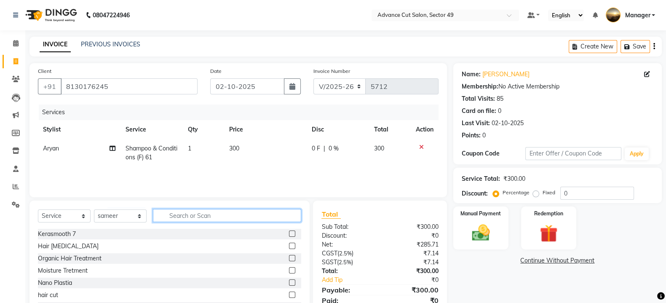
click at [199, 214] on input "text" at bounding box center [227, 215] width 148 height 13
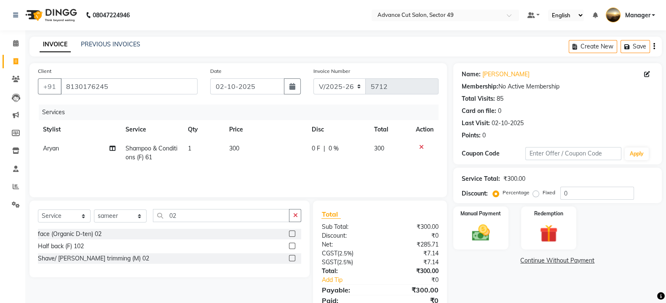
click at [294, 257] on label at bounding box center [292, 258] width 6 height 6
click at [294, 257] on input "checkbox" at bounding box center [291, 258] width 5 height 5
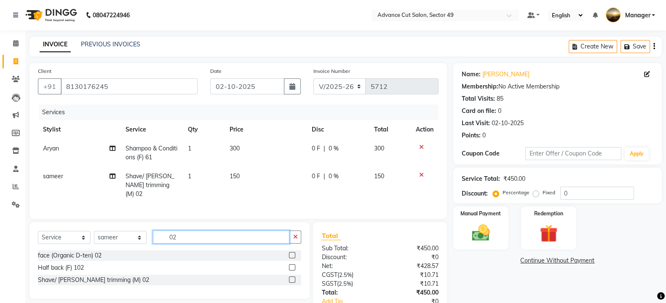
click at [212, 237] on input "02" at bounding box center [221, 237] width 137 height 13
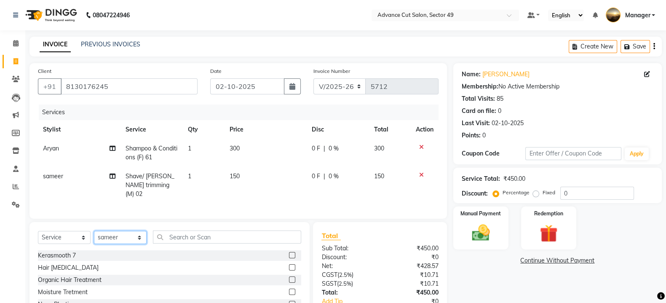
click at [113, 239] on select "Select Stylist aphy [PERSON_NAME] bashu [PERSON_NAME] [PERSON_NAME] Manager Nav…" at bounding box center [120, 237] width 53 height 13
click at [94, 231] on select "Select Stylist aphy [PERSON_NAME] bashu [PERSON_NAME] [PERSON_NAME] Manager Nav…" at bounding box center [120, 237] width 53 height 13
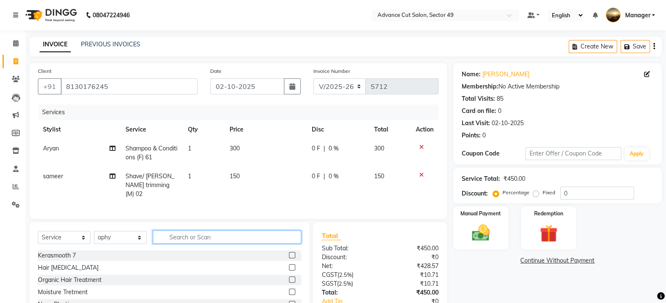
click at [211, 235] on input "text" at bounding box center [227, 237] width 148 height 13
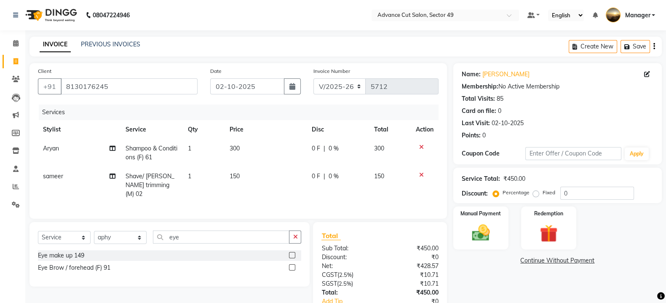
drag, startPoint x: 290, startPoint y: 268, endPoint x: 206, endPoint y: 267, distance: 83.9
click at [289, 268] on label at bounding box center [292, 267] width 6 height 6
click at [289, 268] on input "checkbox" at bounding box center [291, 267] width 5 height 5
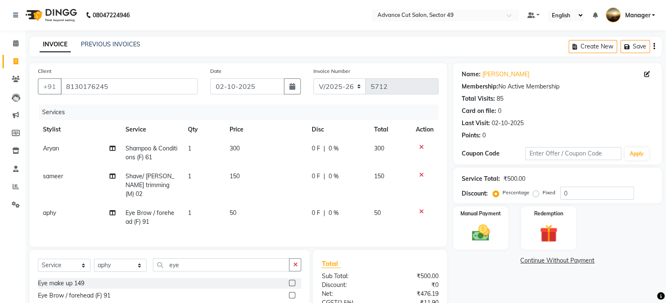
drag, startPoint x: 244, startPoint y: 202, endPoint x: 257, endPoint y: 202, distance: 13.5
click at [246, 204] on td "50" at bounding box center [266, 218] width 83 height 28
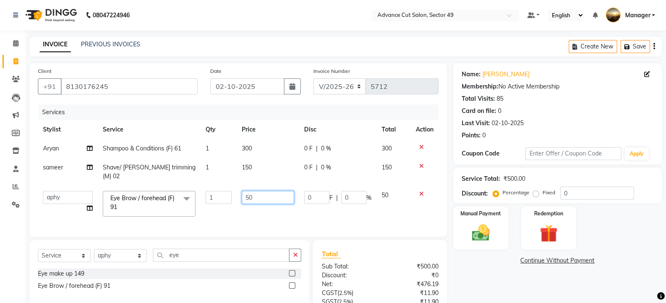
click at [263, 191] on input "50" at bounding box center [268, 197] width 52 height 13
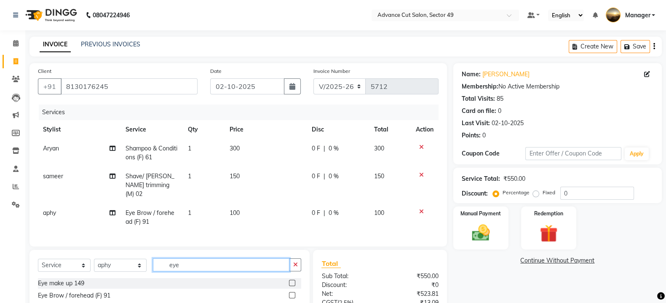
click at [244, 251] on div "Select Service Product Membership Package Voucher Prepaid Gift Card Select Styl…" at bounding box center [169, 282] width 280 height 64
click at [474, 235] on img at bounding box center [481, 232] width 30 height 21
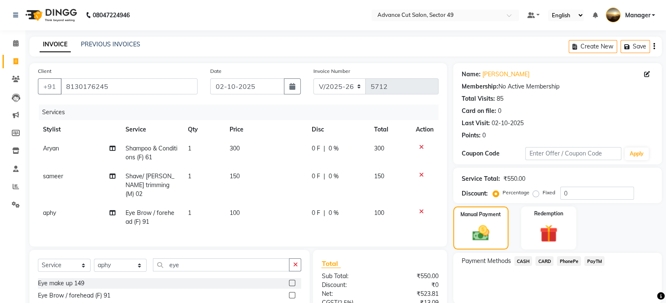
click at [598, 257] on span "PayTM" at bounding box center [595, 261] width 20 height 10
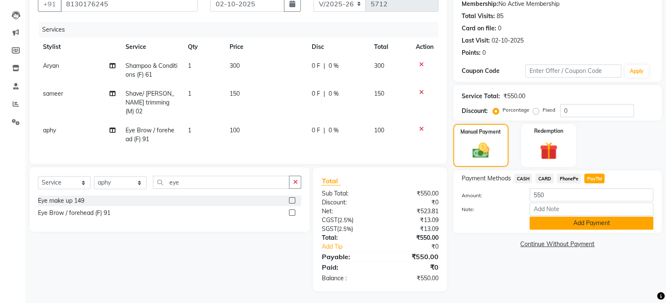
click at [602, 220] on button "Add Payment" at bounding box center [592, 223] width 124 height 13
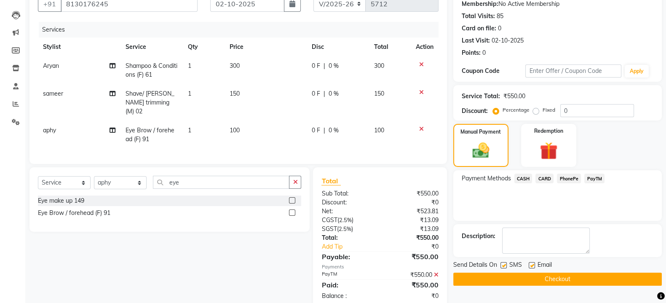
scroll to position [100, 0]
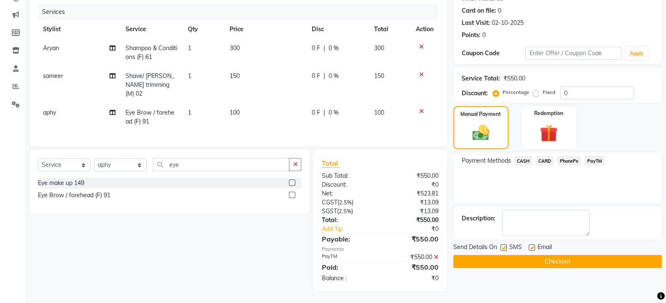
drag, startPoint x: 504, startPoint y: 247, endPoint x: 518, endPoint y: 247, distance: 14.8
click at [506, 247] on label at bounding box center [504, 247] width 6 height 6
click at [506, 247] on input "checkbox" at bounding box center [503, 247] width 5 height 5
click at [531, 248] on label at bounding box center [532, 247] width 6 height 6
click at [531, 248] on input "checkbox" at bounding box center [531, 247] width 5 height 5
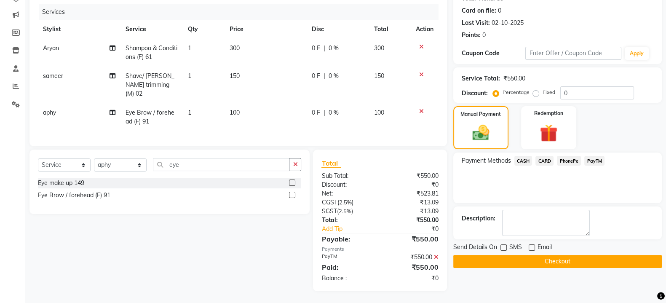
click at [547, 264] on button "Checkout" at bounding box center [557, 261] width 209 height 13
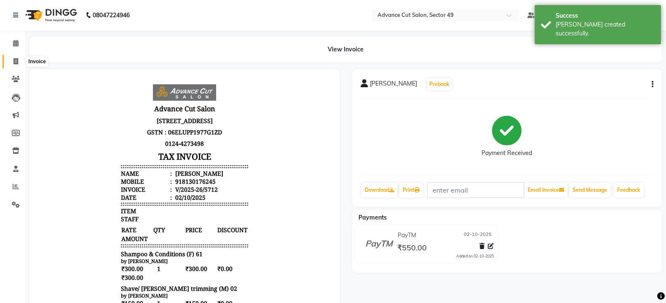
drag, startPoint x: 14, startPoint y: 62, endPoint x: 8, endPoint y: 68, distance: 9.0
click at [14, 62] on icon at bounding box center [15, 61] width 5 height 6
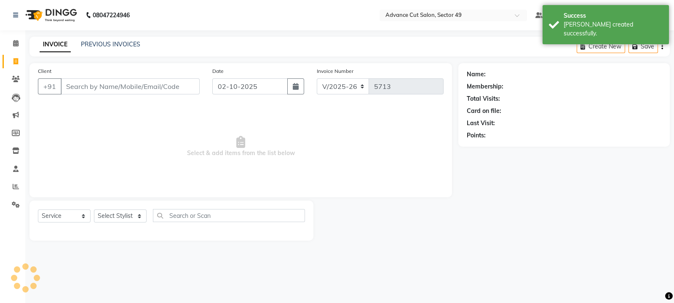
click at [84, 84] on input "Client" at bounding box center [130, 86] width 139 height 16
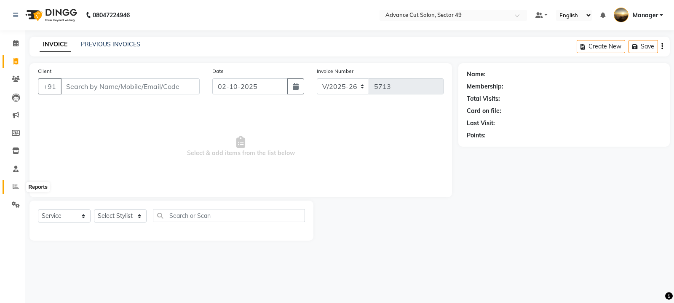
click at [15, 190] on icon at bounding box center [16, 186] width 6 height 6
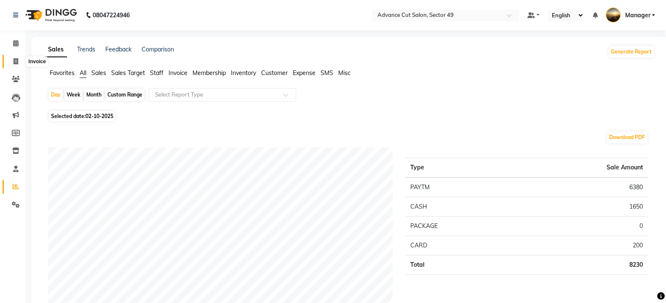
click at [15, 62] on icon at bounding box center [15, 61] width 5 height 6
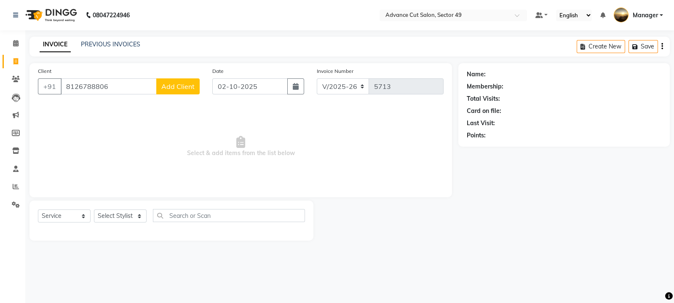
click at [180, 88] on span "Add Client" at bounding box center [177, 86] width 33 height 8
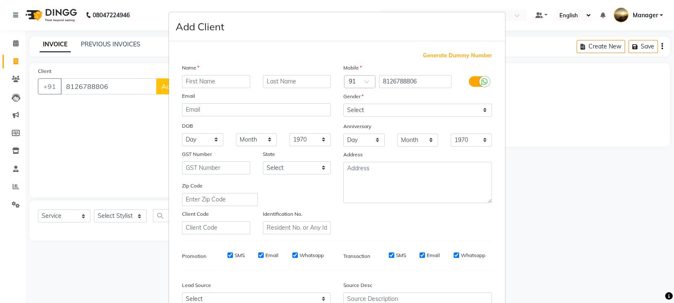
click at [211, 86] on input "text" at bounding box center [216, 81] width 68 height 13
click at [360, 110] on select "Select Male Female Other Prefer Not To Say" at bounding box center [417, 110] width 149 height 13
click at [343, 104] on select "Select Male Female Other Prefer Not To Say" at bounding box center [417, 110] width 149 height 13
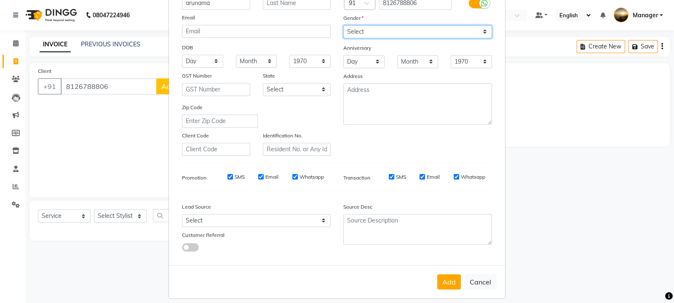
scroll to position [90, 0]
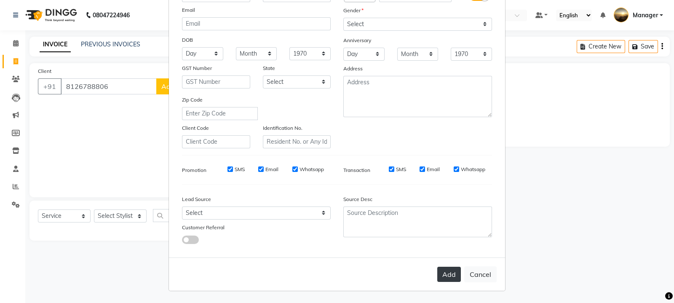
click at [440, 275] on button "Add" at bounding box center [449, 274] width 24 height 15
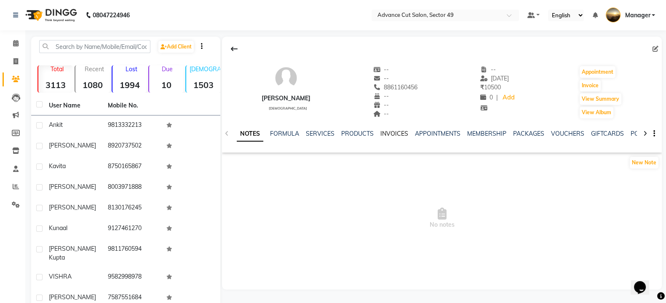
click at [398, 133] on link "INVOICES" at bounding box center [395, 134] width 28 height 8
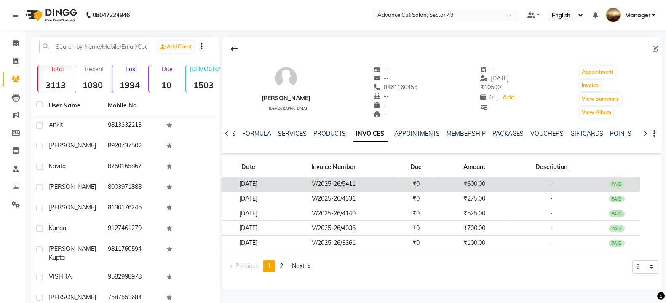
click at [458, 186] on td "₹600.00" at bounding box center [475, 184] width 70 height 15
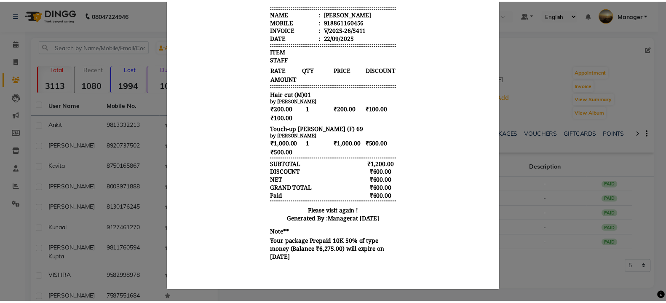
scroll to position [140, 0]
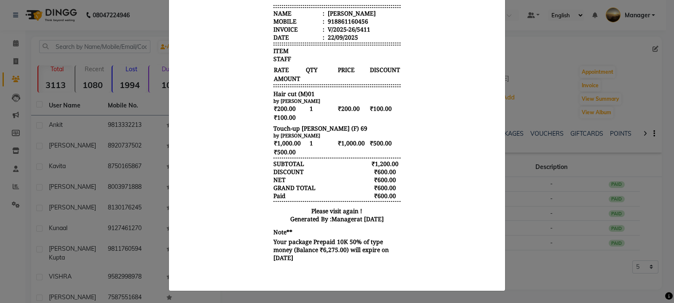
click at [538, 267] on ngb-modal-window "INVOICE View Invoice Close" at bounding box center [337, 151] width 674 height 303
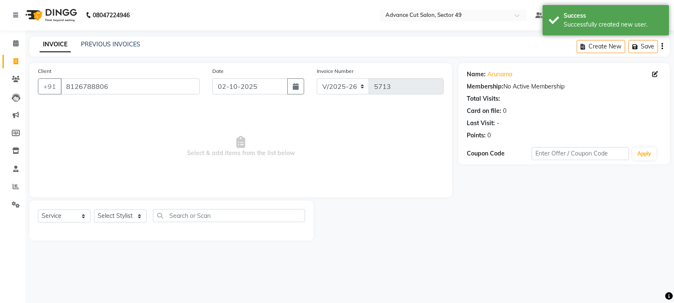
select select "4616"
select select "service"
select select "88017"
click at [94, 210] on select "Select Stylist aphy [PERSON_NAME] bashu [PERSON_NAME] [PERSON_NAME] Manager Nav…" at bounding box center [120, 215] width 53 height 13
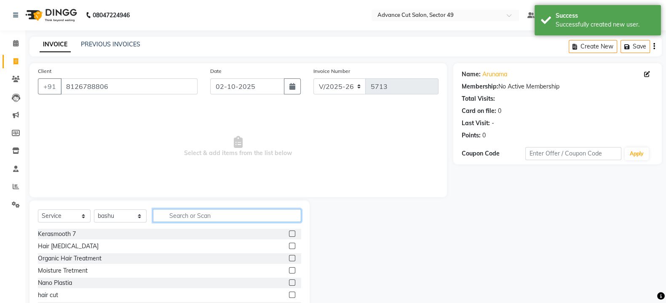
click at [190, 219] on input "text" at bounding box center [227, 215] width 148 height 13
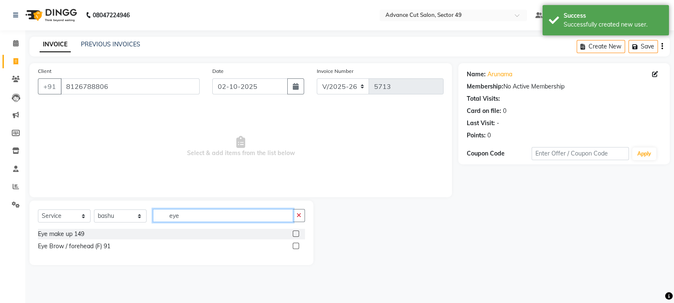
type input "eye"
click at [294, 246] on label at bounding box center [296, 246] width 6 height 6
click at [294, 246] on input "checkbox" at bounding box center [295, 246] width 5 height 5
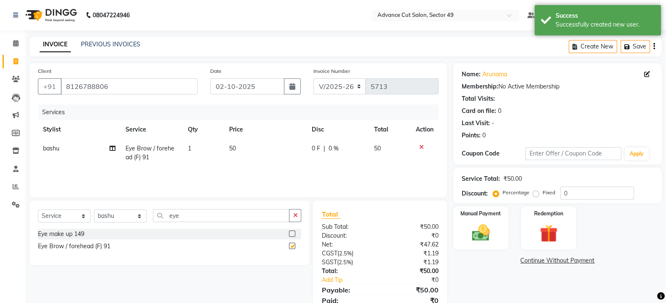
checkbox input "false"
click at [262, 142] on td "50" at bounding box center [265, 153] width 83 height 28
select select "88017"
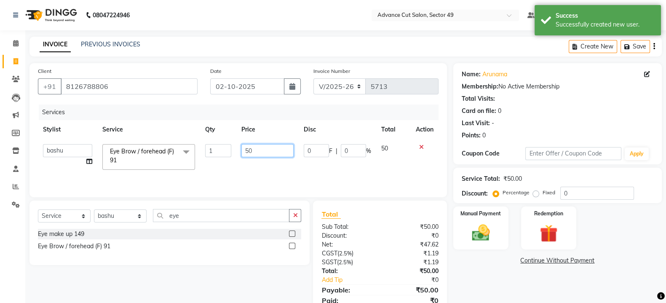
click at [266, 144] on input "50" at bounding box center [267, 150] width 53 height 13
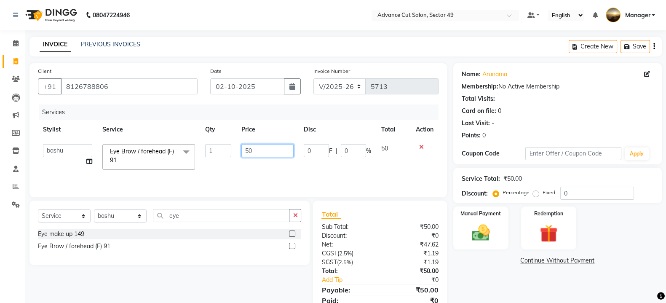
type input "5"
type input "150"
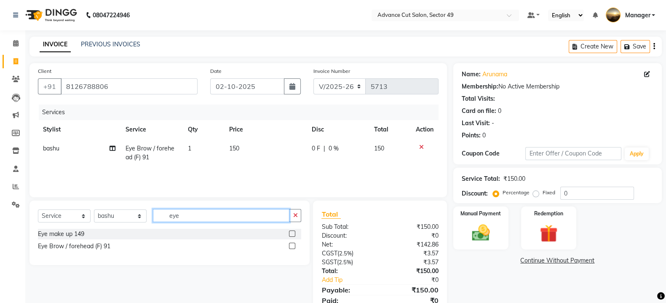
click at [258, 215] on input "eye" at bounding box center [221, 215] width 137 height 13
click at [475, 235] on img at bounding box center [481, 232] width 30 height 21
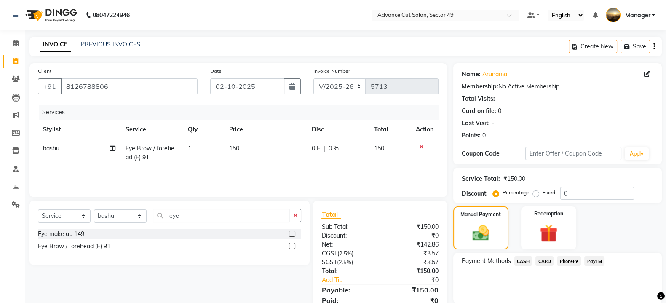
click at [595, 260] on span "PayTM" at bounding box center [595, 261] width 20 height 10
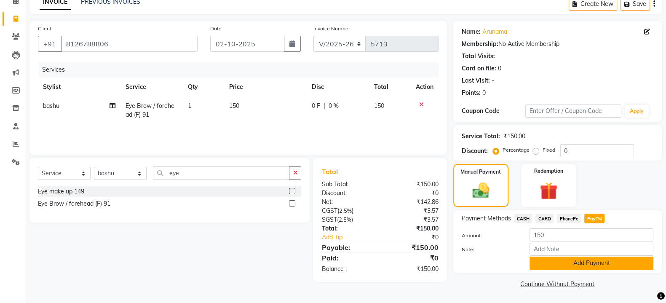
click at [604, 266] on button "Add Payment" at bounding box center [592, 263] width 124 height 13
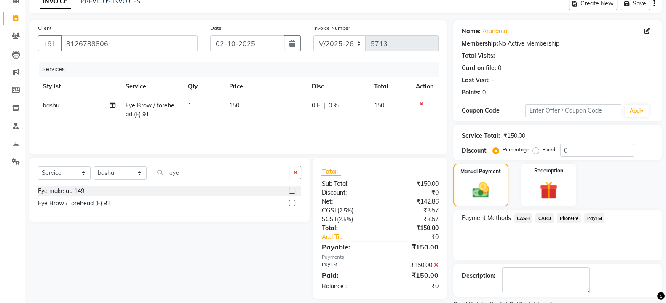
scroll to position [78, 0]
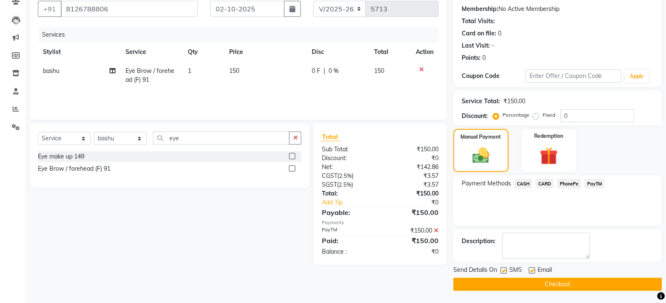
click at [559, 290] on main "INVOICE PREVIOUS INVOICES Create New Save Client +91 8126788806 Date 02-10-2025…" at bounding box center [345, 131] width 641 height 344
click at [559, 284] on button "Checkout" at bounding box center [557, 284] width 209 height 13
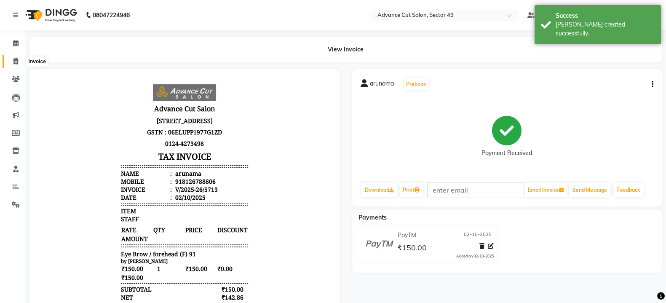
click at [13, 60] on icon at bounding box center [15, 61] width 5 height 6
select select "4616"
select select "service"
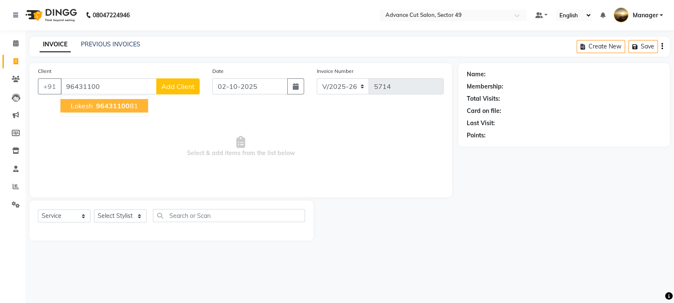
click at [95, 106] on ngb-highlight "96431100 81" at bounding box center [116, 106] width 44 height 8
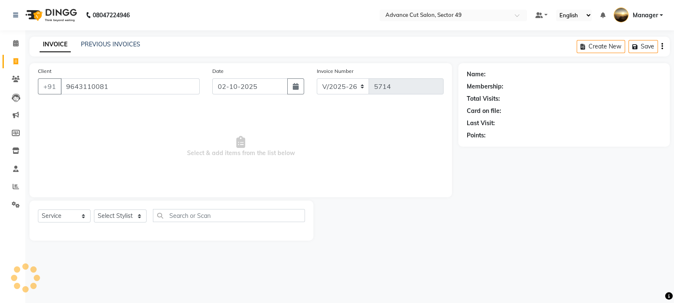
type input "9643110081"
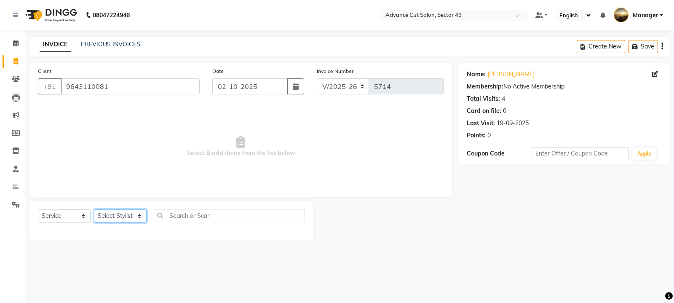
click at [122, 218] on select "Select Stylist aphy [PERSON_NAME] bashu [PERSON_NAME] [PERSON_NAME] Manager Nav…" at bounding box center [120, 215] width 53 height 13
select select "66368"
click at [94, 210] on select "Select Stylist aphy [PERSON_NAME] bashu [PERSON_NAME] [PERSON_NAME] Manager Nav…" at bounding box center [120, 215] width 53 height 13
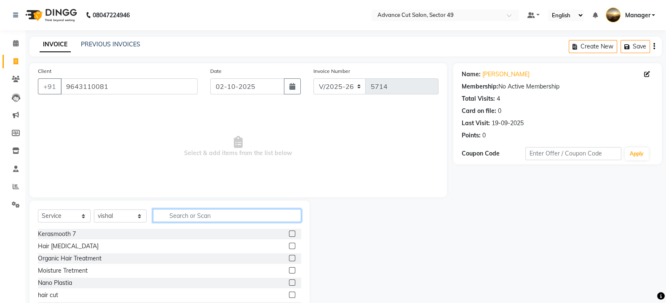
click at [181, 216] on input "text" at bounding box center [227, 215] width 148 height 13
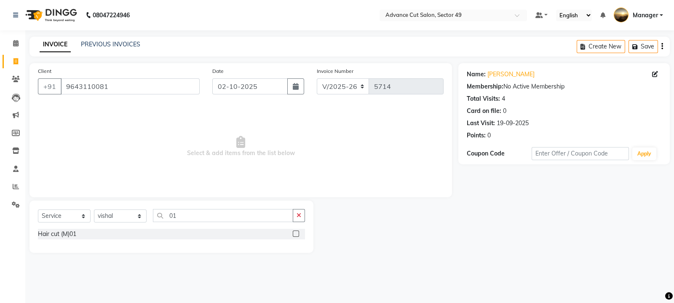
click at [297, 237] on div at bounding box center [295, 235] width 5 height 9
click at [258, 214] on input "01" at bounding box center [223, 215] width 140 height 13
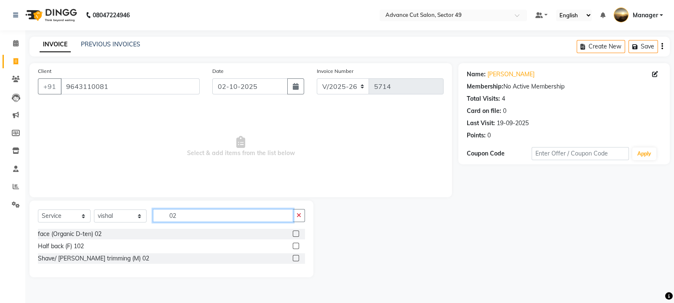
type input "02"
click at [296, 258] on label at bounding box center [296, 258] width 6 height 6
click at [296, 258] on input "checkbox" at bounding box center [295, 258] width 5 height 5
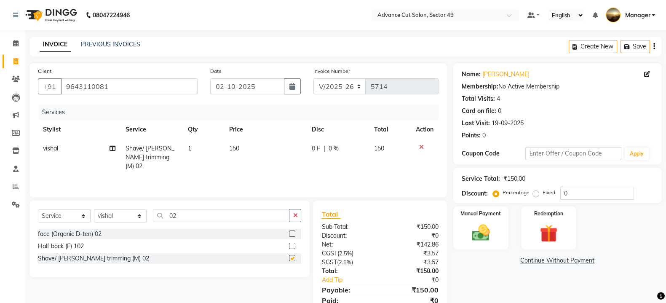
checkbox input "false"
click at [211, 218] on input "02" at bounding box center [221, 215] width 137 height 13
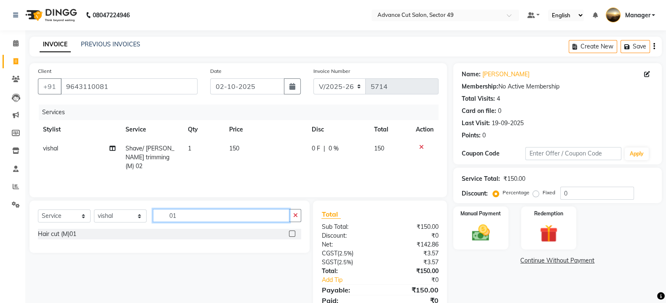
type input "01"
click at [292, 235] on label at bounding box center [292, 234] width 6 height 6
click at [292, 235] on input "checkbox" at bounding box center [291, 233] width 5 height 5
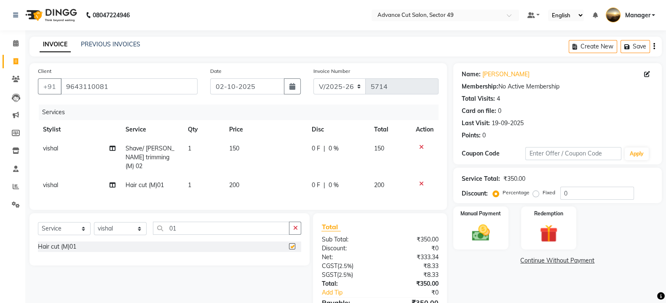
checkbox input "false"
click at [477, 231] on img at bounding box center [481, 232] width 30 height 21
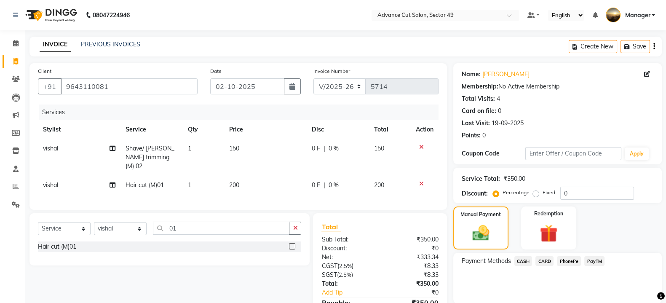
click at [524, 260] on span "CASH" at bounding box center [524, 261] width 18 height 10
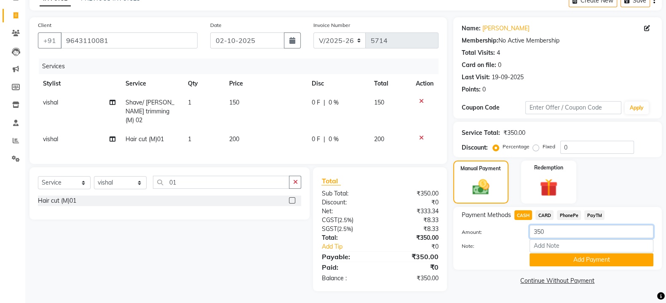
click at [554, 232] on input "350" at bounding box center [592, 231] width 124 height 13
type input "3"
type input "300"
click at [578, 264] on button "Add Payment" at bounding box center [592, 259] width 124 height 13
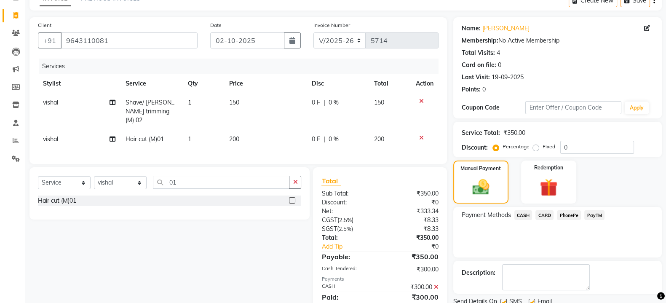
click at [594, 214] on span "PayTM" at bounding box center [595, 215] width 20 height 10
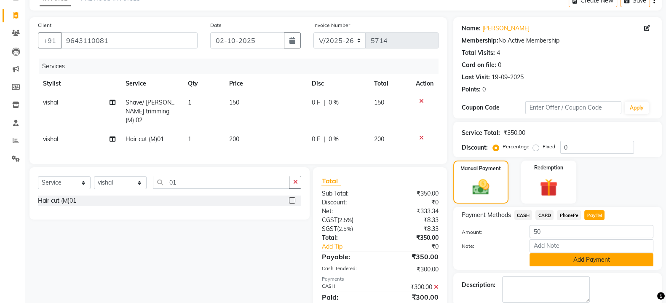
click at [598, 257] on button "Add Payment" at bounding box center [592, 259] width 124 height 13
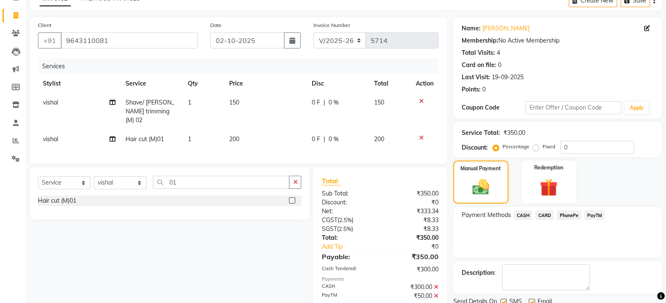
scroll to position [85, 0]
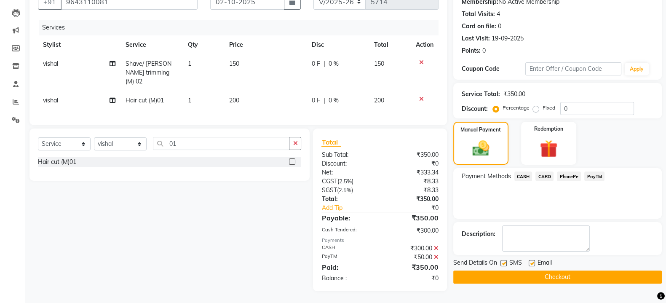
click at [552, 275] on button "Checkout" at bounding box center [557, 277] width 209 height 13
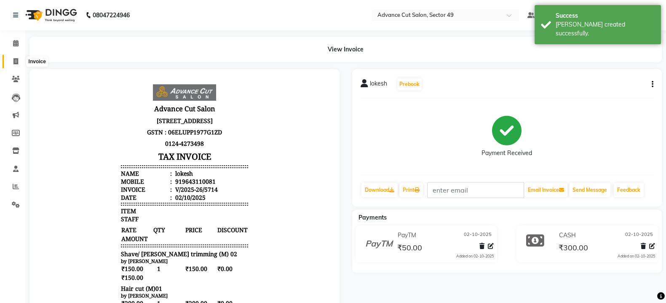
drag, startPoint x: 15, startPoint y: 59, endPoint x: 18, endPoint y: 64, distance: 5.5
click at [15, 60] on icon at bounding box center [15, 61] width 5 height 6
select select "4616"
select select "service"
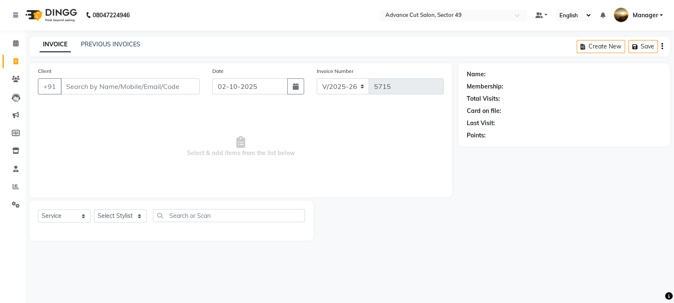
type input "0"
click at [69, 87] on input "Client" at bounding box center [130, 86] width 139 height 16
click at [55, 218] on select "Select Service Product Membership Package Voucher Prepaid Gift Card" at bounding box center [64, 215] width 53 height 13
select select "membership"
click at [38, 210] on select "Select Service Product Membership Package Voucher Prepaid Gift Card" at bounding box center [64, 215] width 53 height 13
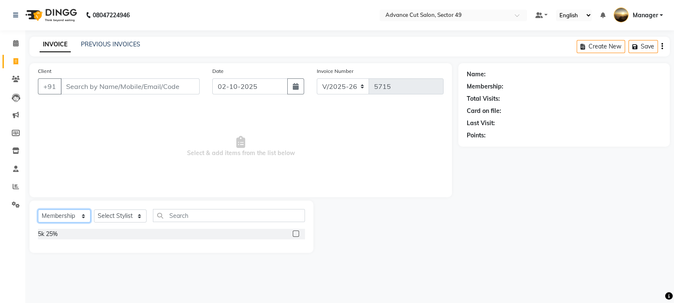
click at [72, 218] on select "Select Service Product Membership Package Voucher Prepaid Gift Card" at bounding box center [64, 215] width 53 height 13
click at [115, 150] on span "Select & add items from the list below" at bounding box center [241, 147] width 406 height 84
click at [79, 88] on input "Client" at bounding box center [130, 86] width 139 height 16
drag, startPoint x: 64, startPoint y: 220, endPoint x: 62, endPoint y: 212, distance: 7.3
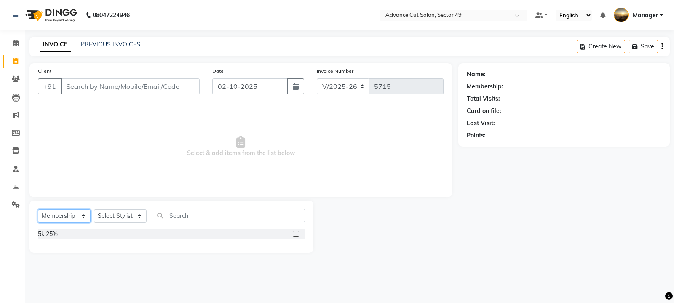
click at [63, 218] on select "Select Service Product Membership Package Voucher Prepaid Gift Card" at bounding box center [64, 215] width 53 height 13
click at [141, 158] on span "Select & add items from the list below" at bounding box center [241, 147] width 406 height 84
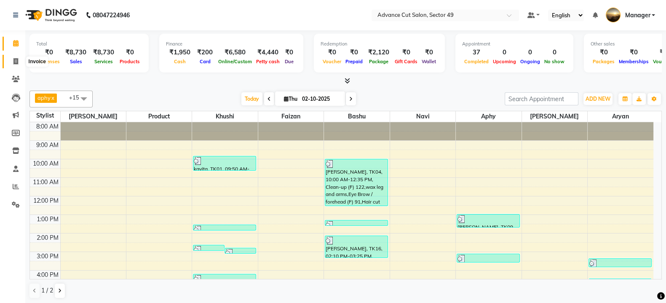
click at [14, 59] on icon at bounding box center [15, 61] width 5 height 6
select select "4616"
select select "service"
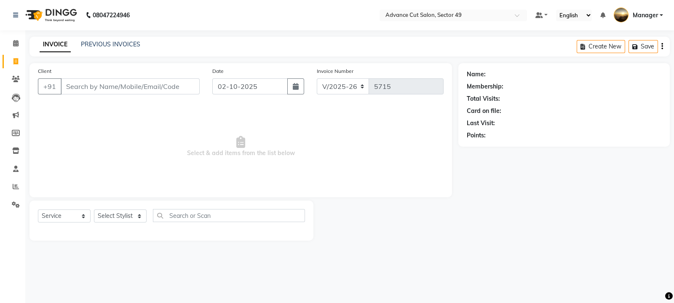
click at [105, 133] on span "Select & add items from the list below" at bounding box center [241, 147] width 406 height 84
click at [27, 13] on img at bounding box center [50, 15] width 58 height 24
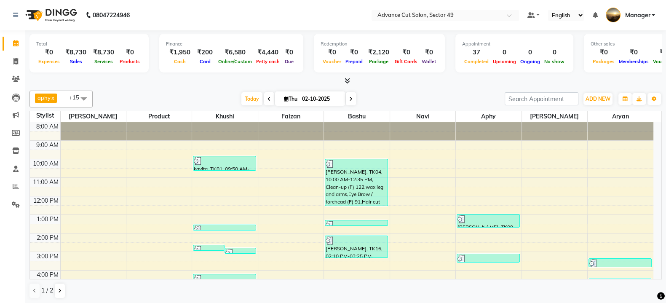
click at [346, 81] on icon at bounding box center [347, 81] width 5 height 6
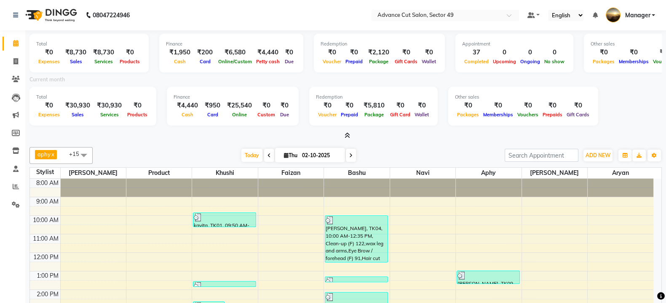
drag, startPoint x: 28, startPoint y: 13, endPoint x: 21, endPoint y: 29, distance: 17.0
click at [28, 15] on img at bounding box center [50, 15] width 58 height 24
click at [18, 59] on span at bounding box center [15, 62] width 15 height 10
select select "service"
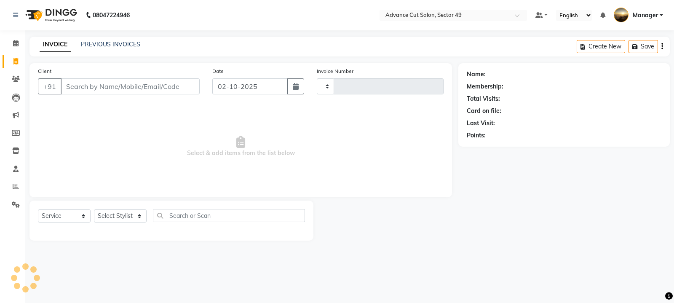
type input "5715"
select select "4616"
drag, startPoint x: 15, startPoint y: 187, endPoint x: 19, endPoint y: 178, distance: 10.2
click at [15, 186] on icon at bounding box center [16, 186] width 6 height 6
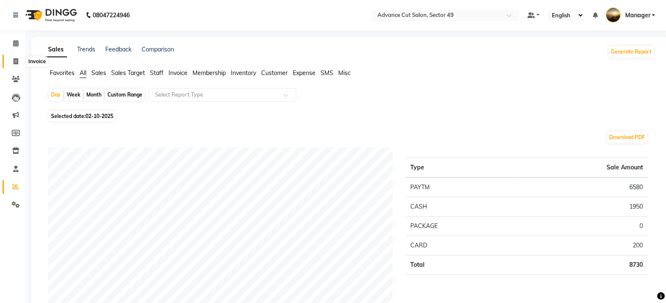
click at [16, 62] on icon at bounding box center [15, 61] width 5 height 6
select select "service"
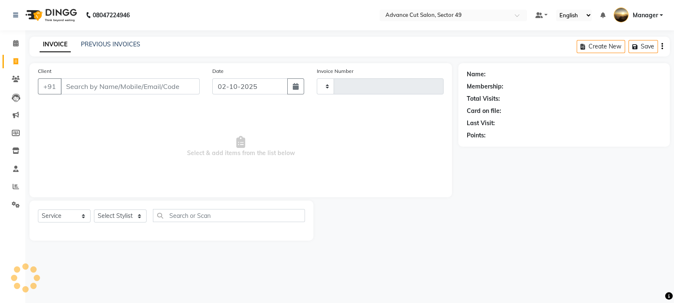
type input "5715"
select select "4616"
click at [94, 89] on input "Client" at bounding box center [130, 86] width 139 height 16
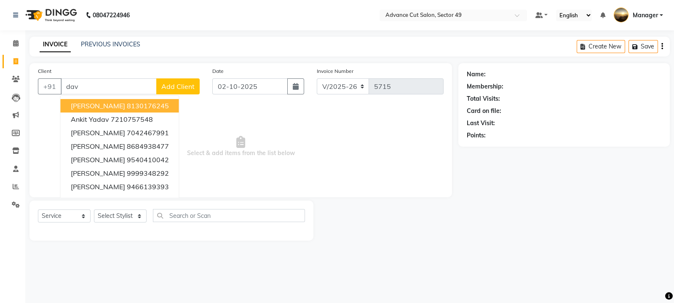
click at [127, 105] on ngb-highlight "8130176245" at bounding box center [148, 106] width 42 height 8
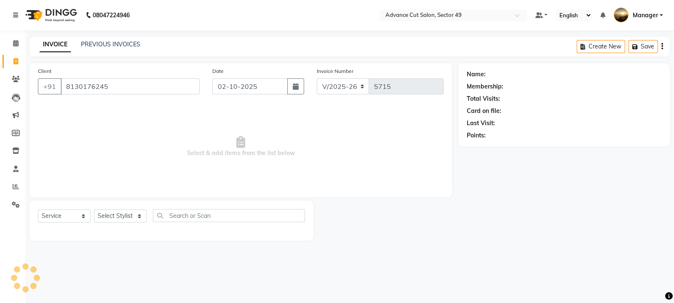
type input "8130176245"
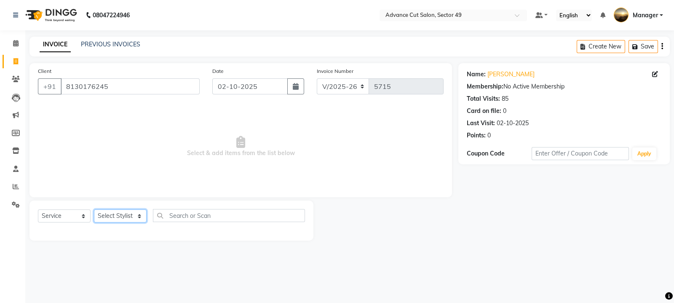
click at [133, 217] on select "Select Stylist aphy [PERSON_NAME] bashu [PERSON_NAME] [PERSON_NAME] Manager Nav…" at bounding box center [120, 215] width 53 height 13
select select "86282"
click at [94, 210] on select "Select Stylist aphy [PERSON_NAME] bashu [PERSON_NAME] [PERSON_NAME] Manager Nav…" at bounding box center [120, 215] width 53 height 13
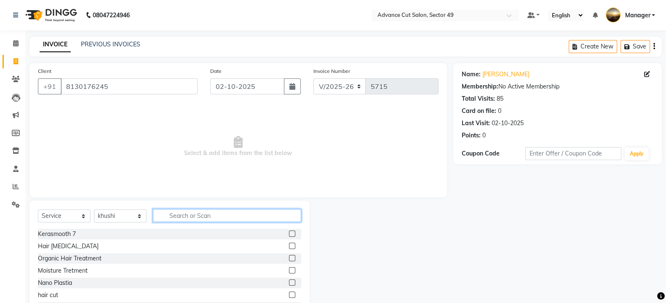
click at [177, 216] on input "text" at bounding box center [227, 215] width 148 height 13
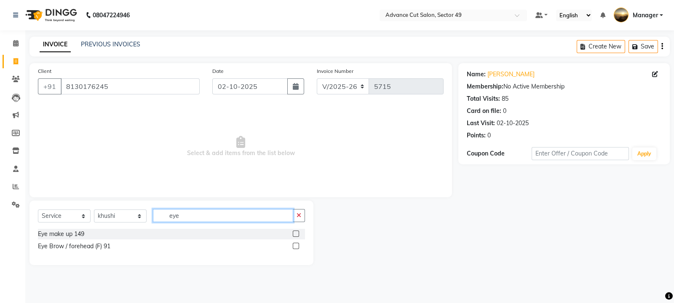
type input "eye"
click at [295, 249] on label at bounding box center [296, 246] width 6 height 6
click at [295, 249] on input "checkbox" at bounding box center [295, 246] width 5 height 5
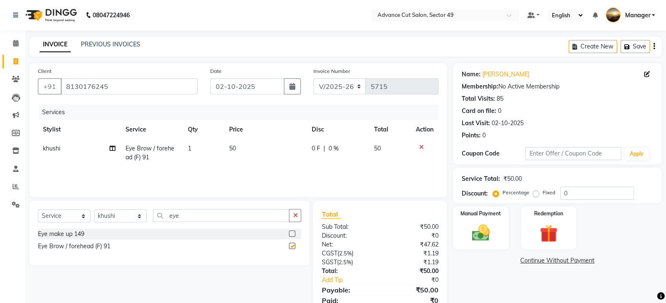
checkbox input "false"
click at [251, 145] on td "50" at bounding box center [265, 153] width 83 height 28
select select "86282"
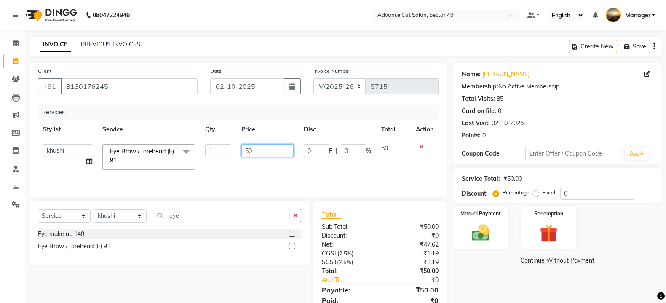
click at [260, 151] on input "50" at bounding box center [267, 150] width 53 height 13
type input "5"
type input "100"
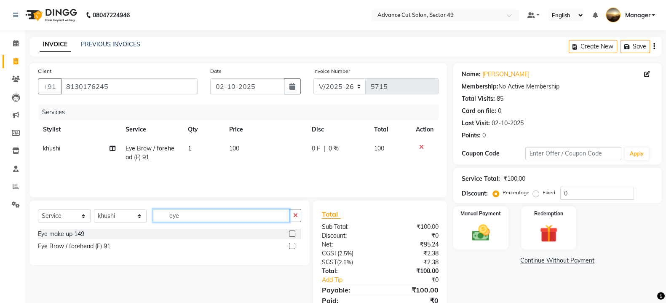
click at [246, 221] on input "eye" at bounding box center [221, 215] width 137 height 13
click at [480, 236] on img at bounding box center [481, 232] width 30 height 21
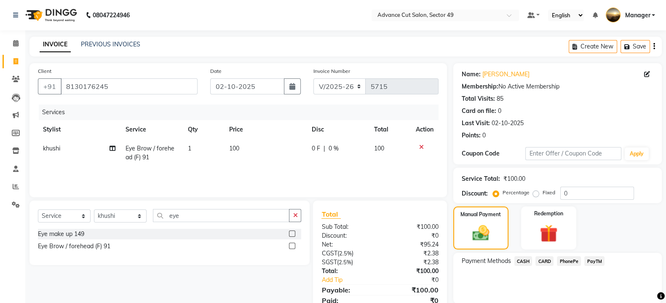
click at [596, 260] on span "PayTM" at bounding box center [595, 261] width 20 height 10
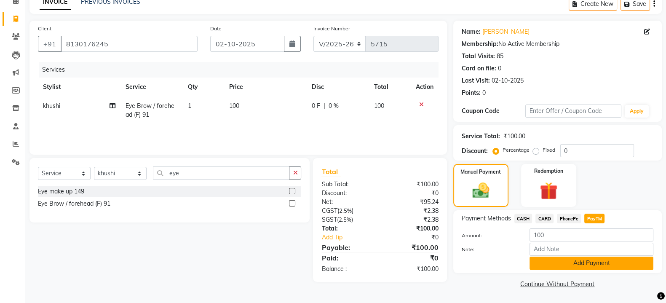
click at [590, 265] on button "Add Payment" at bounding box center [592, 263] width 124 height 13
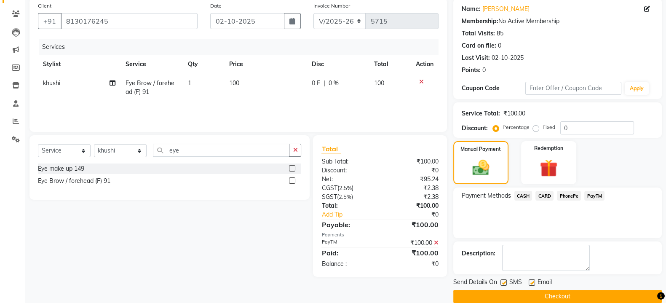
scroll to position [78, 0]
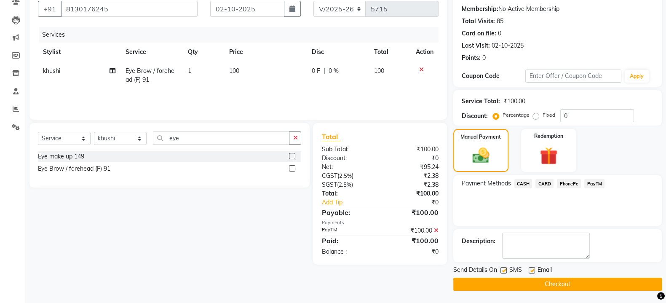
click at [505, 269] on label at bounding box center [504, 270] width 6 height 6
click at [505, 269] on input "checkbox" at bounding box center [503, 270] width 5 height 5
checkbox input "false"
click at [533, 271] on label at bounding box center [532, 270] width 6 height 6
click at [533, 271] on input "checkbox" at bounding box center [531, 270] width 5 height 5
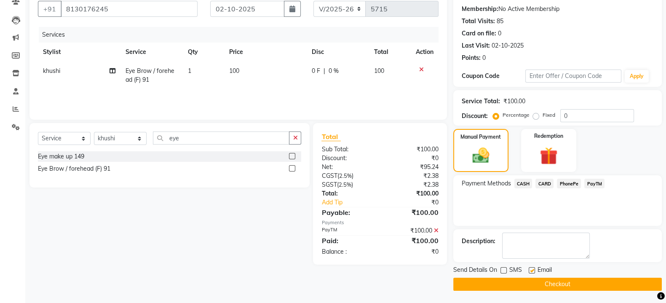
checkbox input "false"
click at [535, 280] on button "Checkout" at bounding box center [557, 284] width 209 height 13
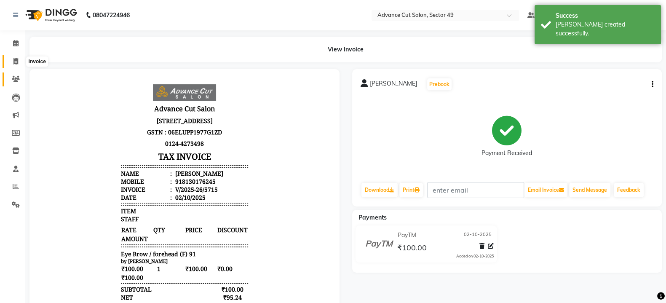
drag, startPoint x: 15, startPoint y: 62, endPoint x: 13, endPoint y: 75, distance: 13.1
click at [15, 62] on icon at bounding box center [15, 61] width 5 height 6
select select "4616"
select select "service"
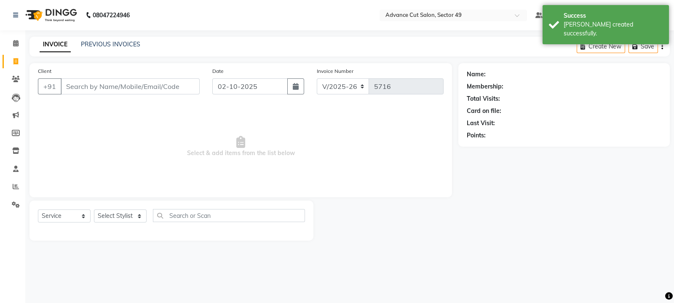
click at [96, 87] on input "Client" at bounding box center [130, 86] width 139 height 16
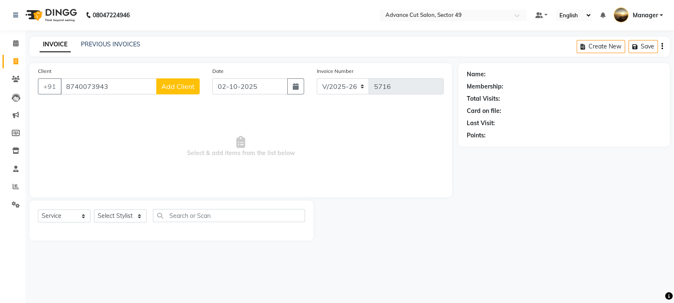
type input "8740073943"
click at [186, 86] on span "Add Client" at bounding box center [177, 86] width 33 height 8
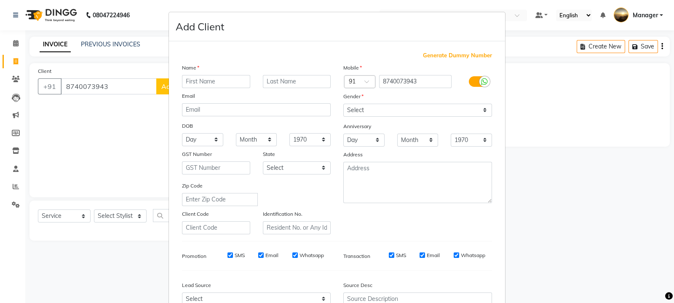
click at [221, 83] on input "text" at bounding box center [216, 81] width 68 height 13
type input "rashak"
click at [352, 110] on select "Select Male Female Other Prefer Not To Say" at bounding box center [417, 110] width 149 height 13
select select "female"
click at [343, 104] on select "Select Male Female Other Prefer Not To Say" at bounding box center [417, 110] width 149 height 13
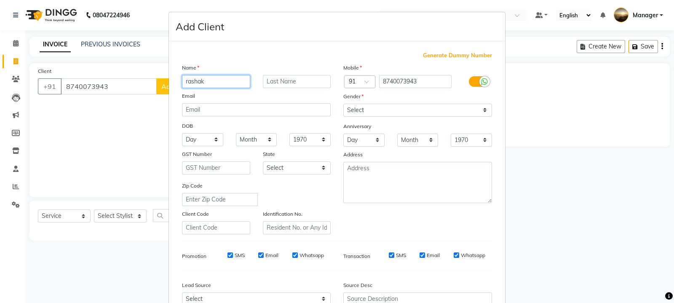
click at [204, 83] on input "rashak" at bounding box center [216, 81] width 68 height 13
type input "[PERSON_NAME]"
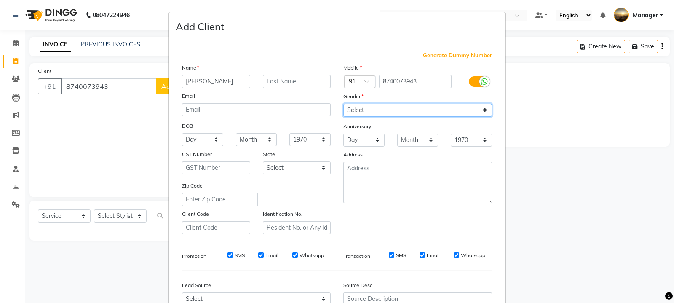
click at [357, 111] on select "Select Male Female Other Prefer Not To Say" at bounding box center [417, 110] width 149 height 13
click at [343, 104] on select "Select Male Female Other Prefer Not To Say" at bounding box center [417, 110] width 149 height 13
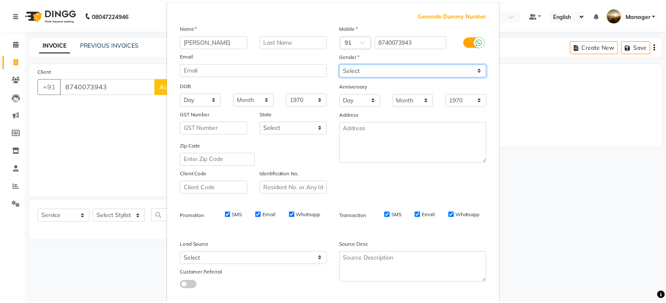
scroll to position [90, 0]
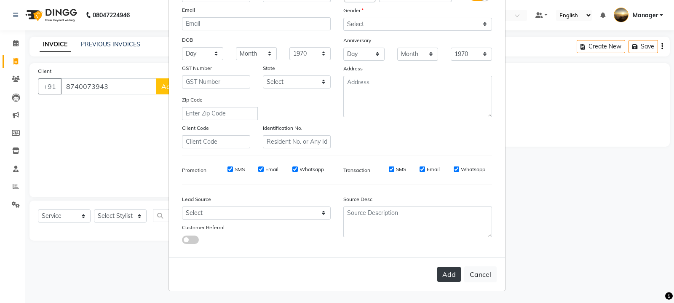
click at [447, 271] on button "Add" at bounding box center [449, 274] width 24 height 15
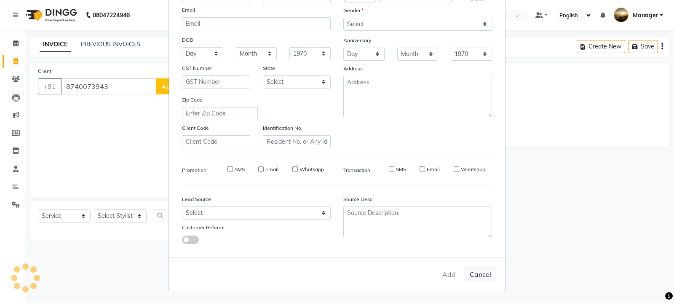
select select
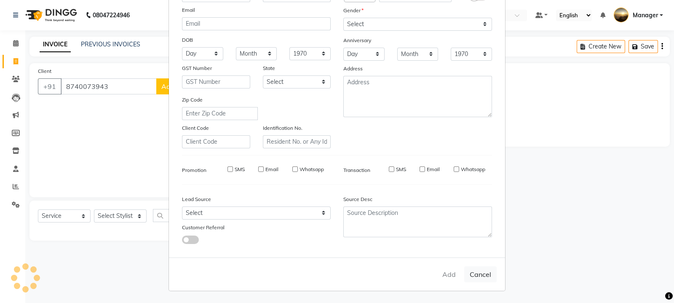
select select
checkbox input "false"
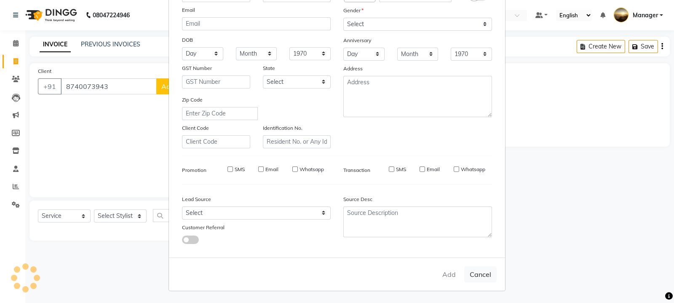
checkbox input "false"
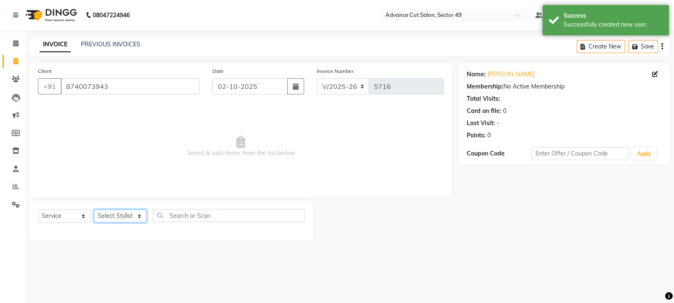
click at [107, 216] on select "Select Stylist aphy [PERSON_NAME] bashu [PERSON_NAME] [PERSON_NAME] Manager Nav…" at bounding box center [120, 215] width 53 height 13
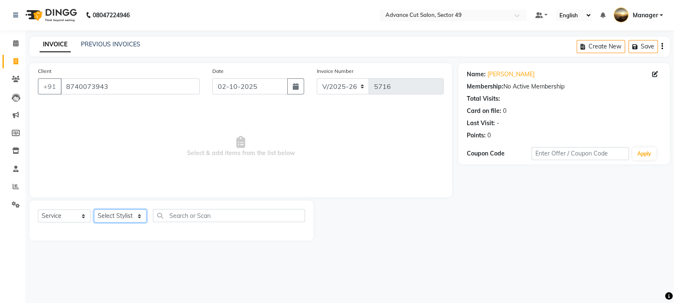
select select "88540"
click at [94, 210] on select "Select Stylist aphy [PERSON_NAME] bashu [PERSON_NAME] [PERSON_NAME] Manager Nav…" at bounding box center [120, 215] width 53 height 13
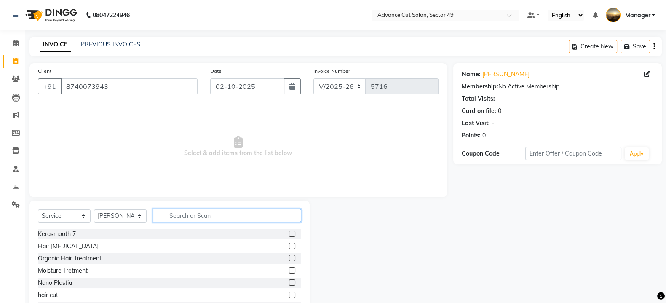
click at [191, 219] on input "text" at bounding box center [227, 215] width 148 height 13
type input "sham"
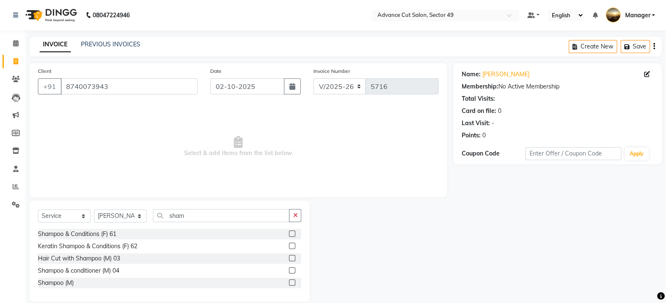
click at [293, 234] on label at bounding box center [292, 234] width 6 height 6
click at [293, 234] on input "checkbox" at bounding box center [291, 233] width 5 height 5
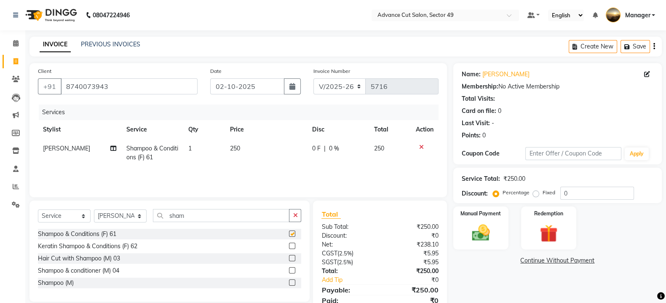
checkbox input "false"
click at [253, 146] on td "250" at bounding box center [266, 153] width 82 height 28
select select "88540"
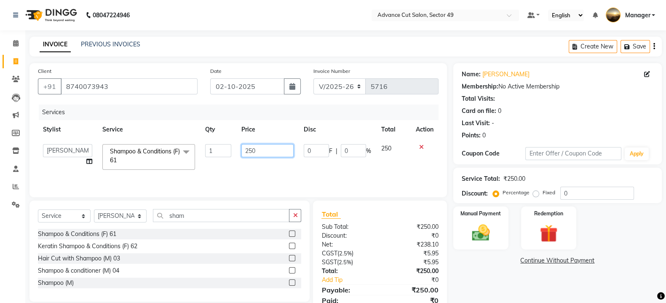
click at [265, 153] on input "250" at bounding box center [267, 150] width 53 height 13
type input "2"
type input "300"
click at [267, 219] on input "sham" at bounding box center [221, 215] width 137 height 13
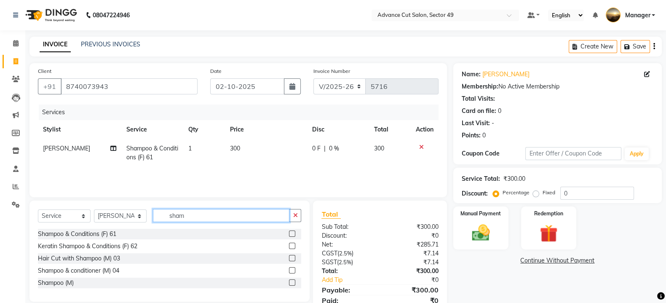
click at [239, 215] on input "sham" at bounding box center [221, 215] width 137 height 13
type input "s"
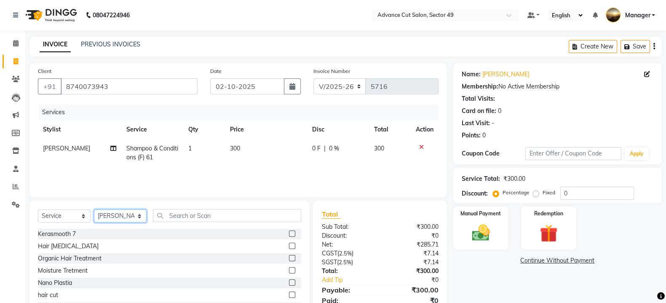
click at [113, 218] on select "Select Stylist aphy [PERSON_NAME] bashu [PERSON_NAME] [PERSON_NAME] Manager Nav…" at bounding box center [120, 215] width 53 height 13
select select "86282"
click at [94, 210] on select "Select Stylist aphy [PERSON_NAME] bashu [PERSON_NAME] [PERSON_NAME] Manager Nav…" at bounding box center [120, 215] width 53 height 13
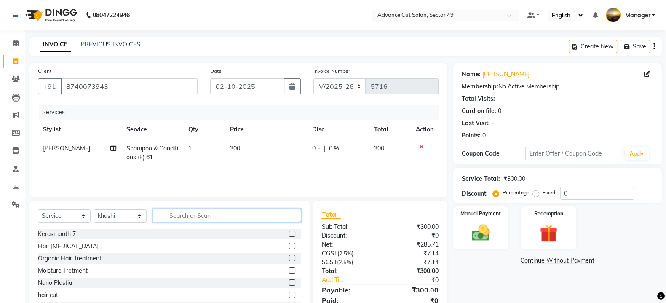
click at [217, 218] on input "text" at bounding box center [227, 215] width 148 height 13
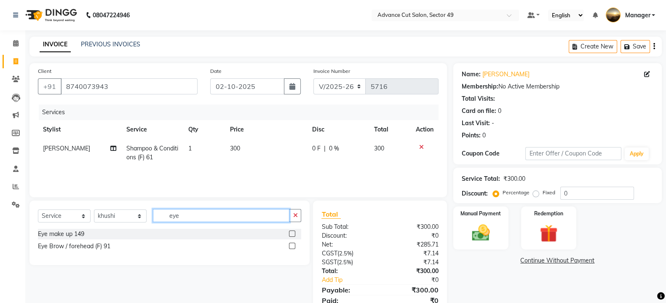
type input "eye"
click at [293, 246] on label at bounding box center [292, 246] width 6 height 6
click at [293, 246] on input "checkbox" at bounding box center [291, 246] width 5 height 5
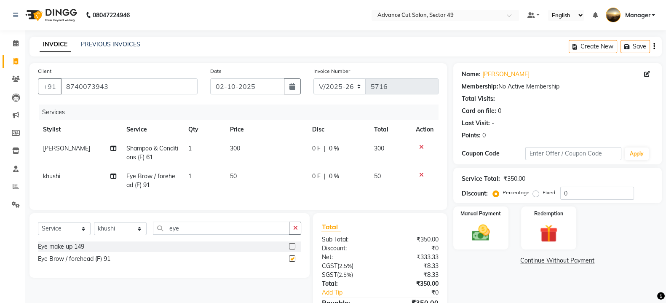
checkbox input "false"
click at [255, 180] on td "50" at bounding box center [266, 181] width 82 height 28
select select "86282"
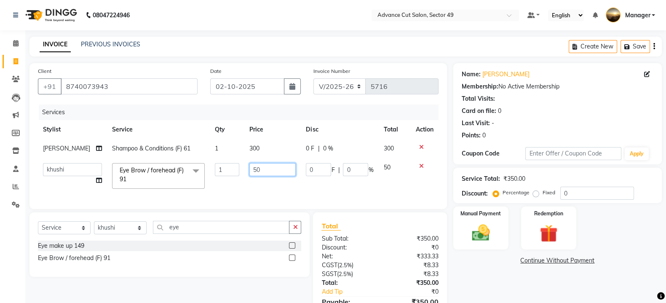
click at [268, 167] on input "50" at bounding box center [272, 169] width 46 height 13
type input "5"
type input "150"
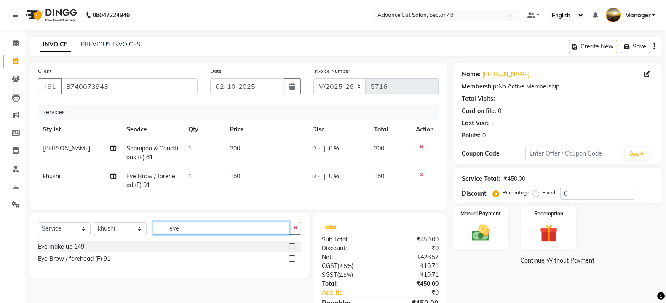
click at [253, 235] on input "eye" at bounding box center [221, 228] width 137 height 13
drag, startPoint x: 483, startPoint y: 237, endPoint x: 480, endPoint y: 241, distance: 5.1
click at [482, 238] on img at bounding box center [481, 232] width 30 height 21
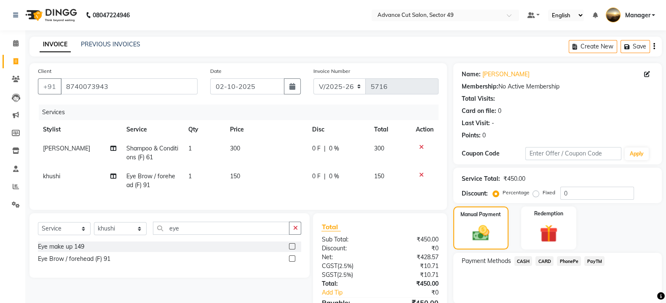
click at [592, 263] on span "PayTM" at bounding box center [595, 261] width 20 height 10
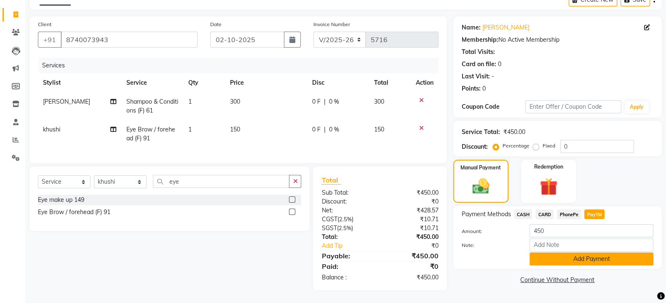
click at [576, 255] on button "Add Payment" at bounding box center [592, 258] width 124 height 13
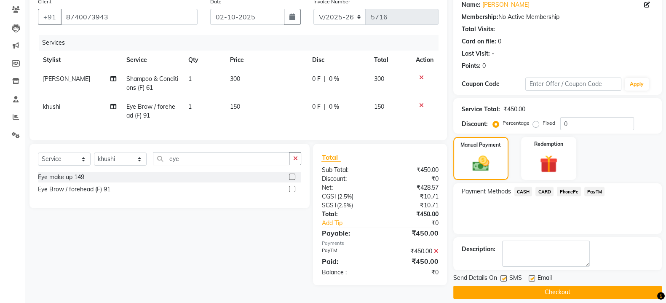
scroll to position [78, 0]
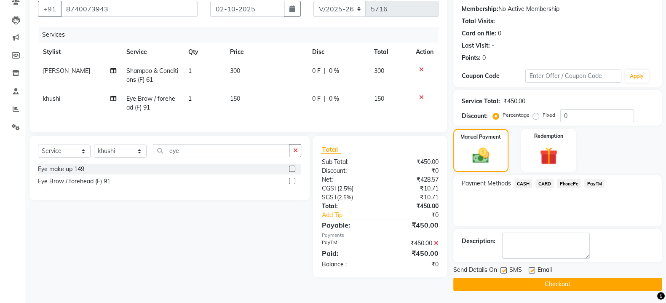
click at [558, 283] on button "Checkout" at bounding box center [557, 284] width 209 height 13
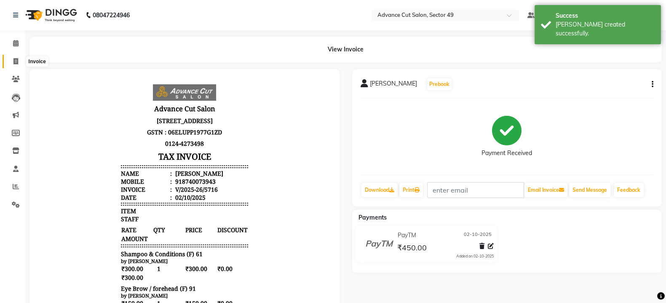
click at [12, 62] on span at bounding box center [15, 62] width 15 height 10
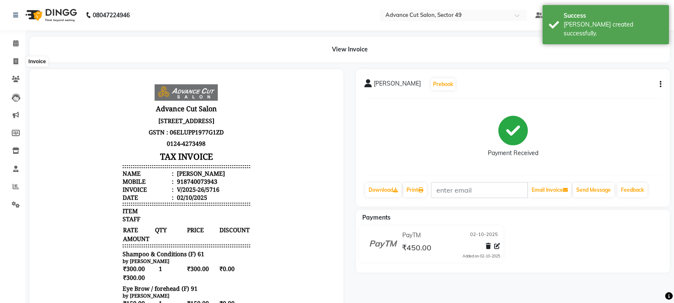
select select "4616"
select select "service"
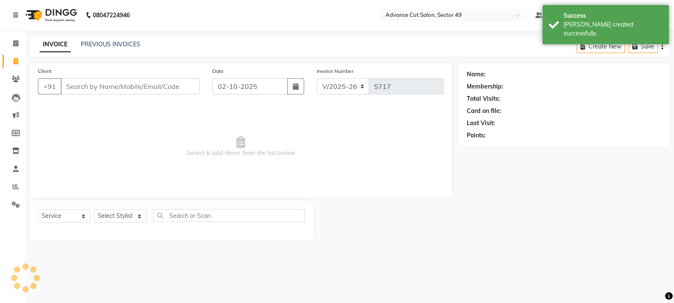
click at [97, 92] on input "Client" at bounding box center [130, 86] width 139 height 16
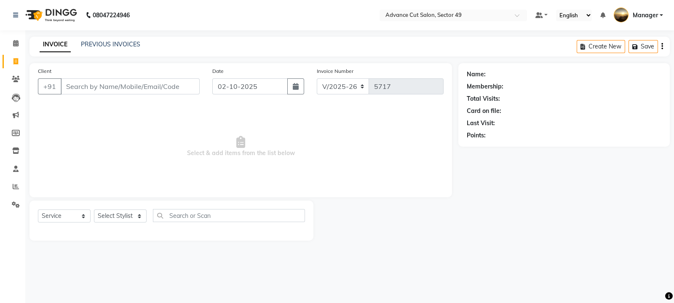
click at [84, 84] on input "Client" at bounding box center [130, 86] width 139 height 16
type input "9"
type input "9560407327"
drag, startPoint x: 175, startPoint y: 84, endPoint x: 178, endPoint y: 87, distance: 4.5
click at [178, 87] on span "Add Client" at bounding box center [177, 86] width 33 height 8
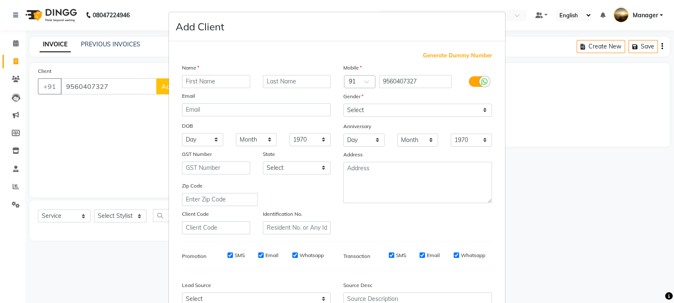
click at [217, 80] on input "text" at bounding box center [216, 81] width 68 height 13
type input "[PERSON_NAME]"
click at [359, 112] on select "Select Male Female Other Prefer Not To Say" at bounding box center [417, 110] width 149 height 13
select select "female"
click at [343, 104] on select "Select Male Female Other Prefer Not To Say" at bounding box center [417, 110] width 149 height 13
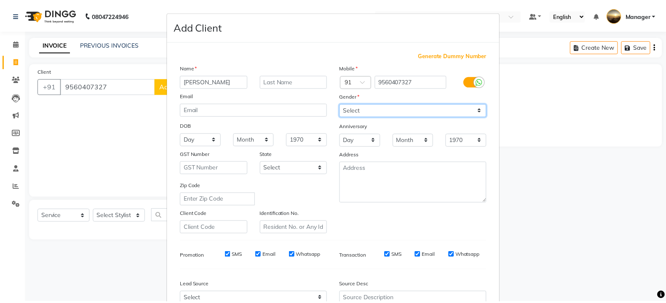
scroll to position [90, 0]
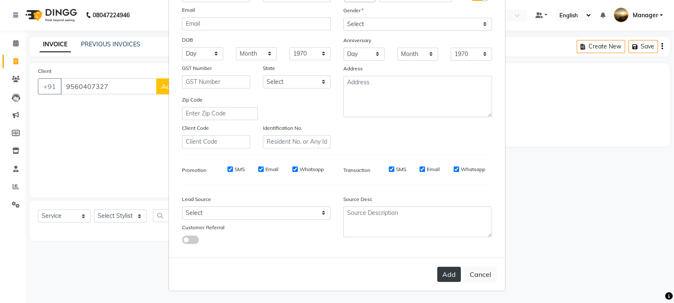
click at [442, 275] on button "Add" at bounding box center [449, 274] width 24 height 15
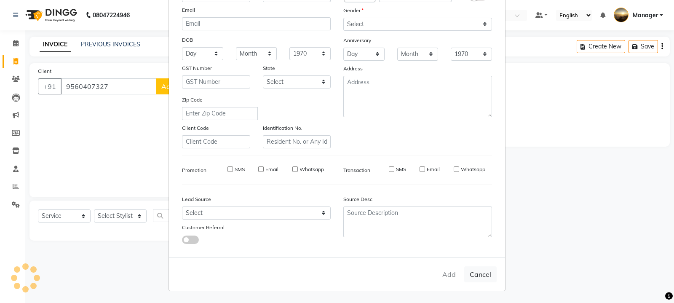
select select
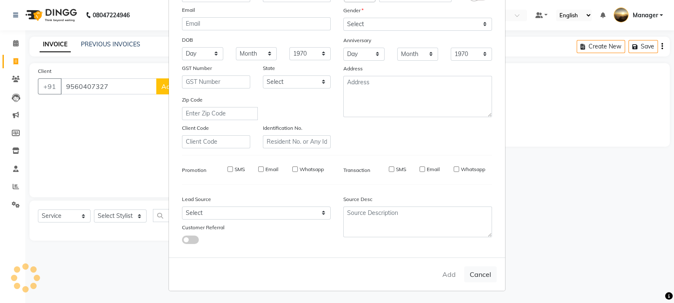
select select
checkbox input "false"
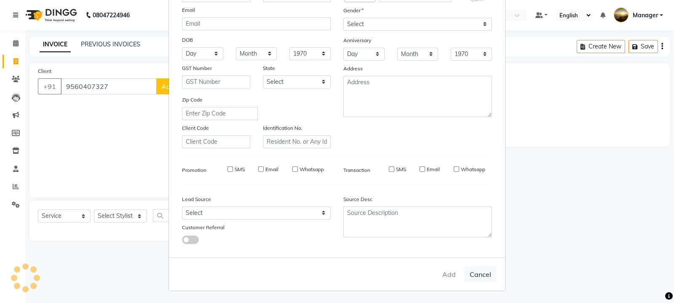
checkbox input "false"
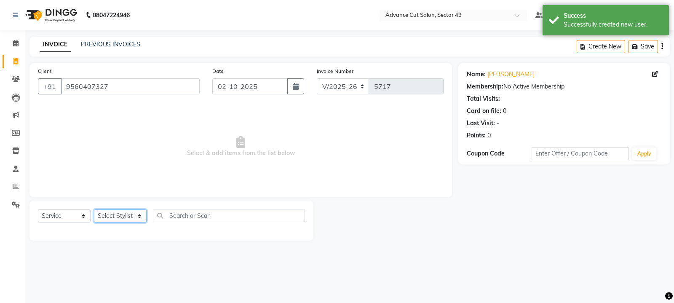
click at [119, 220] on select "Select Stylist aphy [PERSON_NAME] bashu [PERSON_NAME] [PERSON_NAME] Manager Nav…" at bounding box center [120, 215] width 53 height 13
select select "88017"
click at [94, 210] on select "Select Stylist aphy [PERSON_NAME] bashu [PERSON_NAME] [PERSON_NAME] Manager Nav…" at bounding box center [120, 215] width 53 height 13
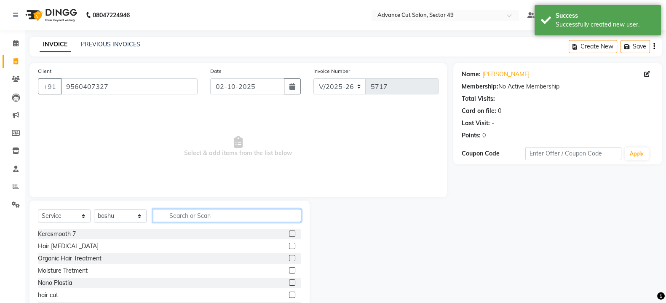
click at [183, 213] on input "text" at bounding box center [227, 215] width 148 height 13
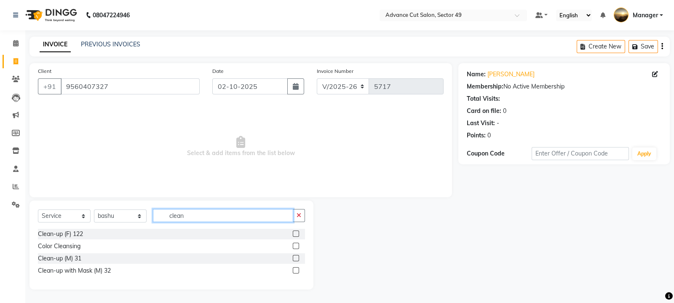
type input "clean"
click at [297, 233] on label at bounding box center [296, 234] width 6 height 6
click at [297, 233] on input "checkbox" at bounding box center [295, 233] width 5 height 5
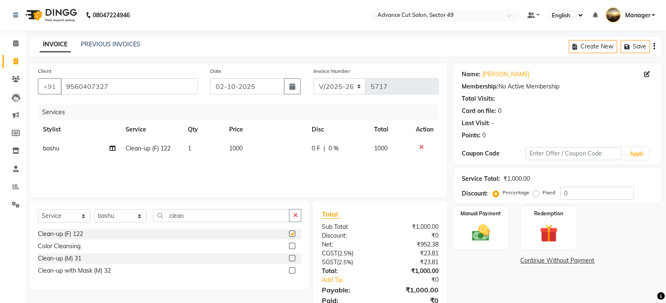
checkbox input "false"
click at [270, 145] on td "1000" at bounding box center [265, 148] width 83 height 19
select select "88017"
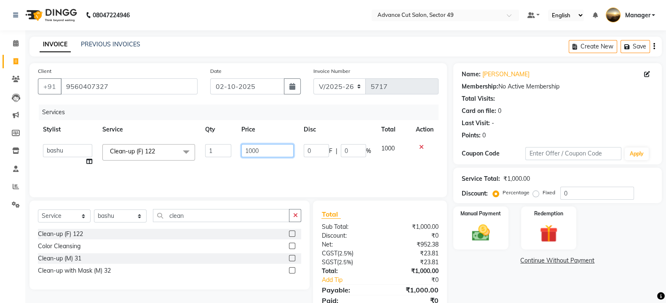
click at [266, 153] on input "1000" at bounding box center [267, 150] width 53 height 13
type input "1500"
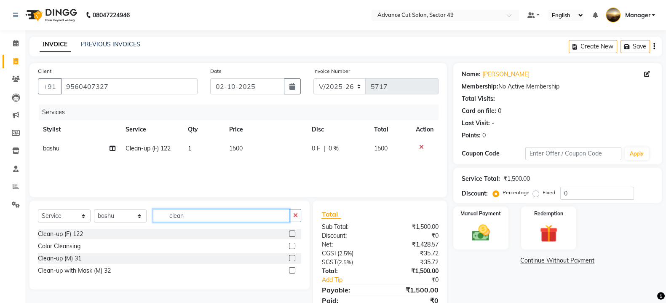
click at [261, 216] on input "clean" at bounding box center [221, 215] width 137 height 13
click at [252, 218] on input "clean" at bounding box center [221, 215] width 137 height 13
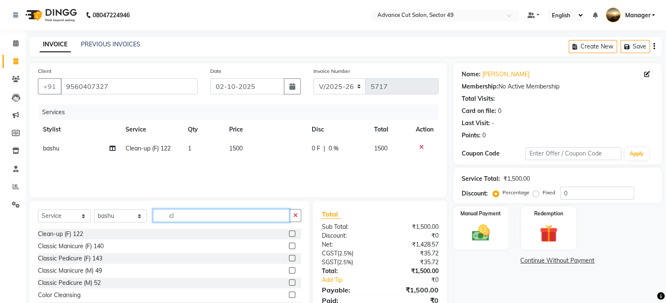
type input "c"
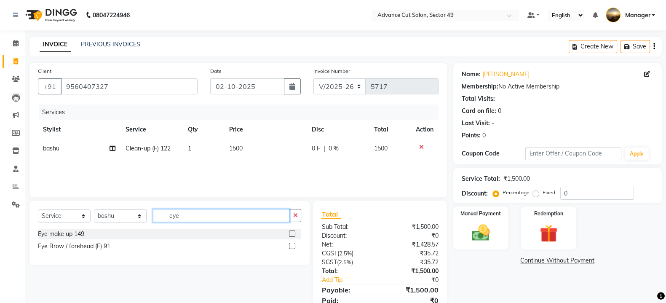
type input "eye"
click at [292, 247] on label at bounding box center [292, 246] width 6 height 6
click at [292, 247] on input "checkbox" at bounding box center [291, 246] width 5 height 5
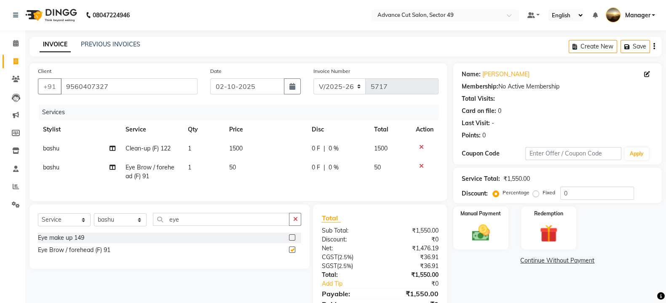
checkbox input "false"
click at [259, 175] on td "50" at bounding box center [265, 172] width 83 height 28
select select "88017"
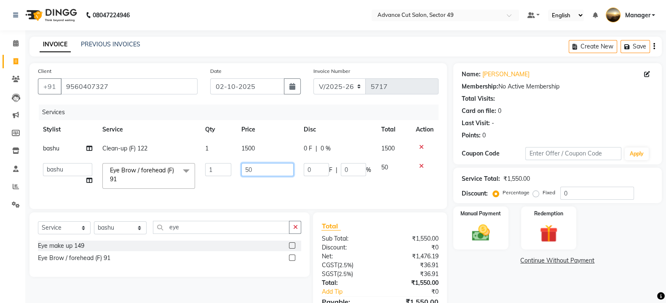
click at [262, 169] on input "50" at bounding box center [267, 169] width 53 height 13
type input "5"
type input "150"
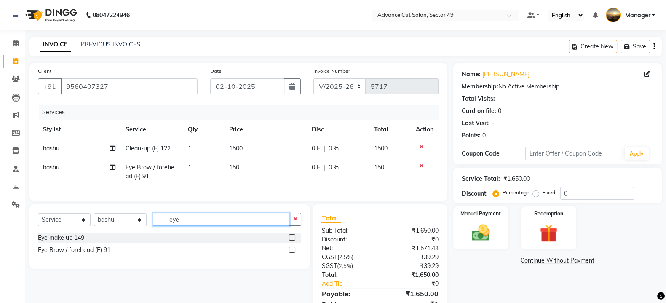
drag, startPoint x: 263, startPoint y: 229, endPoint x: 264, endPoint y: 237, distance: 8.2
click at [263, 226] on input "eye" at bounding box center [221, 219] width 137 height 13
click at [476, 231] on img at bounding box center [481, 232] width 30 height 21
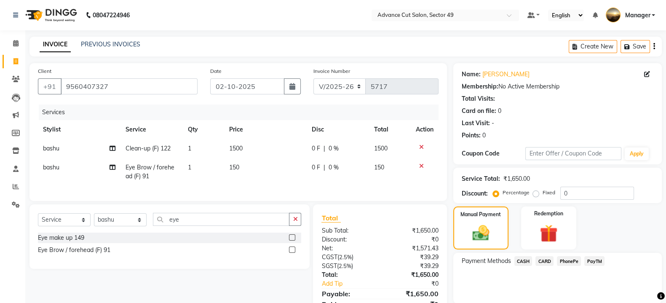
click at [599, 260] on span "PayTM" at bounding box center [595, 261] width 20 height 10
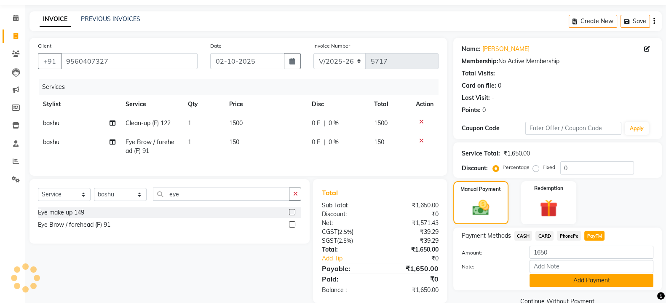
scroll to position [46, 0]
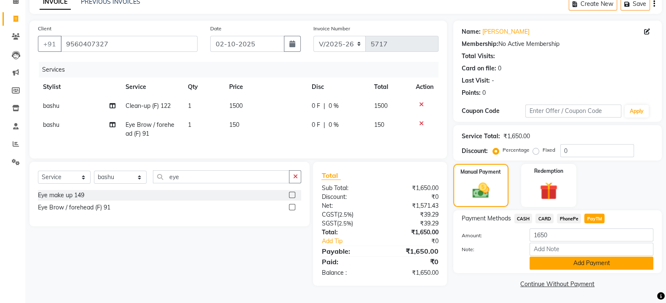
click at [598, 259] on button "Add Payment" at bounding box center [592, 263] width 124 height 13
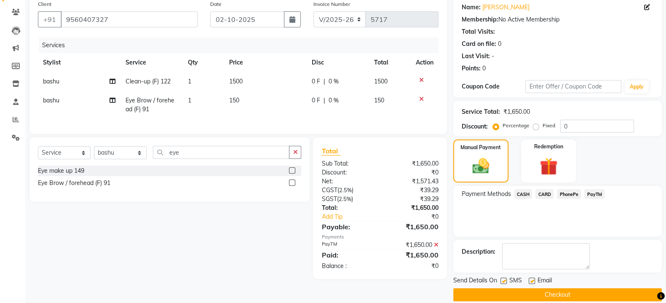
scroll to position [78, 0]
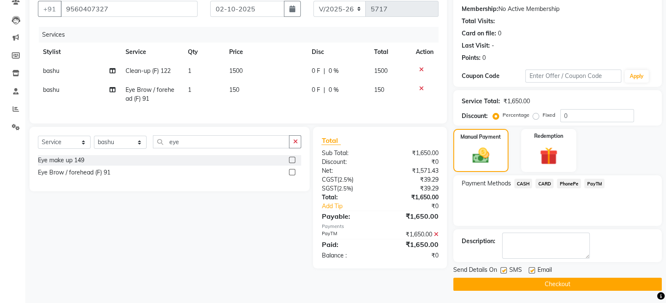
click at [570, 287] on button "Checkout" at bounding box center [557, 284] width 209 height 13
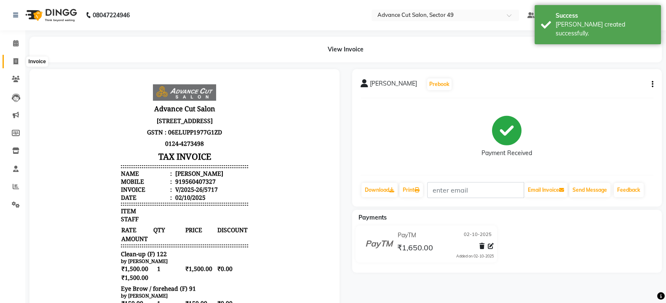
drag, startPoint x: 16, startPoint y: 62, endPoint x: 21, endPoint y: 69, distance: 8.7
click at [16, 63] on icon at bounding box center [15, 61] width 5 height 6
select select "service"
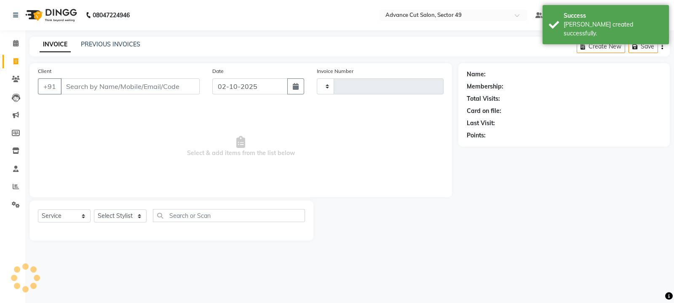
type input "5718"
select select "4616"
click at [134, 88] on input "Client" at bounding box center [130, 86] width 139 height 16
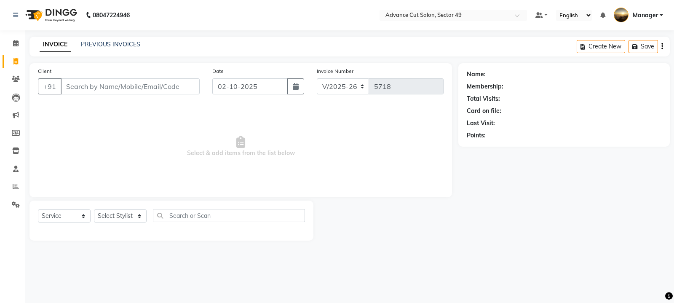
click at [107, 89] on input "Client" at bounding box center [130, 86] width 139 height 16
type input "9958363063"
click at [174, 91] on button "Add Client" at bounding box center [177, 86] width 43 height 16
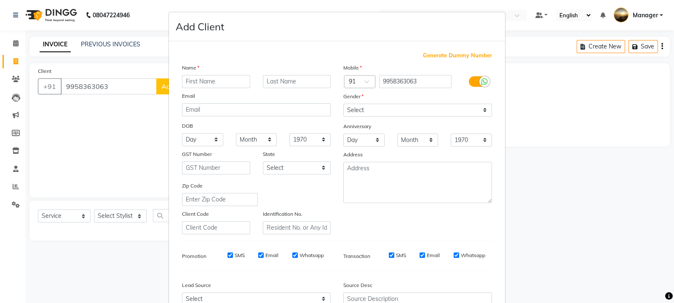
click at [146, 104] on ngb-modal-window "Add Client Generate Dummy Number Name Email DOB Day 01 02 03 04 05 06 07 08 09 …" at bounding box center [337, 151] width 674 height 303
click at [100, 166] on ngb-modal-window "Add Client Generate Dummy Number Name Email DOB Day 01 02 03 04 05 06 07 08 09 …" at bounding box center [337, 151] width 674 height 303
click at [119, 86] on ngb-modal-window "Add Client Generate Dummy Number Name Email DOB Day 01 02 03 04 05 06 07 08 09 …" at bounding box center [337, 151] width 674 height 303
click at [120, 83] on ngb-modal-window "Add Client Generate Dummy Number Name Email DOB Day 01 02 03 04 05 06 07 08 09 …" at bounding box center [337, 151] width 674 height 303
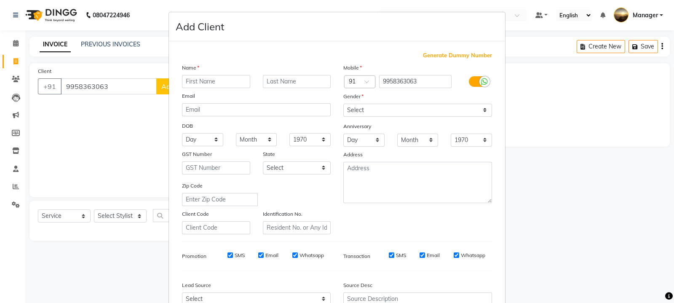
click at [121, 84] on ngb-modal-window "Add Client Generate Dummy Number Name Email DOB Day 01 02 03 04 05 06 07 08 09 …" at bounding box center [337, 151] width 674 height 303
click at [117, 165] on ngb-modal-window "Add Client Generate Dummy Number Name Email DOB Day 01 02 03 04 05 06 07 08 09 …" at bounding box center [337, 151] width 674 height 303
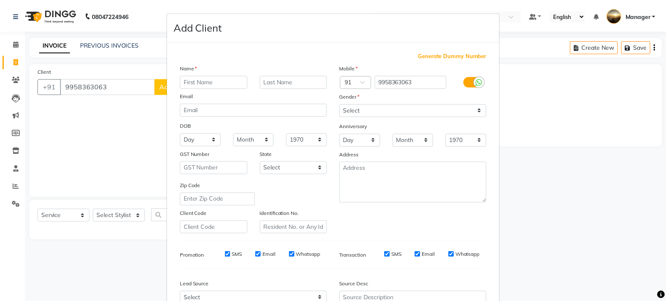
scroll to position [90, 0]
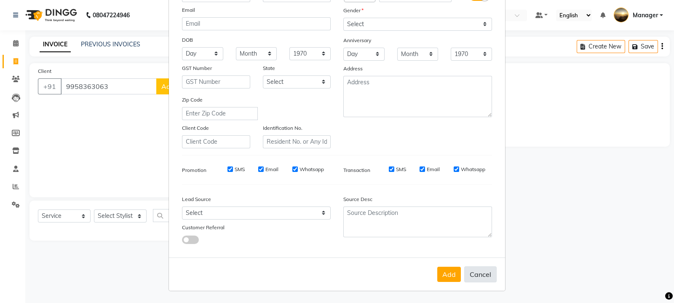
click at [474, 274] on button "Cancel" at bounding box center [480, 274] width 32 height 16
select select
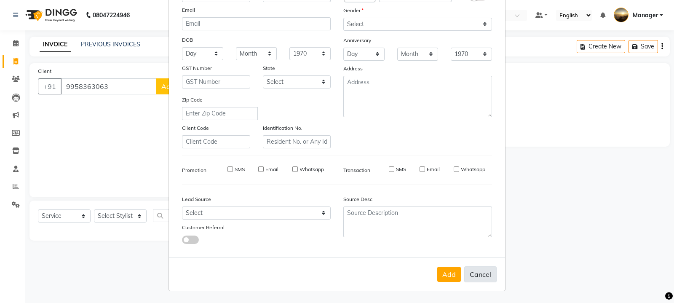
select select
checkbox input "false"
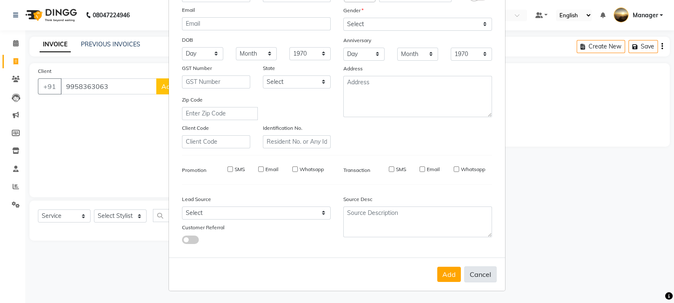
checkbox input "false"
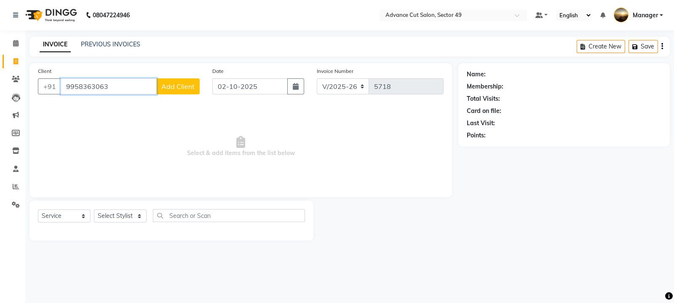
drag, startPoint x: 120, startPoint y: 79, endPoint x: 120, endPoint y: 89, distance: 10.1
click at [120, 89] on input "9958363063" at bounding box center [109, 86] width 96 height 16
click at [113, 88] on input "9958363063" at bounding box center [109, 86] width 96 height 16
click at [117, 107] on ngb-highlight "995836 2063" at bounding box center [106, 106] width 44 height 8
type input "9958362063"
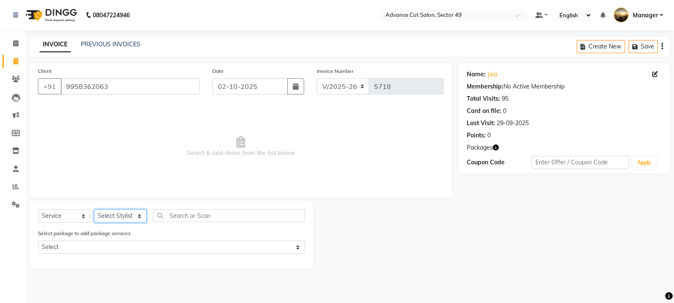
click at [125, 215] on select "Select Stylist aphy [PERSON_NAME] bashu [PERSON_NAME] [PERSON_NAME] Manager Nav…" at bounding box center [120, 215] width 53 height 13
select select "92274"
click at [94, 210] on select "Select Stylist aphy [PERSON_NAME] bashu [PERSON_NAME] [PERSON_NAME] Manager Nav…" at bounding box center [120, 215] width 53 height 13
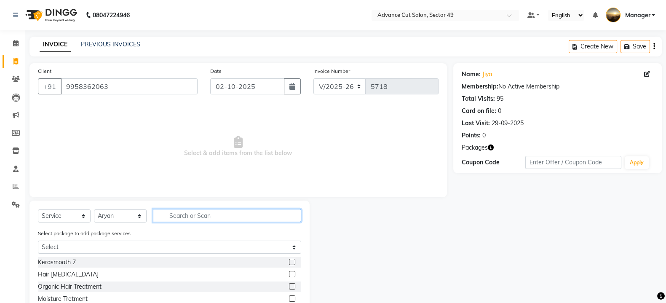
click at [193, 213] on input "text" at bounding box center [227, 215] width 148 height 13
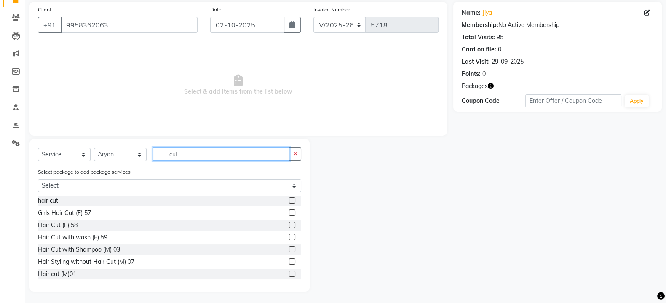
scroll to position [63, 0]
type input "cut"
click at [289, 237] on label at bounding box center [292, 236] width 6 height 6
click at [289, 237] on input "checkbox" at bounding box center [291, 235] width 5 height 5
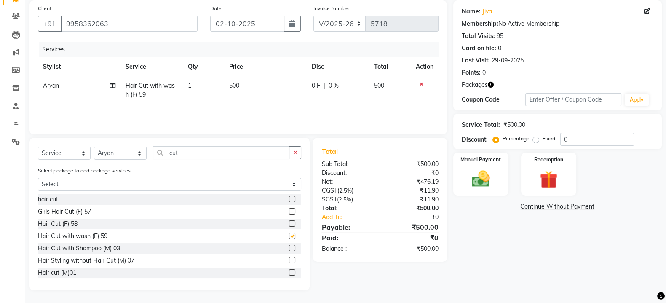
checkbox input "false"
click at [240, 153] on input "cut" at bounding box center [221, 152] width 137 height 13
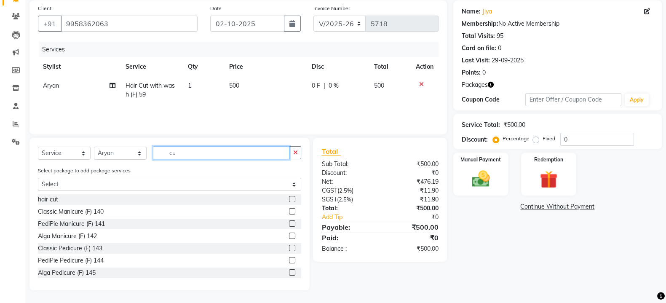
type input "c"
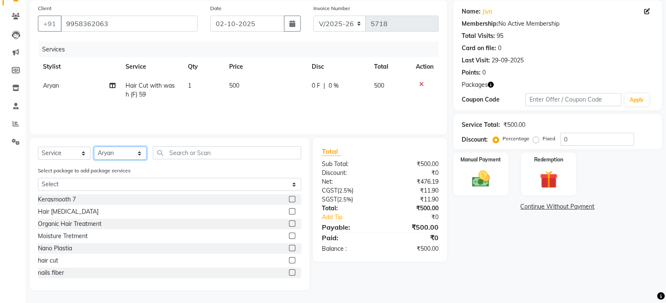
click at [128, 150] on select "Select Stylist aphy [PERSON_NAME] bashu [PERSON_NAME] [PERSON_NAME] Manager Nav…" at bounding box center [120, 153] width 53 height 13
select select "90735"
click at [94, 147] on select "Select Stylist aphy [PERSON_NAME] bashu [PERSON_NAME] [PERSON_NAME] Manager Nav…" at bounding box center [120, 153] width 53 height 13
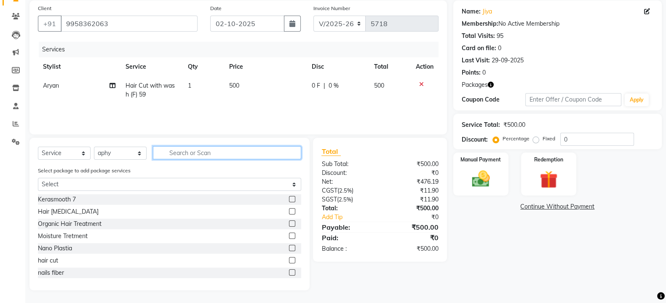
click at [228, 150] on input "text" at bounding box center [227, 152] width 148 height 13
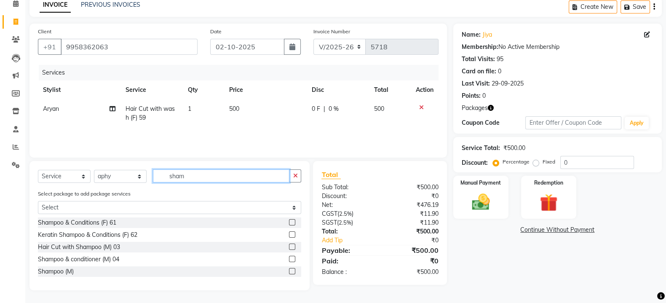
scroll to position [40, 0]
type input "sham"
click at [292, 225] on label at bounding box center [292, 222] width 6 height 6
click at [292, 225] on input "checkbox" at bounding box center [291, 222] width 5 height 5
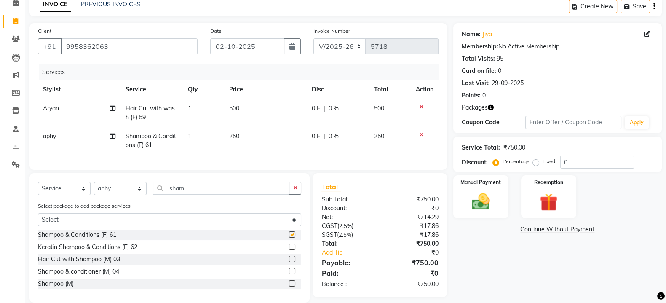
checkbox input "false"
click at [559, 207] on img at bounding box center [549, 202] width 30 height 23
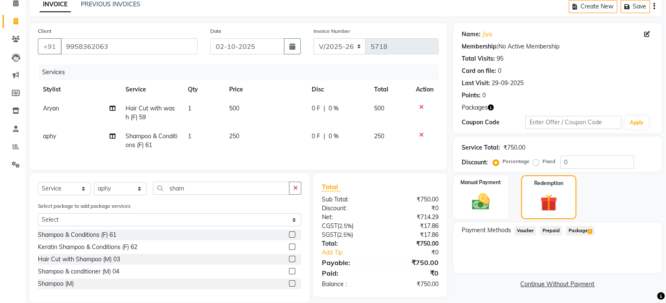
click at [581, 229] on span "Package 2" at bounding box center [580, 231] width 29 height 10
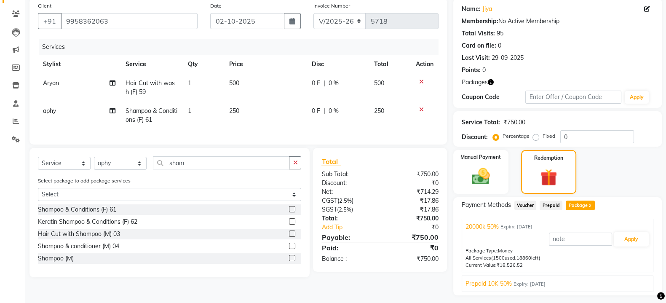
scroll to position [87, 0]
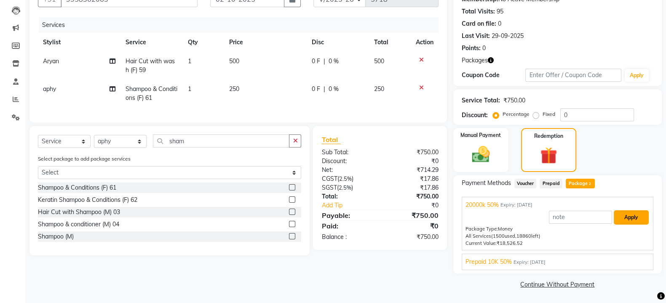
click at [630, 216] on button "Apply" at bounding box center [631, 217] width 35 height 14
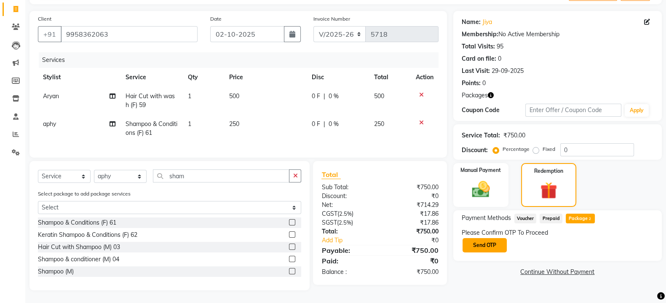
click at [486, 238] on button "Send OTP" at bounding box center [485, 245] width 44 height 14
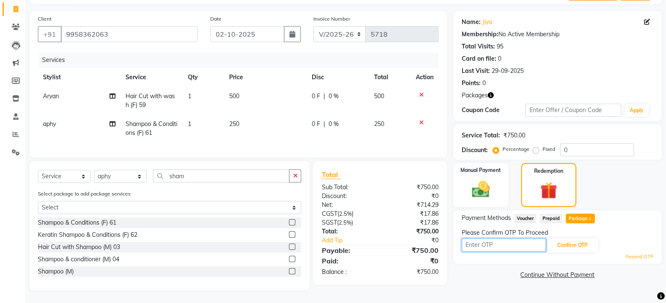
click at [517, 239] on input "text" at bounding box center [504, 245] width 84 height 13
click at [257, 88] on td "500" at bounding box center [265, 101] width 83 height 28
select select "92274"
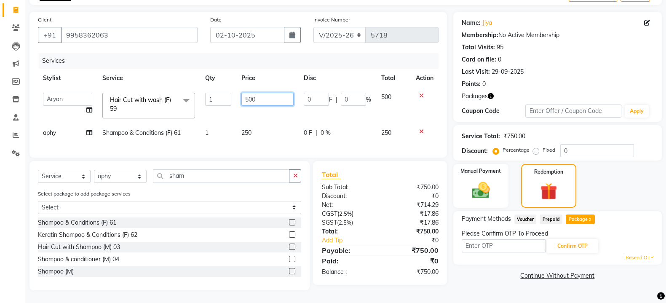
click at [270, 93] on input "500" at bounding box center [267, 99] width 53 height 13
type input "5"
type input "300"
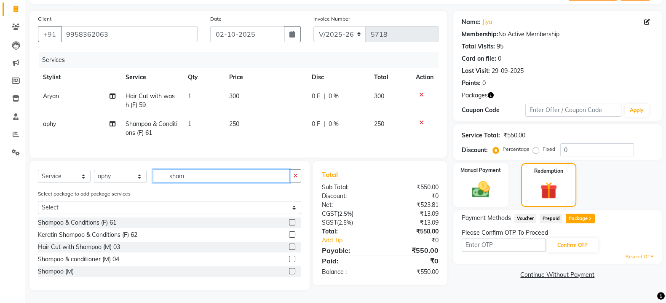
click at [271, 178] on input "sham" at bounding box center [221, 175] width 137 height 13
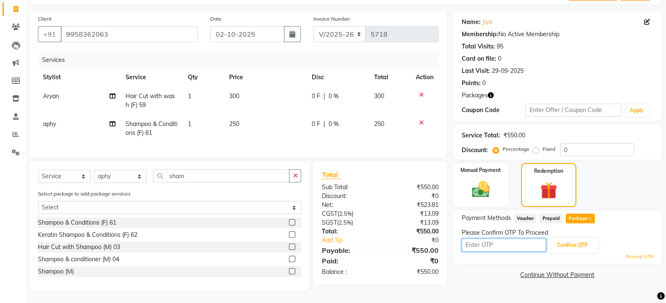
click at [520, 239] on input "text" at bounding box center [504, 245] width 84 height 13
type input "1346"
click at [582, 239] on button "Confirm OTP" at bounding box center [572, 245] width 51 height 14
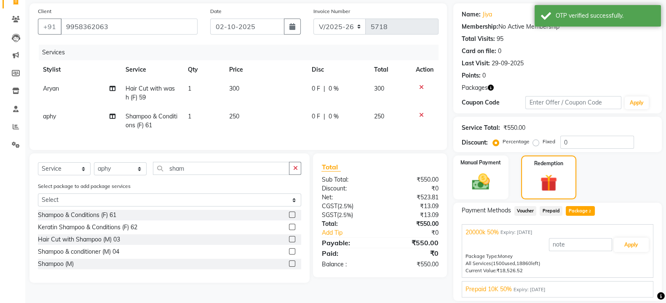
scroll to position [87, 0]
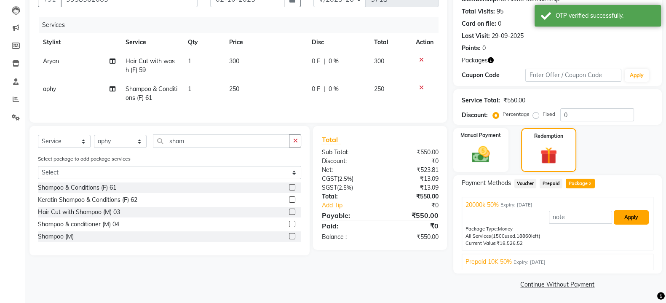
click at [637, 216] on button "Apply" at bounding box center [631, 217] width 35 height 14
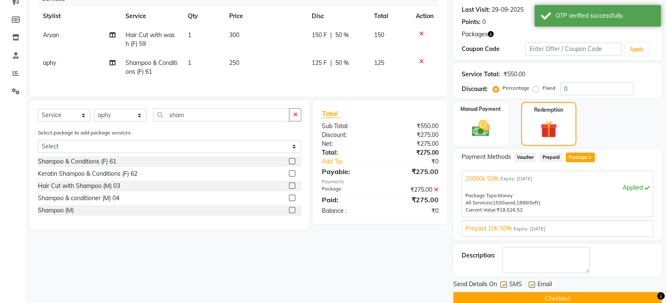
scroll to position [127, 0]
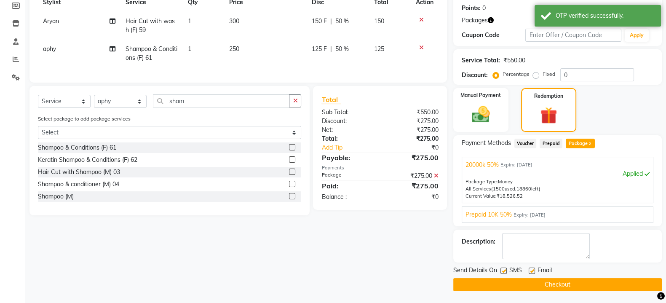
click at [555, 285] on button "Checkout" at bounding box center [557, 284] width 209 height 13
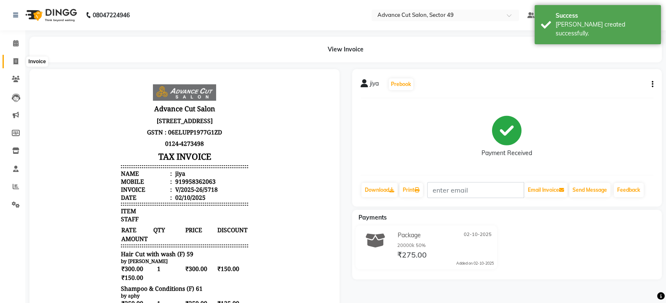
click at [15, 62] on icon at bounding box center [15, 61] width 5 height 6
select select "service"
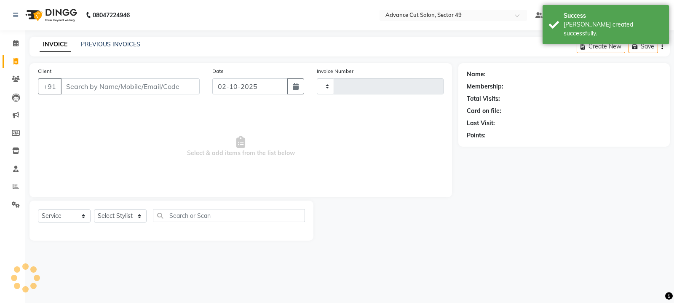
type input "5719"
select select "4616"
click at [83, 85] on input "Client" at bounding box center [130, 86] width 139 height 16
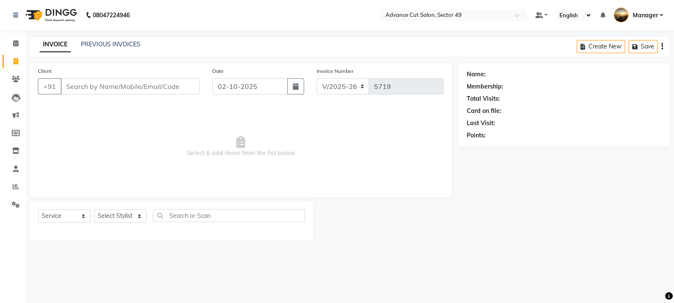
drag, startPoint x: 107, startPoint y: 193, endPoint x: 43, endPoint y: 182, distance: 64.6
click at [102, 194] on div "Client +91 Date 02-10-2025 Invoice Number V/2025 V/2025-26 5719 Select & add it…" at bounding box center [240, 130] width 423 height 134
click at [89, 88] on input "Client" at bounding box center [130, 86] width 139 height 16
type input "9468255103"
click at [177, 85] on span "Add Client" at bounding box center [177, 86] width 33 height 8
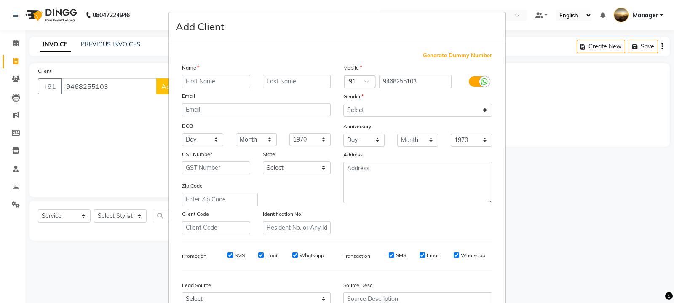
click at [218, 82] on input "text" at bounding box center [216, 81] width 68 height 13
type input "razat"
click at [350, 111] on select "Select Male Female Other Prefer Not To Say" at bounding box center [417, 110] width 149 height 13
select select "[DEMOGRAPHIC_DATA]"
click at [343, 104] on select "Select Male Female Other Prefer Not To Say" at bounding box center [417, 110] width 149 height 13
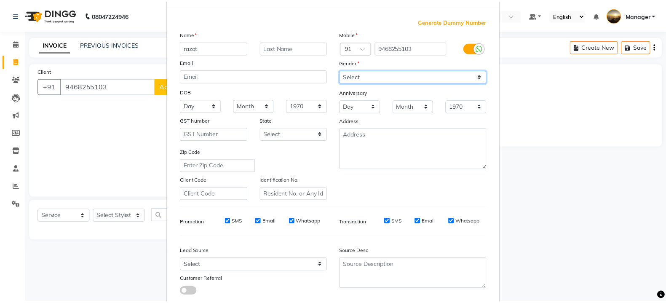
scroll to position [90, 0]
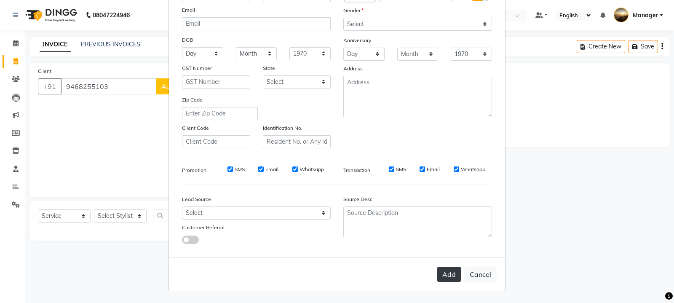
click at [447, 278] on button "Add" at bounding box center [449, 274] width 24 height 15
select select
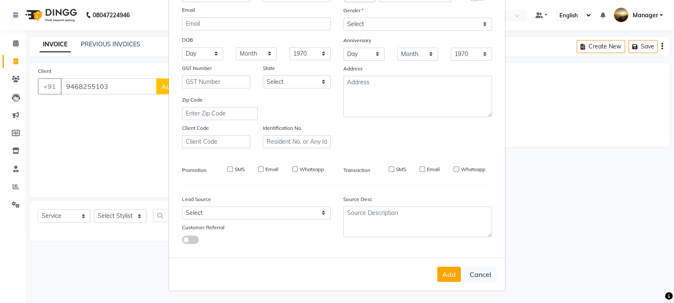
select select
checkbox input "false"
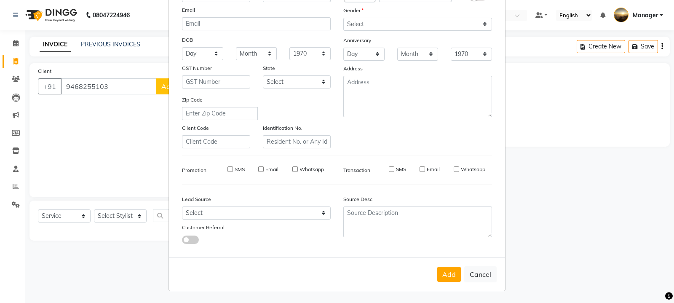
checkbox input "false"
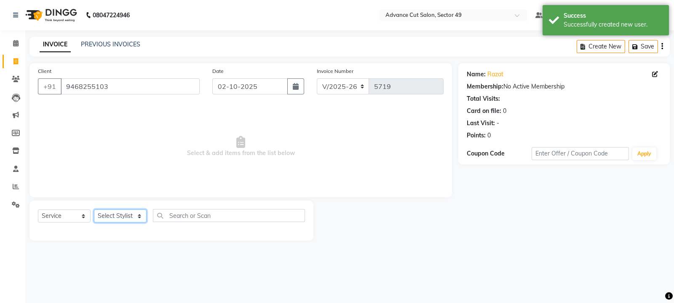
click at [124, 216] on select "Select Stylist aphy [PERSON_NAME] bashu [PERSON_NAME] [PERSON_NAME] Manager Nav…" at bounding box center [120, 215] width 53 height 13
select select "66368"
click at [94, 210] on select "Select Stylist aphy [PERSON_NAME] bashu [PERSON_NAME] [PERSON_NAME] Manager Nav…" at bounding box center [120, 215] width 53 height 13
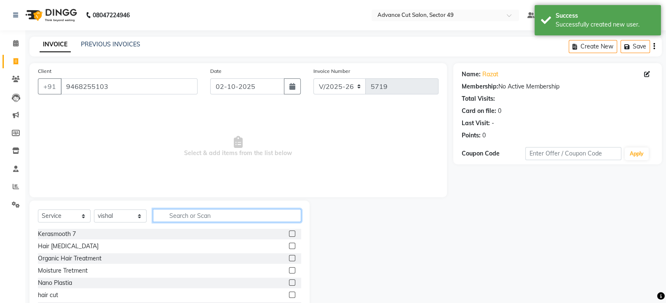
click at [189, 217] on input "text" at bounding box center [227, 215] width 148 height 13
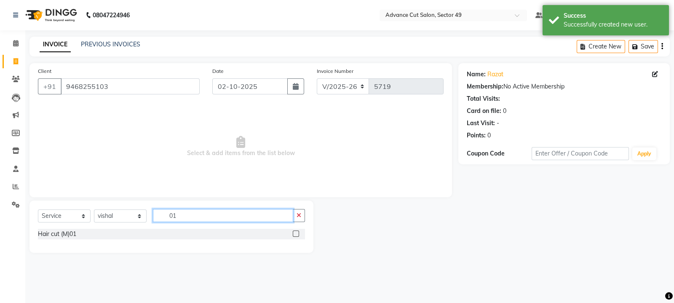
type input "01"
click at [296, 233] on label at bounding box center [296, 234] width 6 height 6
click at [296, 233] on input "checkbox" at bounding box center [295, 233] width 5 height 5
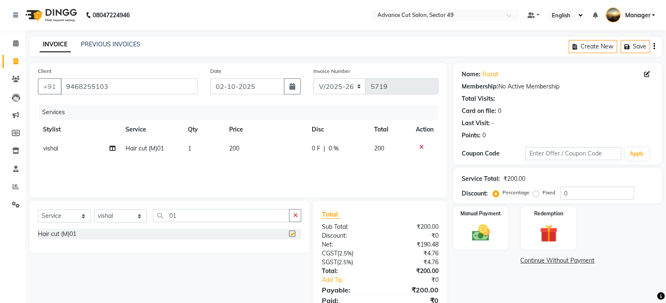
checkbox input "false"
click at [194, 216] on input "01" at bounding box center [221, 215] width 137 height 13
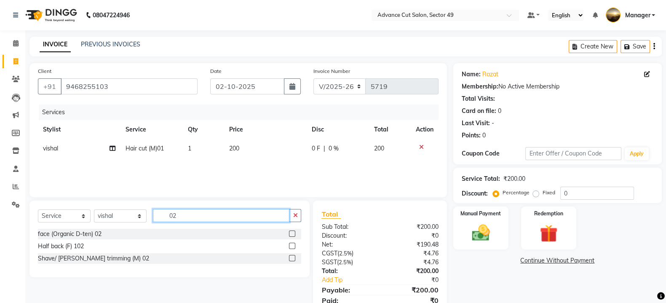
type input "02"
click at [293, 260] on label at bounding box center [292, 258] width 6 height 6
click at [293, 260] on input "checkbox" at bounding box center [291, 258] width 5 height 5
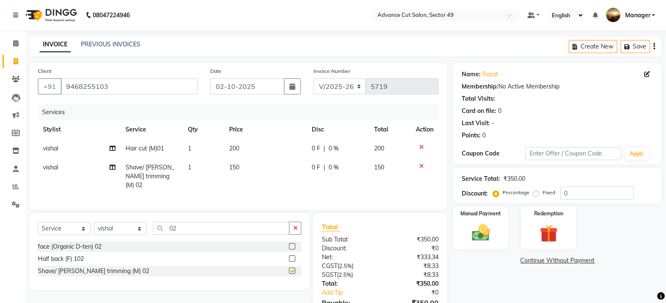
checkbox input "false"
click at [489, 236] on img at bounding box center [481, 232] width 30 height 21
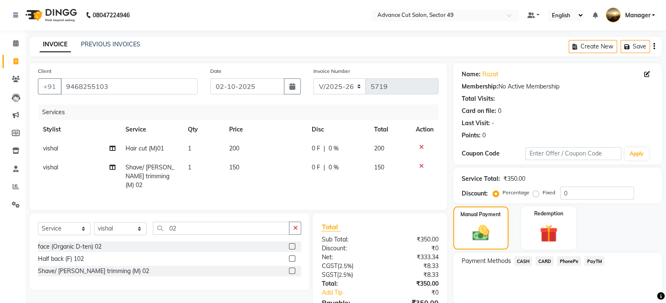
click at [596, 262] on span "PayTM" at bounding box center [595, 261] width 20 height 10
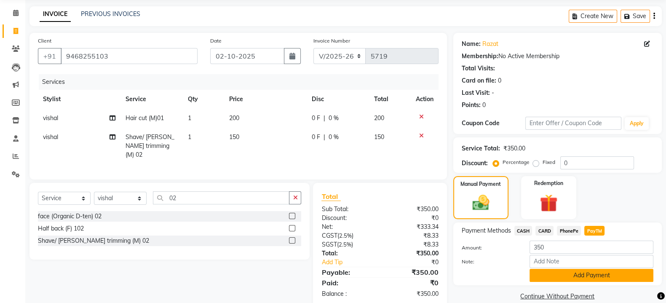
scroll to position [46, 0]
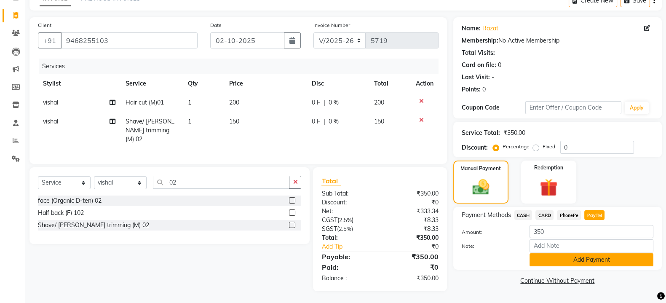
click at [600, 260] on button "Add Payment" at bounding box center [592, 259] width 124 height 13
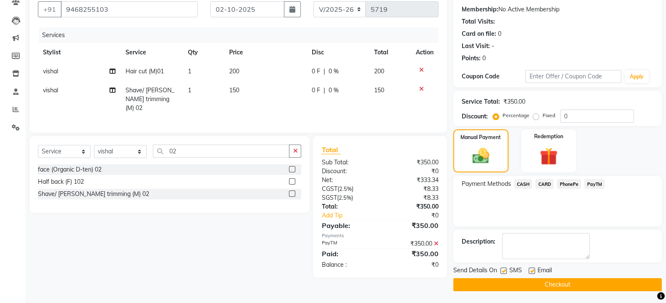
scroll to position [78, 0]
click at [581, 286] on button "Checkout" at bounding box center [557, 284] width 209 height 13
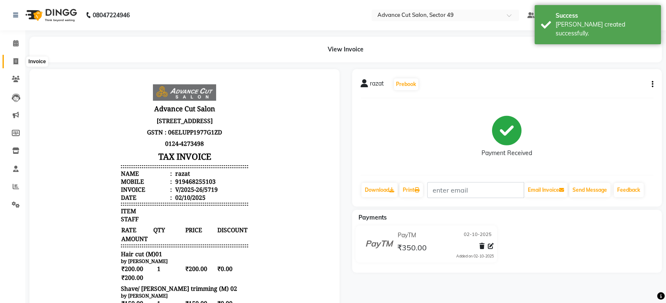
click at [16, 61] on icon at bounding box center [15, 61] width 5 height 6
select select "service"
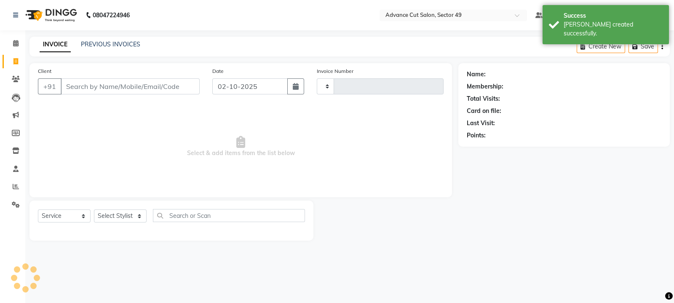
type input "5720"
select select "4616"
click at [16, 188] on icon at bounding box center [16, 186] width 6 height 6
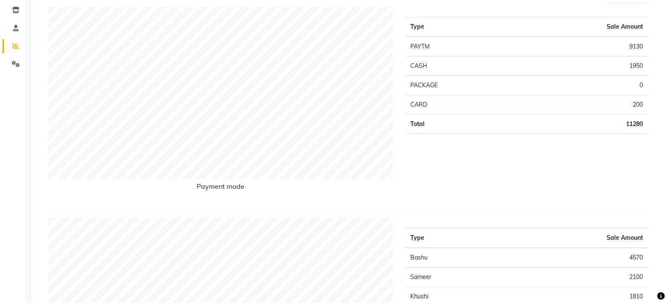
scroll to position [52, 0]
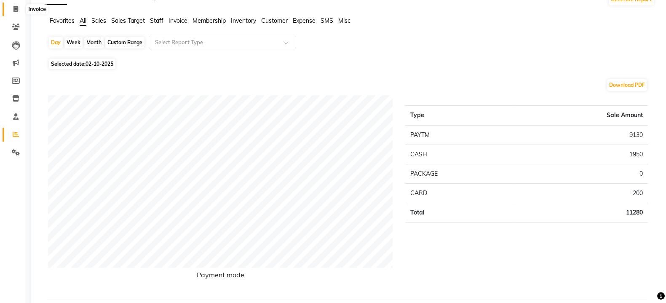
click at [16, 8] on icon at bounding box center [15, 9] width 5 height 6
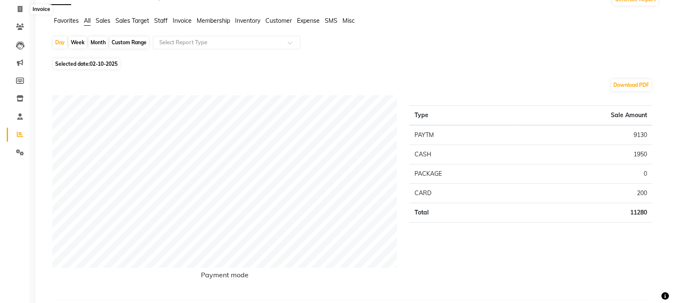
select select "4616"
select select "service"
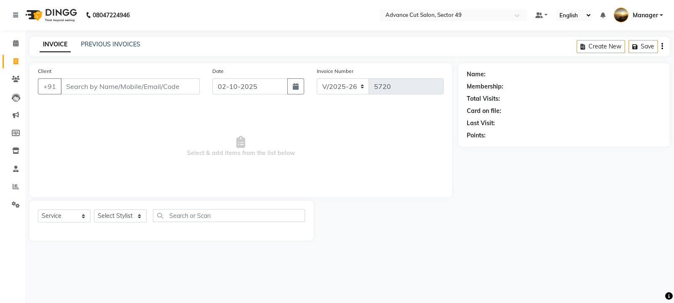
click at [190, 104] on div "Client +91 Date 02-10-2025 Invoice Number V/2025 V/2025-26 5720 Select & add it…" at bounding box center [240, 130] width 423 height 134
click at [146, 90] on input "Client" at bounding box center [130, 86] width 139 height 16
type input "9599160618"
click at [187, 87] on span "Add Client" at bounding box center [177, 86] width 33 height 8
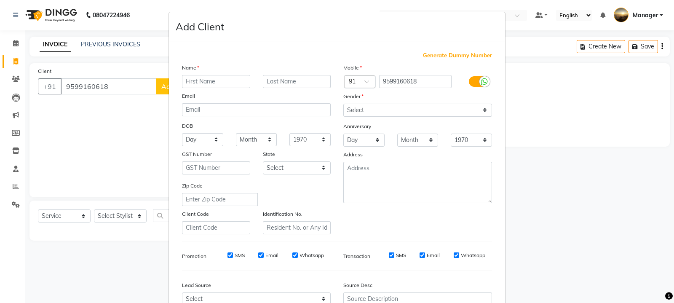
click at [217, 86] on input "text" at bounding box center [216, 81] width 68 height 13
type input "[PERSON_NAME]"
click at [357, 110] on select "Select Male Female Other Prefer Not To Say" at bounding box center [417, 110] width 149 height 13
select select "[DEMOGRAPHIC_DATA]"
click at [343, 104] on select "Select Male Female Other Prefer Not To Say" at bounding box center [417, 110] width 149 height 13
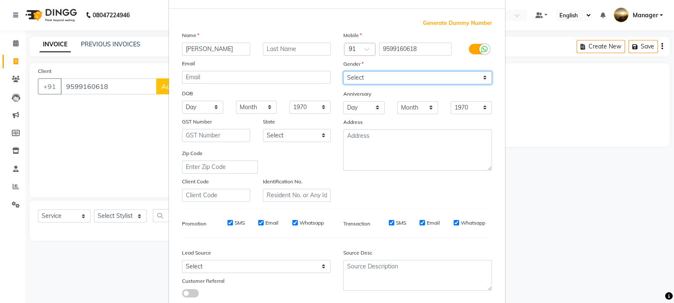
scroll to position [90, 0]
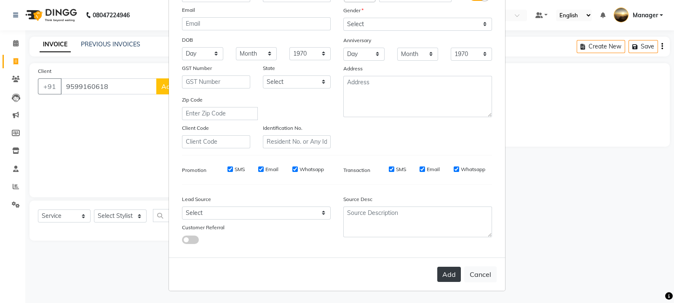
click at [445, 274] on button "Add" at bounding box center [449, 274] width 24 height 15
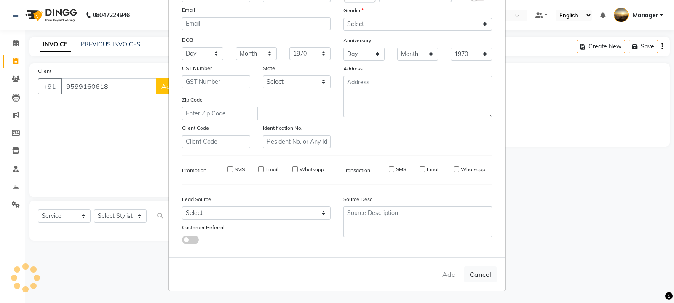
select select
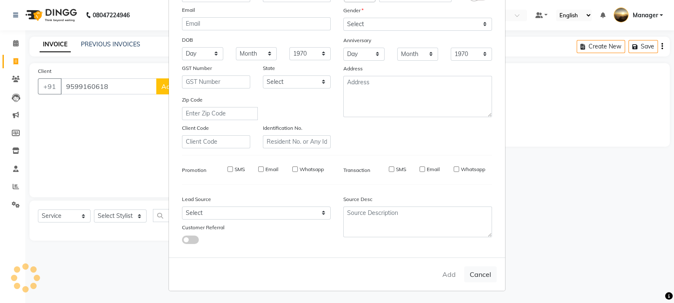
select select
checkbox input "false"
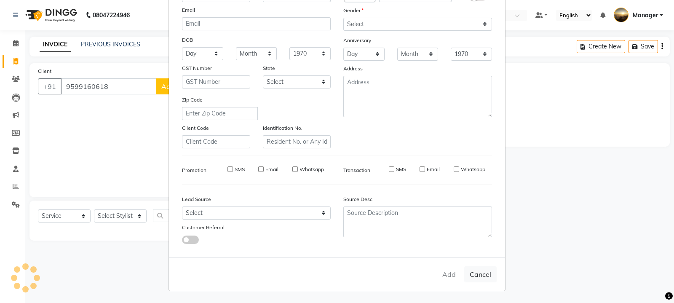
checkbox input "false"
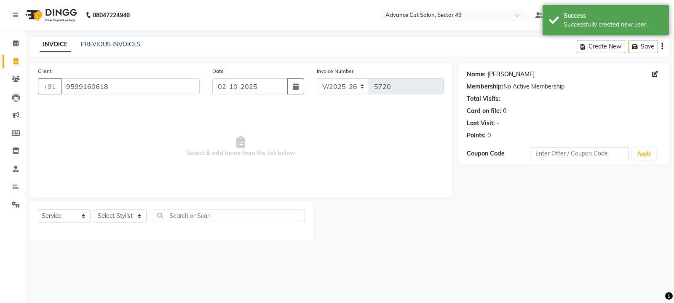
click at [501, 72] on link "[PERSON_NAME]" at bounding box center [511, 74] width 47 height 9
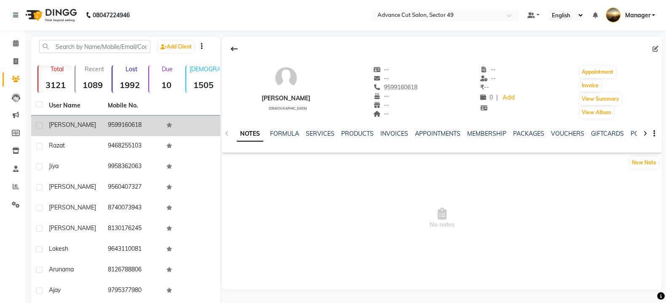
click at [87, 125] on span "[PERSON_NAME]" at bounding box center [72, 125] width 47 height 8
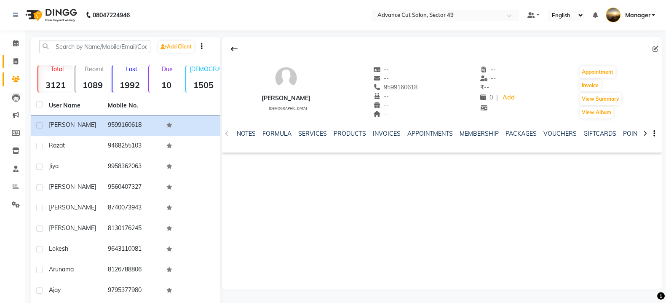
click at [15, 62] on icon at bounding box center [15, 61] width 5 height 6
select select "service"
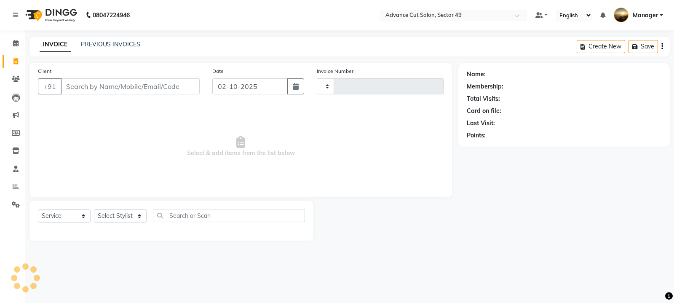
type input "5720"
select select "4616"
click at [105, 91] on input "Client" at bounding box center [130, 86] width 139 height 16
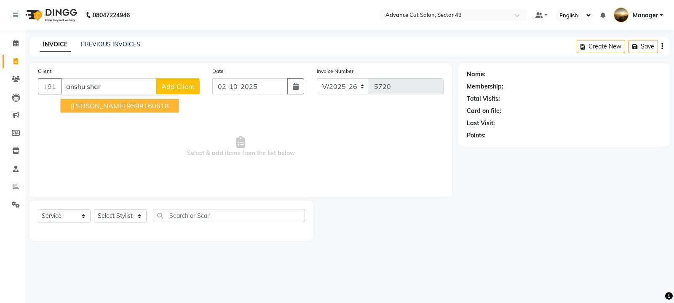
click at [140, 108] on ngb-highlight "9599160618" at bounding box center [148, 106] width 42 height 8
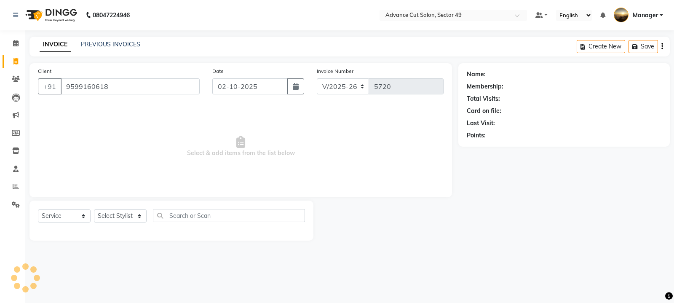
type input "9599160618"
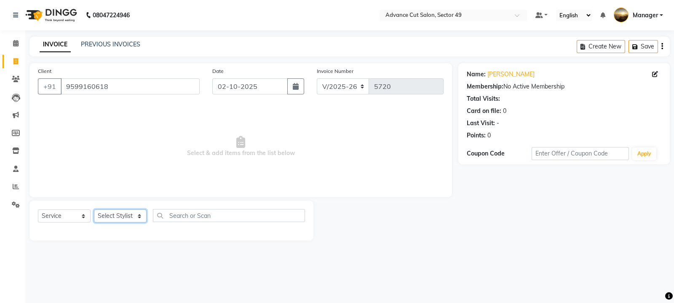
click at [118, 217] on select "Select Stylist aphy [PERSON_NAME] bashu [PERSON_NAME] [PERSON_NAME] Manager Nav…" at bounding box center [120, 215] width 53 height 13
select select "85443"
click at [94, 210] on select "Select Stylist aphy [PERSON_NAME] bashu [PERSON_NAME] [PERSON_NAME] Manager Nav…" at bounding box center [120, 215] width 53 height 13
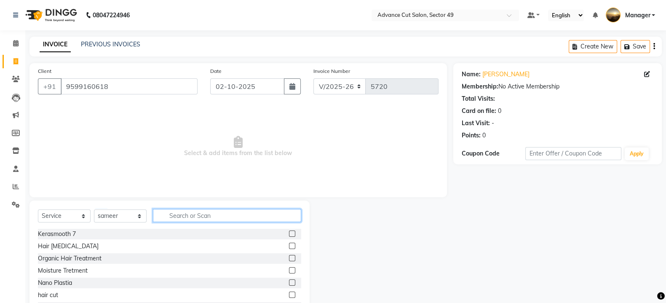
click at [180, 217] on input "text" at bounding box center [227, 215] width 148 height 13
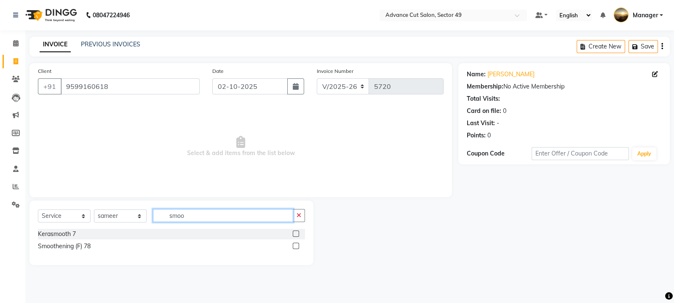
type input "smoo"
click at [295, 246] on label at bounding box center [296, 246] width 6 height 6
click at [295, 246] on input "checkbox" at bounding box center [295, 246] width 5 height 5
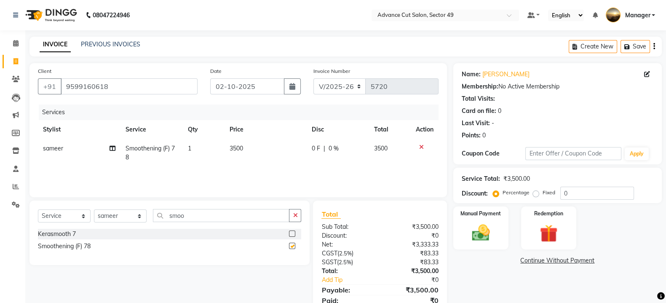
checkbox input "false"
click at [268, 145] on td "3500" at bounding box center [266, 153] width 83 height 28
select select "85443"
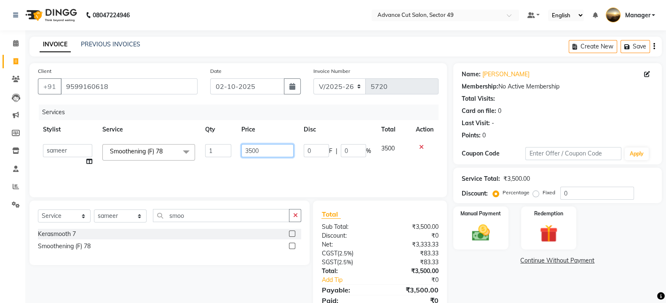
click at [274, 150] on input "3500" at bounding box center [267, 150] width 53 height 13
type input "3"
type input "4000"
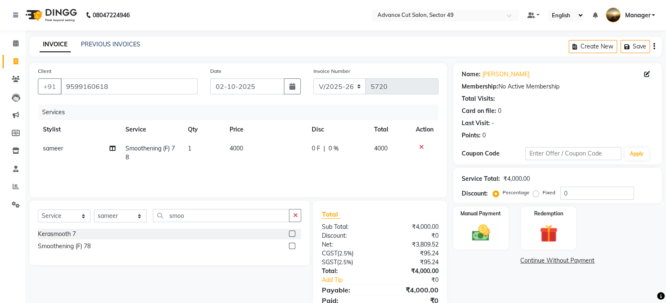
click at [249, 225] on div "Select Service Product Membership Package Voucher Prepaid Gift Card Select Styl…" at bounding box center [169, 219] width 263 height 20
click at [247, 215] on input "smoo" at bounding box center [221, 215] width 137 height 13
type input "s"
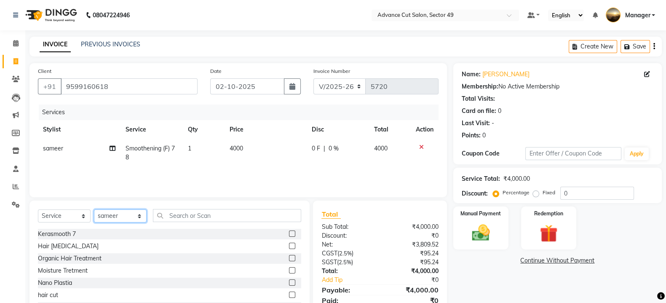
click at [131, 218] on select "Select Stylist aphy [PERSON_NAME] bashu [PERSON_NAME] [PERSON_NAME] Manager Nav…" at bounding box center [120, 215] width 53 height 13
select select "88540"
click at [94, 210] on select "Select Stylist aphy [PERSON_NAME] bashu [PERSON_NAME] [PERSON_NAME] Manager Nav…" at bounding box center [120, 215] width 53 height 13
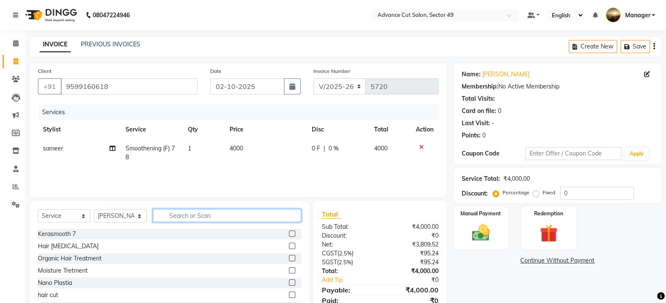
click at [193, 217] on input "text" at bounding box center [227, 215] width 148 height 13
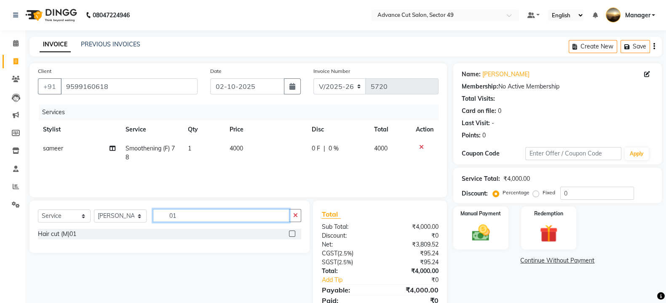
type input "01"
click at [294, 235] on label at bounding box center [292, 234] width 6 height 6
click at [294, 235] on input "checkbox" at bounding box center [291, 233] width 5 height 5
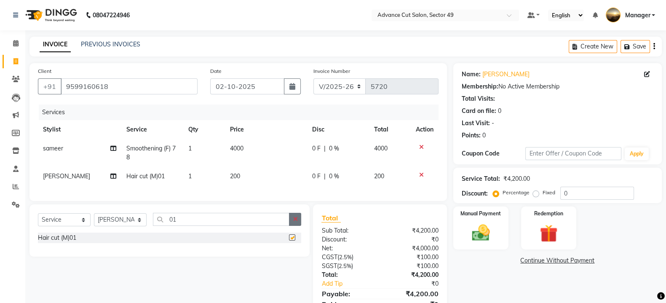
checkbox input "false"
click at [477, 233] on img at bounding box center [481, 232] width 30 height 21
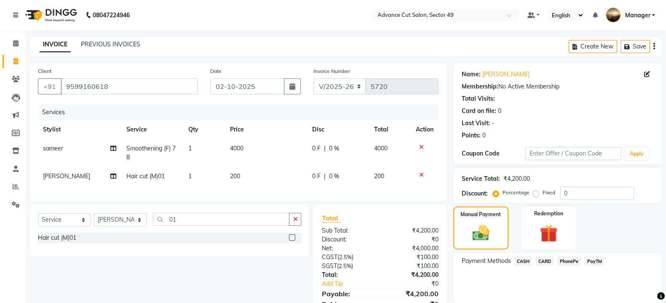
click at [593, 262] on span "PayTM" at bounding box center [595, 261] width 20 height 10
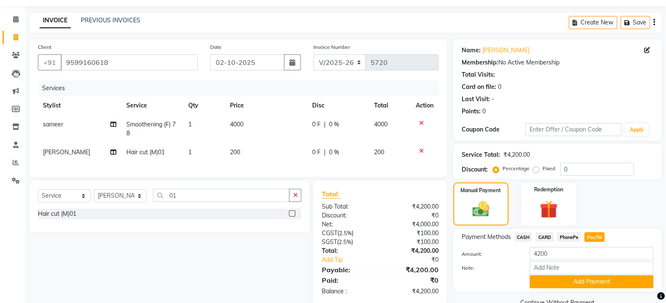
scroll to position [46, 0]
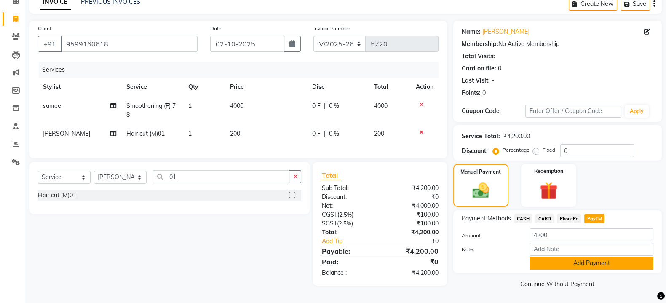
click at [593, 260] on button "Add Payment" at bounding box center [592, 263] width 124 height 13
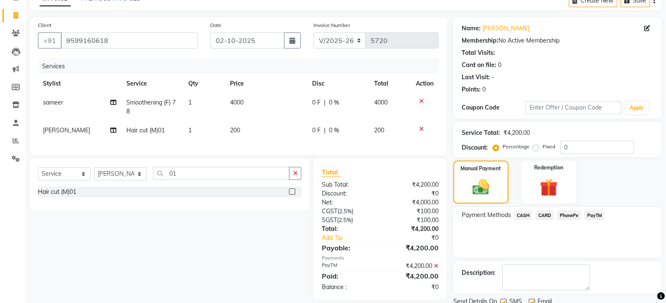
scroll to position [78, 0]
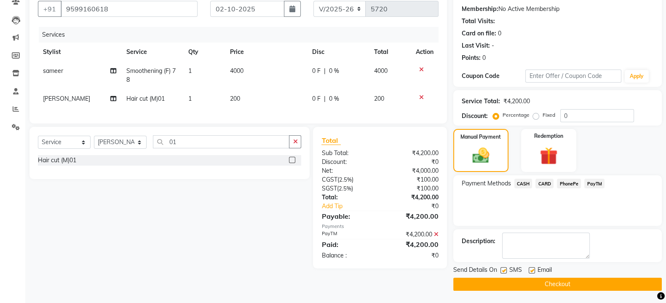
click at [571, 286] on button "Checkout" at bounding box center [557, 284] width 209 height 13
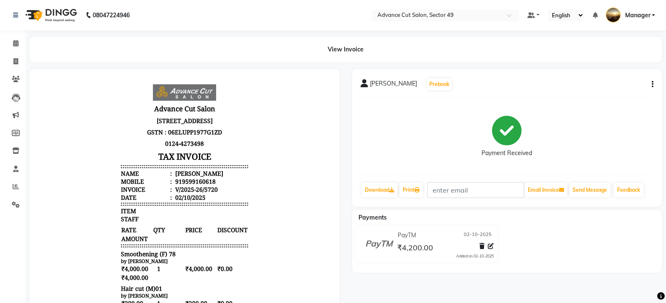
click at [215, 177] on li "Name : [PERSON_NAME]" at bounding box center [184, 173] width 127 height 8
click at [199, 177] on div "[PERSON_NAME]" at bounding box center [199, 173] width 50 height 8
click at [212, 177] on li "Name : [PERSON_NAME]" at bounding box center [184, 173] width 127 height 8
click at [652, 85] on icon "button" at bounding box center [653, 84] width 2 height 0
click at [607, 89] on div "Edit Invoice" at bounding box center [611, 89] width 58 height 11
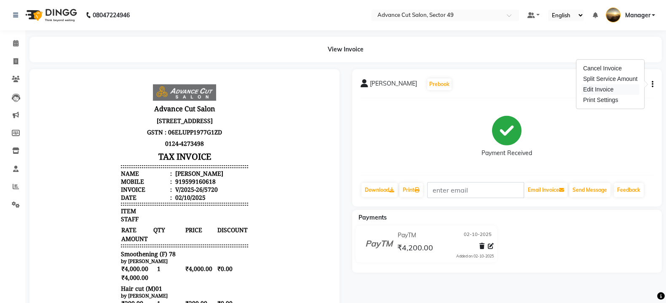
select select "service"
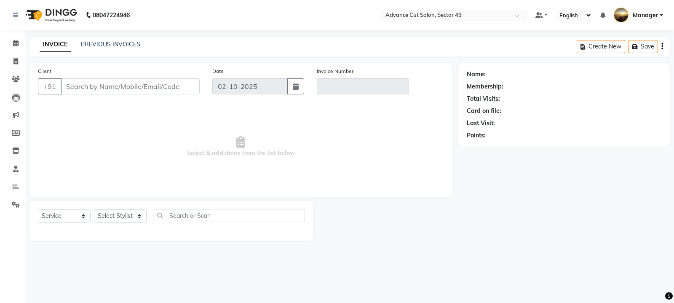
type input "9599160618"
type input "V/2025-26/5720"
select select "select"
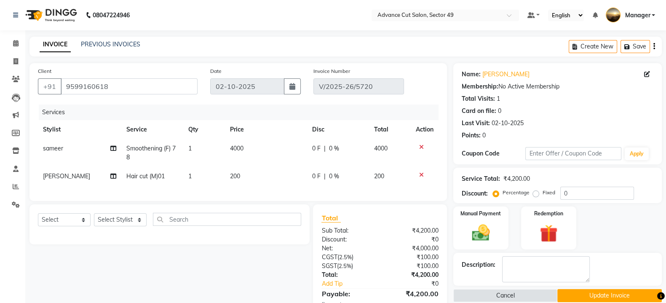
click at [525, 74] on div "Name: [PERSON_NAME]" at bounding box center [558, 74] width 192 height 9
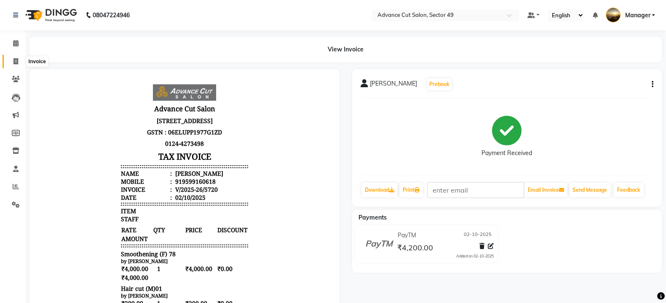
click at [15, 61] on icon at bounding box center [15, 61] width 5 height 6
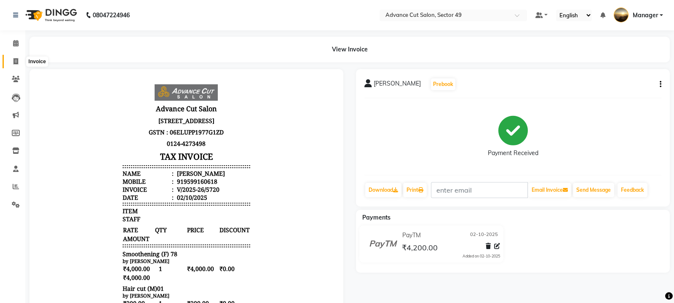
select select "4616"
select select "service"
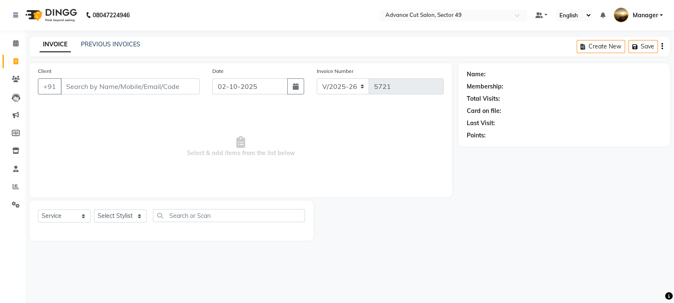
click at [78, 88] on input "Client" at bounding box center [130, 86] width 139 height 16
click at [16, 191] on span at bounding box center [15, 187] width 15 height 10
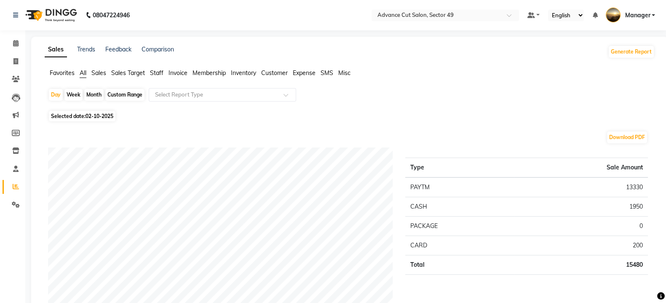
click at [100, 71] on span "Sales" at bounding box center [98, 73] width 15 height 8
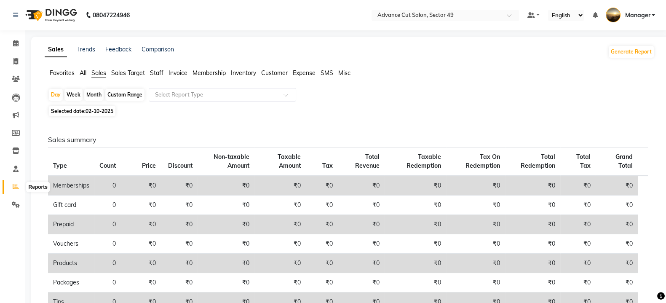
click at [15, 186] on icon at bounding box center [16, 186] width 6 height 6
click at [55, 94] on div "Day" at bounding box center [56, 95] width 14 height 12
select select "10"
select select "2025"
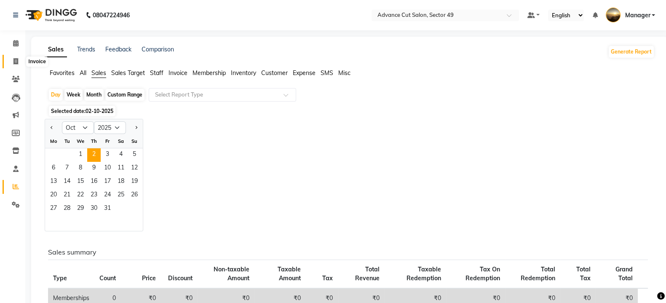
click at [17, 62] on icon at bounding box center [15, 61] width 5 height 6
select select "service"
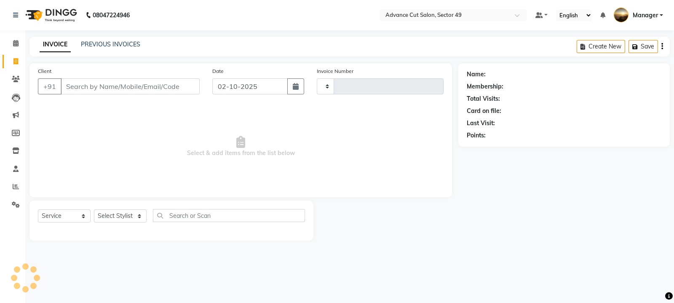
type input "5721"
select select "4616"
click at [13, 186] on icon at bounding box center [16, 186] width 6 height 6
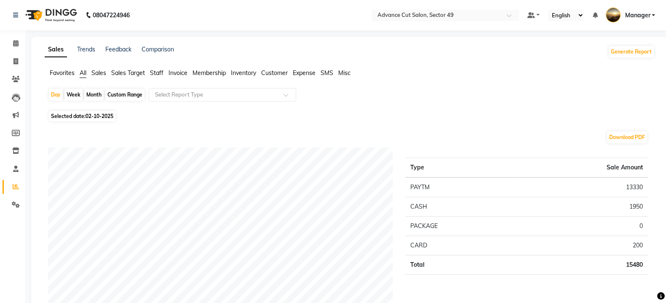
click at [29, 15] on img at bounding box center [50, 15] width 58 height 24
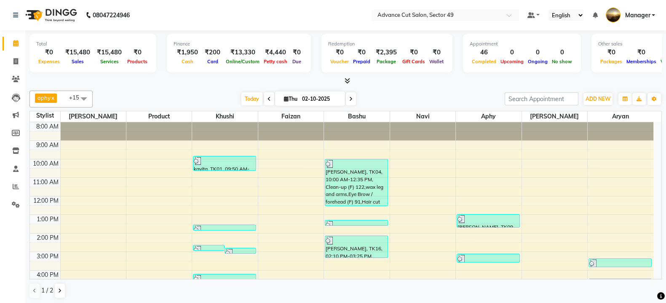
click at [346, 78] on icon at bounding box center [347, 81] width 5 height 6
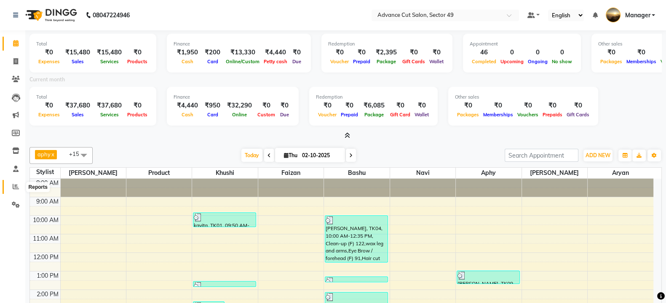
click at [13, 184] on icon at bounding box center [16, 186] width 6 height 6
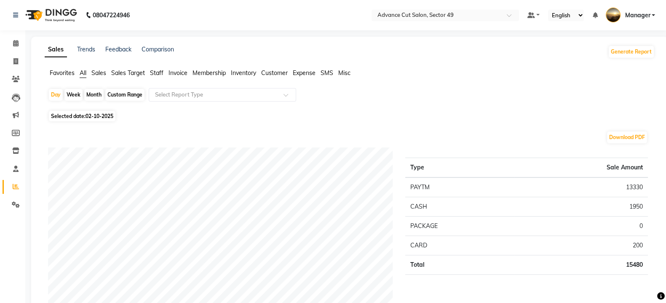
click at [103, 76] on span "Sales" at bounding box center [98, 73] width 15 height 8
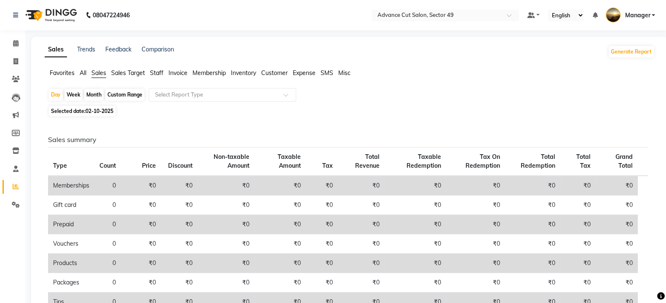
drag, startPoint x: 30, startPoint y: 11, endPoint x: 36, endPoint y: 26, distance: 15.3
click at [31, 11] on img at bounding box center [50, 15] width 58 height 24
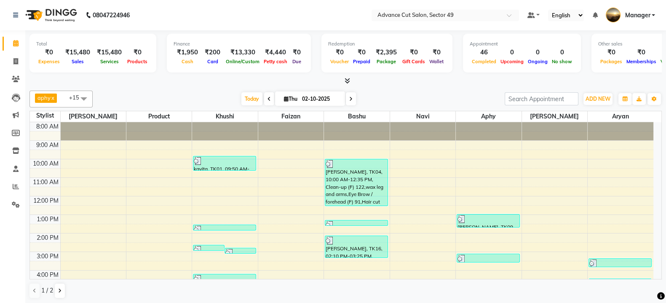
click at [349, 82] on icon at bounding box center [347, 81] width 5 height 6
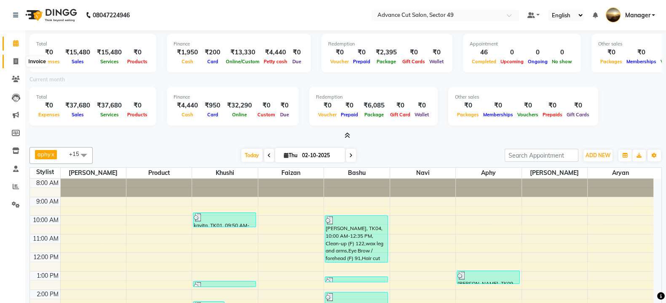
click at [16, 60] on icon at bounding box center [15, 61] width 5 height 6
select select "service"
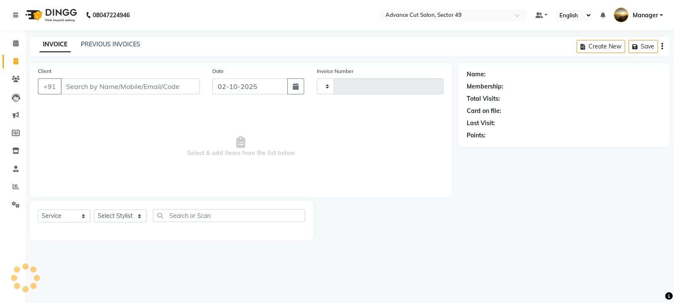
type input "5721"
select select "4616"
